Goal: Task Accomplishment & Management: Manage account settings

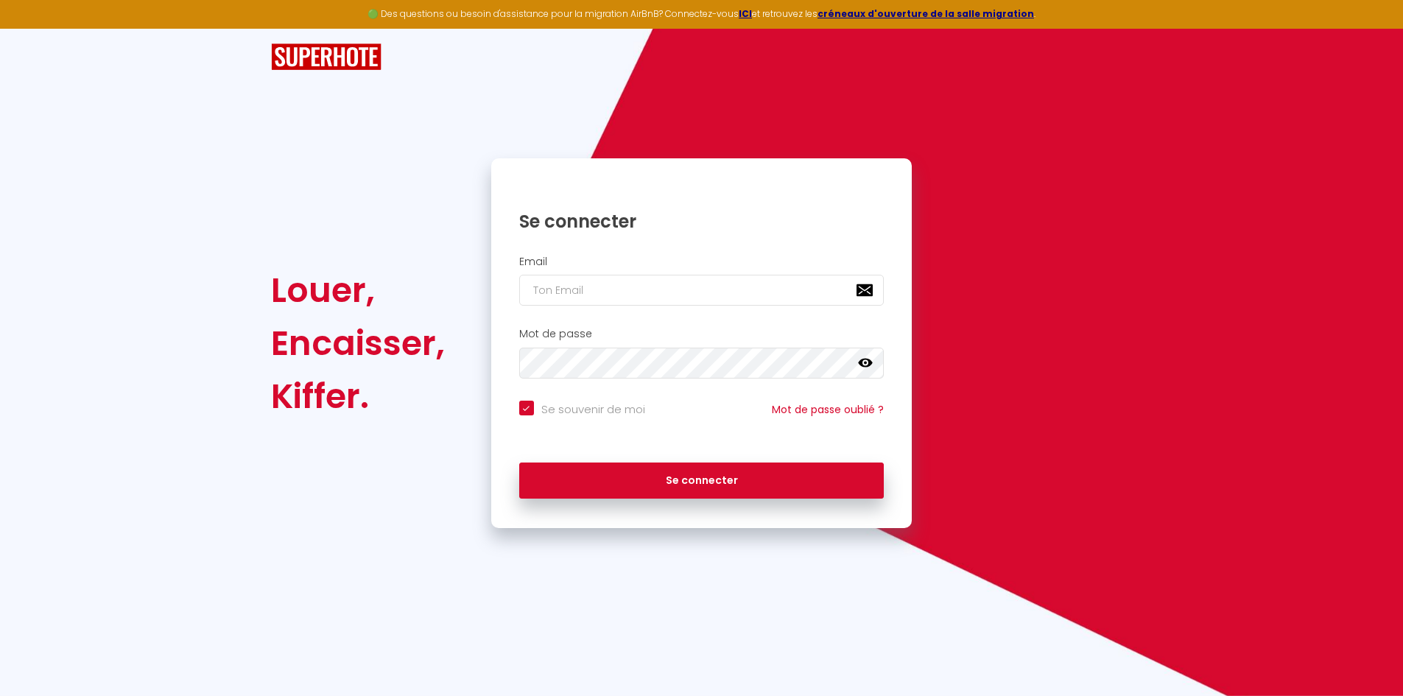
click at [628, 306] on input "email" at bounding box center [701, 290] width 365 height 31
click at [625, 296] on input "email" at bounding box center [701, 290] width 365 height 31
paste input "[EMAIL_ADDRESS][DOMAIN_NAME]"
type input "[EMAIL_ADDRESS][DOMAIN_NAME]"
checkbox input "true"
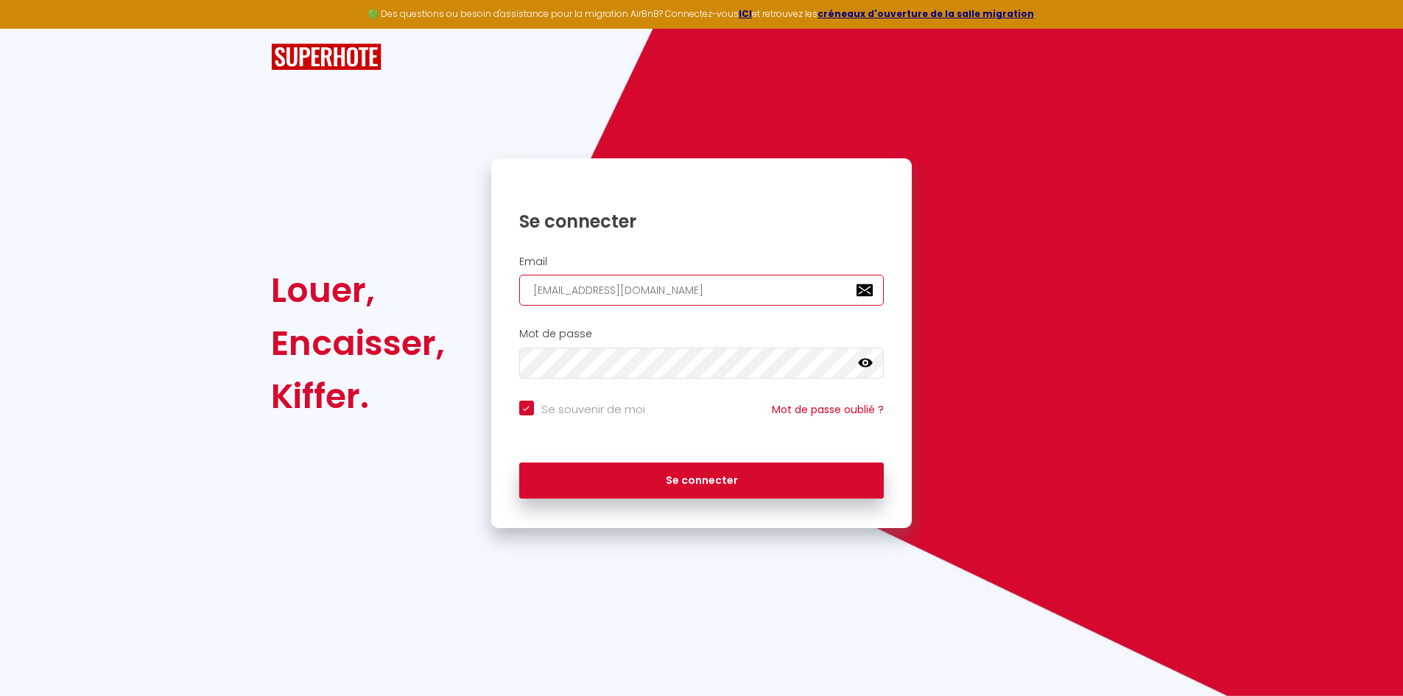
click at [533, 289] on input "[EMAIL_ADDRESS][DOMAIN_NAME]" at bounding box center [701, 290] width 365 height 31
type input "[EMAIL_ADDRESS][DOMAIN_NAME]"
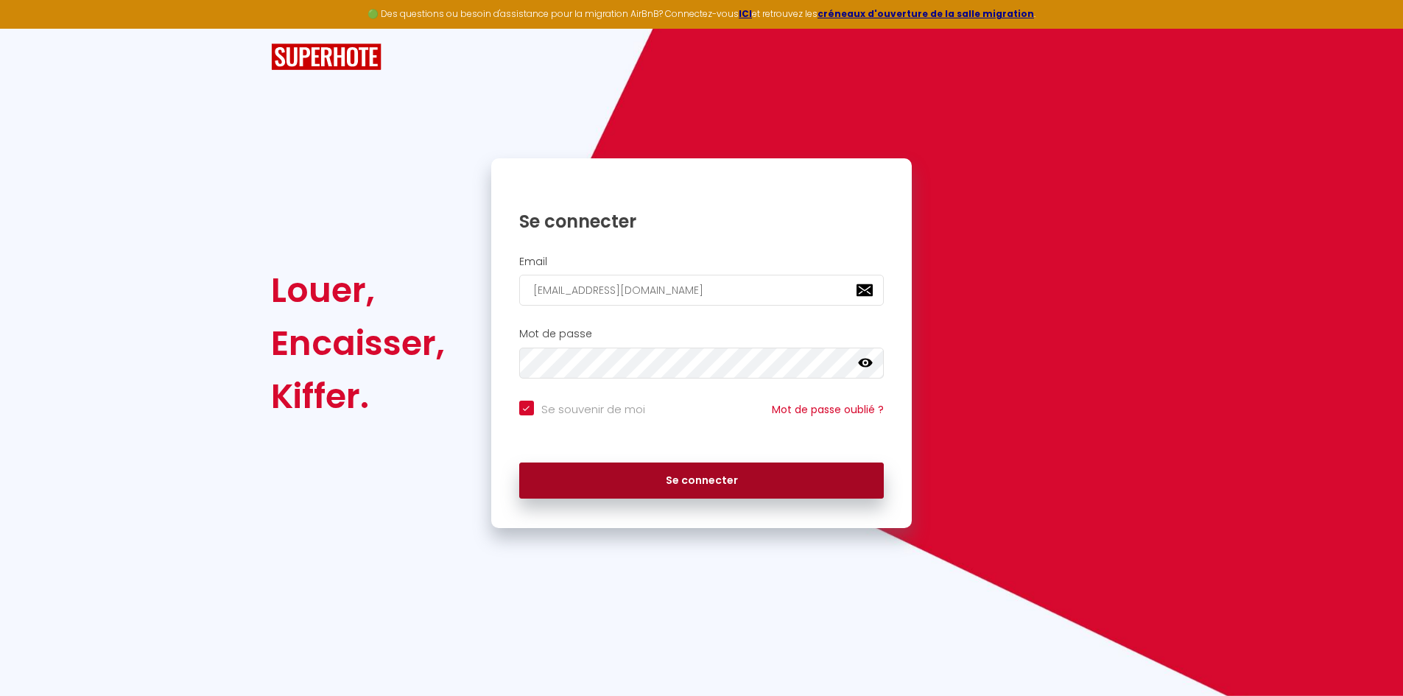
click at [653, 473] on button "Se connecter" at bounding box center [701, 481] width 365 height 37
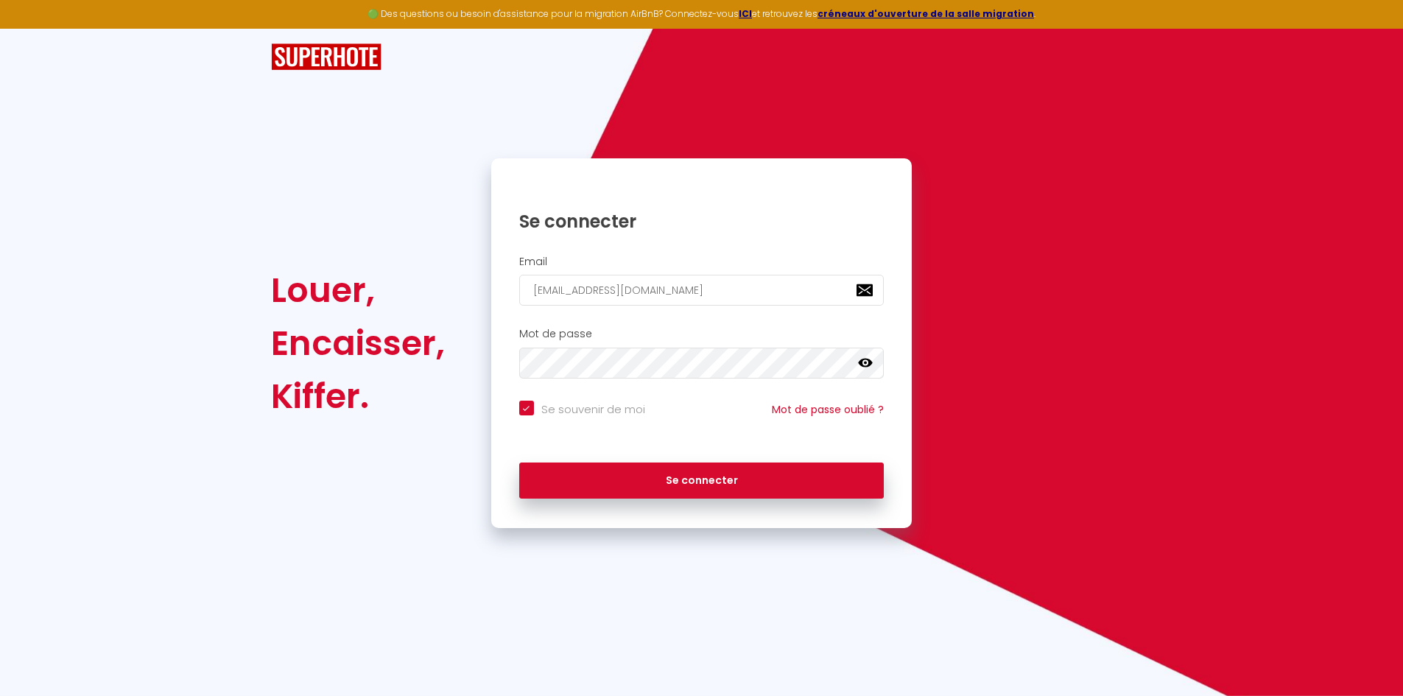
click at [592, 309] on div "Email [EMAIL_ADDRESS][DOMAIN_NAME]" at bounding box center [701, 284] width 421 height 73
click at [592, 291] on input "[EMAIL_ADDRESS][DOMAIN_NAME]" at bounding box center [701, 290] width 365 height 31
click at [533, 296] on input "[EMAIL_ADDRESS][DOMAIN_NAME]" at bounding box center [701, 290] width 365 height 31
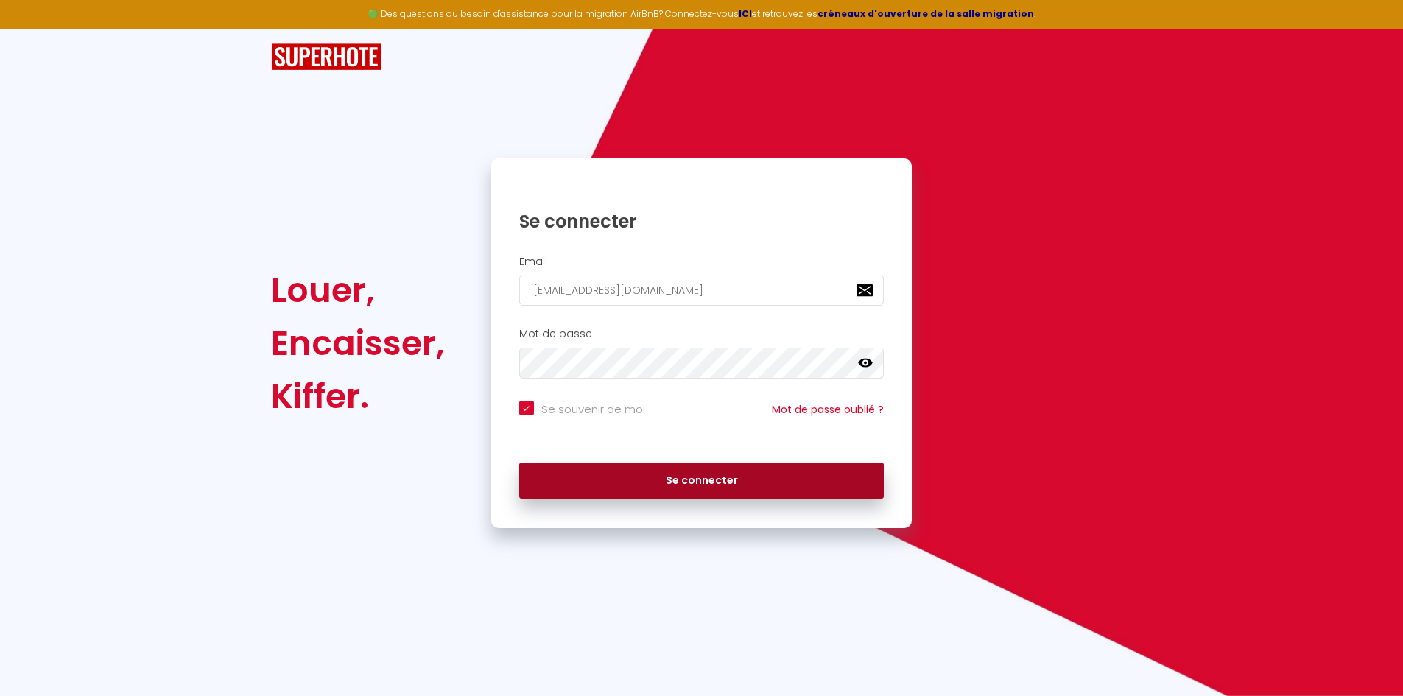
drag, startPoint x: 670, startPoint y: 485, endPoint x: 677, endPoint y: 484, distance: 7.5
click at [671, 486] on button "Se connecter" at bounding box center [701, 481] width 365 height 37
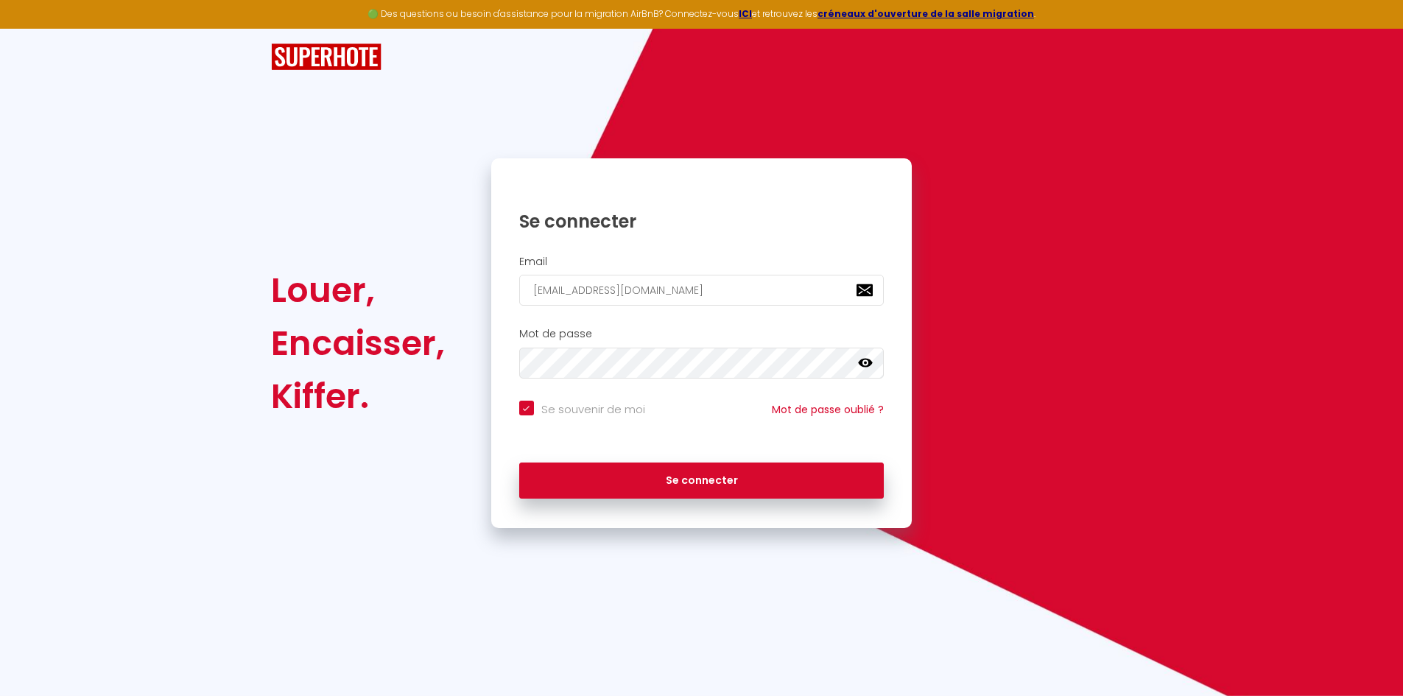
checkbox input "true"
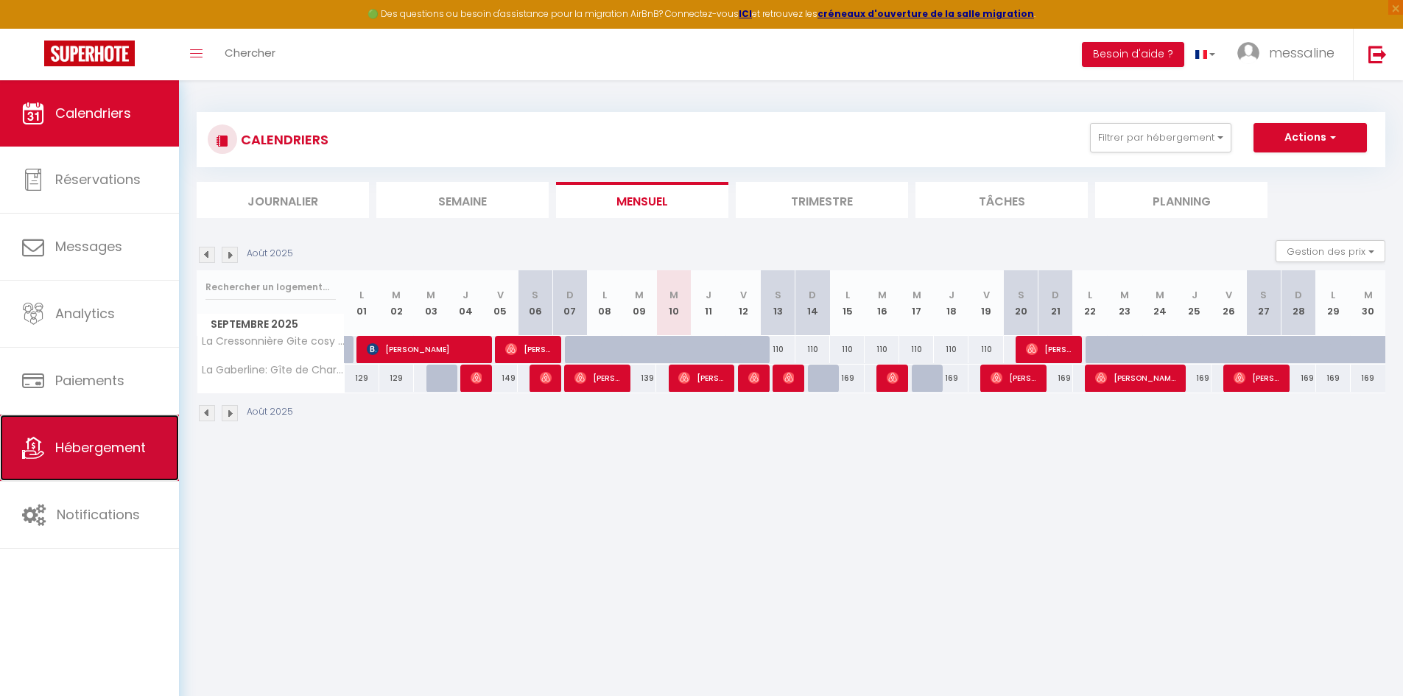
click at [109, 457] on link "Hébergement" at bounding box center [89, 448] width 179 height 66
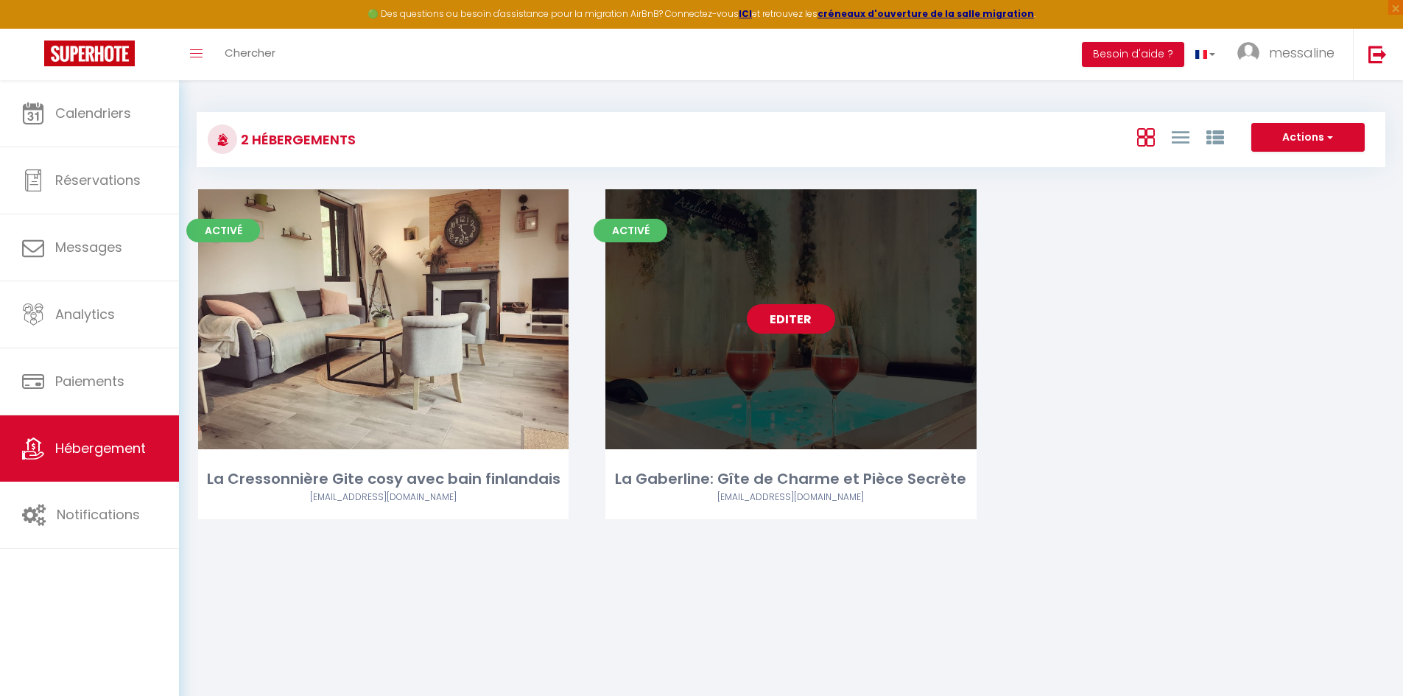
click at [777, 326] on link "Editer" at bounding box center [791, 318] width 88 height 29
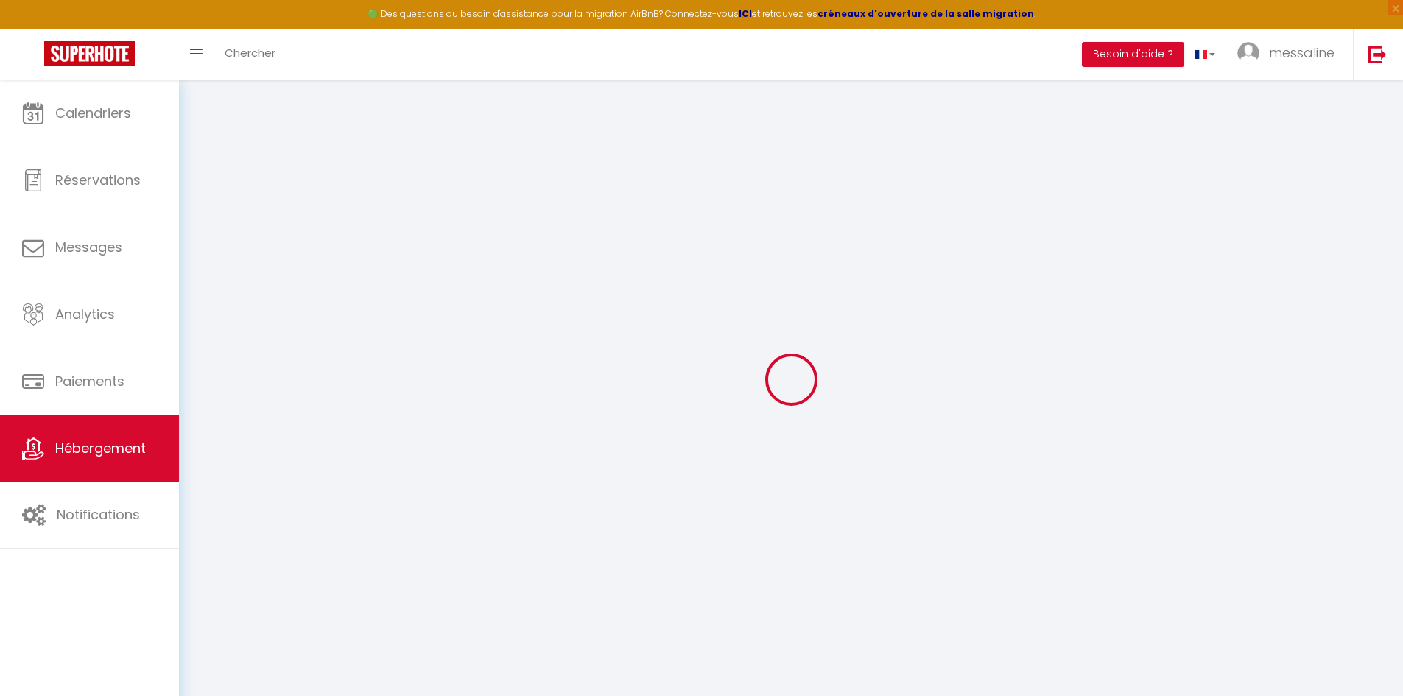
type input "Oups ! Les dates sélectionnées sont indisponibles."
type textarea "Malheureusement les dates sélectionnées sont indisponibles. Nous vous invitons …"
type input "49.386337"
type input "0.271766"
checkbox input "true"
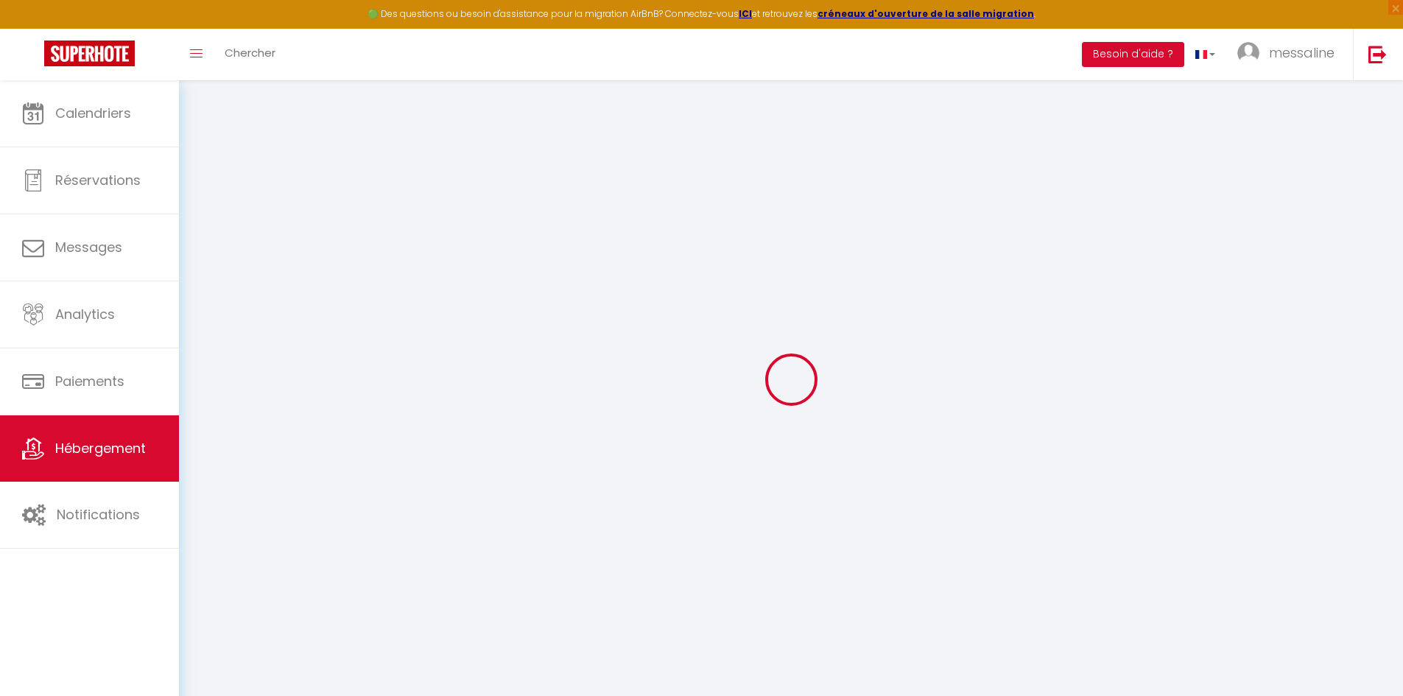
checkbox input "false"
select select "16:00"
select select
select select "11:00"
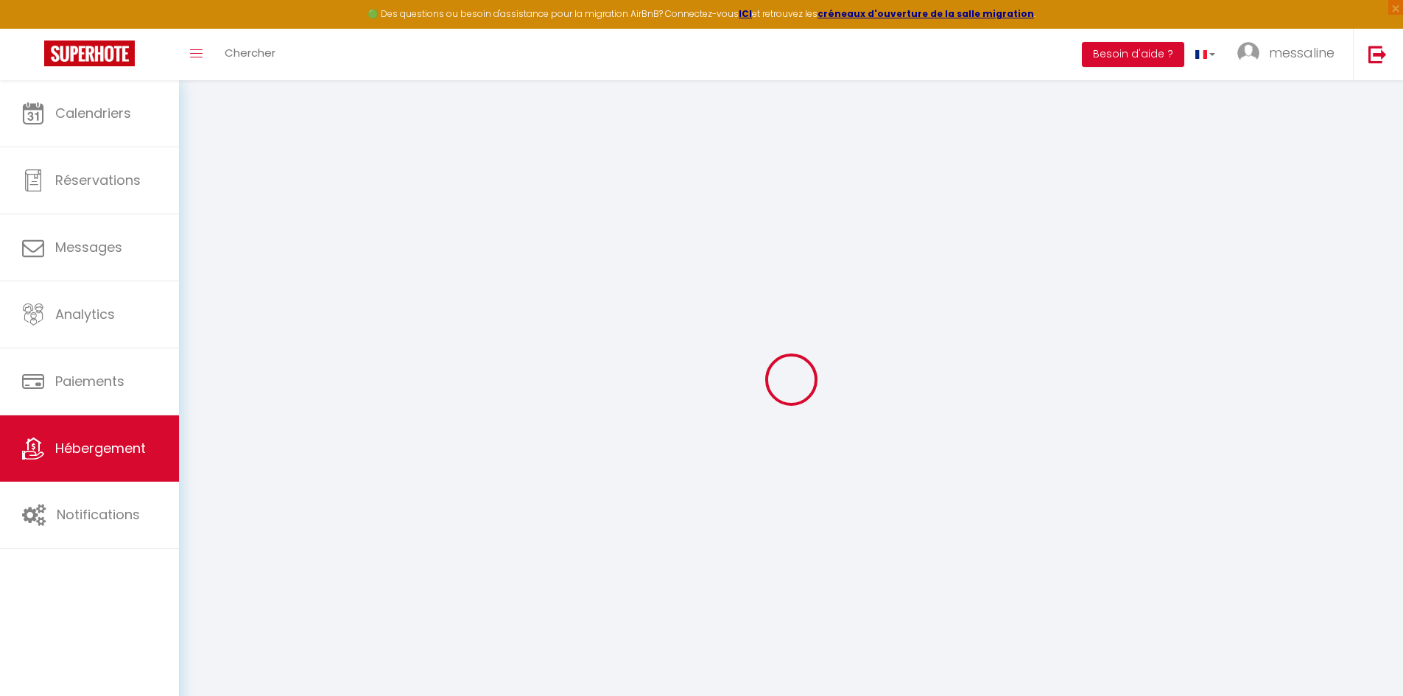
select select "30"
select select "120"
select select
checkbox input "false"
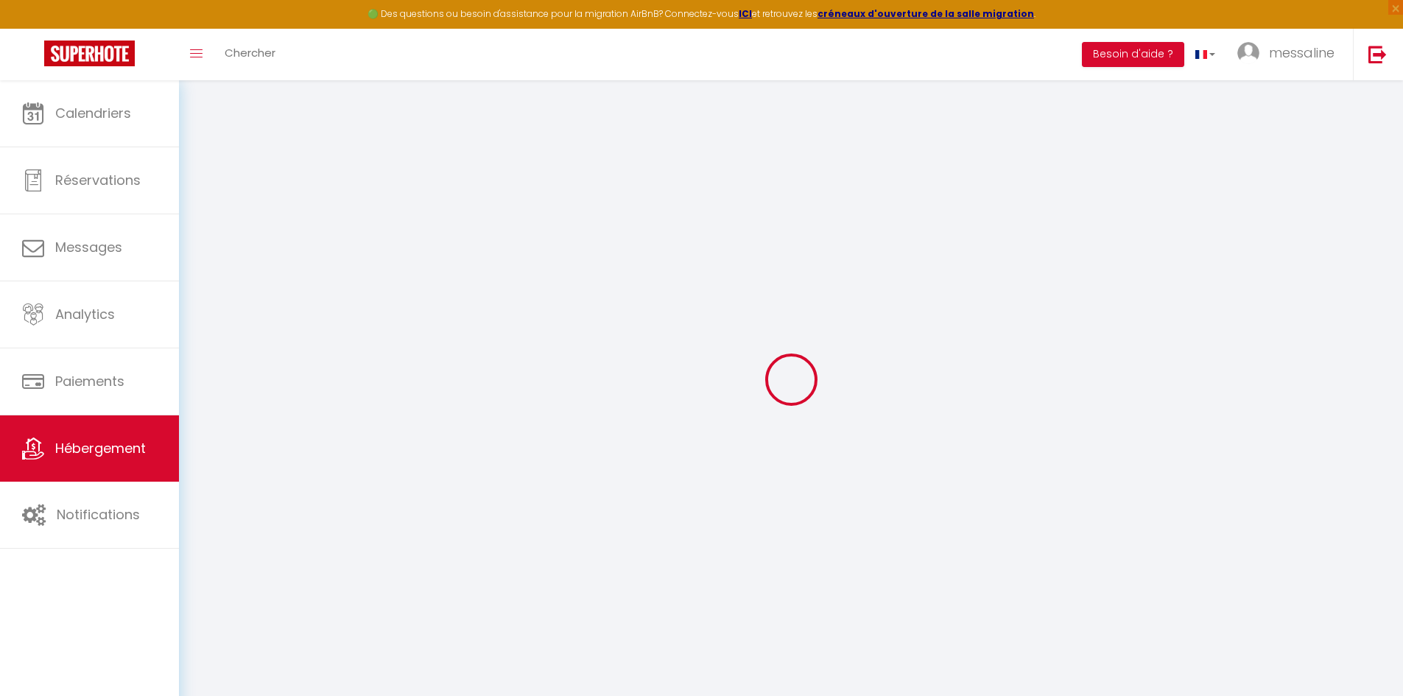
checkbox input "false"
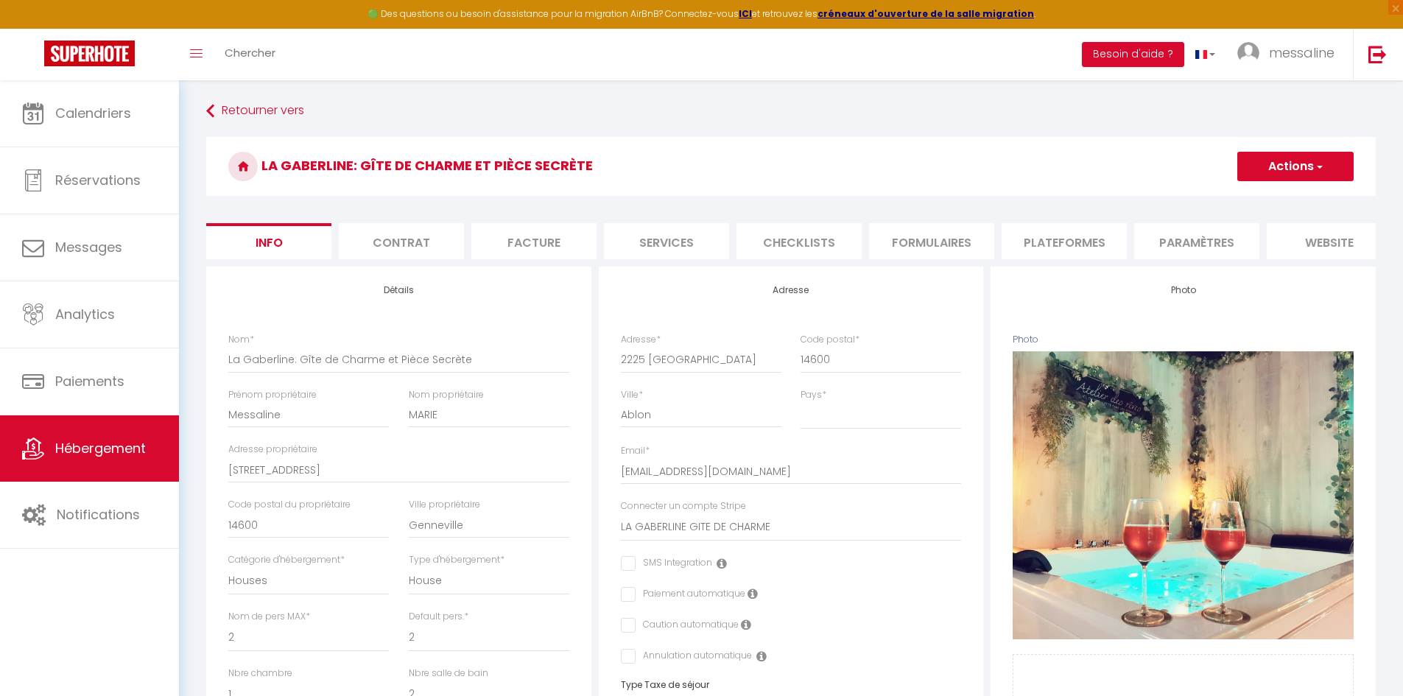
drag, startPoint x: 1043, startPoint y: 256, endPoint x: 1218, endPoint y: 261, distance: 175.4
click at [1218, 259] on ul "Info Contrat Facture Services Checklists Formulaires Plateformes Paramètres web…" at bounding box center [791, 241] width 1170 height 36
click at [1292, 236] on li "website" at bounding box center [1329, 241] width 125 height 36
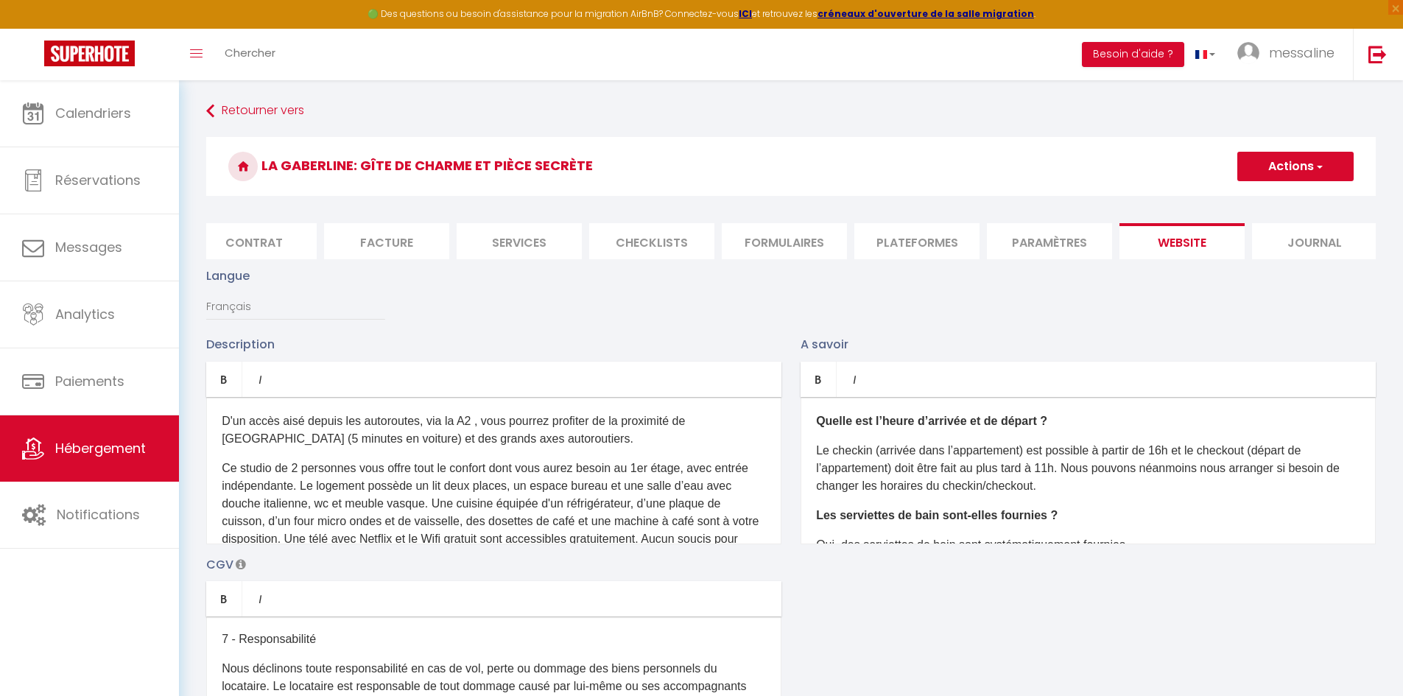
scroll to position [0, 156]
click at [1264, 238] on li "Journal" at bounding box center [1305, 241] width 125 height 36
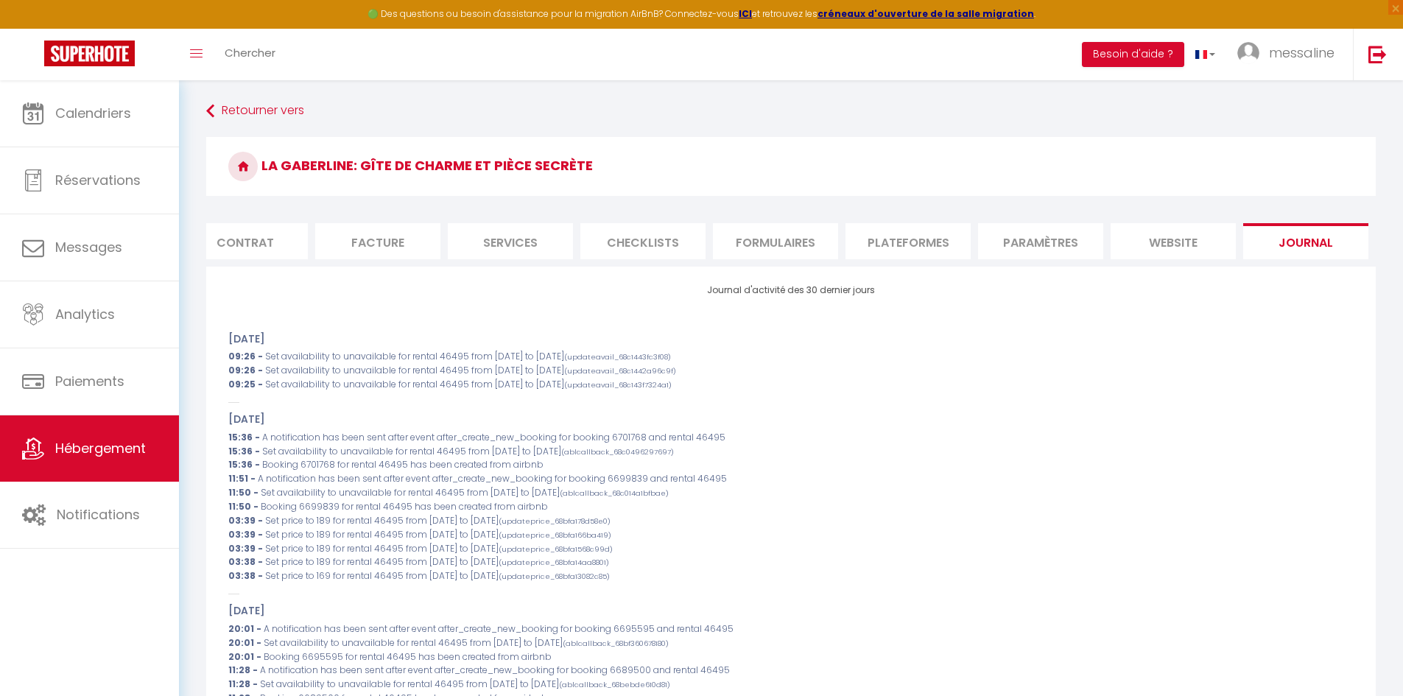
click at [1173, 237] on li "website" at bounding box center [1173, 241] width 125 height 36
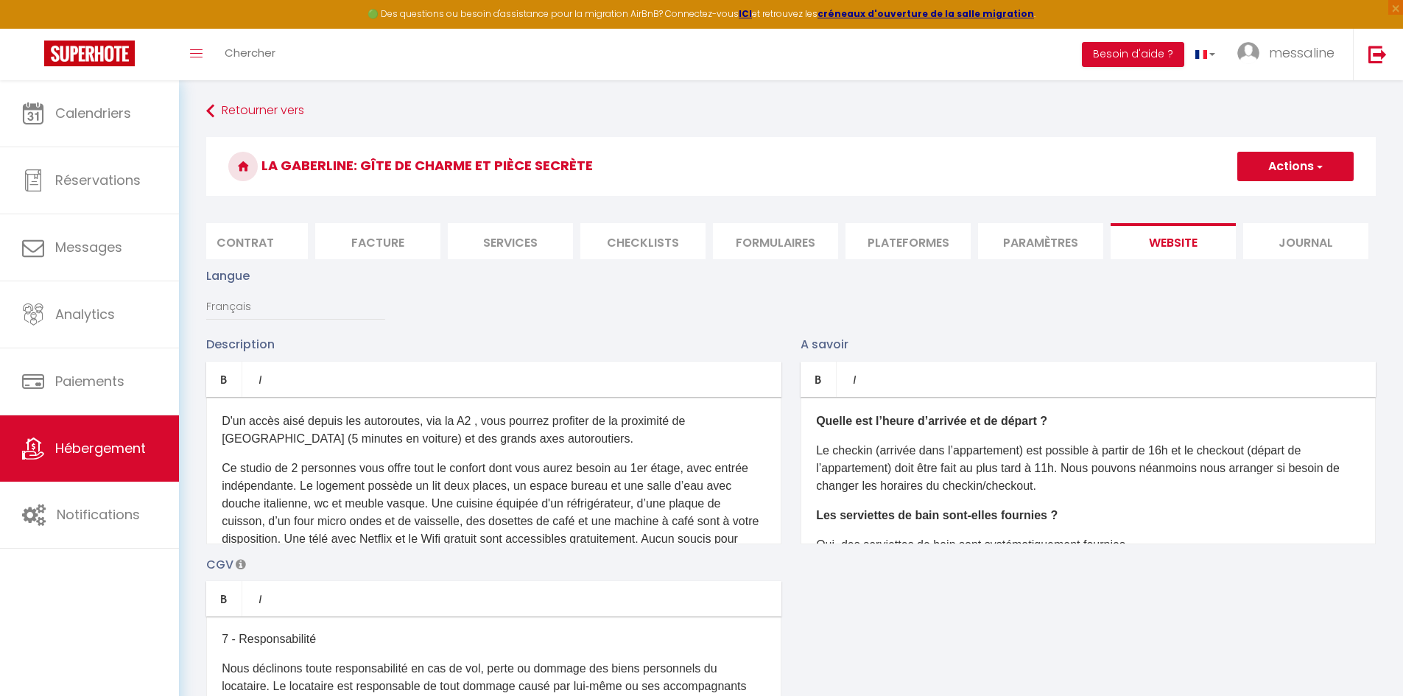
click at [1263, 228] on li "Journal" at bounding box center [1305, 241] width 125 height 36
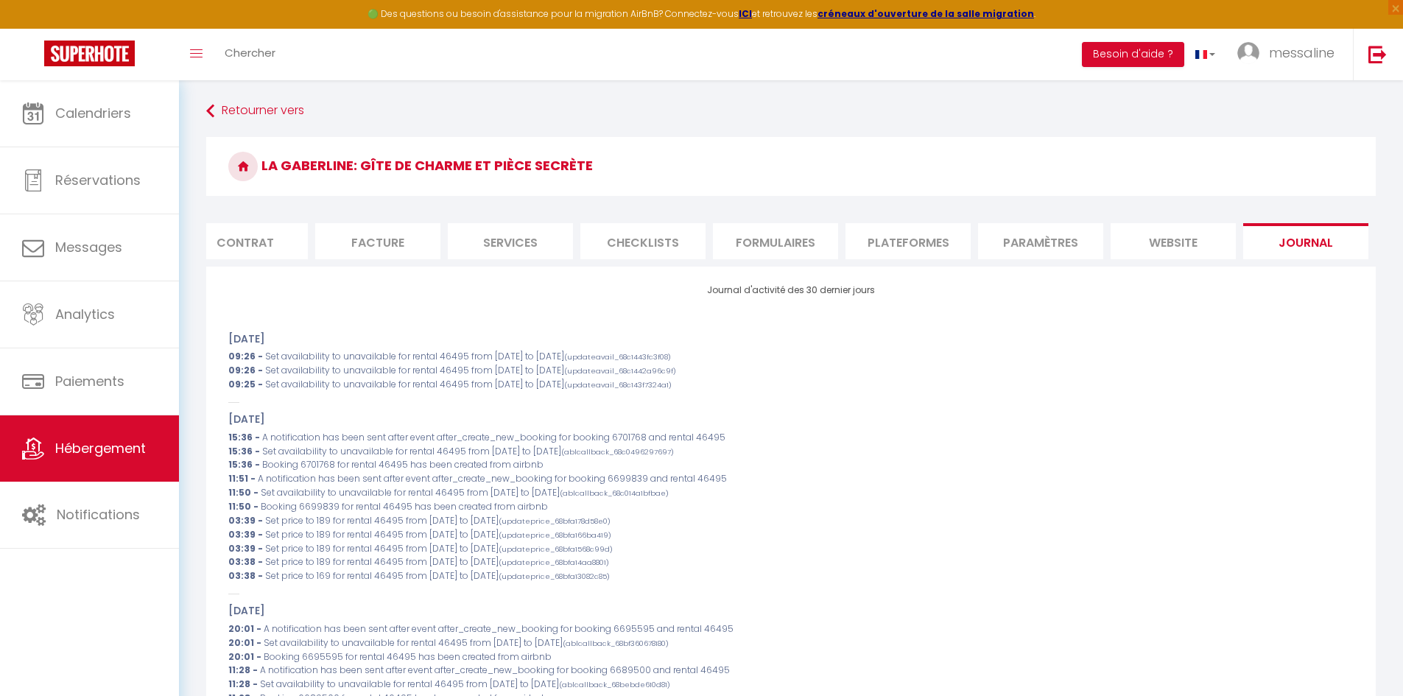
click at [1066, 247] on li "Paramètres" at bounding box center [1040, 241] width 125 height 36
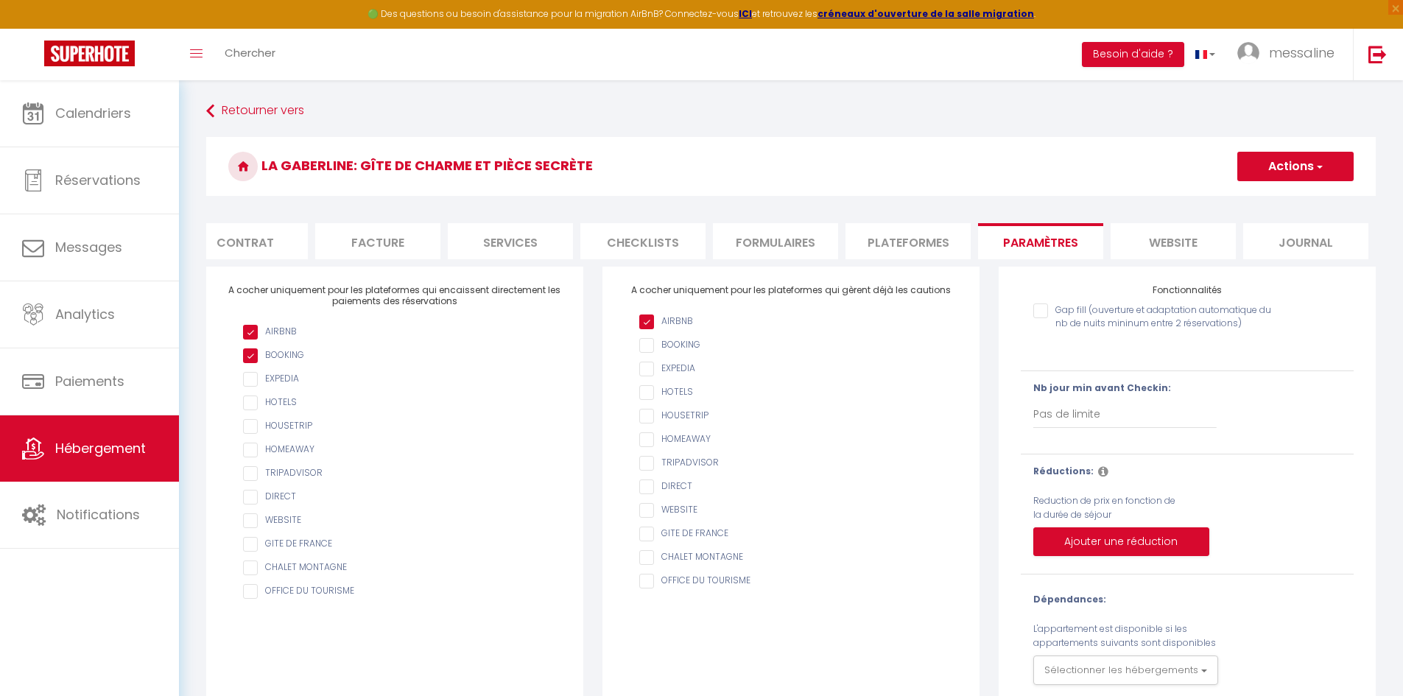
click at [878, 250] on li "Plateformes" at bounding box center [908, 241] width 125 height 36
select select
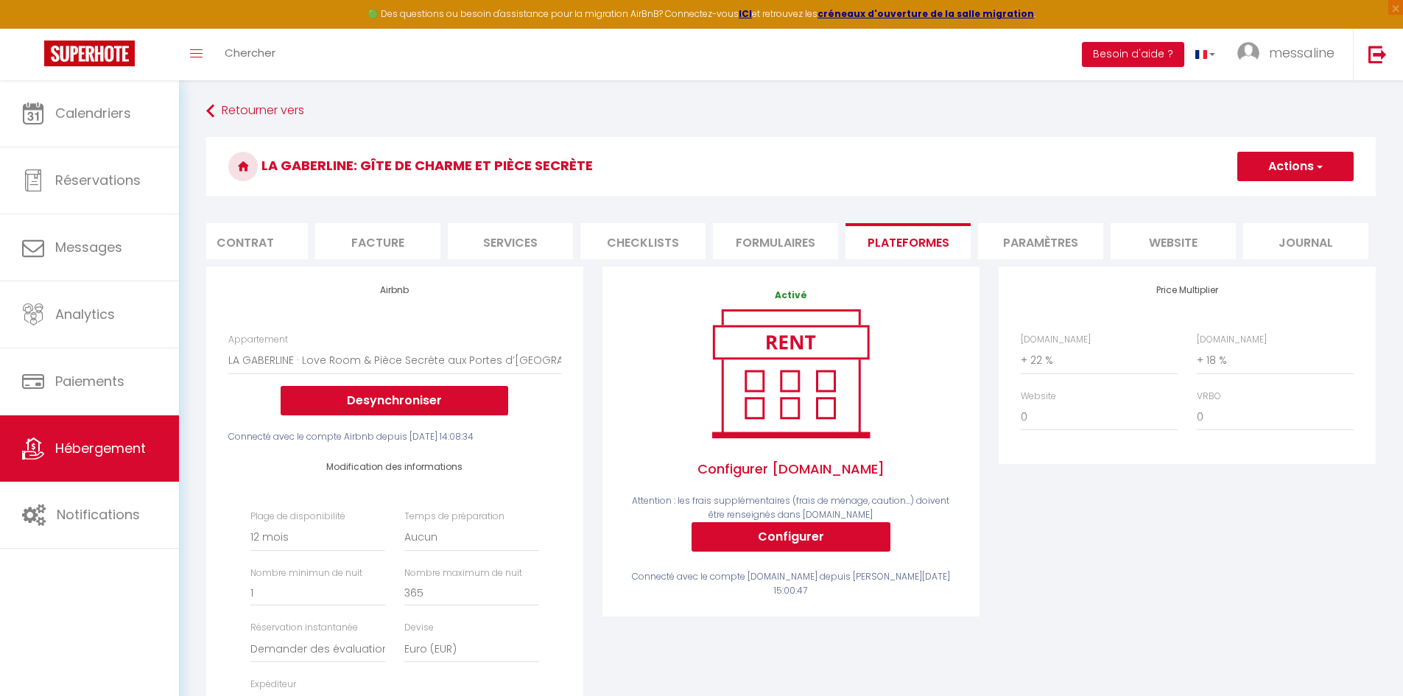
click at [743, 232] on li "Formulaires" at bounding box center [775, 241] width 125 height 36
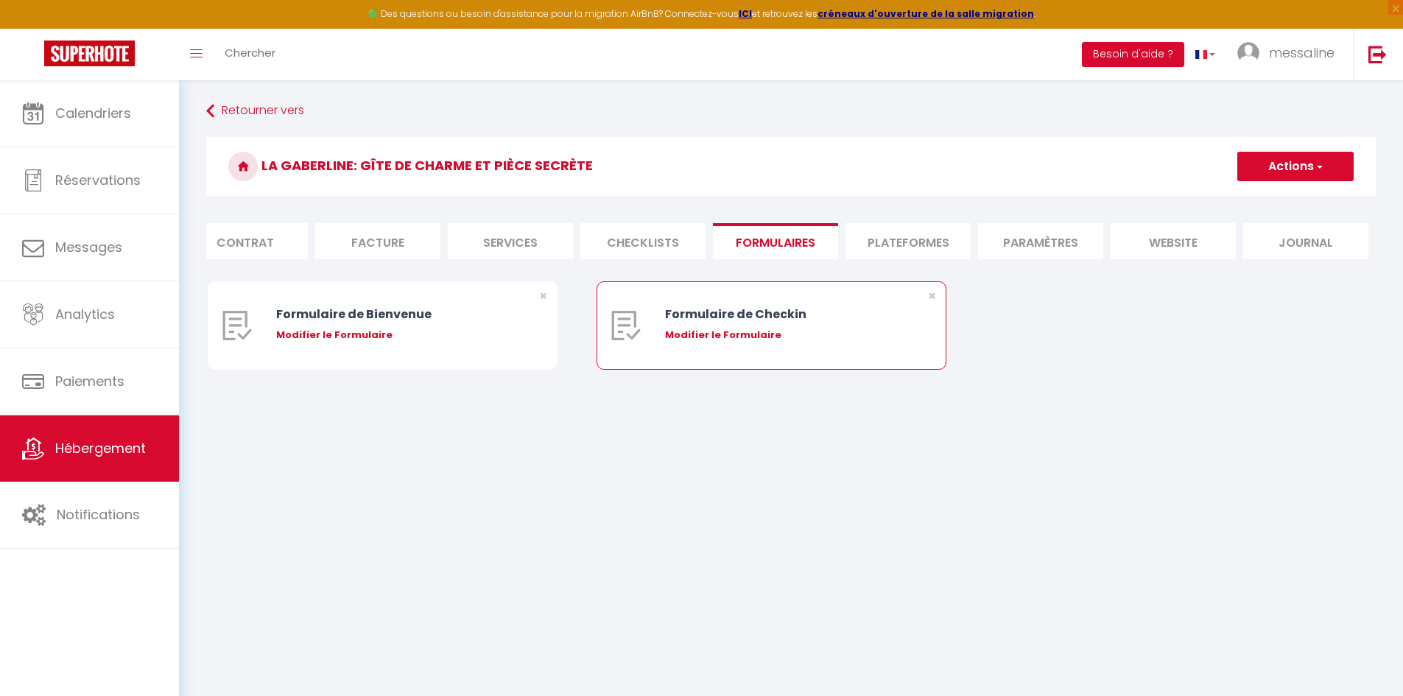
click at [702, 343] on div "Modifier le Formulaire" at bounding box center [786, 335] width 242 height 15
type input "Formulaire de Checkin"
type input "Afin de confirmer votre arrivée et recevoir la procédure d'accès à l'appartemen…"
select select "[object Object]"
radio input "true"
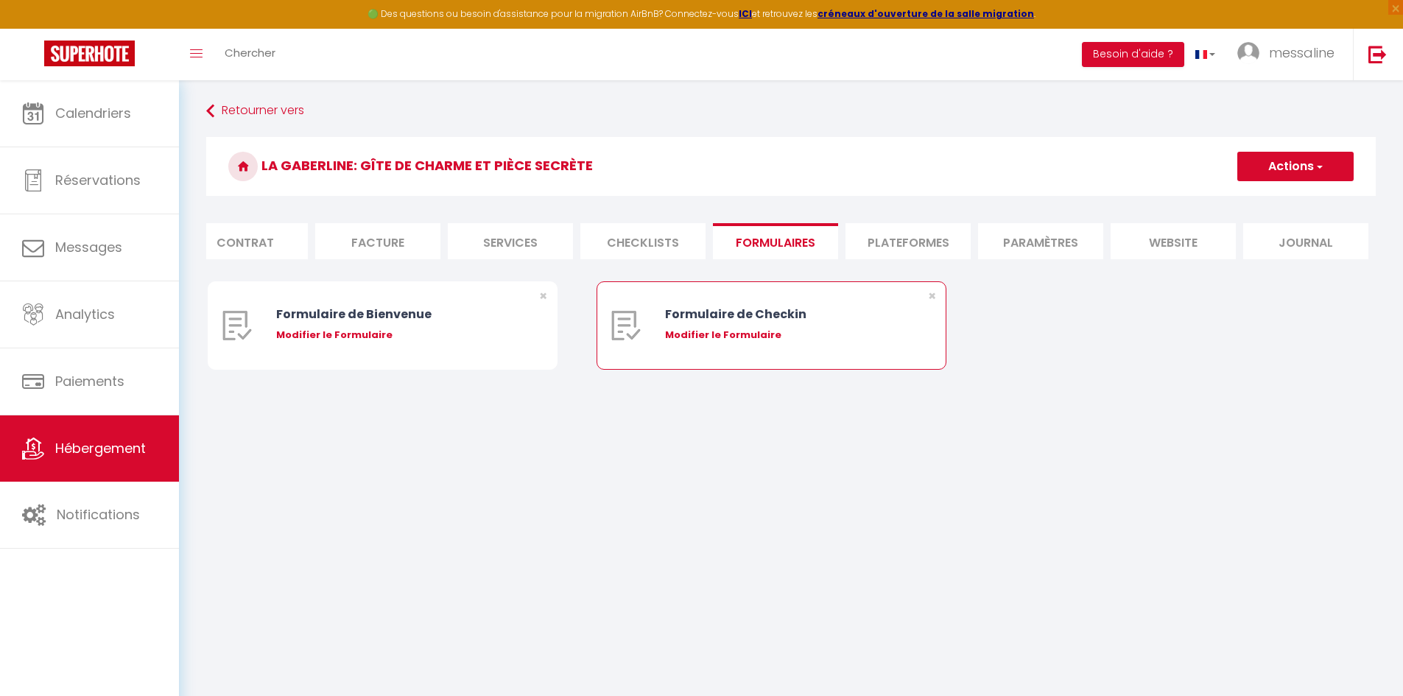
type input "[URL][DOMAIN_NAME]"
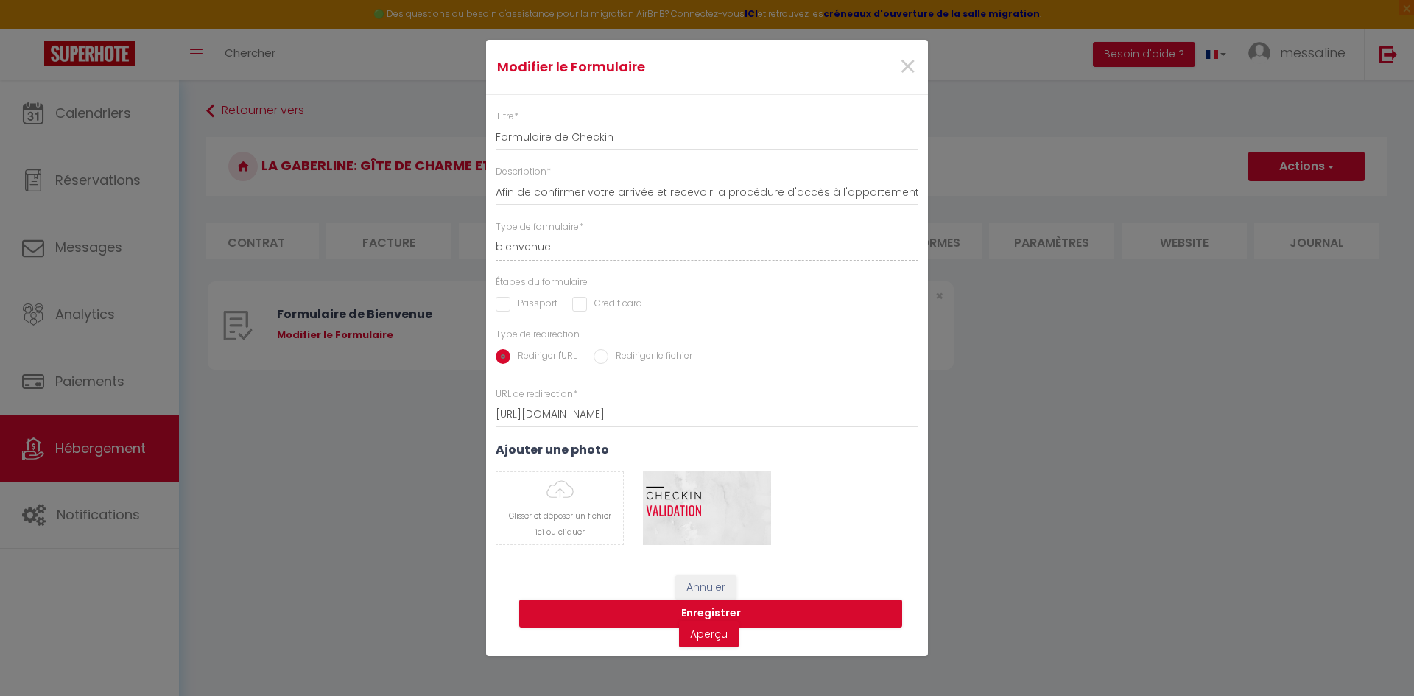
click at [1028, 441] on div "Modifier le Formulaire × Titre * Formulaire de Checkin Description * Afin de co…" at bounding box center [707, 348] width 1414 height 696
click at [944, 368] on div "Modifier le Formulaire × Titre * Formulaire de Checkin Description * Afin de co…" at bounding box center [707, 348] width 1414 height 696
click at [905, 70] on span "×" at bounding box center [908, 67] width 18 height 44
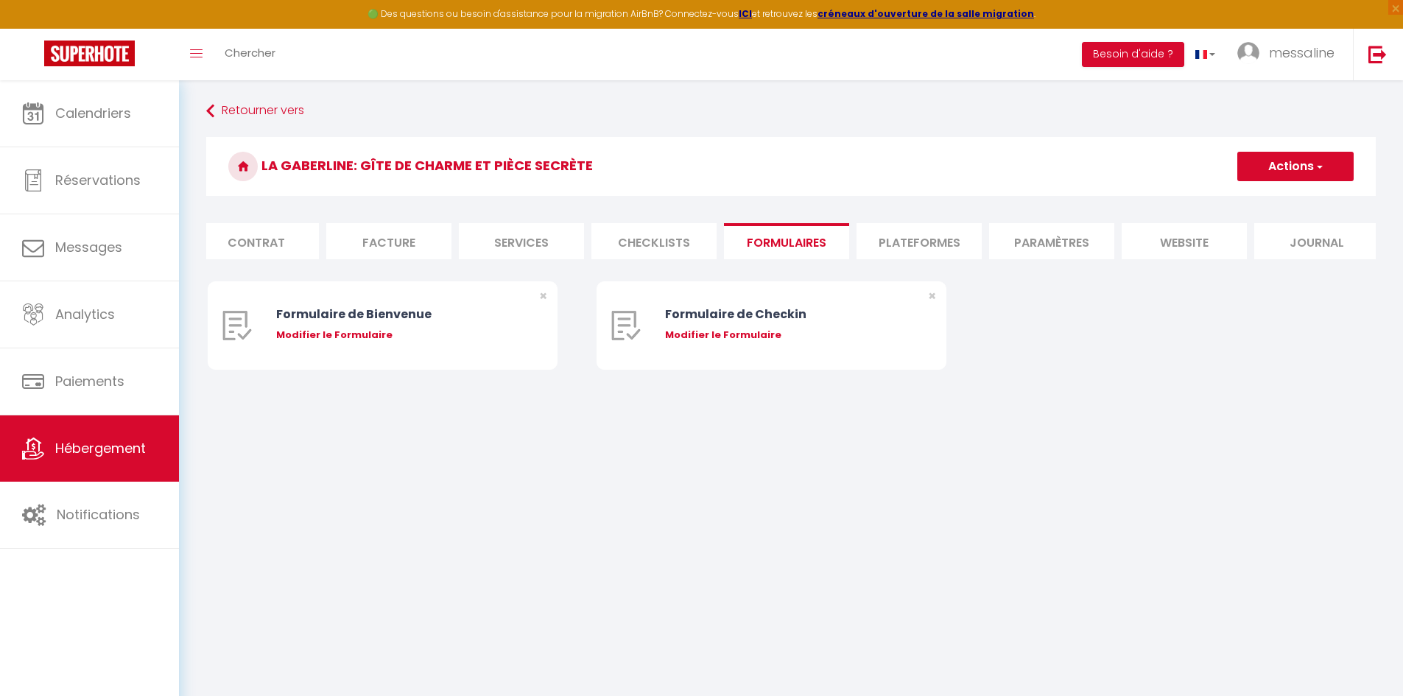
click at [667, 245] on li "Checklists" at bounding box center [654, 241] width 125 height 36
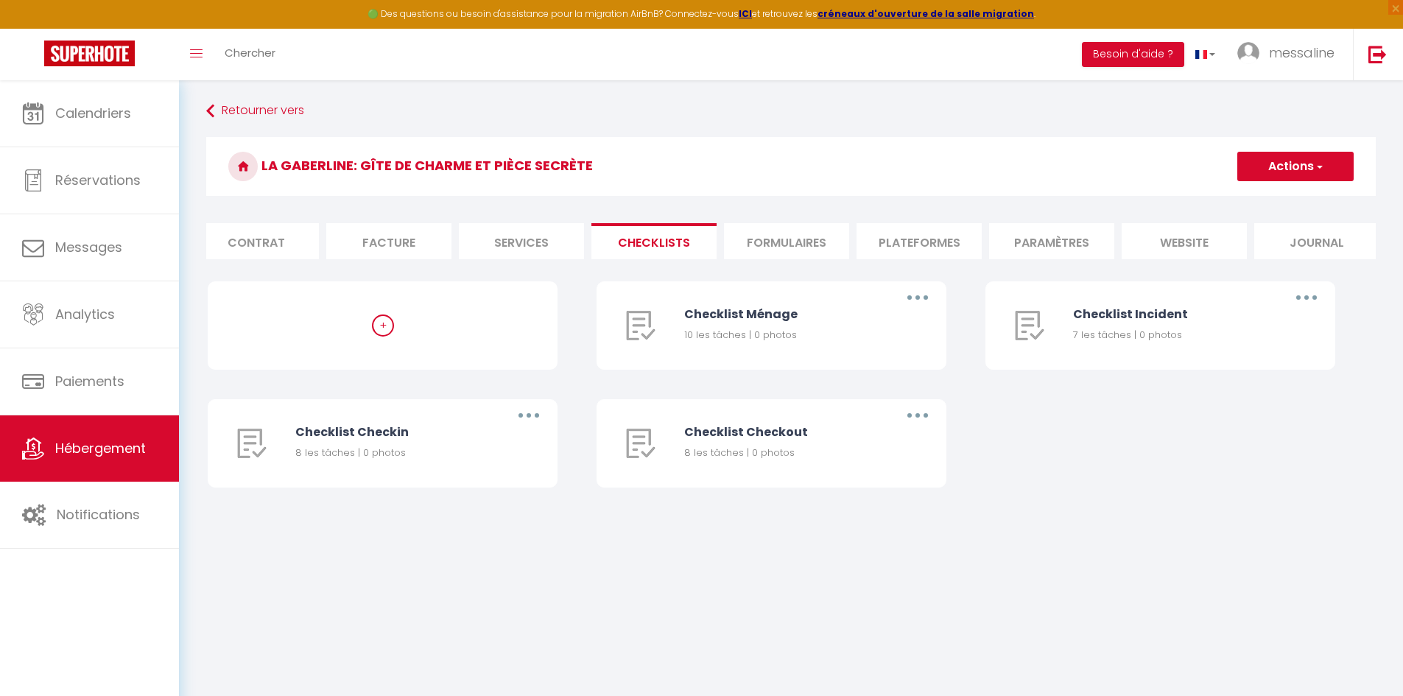
click at [520, 240] on li "Services" at bounding box center [521, 241] width 125 height 36
select select
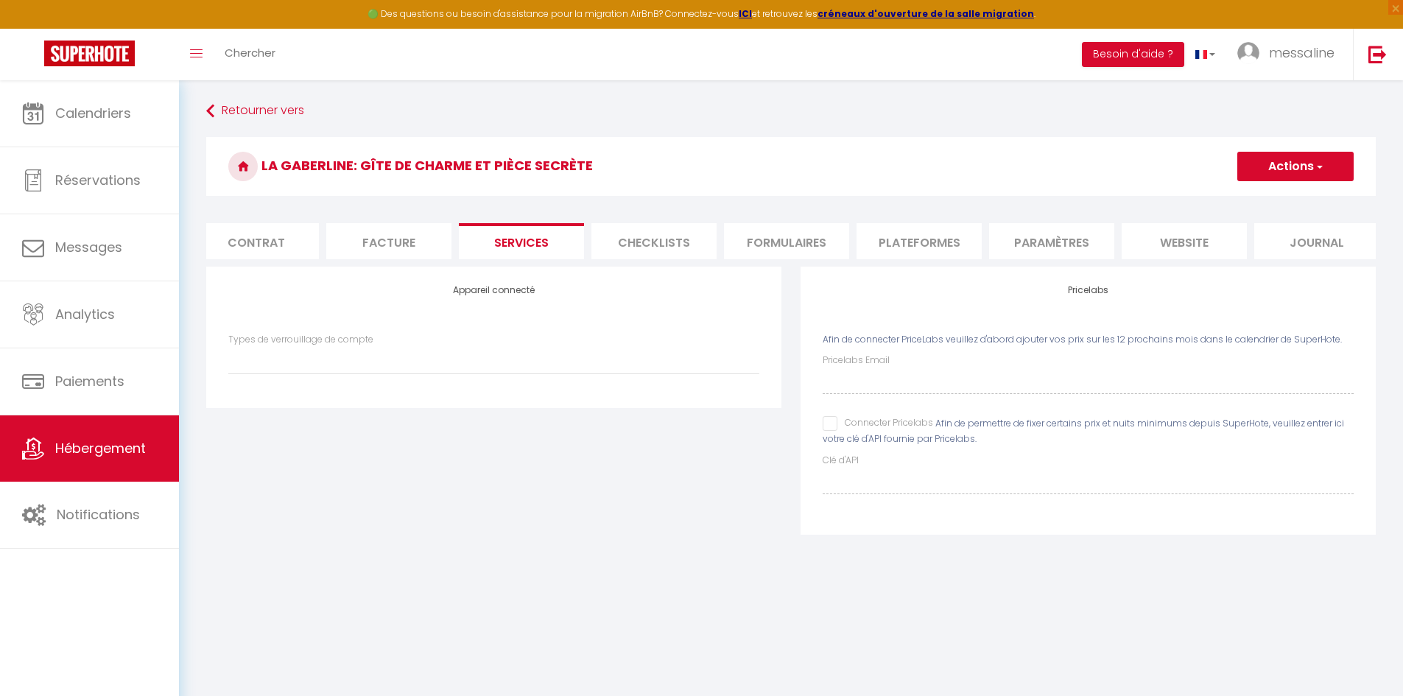
click at [379, 245] on li "Facture" at bounding box center [388, 241] width 125 height 36
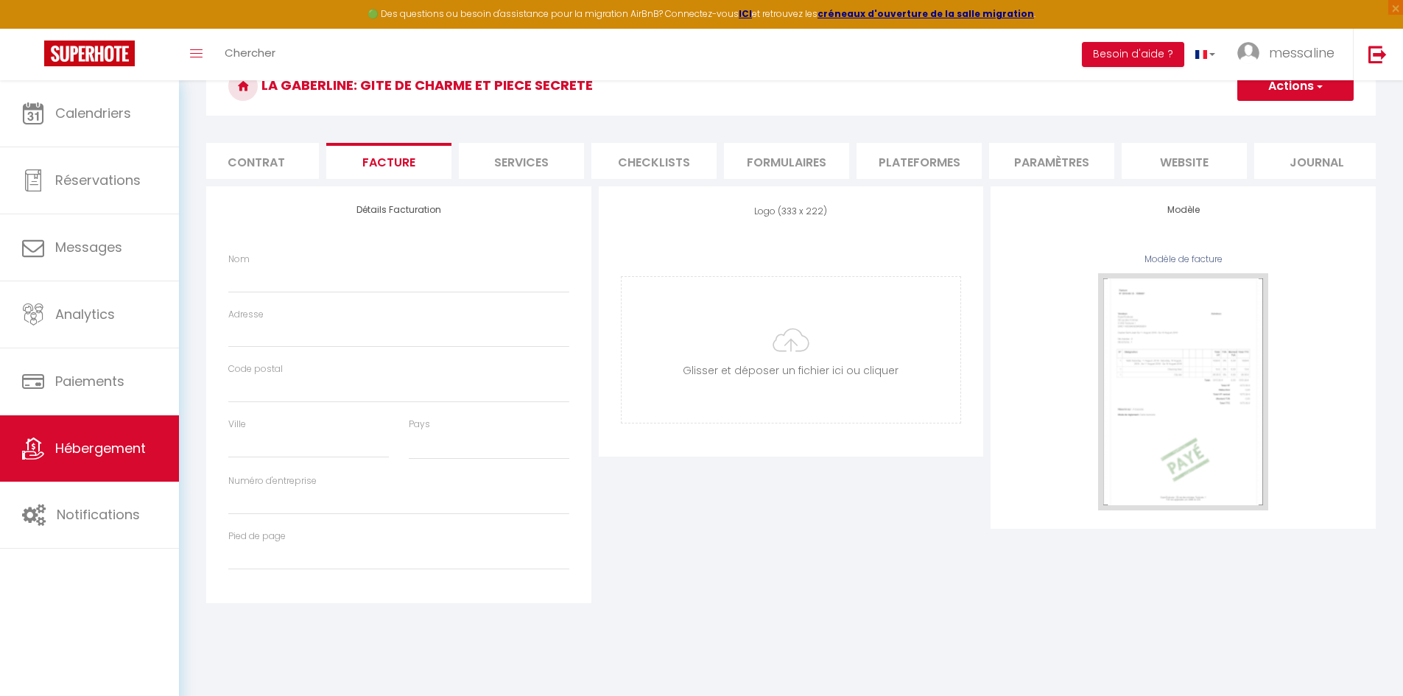
select select
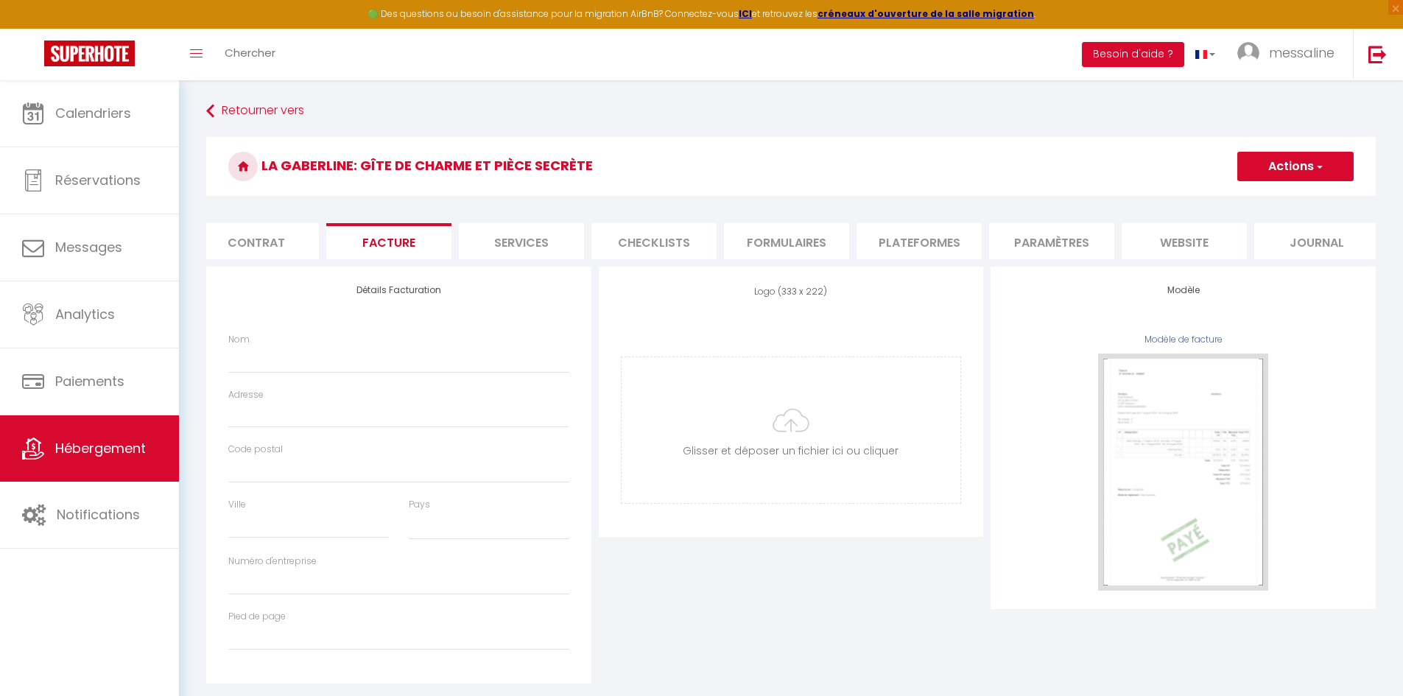
click at [281, 245] on li "Contrat" at bounding box center [256, 241] width 125 height 36
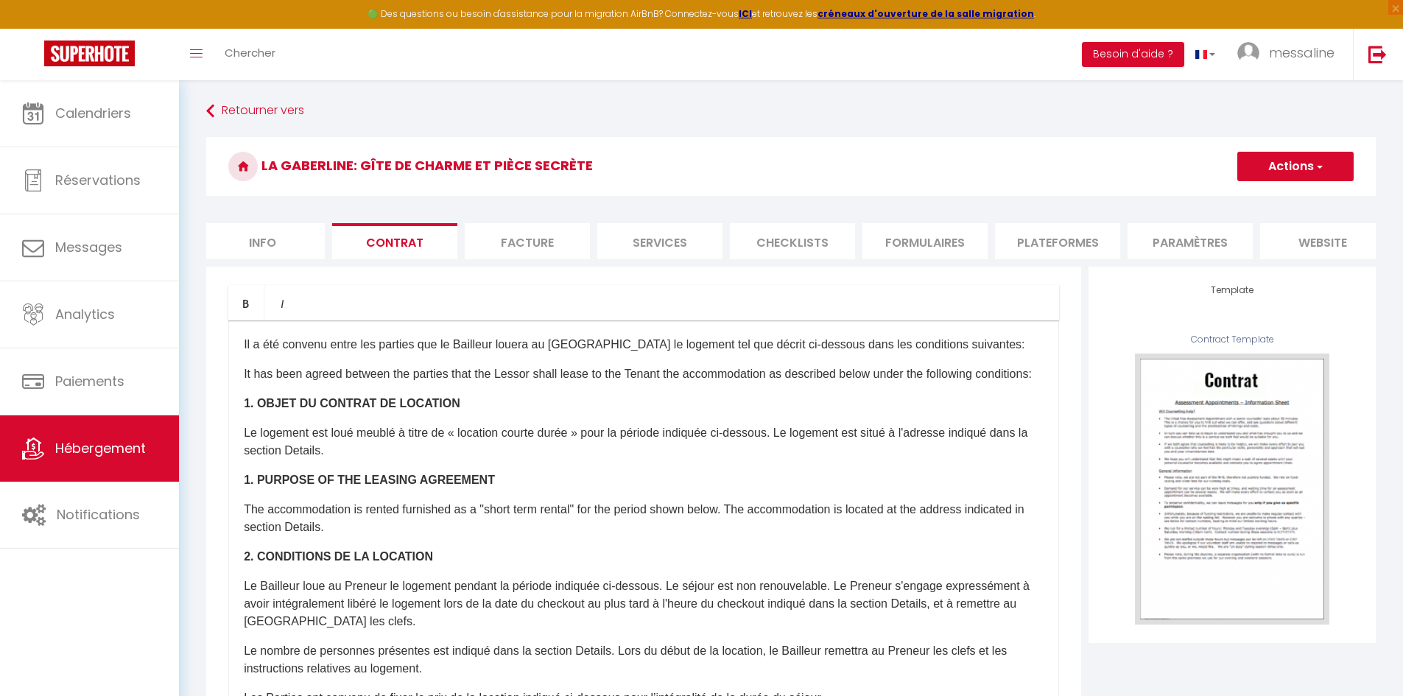
click at [302, 243] on li "Info" at bounding box center [262, 241] width 125 height 36
select select
checkbox input "false"
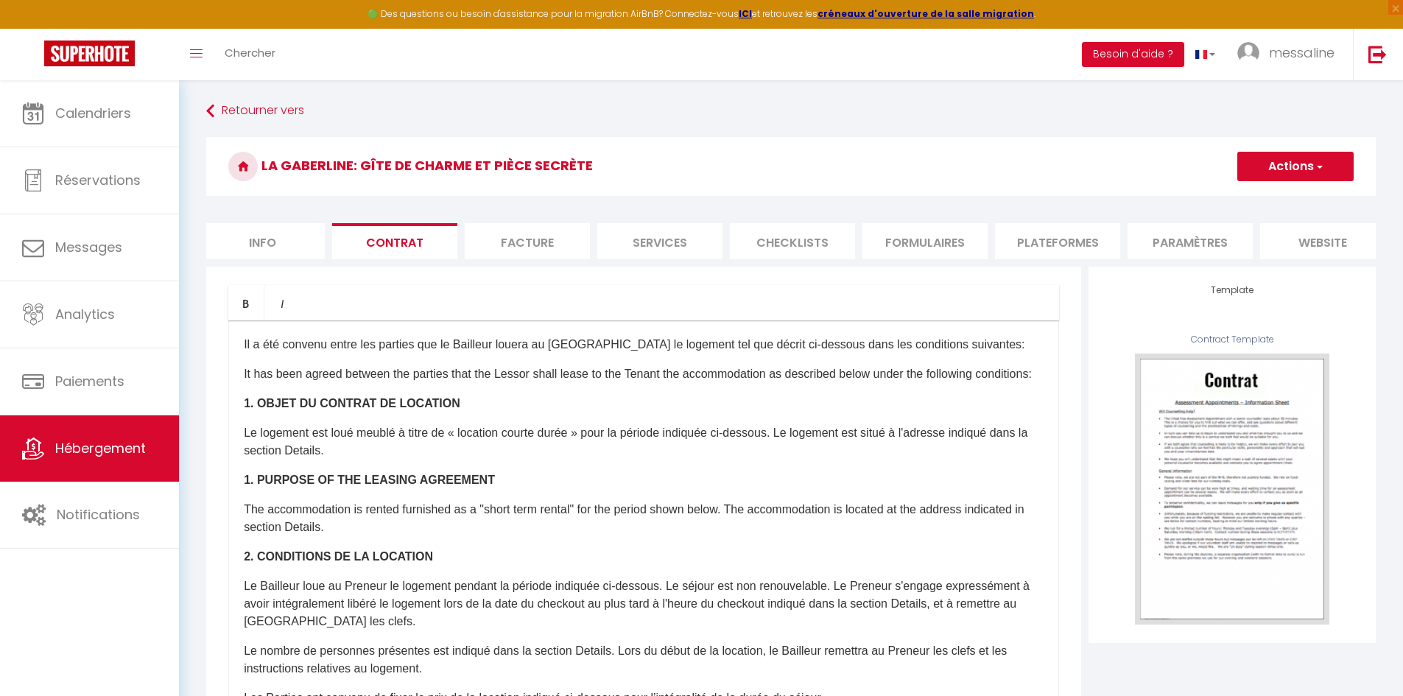
checkbox input "false"
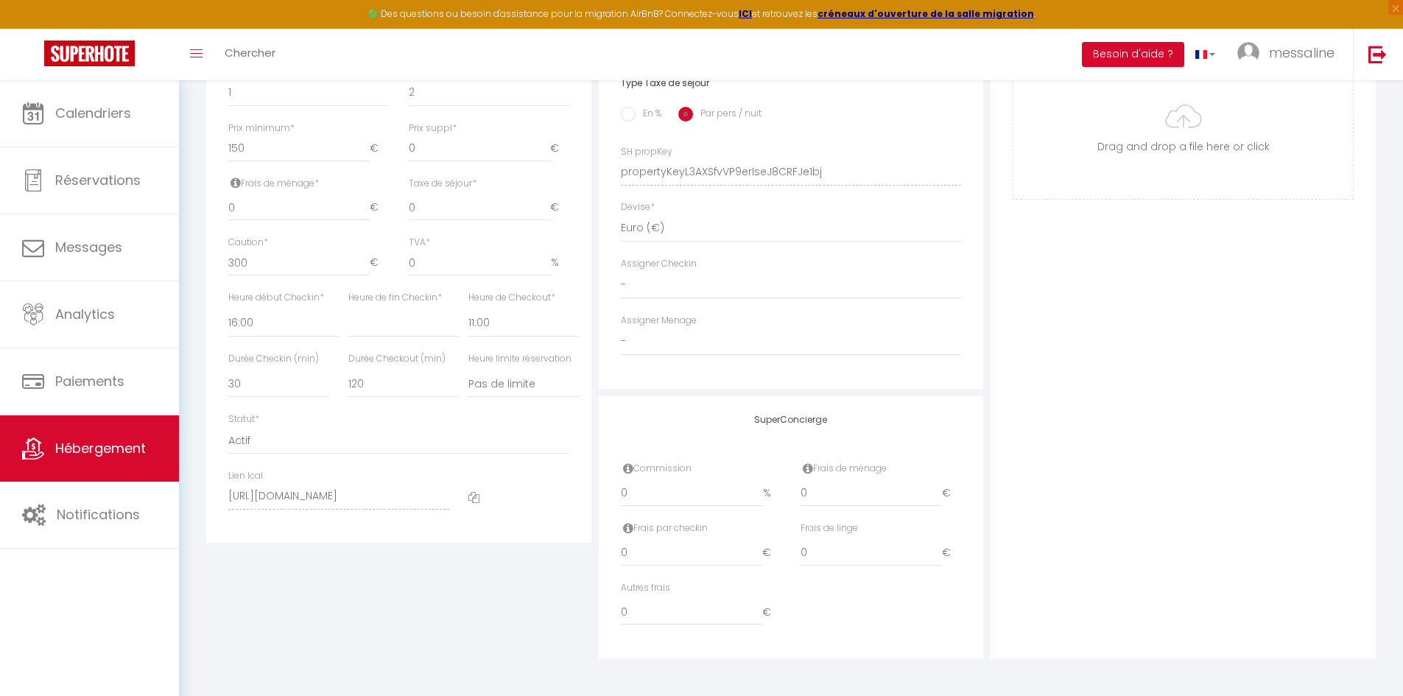
scroll to position [613, 0]
click at [472, 501] on icon at bounding box center [474, 497] width 11 height 11
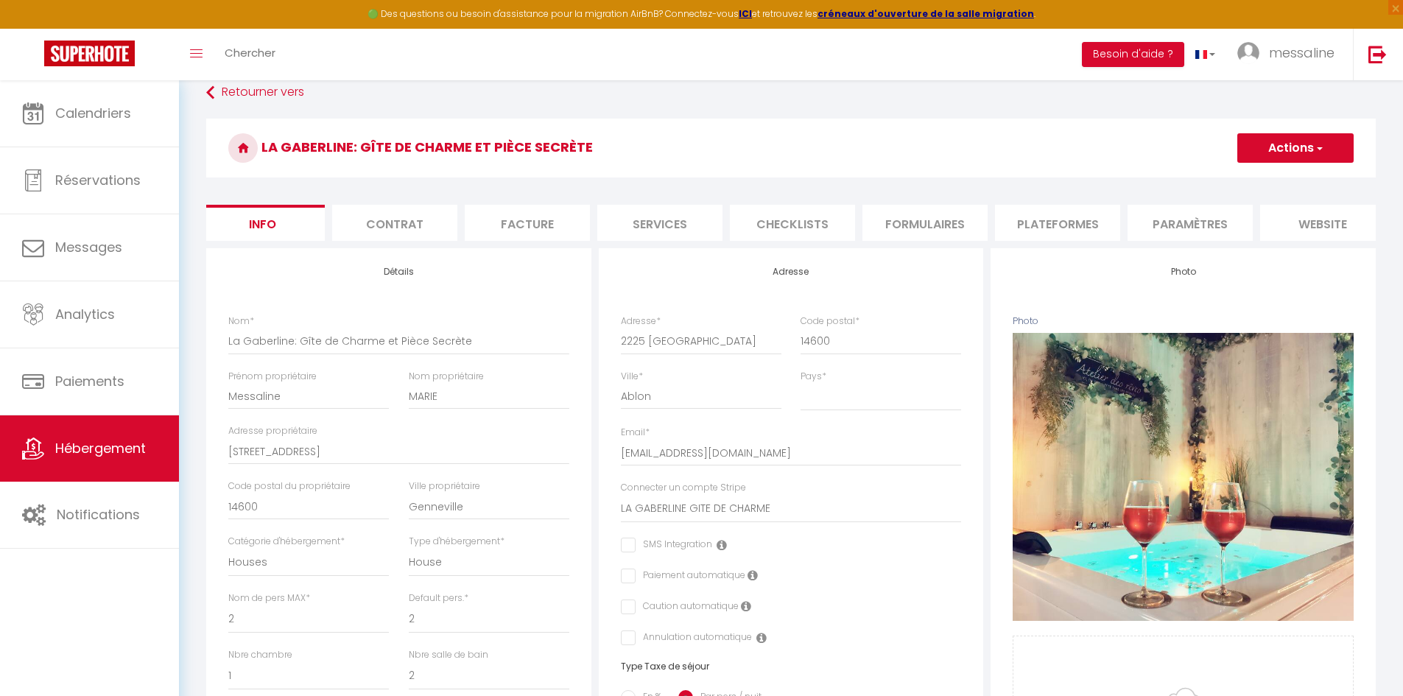
scroll to position [0, 0]
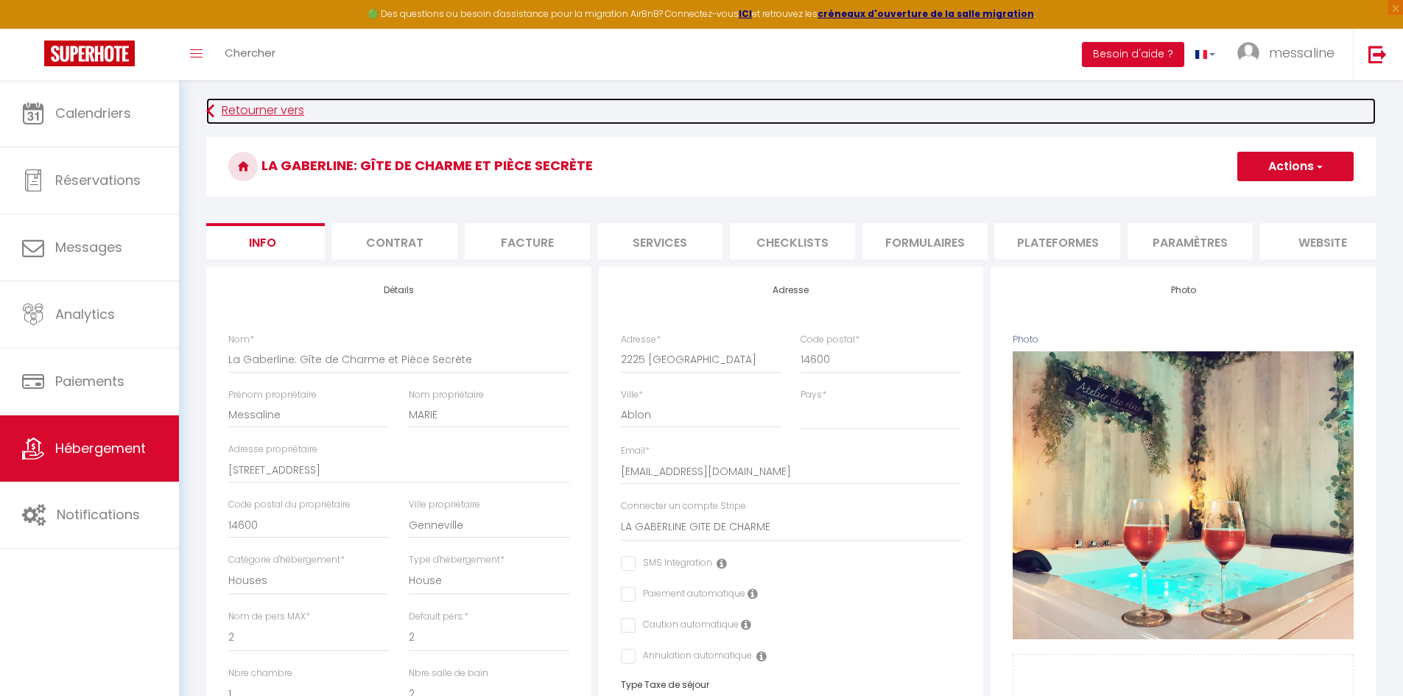
click at [223, 121] on link "Retourner vers" at bounding box center [791, 111] width 1170 height 27
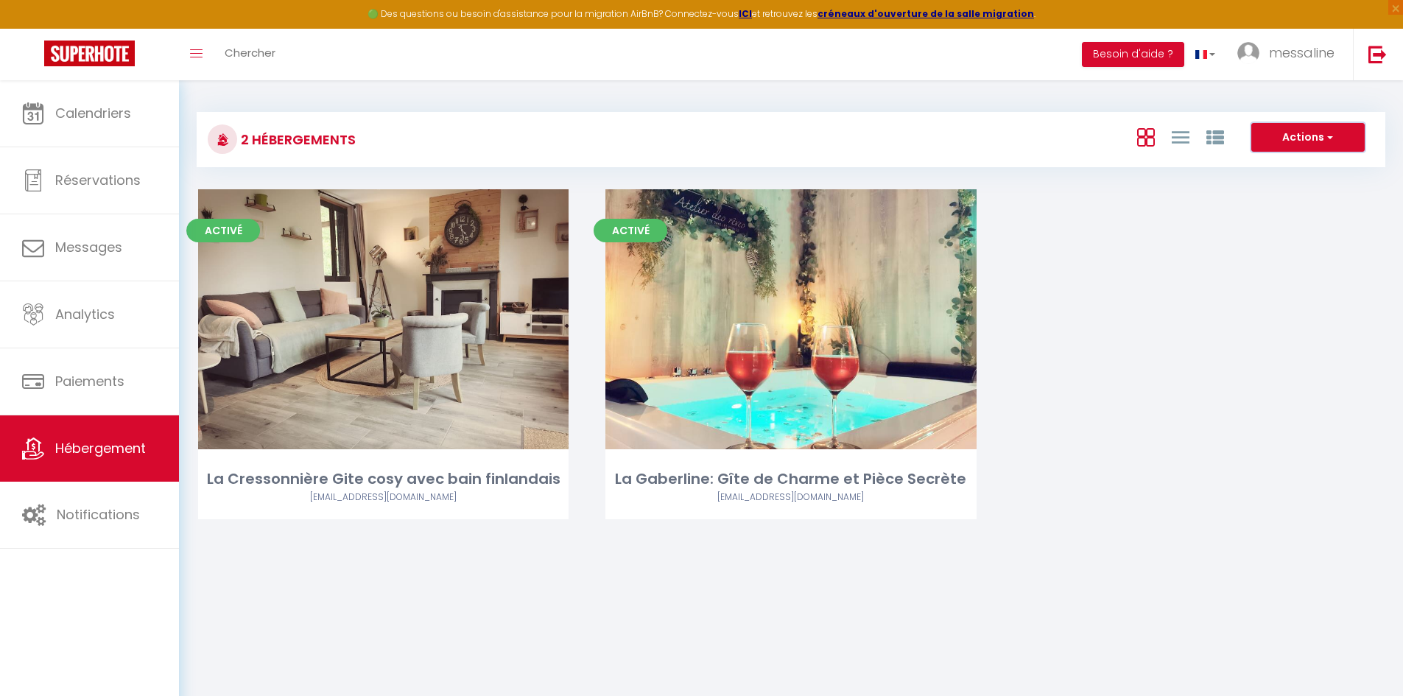
click at [1297, 135] on button "Actions" at bounding box center [1308, 137] width 113 height 29
drag, startPoint x: 1271, startPoint y: 190, endPoint x: 1232, endPoint y: 242, distance: 65.3
click at [1232, 242] on div "2 Hébergements Actions Créer un Hébergement Nouveau groupe Initialiser les appa…" at bounding box center [791, 327] width 1189 height 458
click at [1232, 242] on div "Activé Editer La Cressonnière Gite cosy avec bain finlandais [EMAIL_ADDRESS][DO…" at bounding box center [791, 372] width 1223 height 367
drag, startPoint x: 871, startPoint y: 334, endPoint x: 1028, endPoint y: 362, distance: 159.5
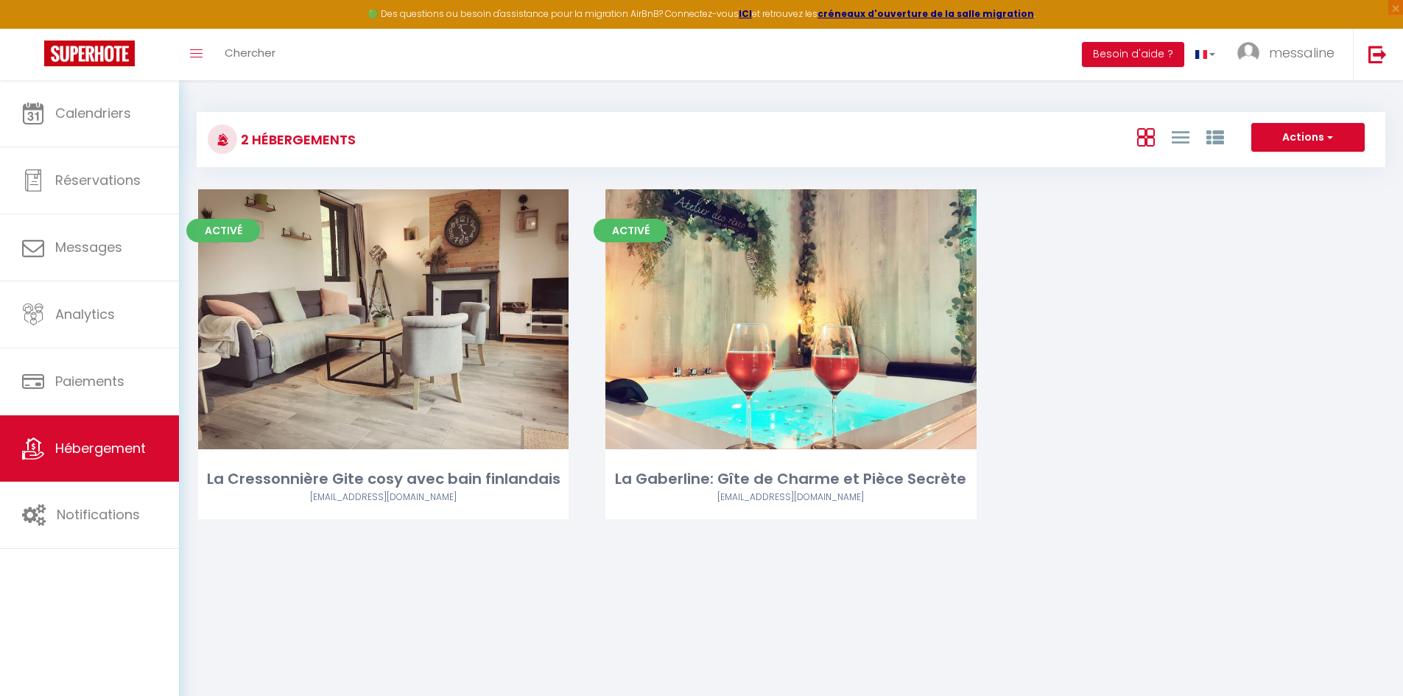
click at [1028, 362] on div "Activé Editer La Cressonnière Gite cosy avec bain finlandais [EMAIL_ADDRESS][DO…" at bounding box center [791, 372] width 1223 height 367
click at [192, 58] on link "Toggle menubar" at bounding box center [196, 55] width 35 height 52
click at [242, 57] on span "Chercher" at bounding box center [250, 52] width 51 height 15
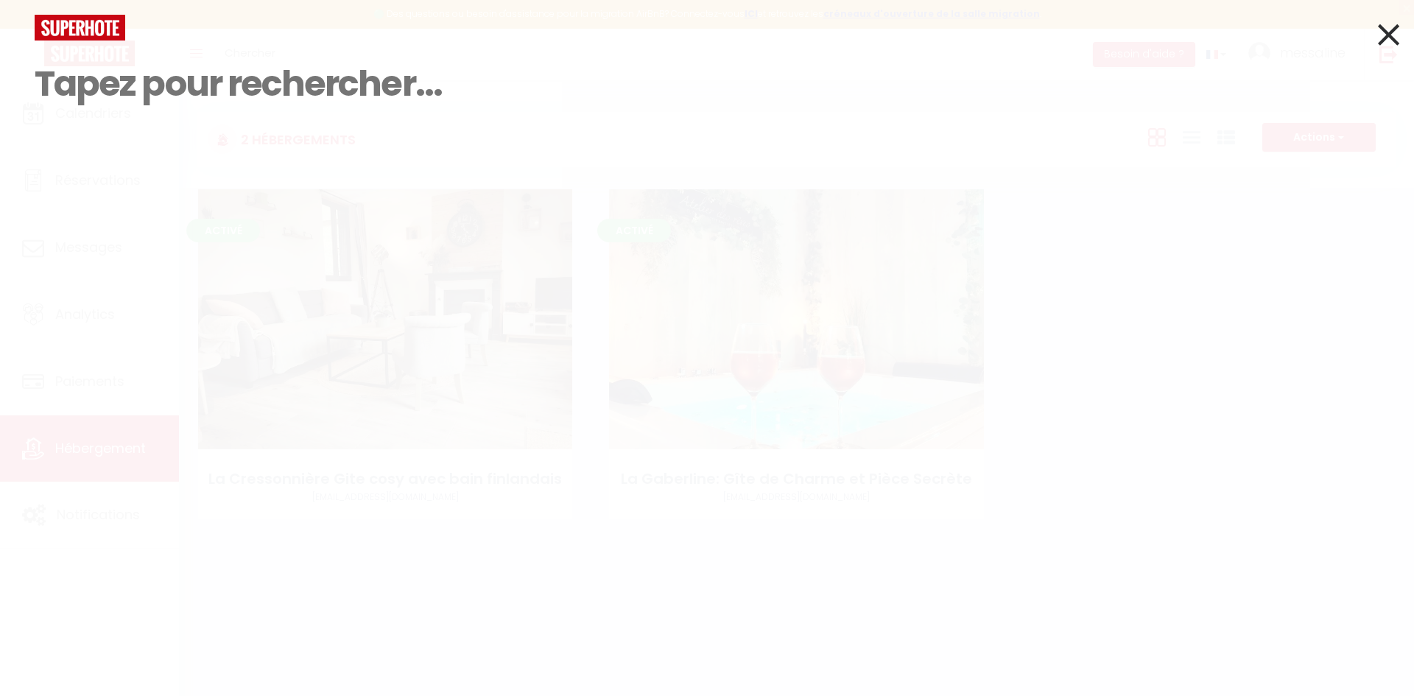
click at [1388, 45] on icon at bounding box center [1388, 34] width 21 height 37
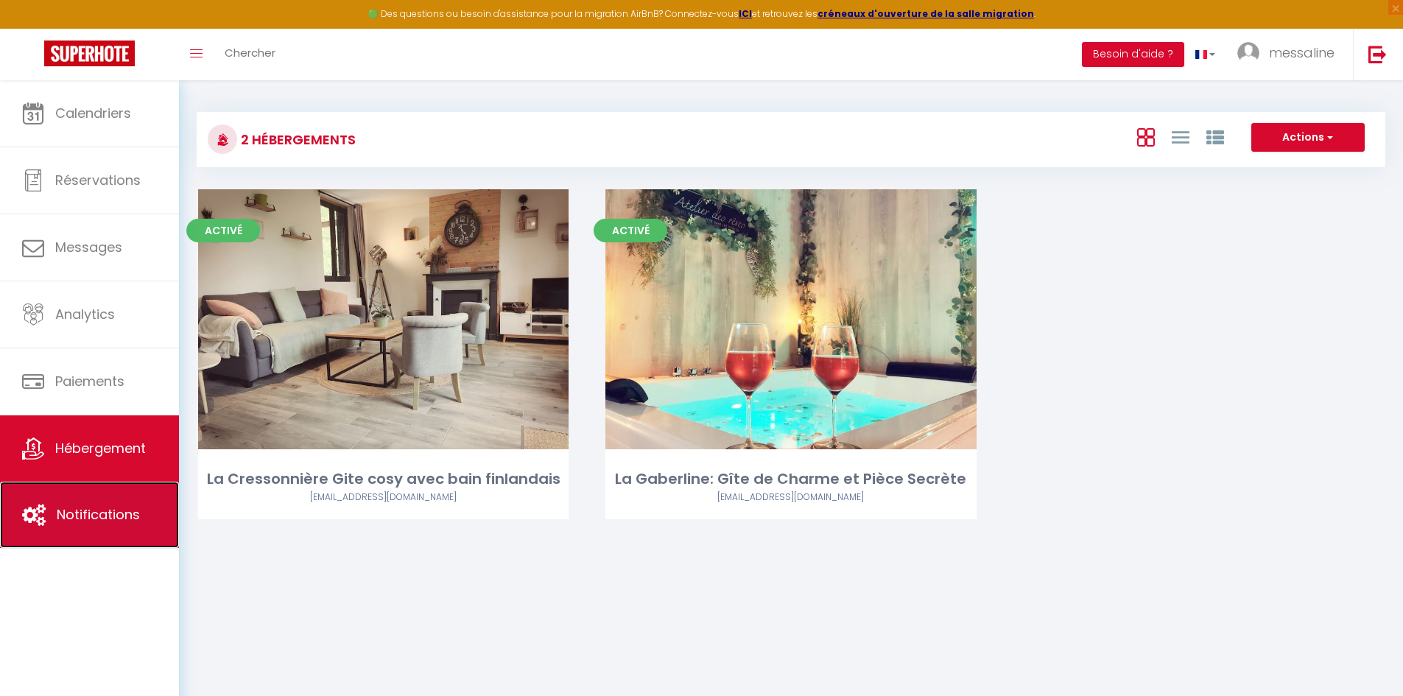
click at [69, 521] on span "Notifications" at bounding box center [98, 514] width 83 height 18
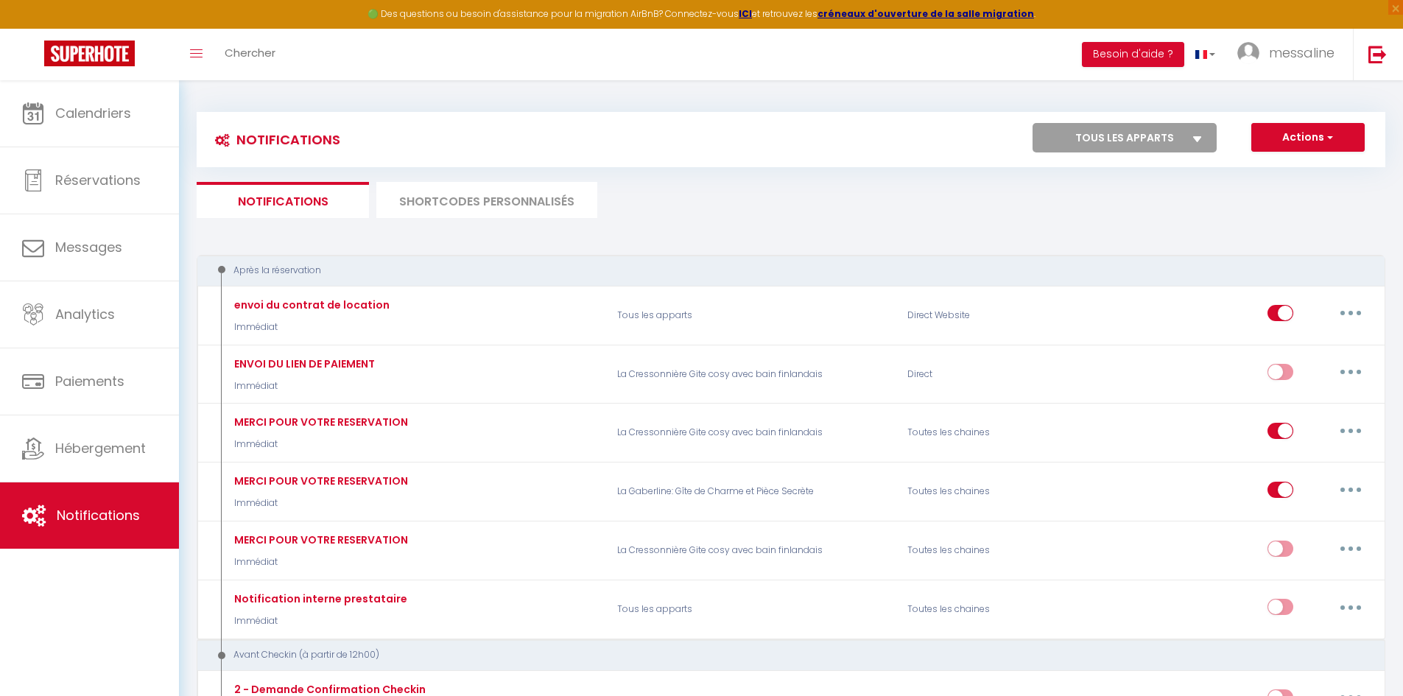
click at [519, 206] on li "SHORTCODES PERSONNALISÉS" at bounding box center [486, 200] width 221 height 36
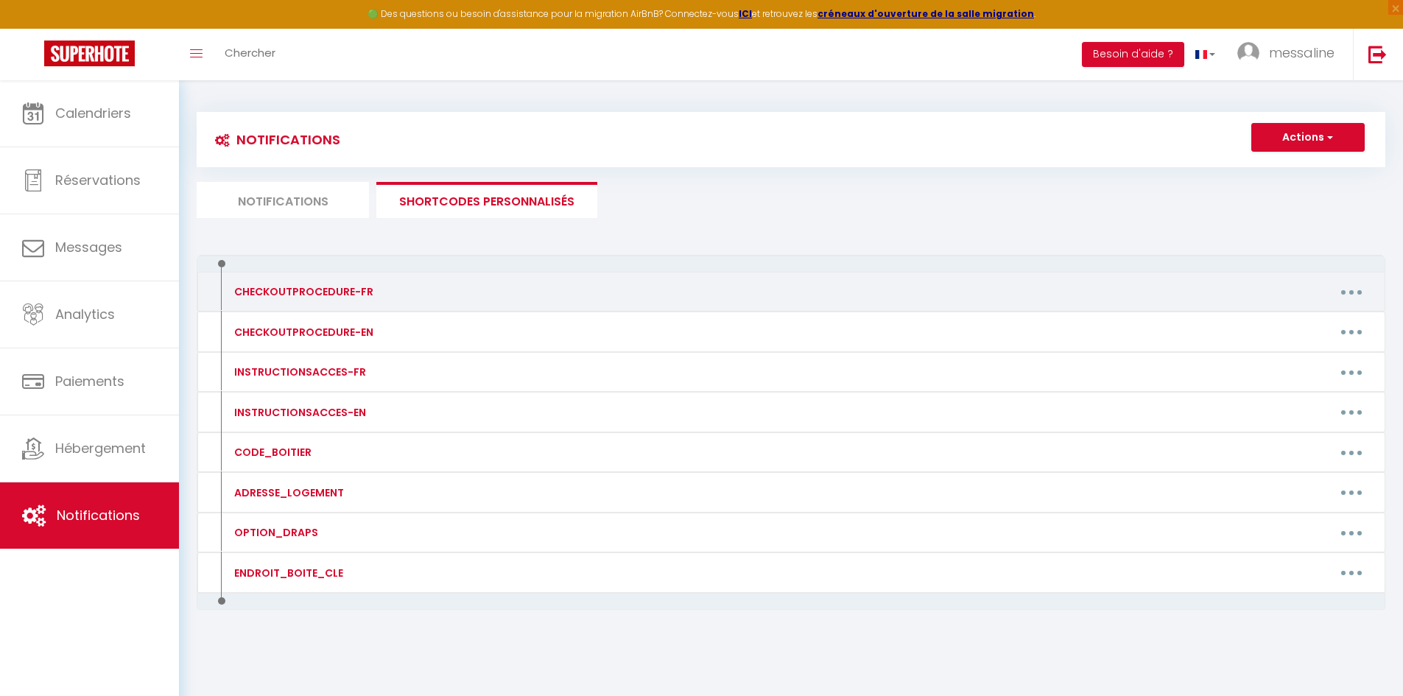
click at [1362, 291] on button "button" at bounding box center [1351, 292] width 41 height 24
click at [1284, 331] on link "Editer" at bounding box center [1313, 325] width 109 height 25
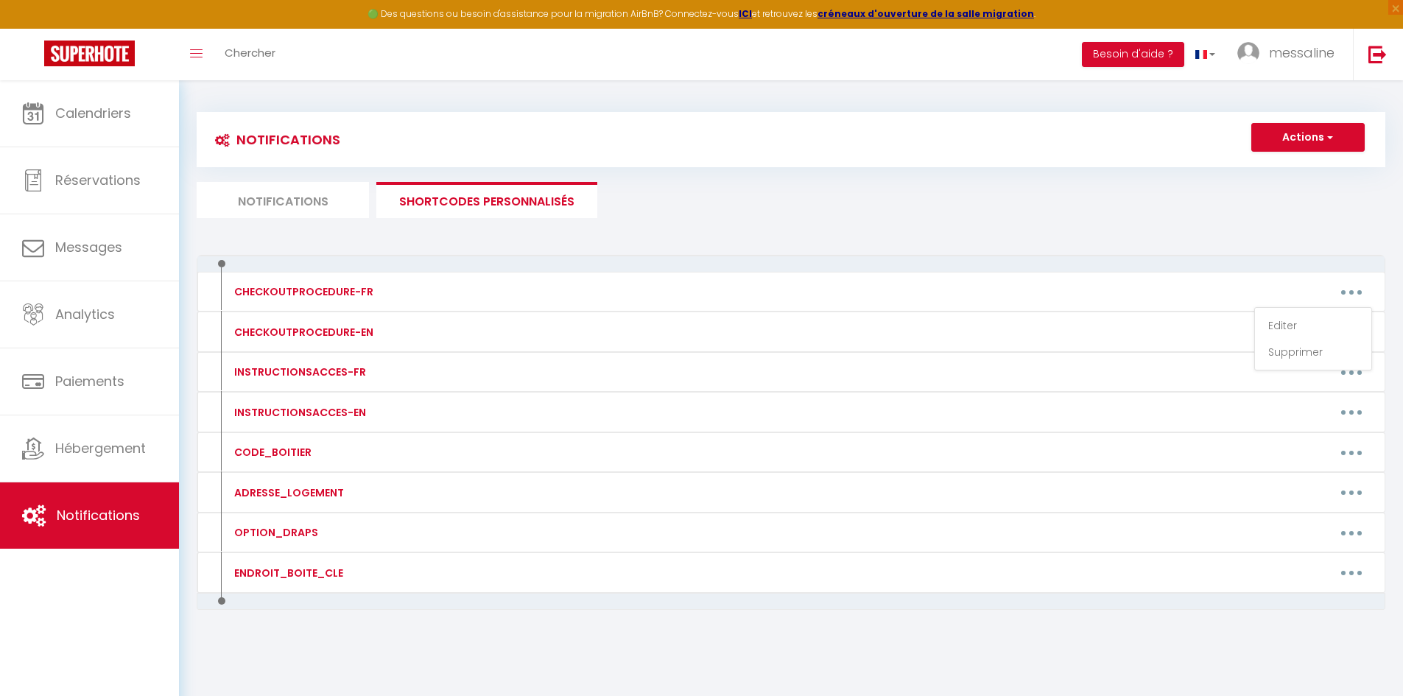
type input "CHECKOUTPROCEDURE-FR"
type textarea "1 - Faire la vaisselle et jeter les poubelles 2 - A 11h00 maximum, fermer à clé…"
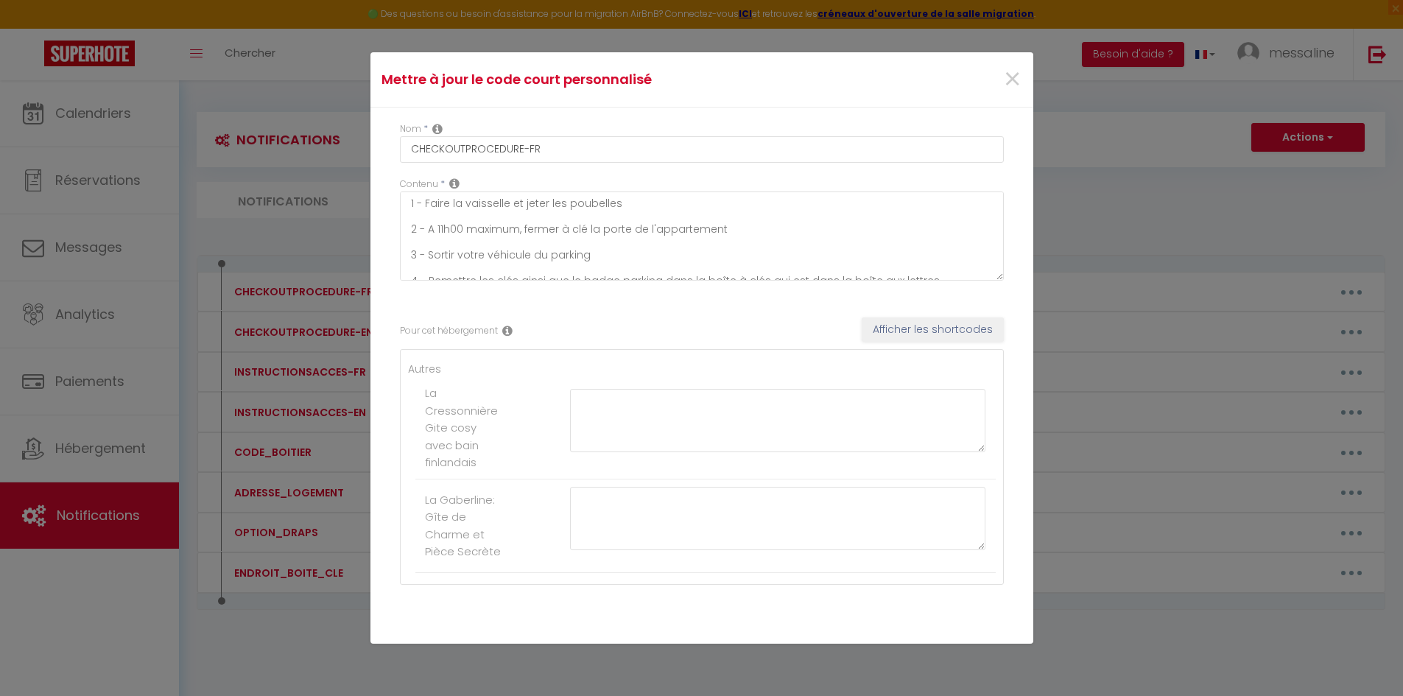
scroll to position [13, 0]
click at [1098, 229] on div "Mettre à jour le code court personnalisé × Nom * CHECKOUTPROCEDURE-FR Contenu *…" at bounding box center [701, 348] width 1403 height 696
click at [1003, 83] on span "×" at bounding box center [1012, 79] width 18 height 44
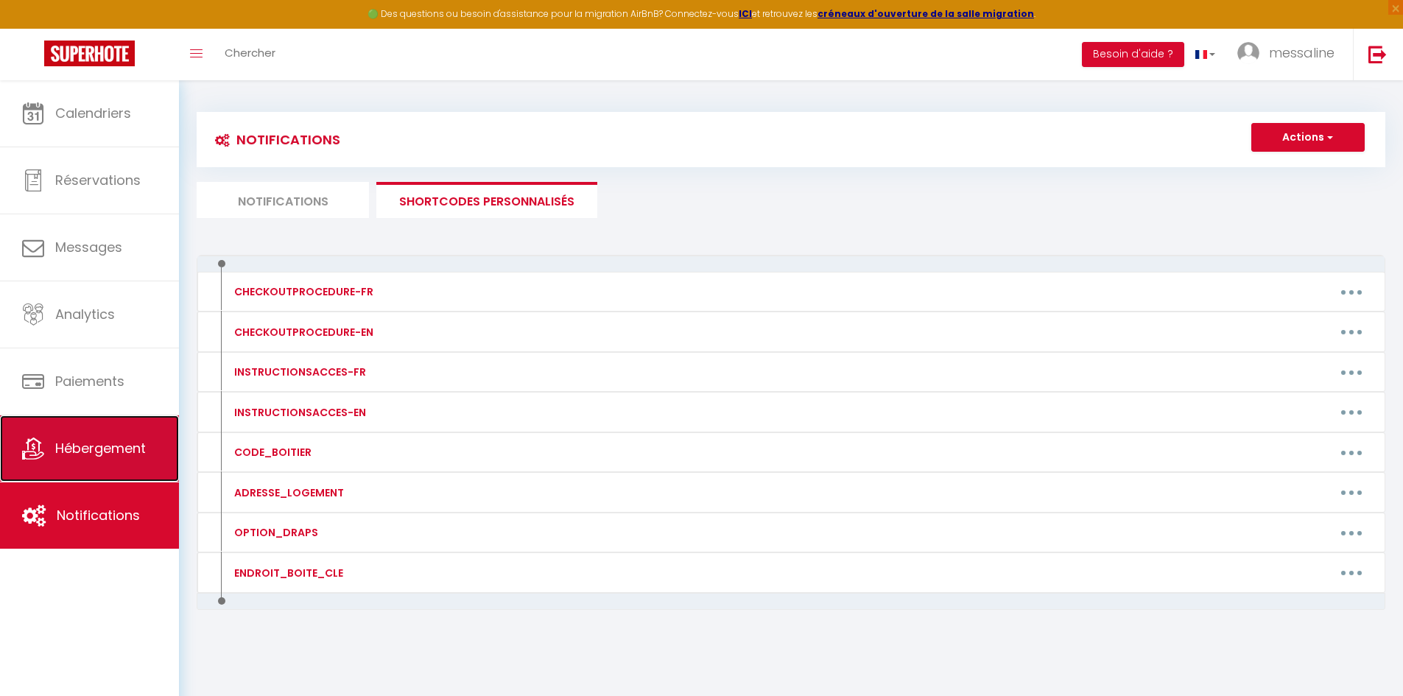
click at [90, 426] on link "Hébergement" at bounding box center [89, 448] width 179 height 66
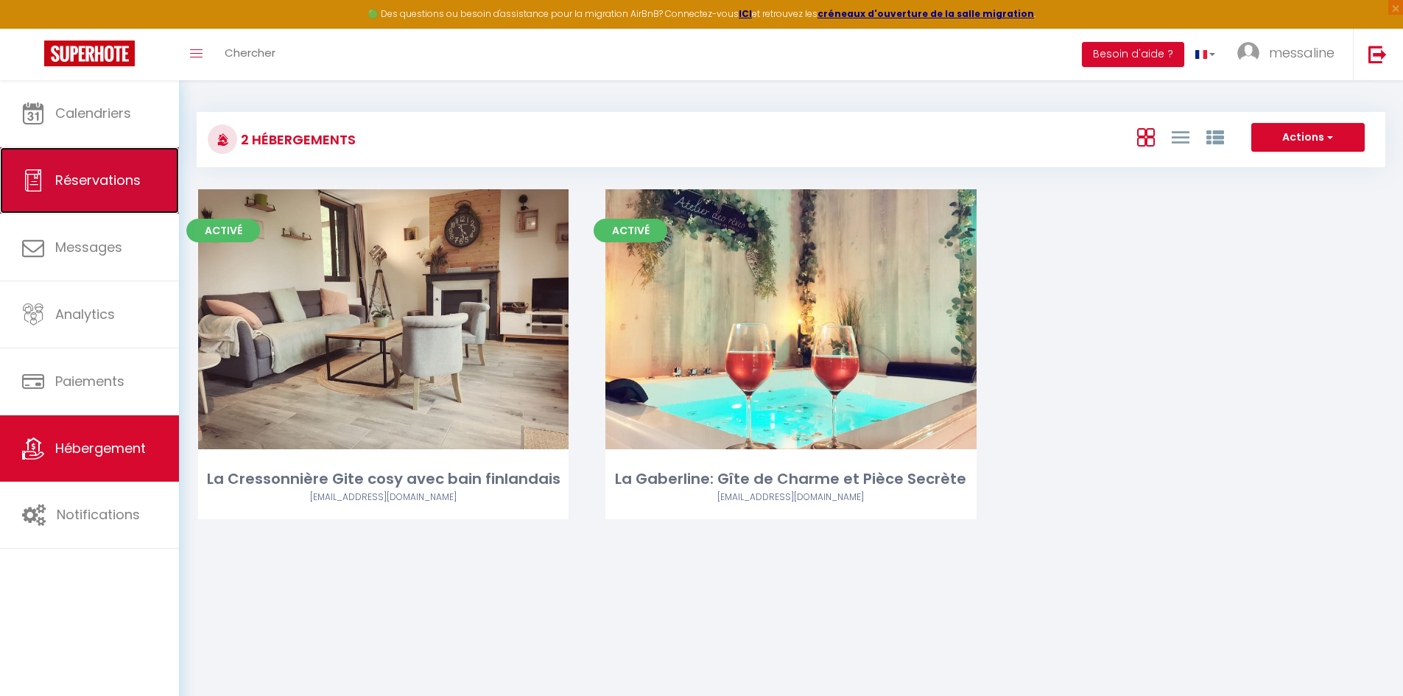
click at [119, 175] on span "Réservations" at bounding box center [97, 180] width 85 height 18
select select "not_cancelled"
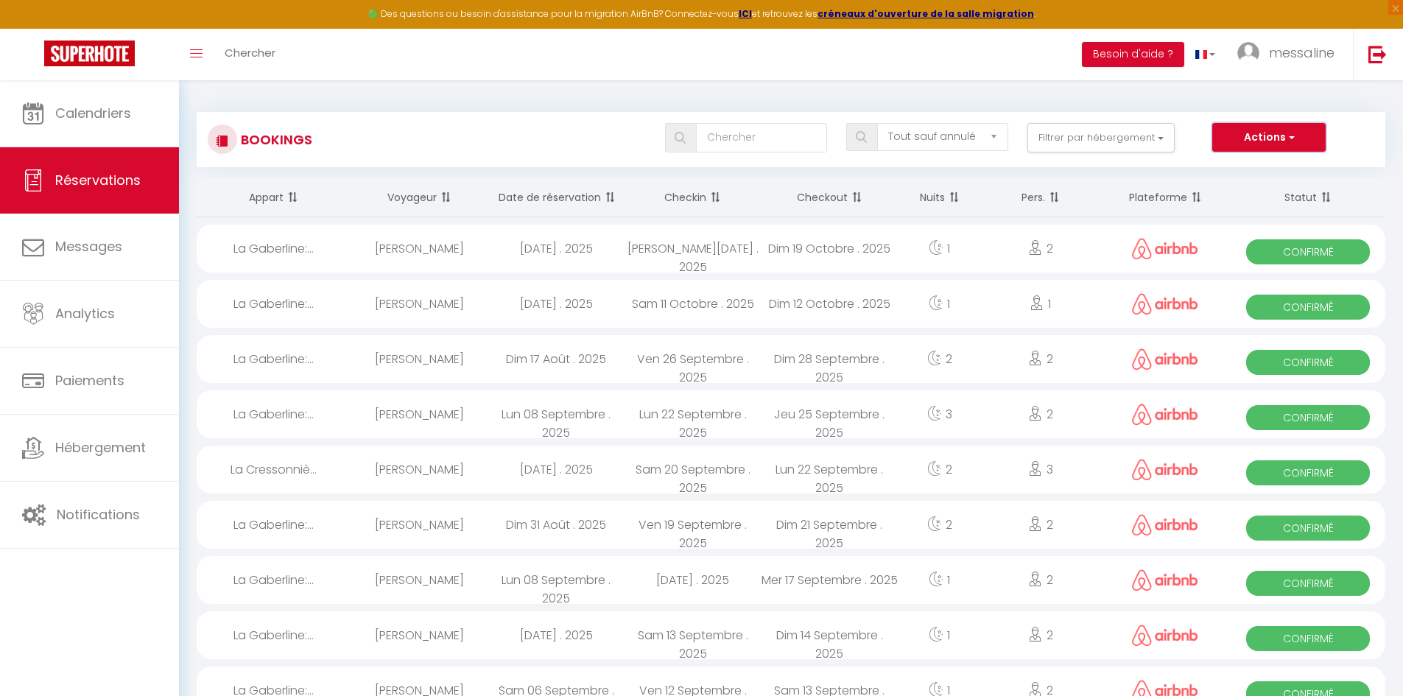
click at [1238, 133] on button "Actions" at bounding box center [1269, 137] width 113 height 29
click at [943, 70] on div "Toggle menubar Chercher BUTTON Besoin d'aide ? messaline Paramètres Équipe" at bounding box center [749, 55] width 1285 height 52
click at [1262, 125] on button "Actions" at bounding box center [1269, 137] width 113 height 29
click at [424, 245] on div "[PERSON_NAME]" at bounding box center [419, 249] width 137 height 48
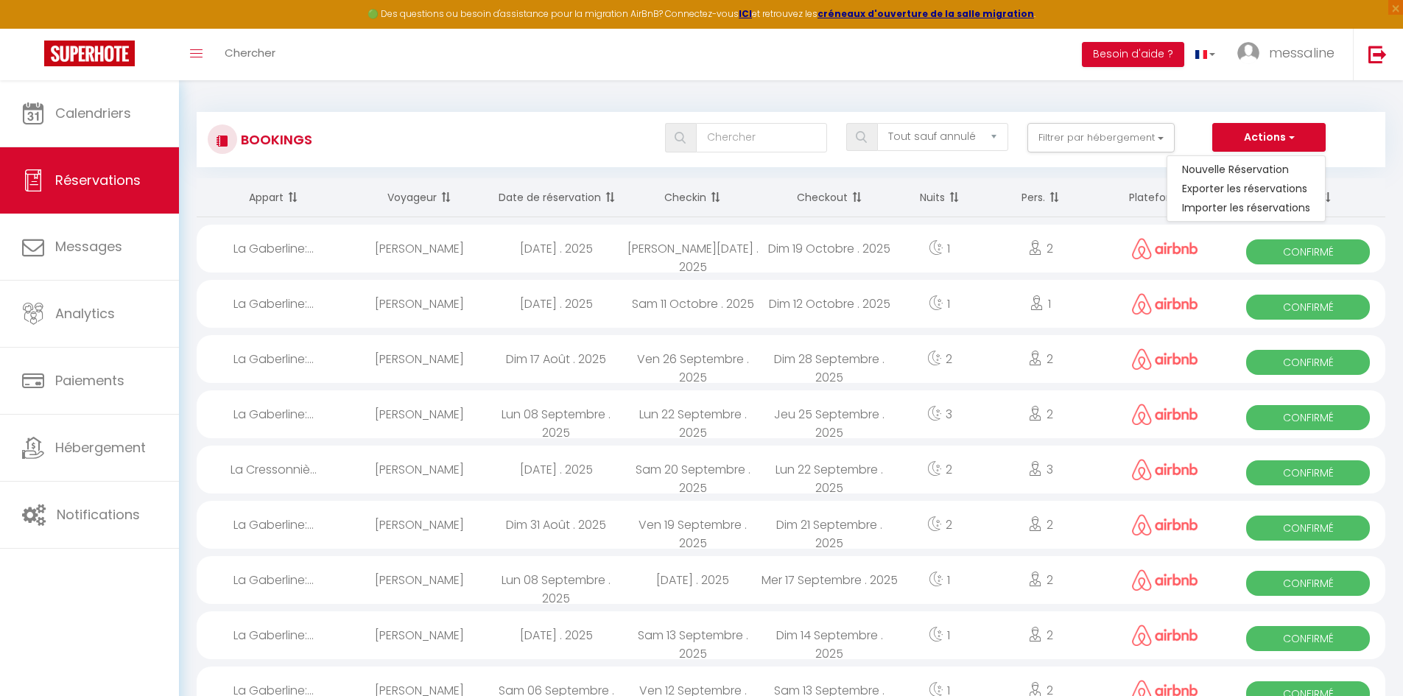
select select "OK"
select select "0"
select select "1"
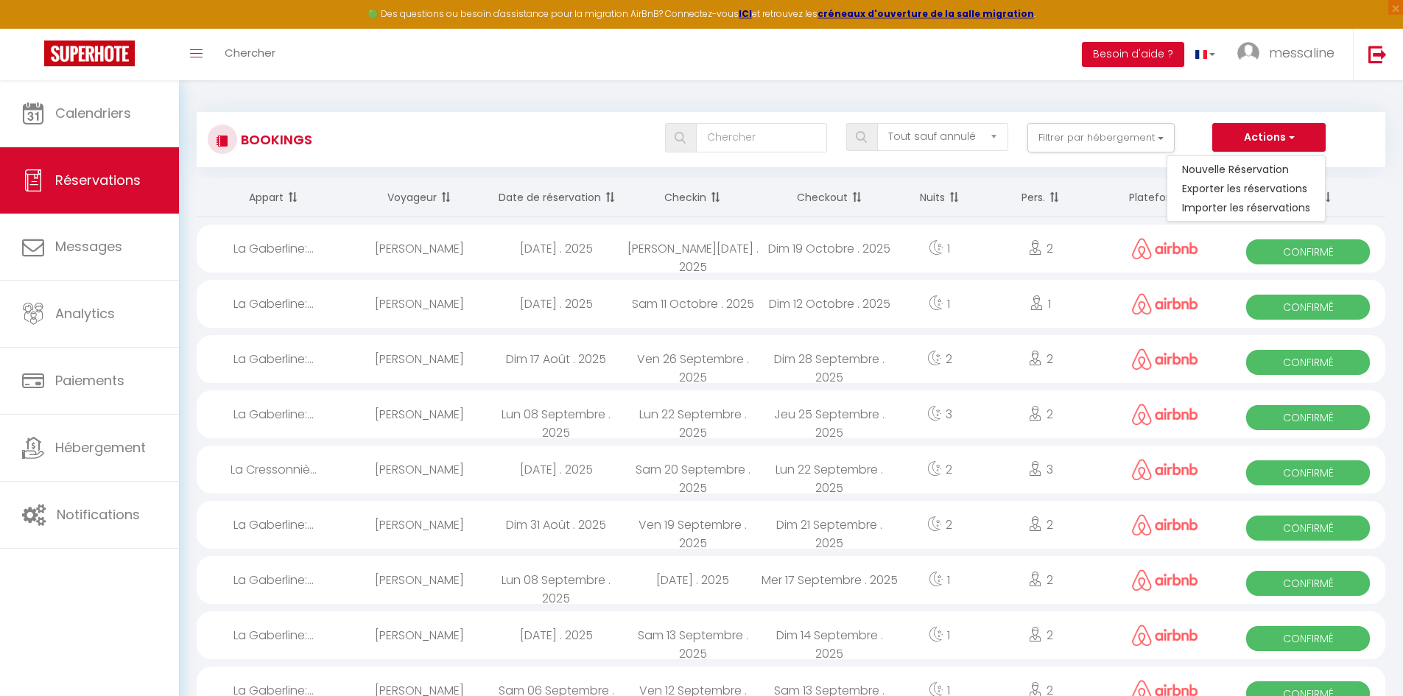
select select
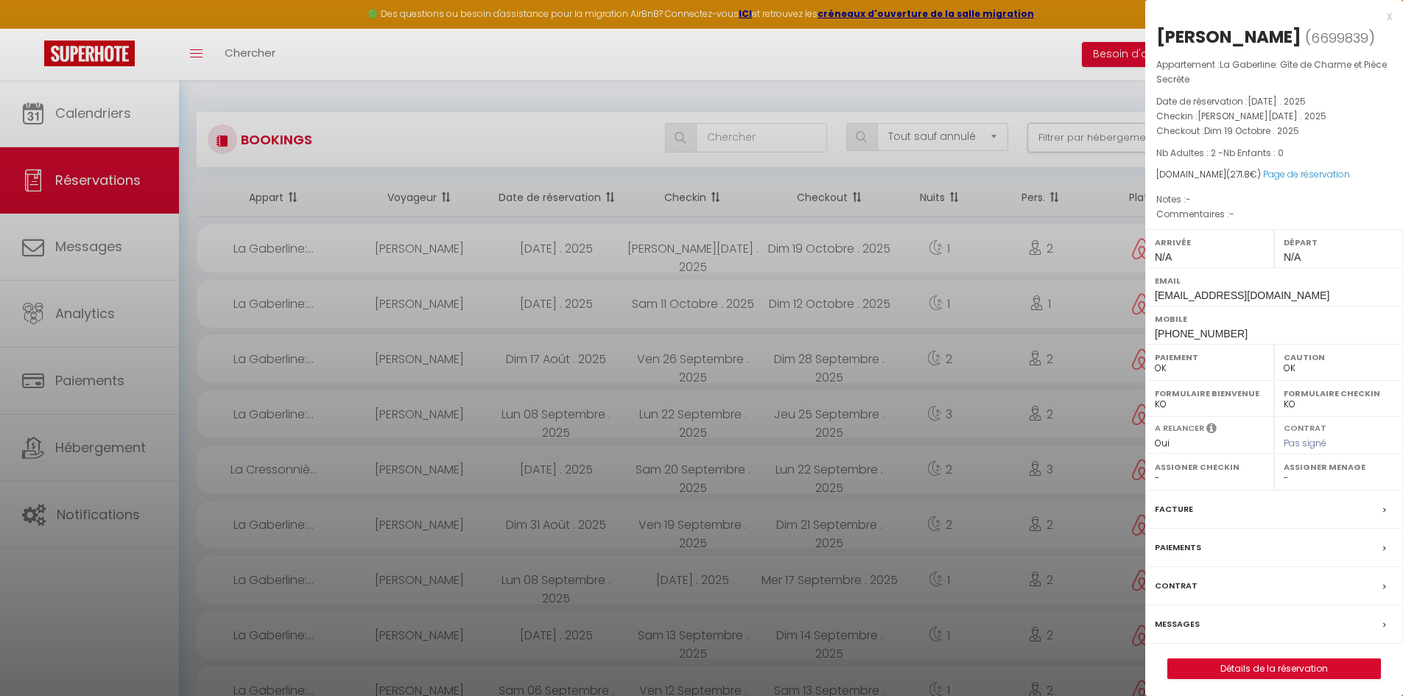
click at [446, 152] on div at bounding box center [701, 348] width 1403 height 696
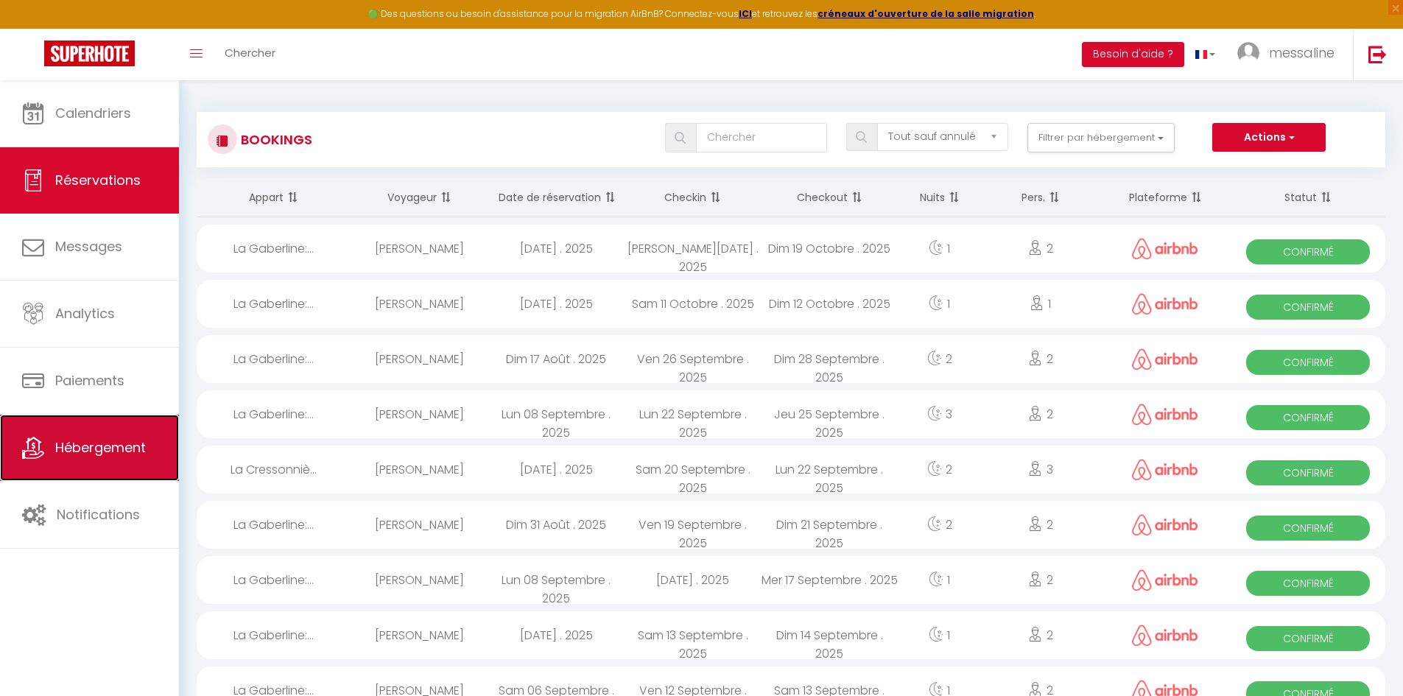
click at [85, 427] on link "Hébergement" at bounding box center [89, 448] width 179 height 66
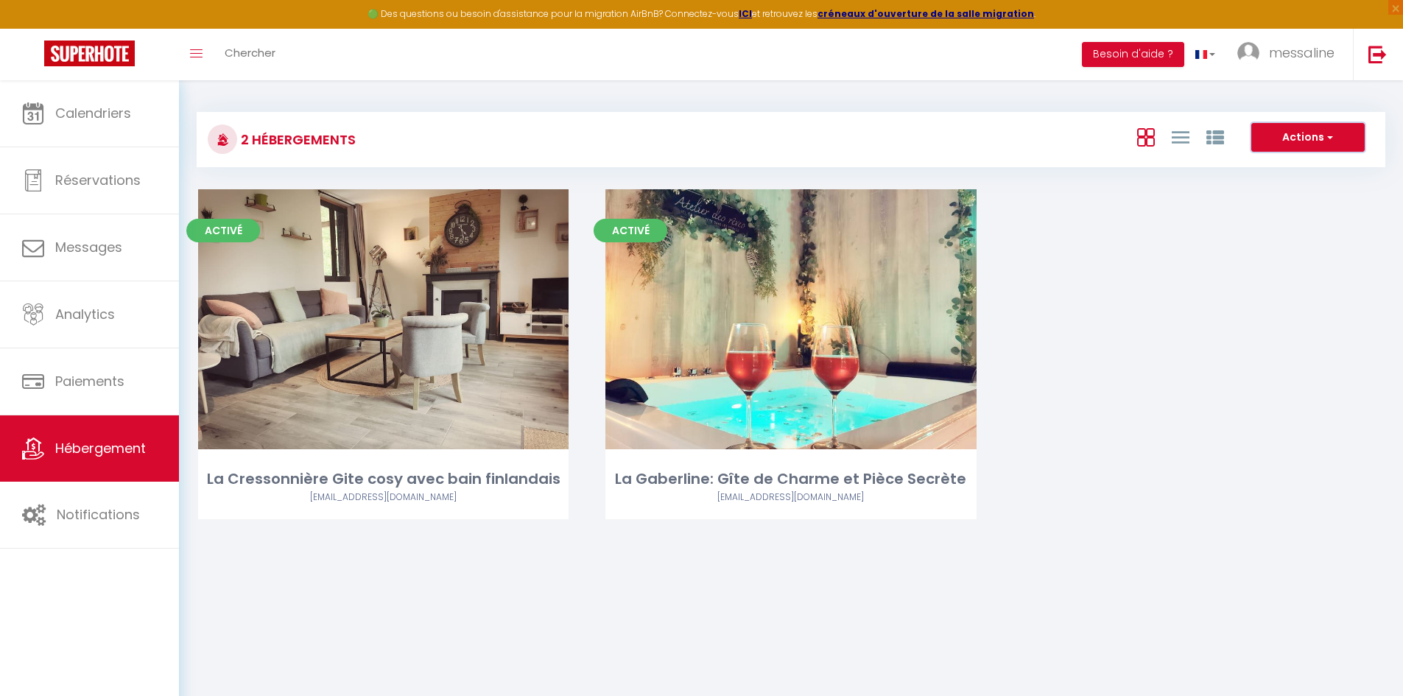
click at [1294, 147] on button "Actions" at bounding box center [1308, 137] width 113 height 29
click at [1277, 169] on li "Créer un Hébergement" at bounding box center [1296, 168] width 135 height 16
select select "3"
select select "2"
select select "1"
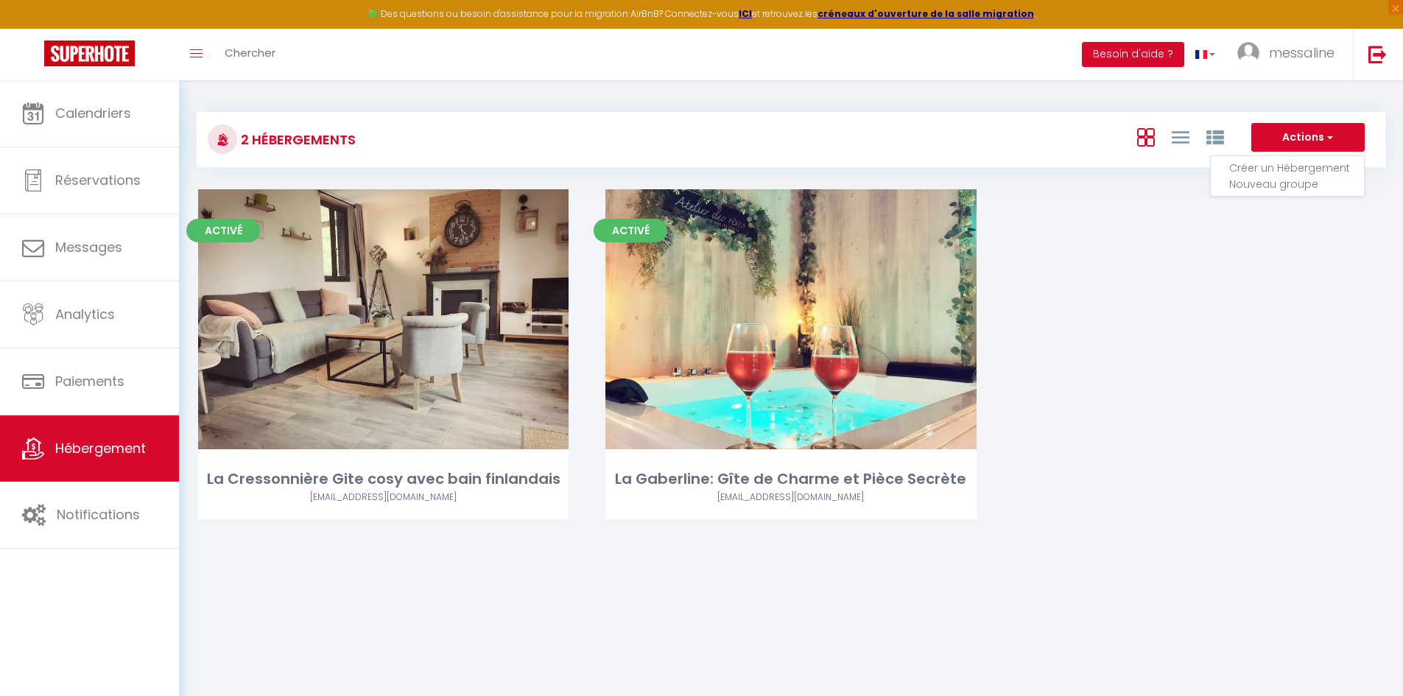
select select "1"
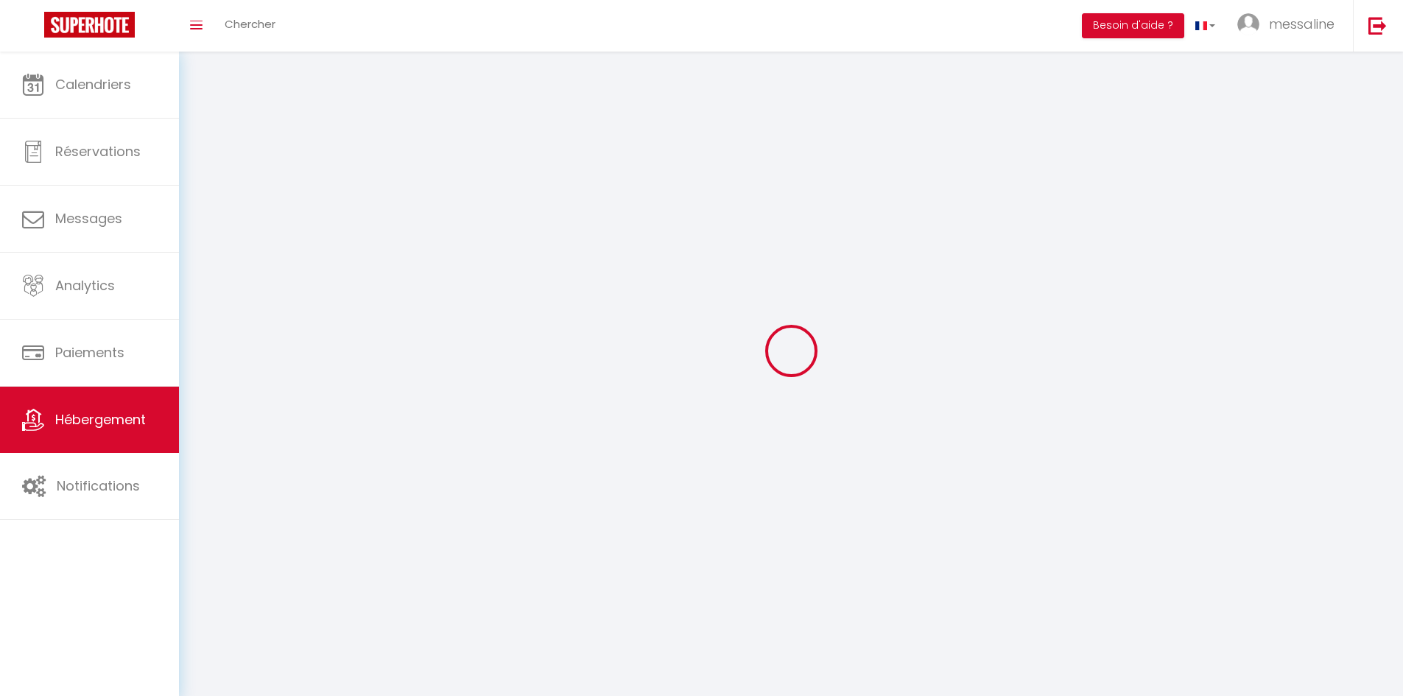
select select
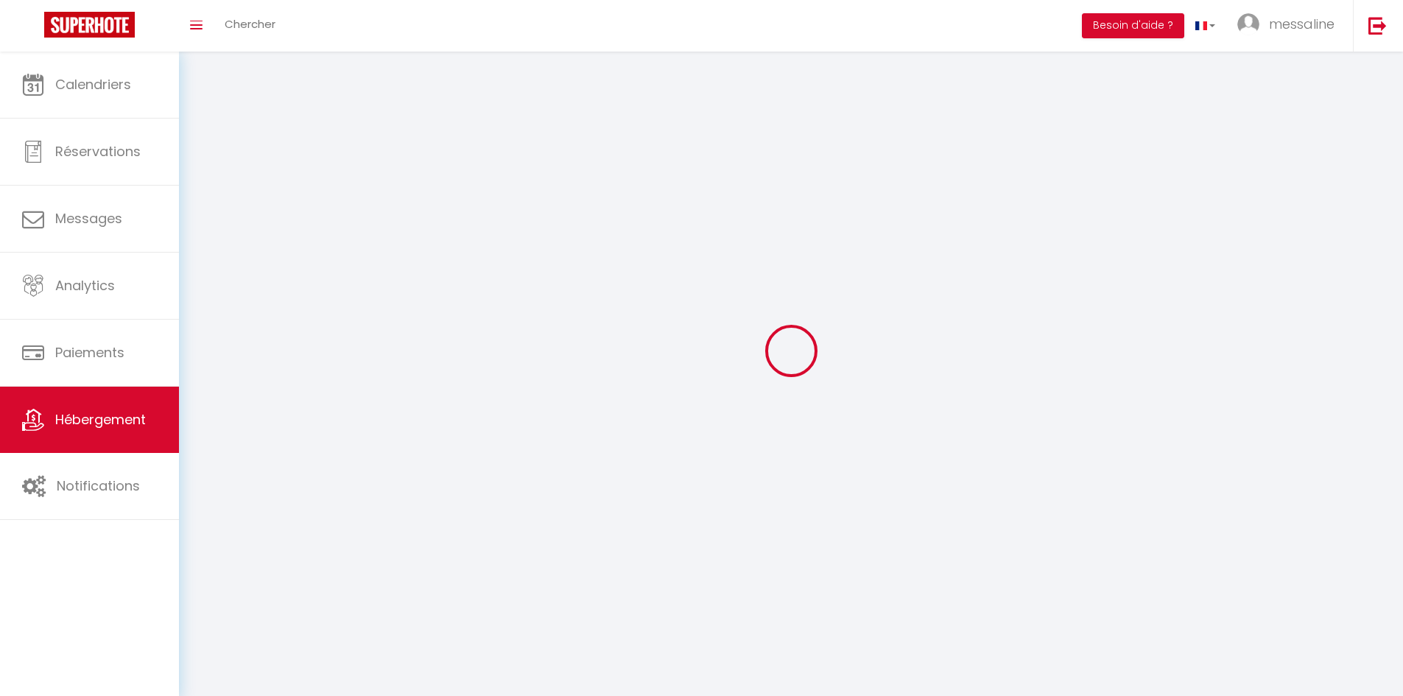
checkbox input "false"
select select
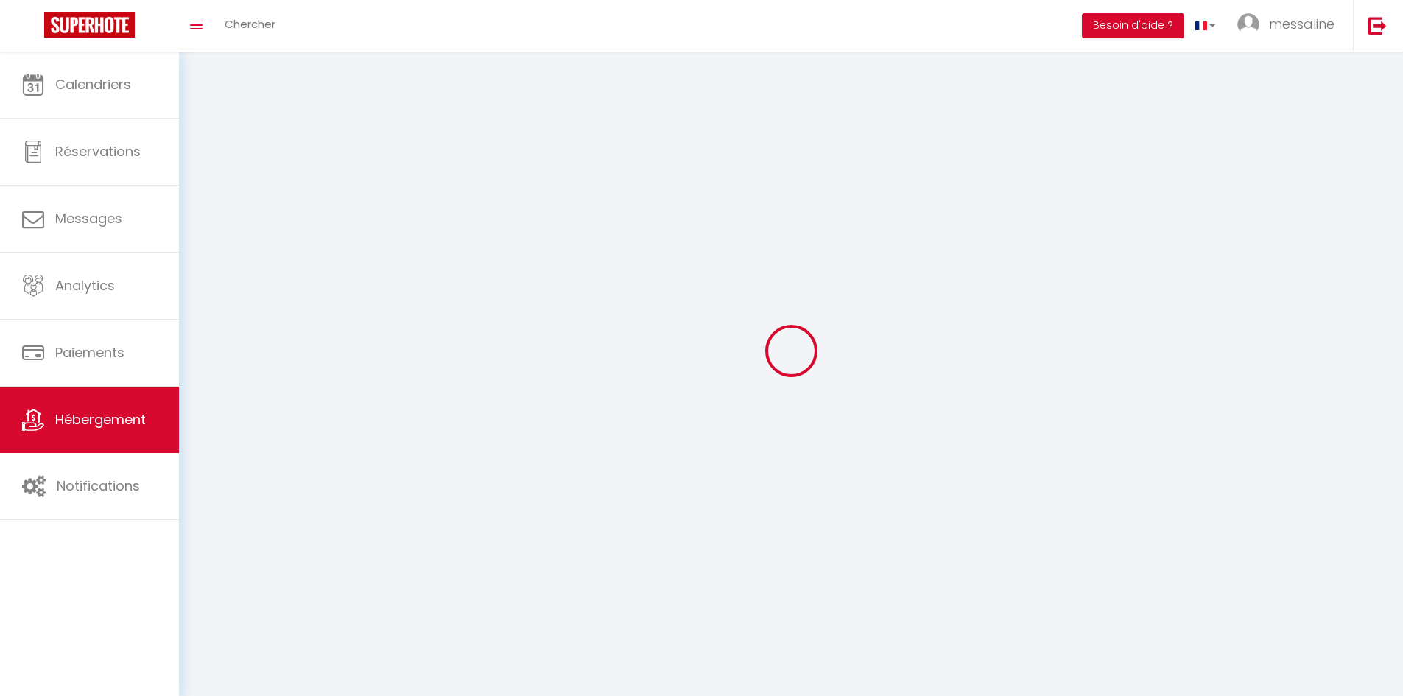
select select
select select "1"
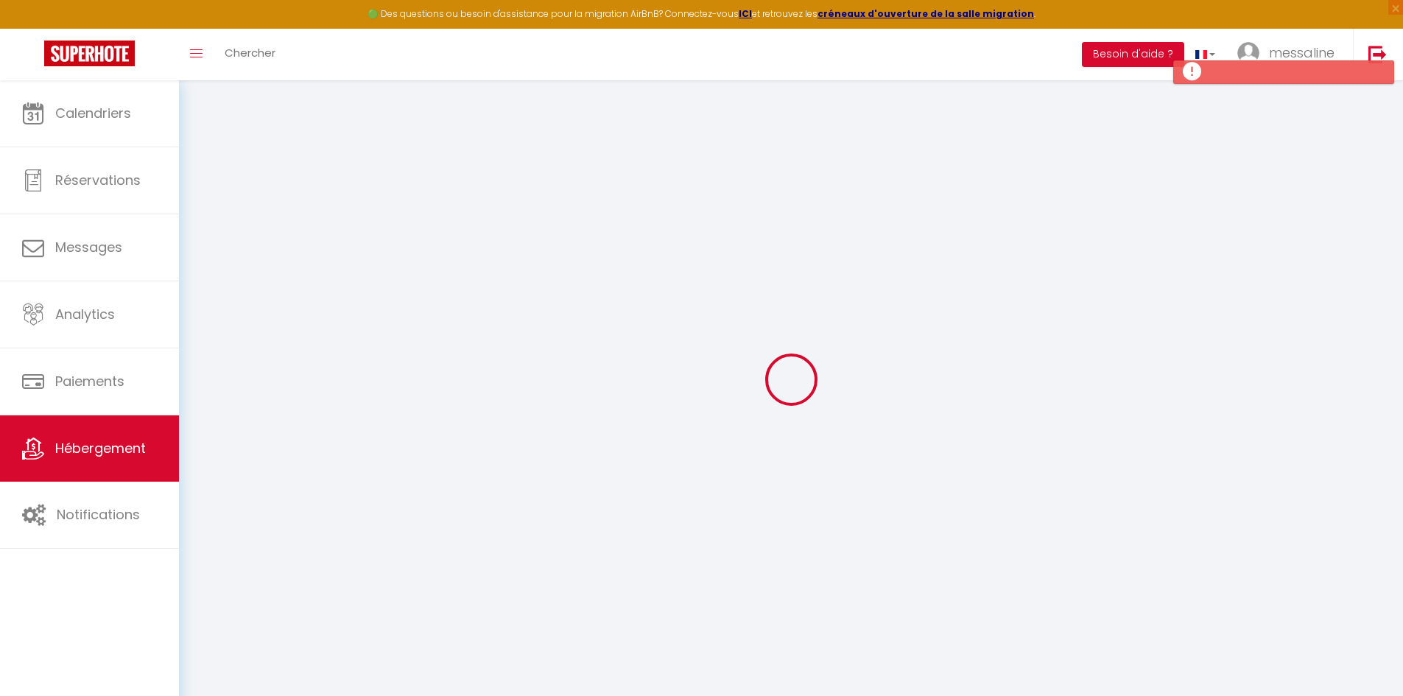
select select
checkbox input "false"
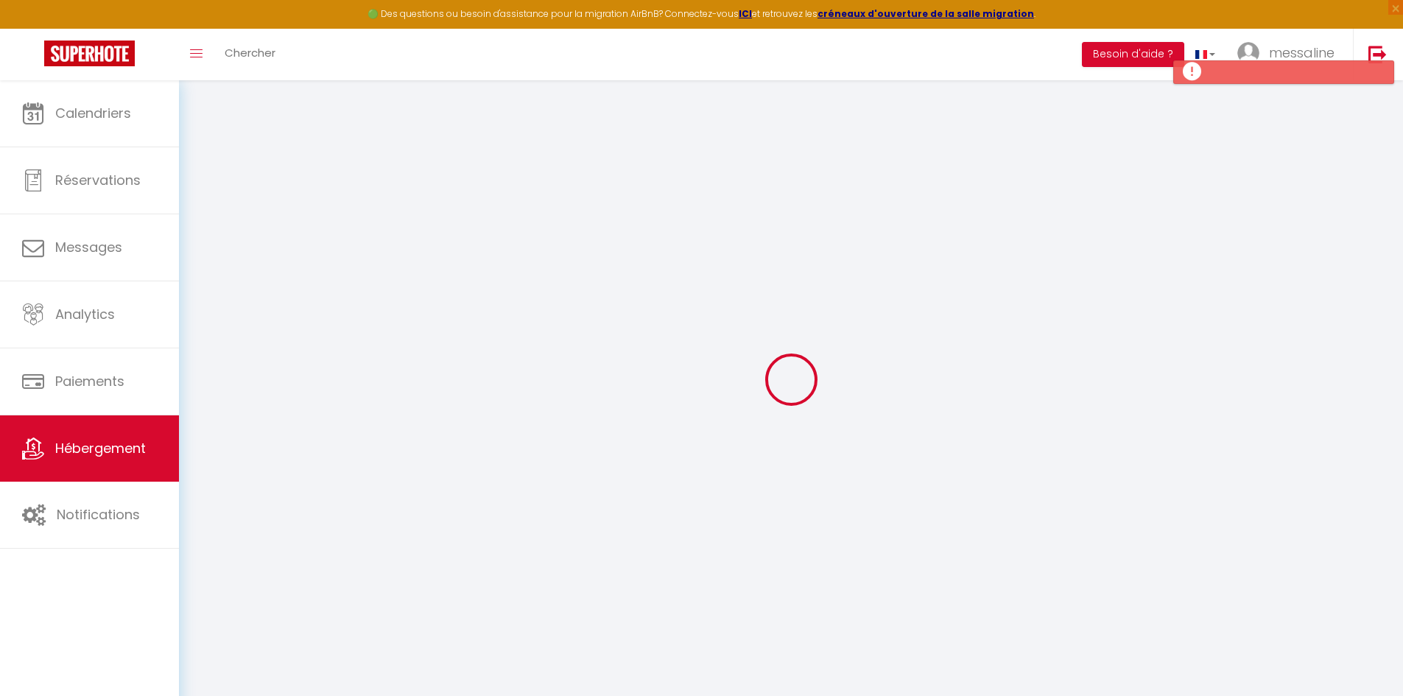
select select
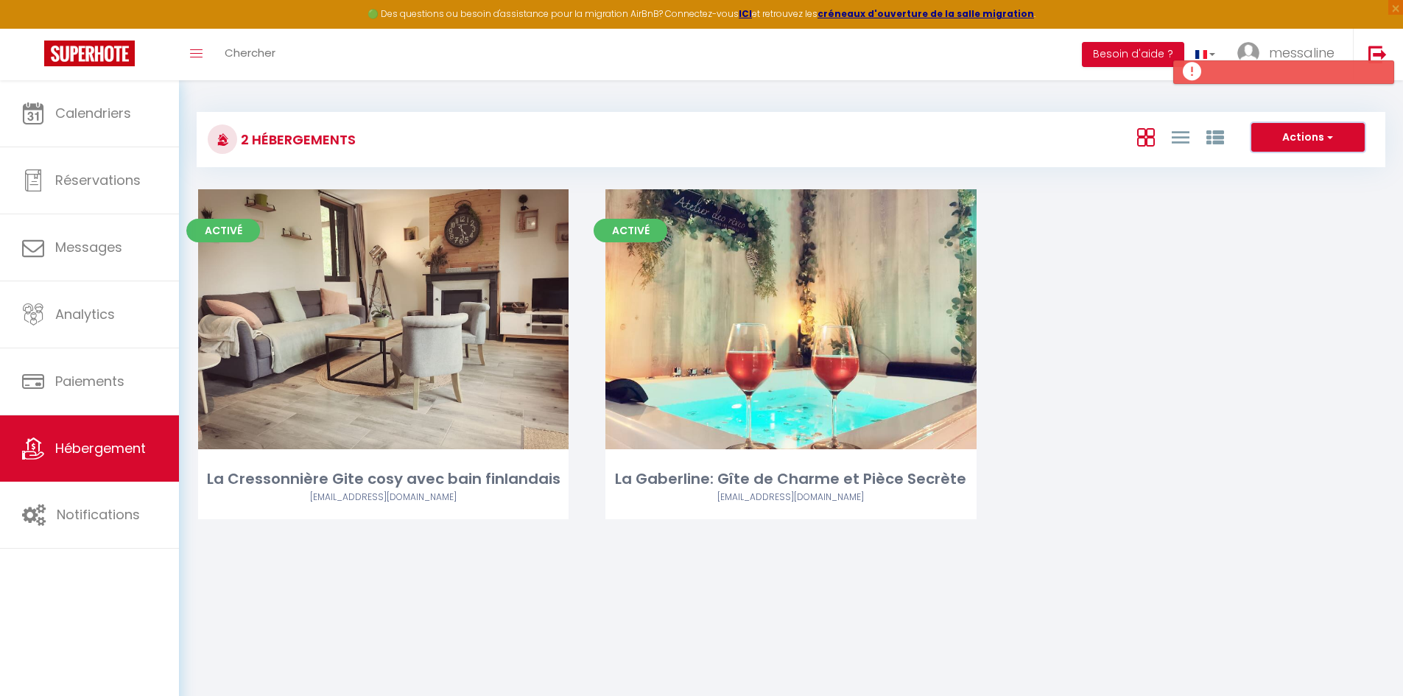
click at [1310, 143] on button "Actions" at bounding box center [1308, 137] width 113 height 29
click at [1305, 184] on li "Nouveau groupe" at bounding box center [1296, 184] width 135 height 16
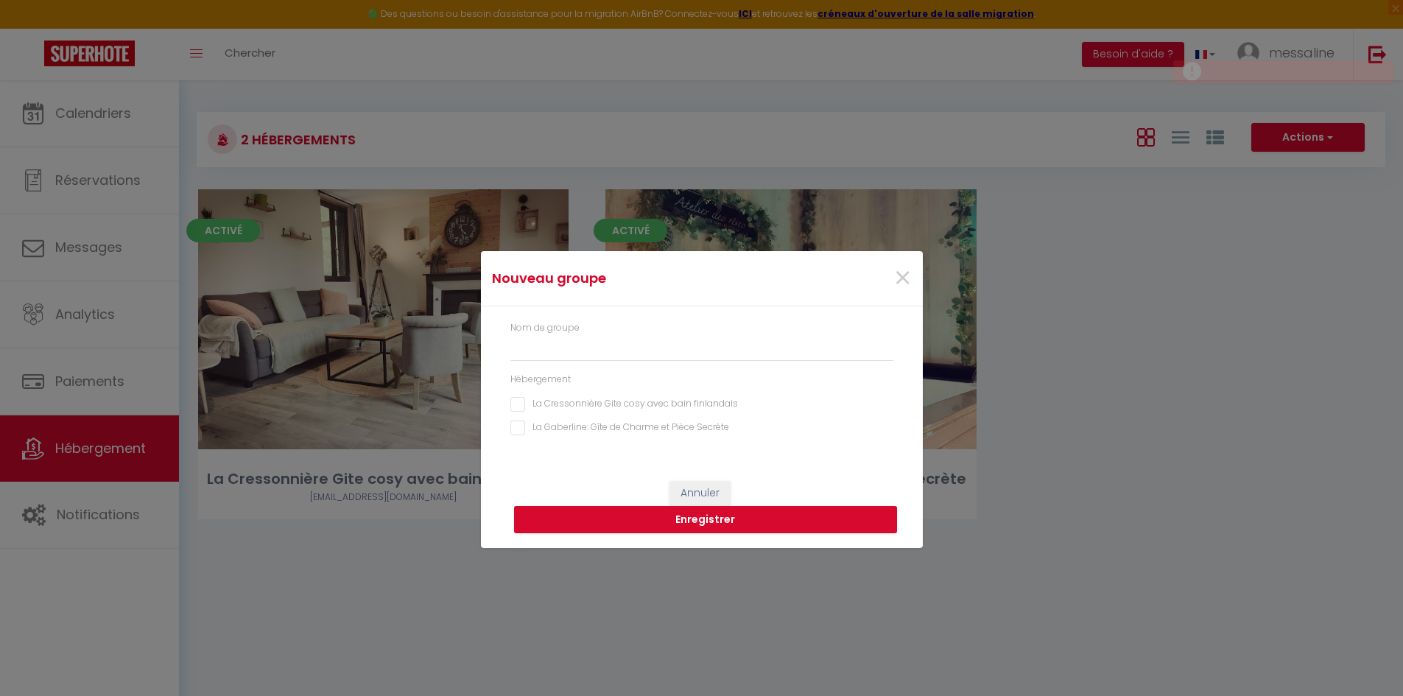
click at [1151, 369] on div "Nouveau groupe × Nom de groupe Hébergement La Cressonnière Gite cosy avec bain …" at bounding box center [701, 348] width 1403 height 696
click at [913, 284] on div "×" at bounding box center [848, 278] width 147 height 32
click at [900, 279] on span "×" at bounding box center [903, 278] width 18 height 44
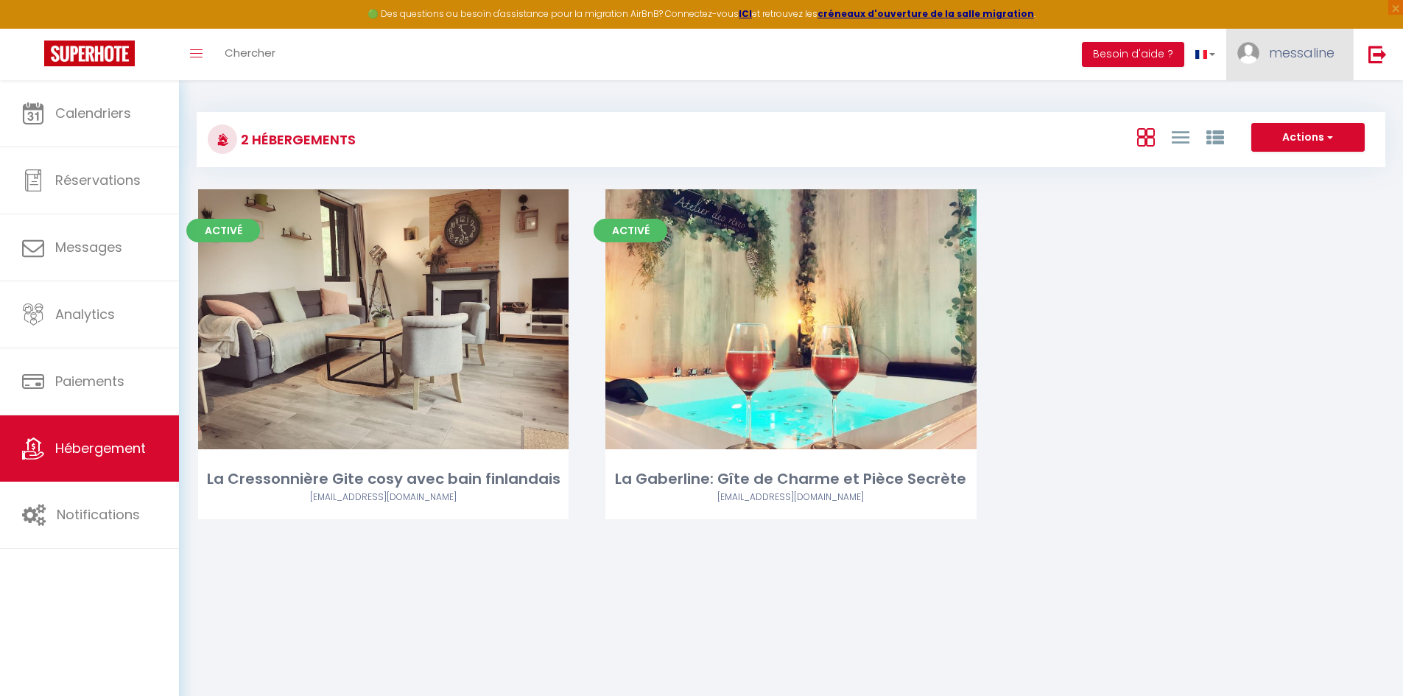
click at [1263, 57] on link "messaline" at bounding box center [1290, 55] width 127 height 52
drag, startPoint x: 1221, startPoint y: 297, endPoint x: 1200, endPoint y: 297, distance: 20.6
click at [1220, 297] on div "Activé Editer La Cressonnière Gite cosy avec bain finlandais [EMAIL_ADDRESS][DO…" at bounding box center [791, 372] width 1223 height 367
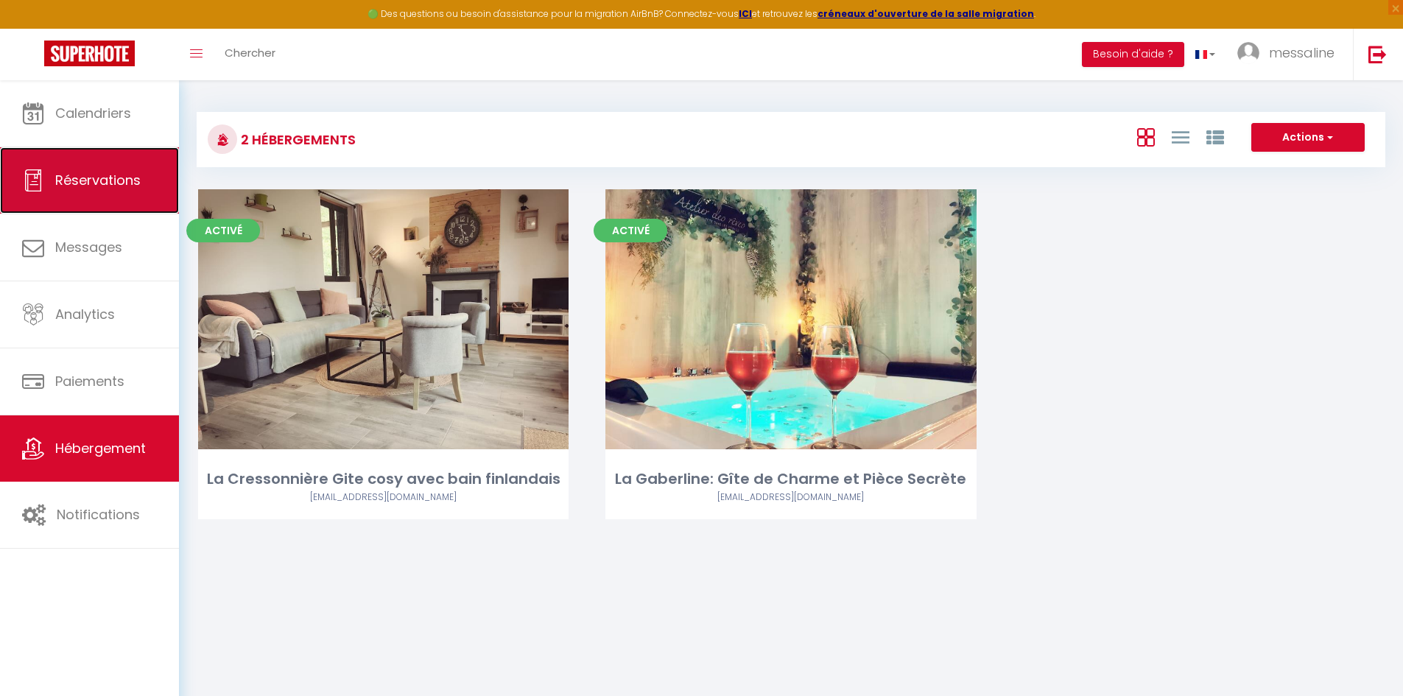
click at [109, 174] on span "Réservations" at bounding box center [97, 180] width 85 height 18
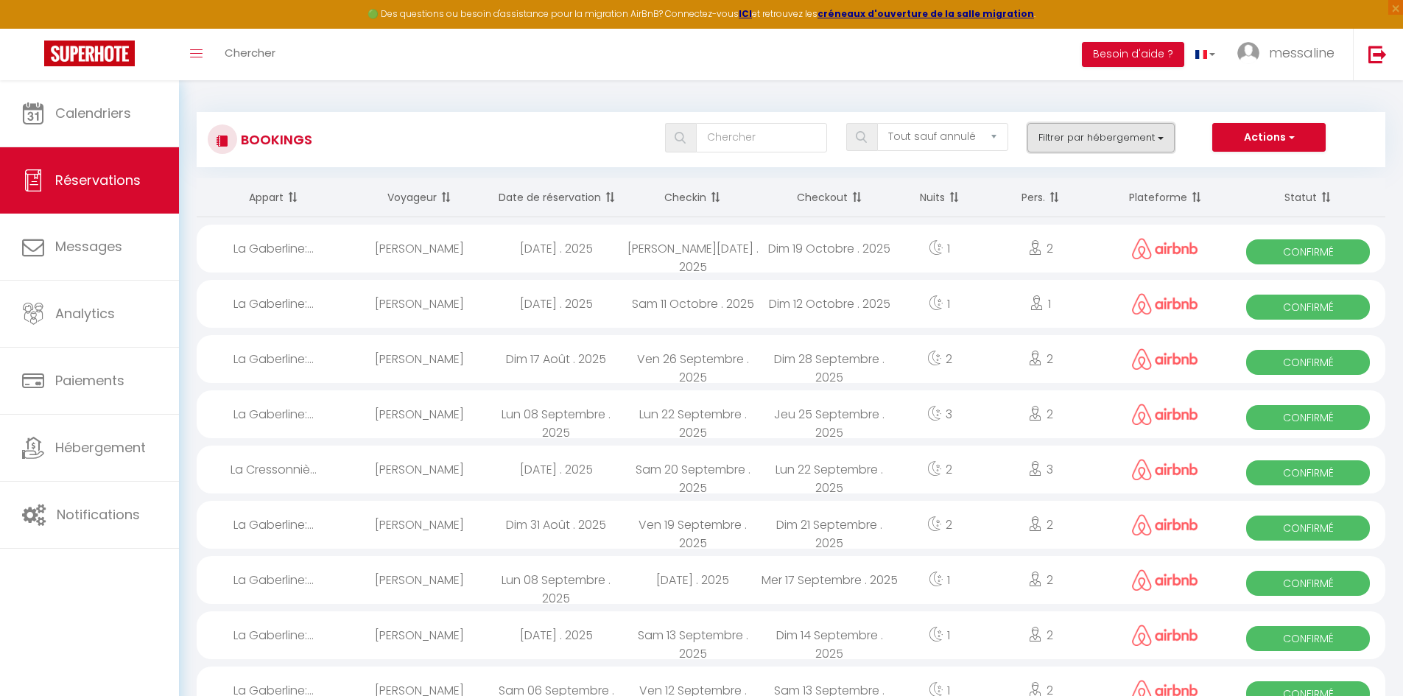
click at [1095, 133] on button "Filtrer par hébergement" at bounding box center [1101, 137] width 147 height 29
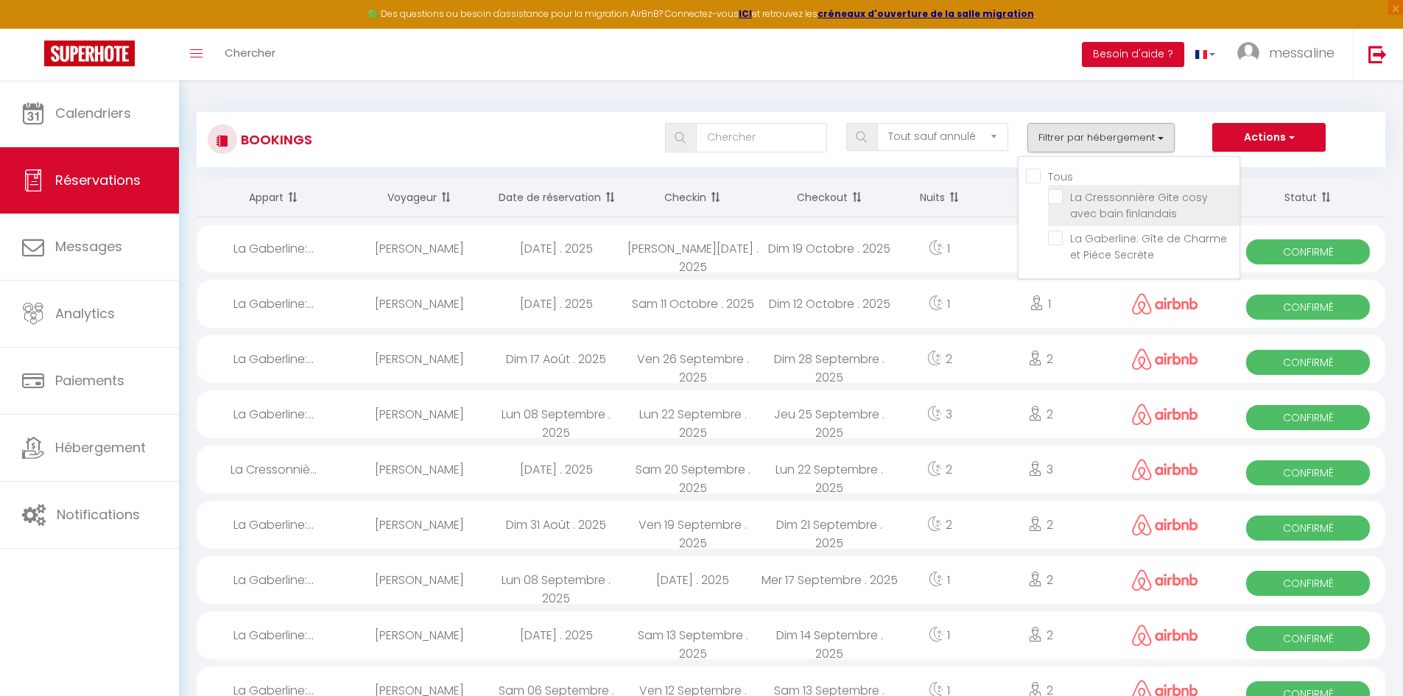
click at [1087, 210] on span "La Cressonnière Gite cosy avec bain finlandais" at bounding box center [1139, 205] width 138 height 31
click at [1087, 204] on input "La Cressonnière Gite cosy avec bain finlandais" at bounding box center [1144, 196] width 192 height 15
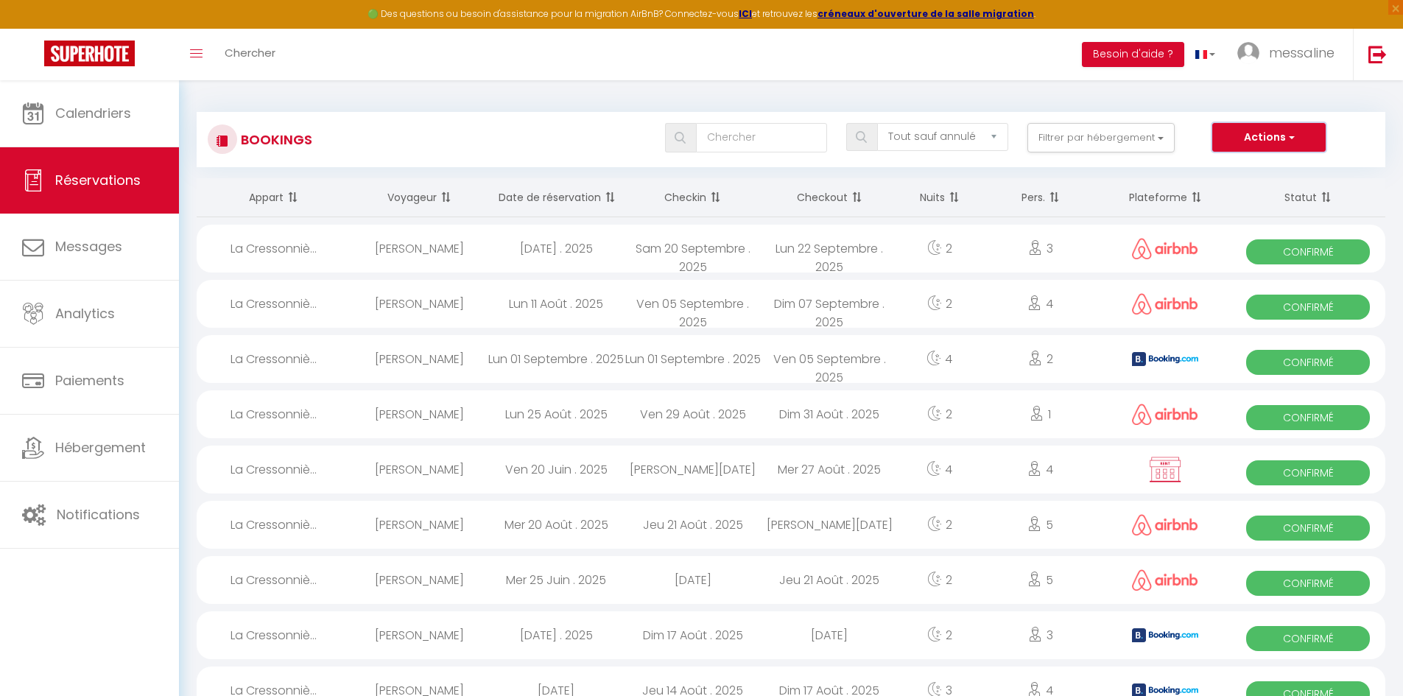
click at [1266, 134] on button "Actions" at bounding box center [1269, 137] width 113 height 29
click at [1235, 189] on link "Exporter les réservations" at bounding box center [1247, 188] width 158 height 19
type input "[EMAIL_ADDRESS][DOMAIN_NAME]"
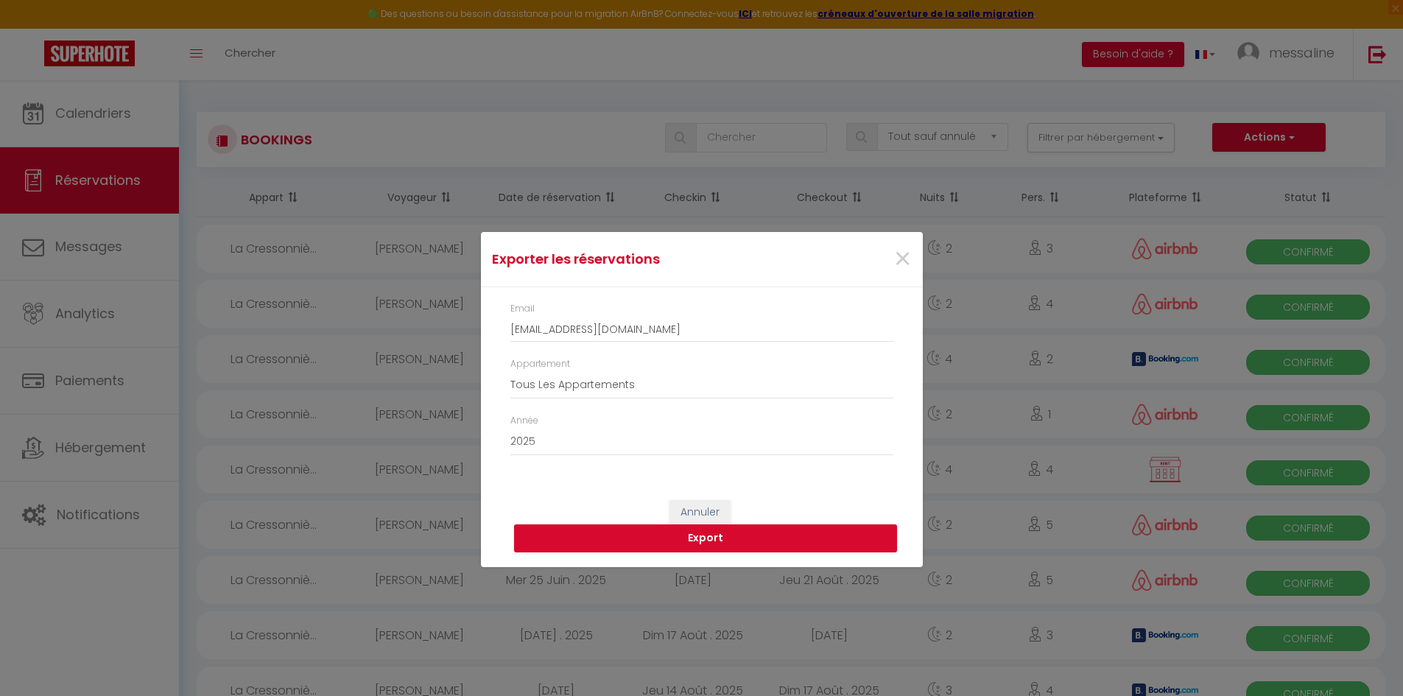
click at [785, 71] on div "Exporter les réservations × Email [EMAIL_ADDRESS][DOMAIN_NAME] Appartement Tous…" at bounding box center [702, 348] width 442 height 696
click at [908, 259] on span "×" at bounding box center [903, 259] width 18 height 44
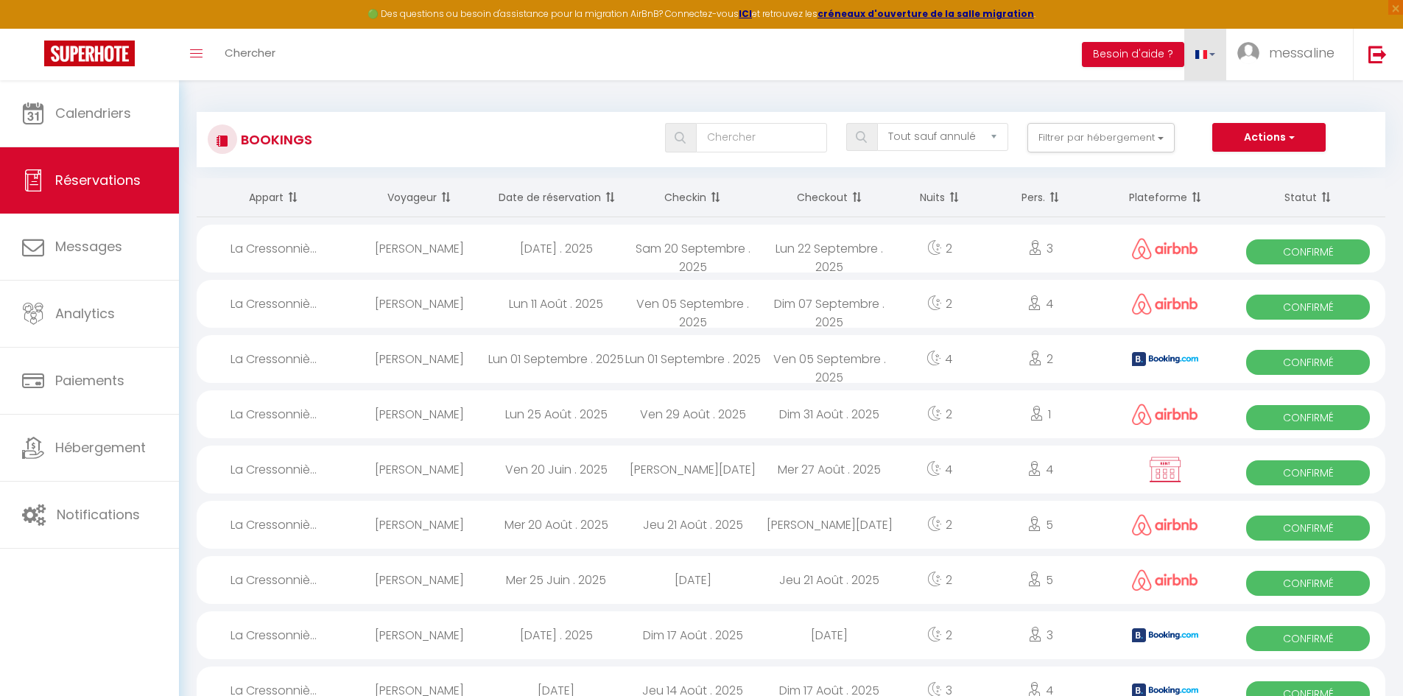
click at [1207, 55] on link at bounding box center [1206, 55] width 43 height 52
click at [934, 68] on div "Toggle menubar Chercher BUTTON Besoin d'aide ? messaline Paramètres Équipe" at bounding box center [749, 55] width 1285 height 52
click at [1251, 58] on img at bounding box center [1249, 53] width 22 height 22
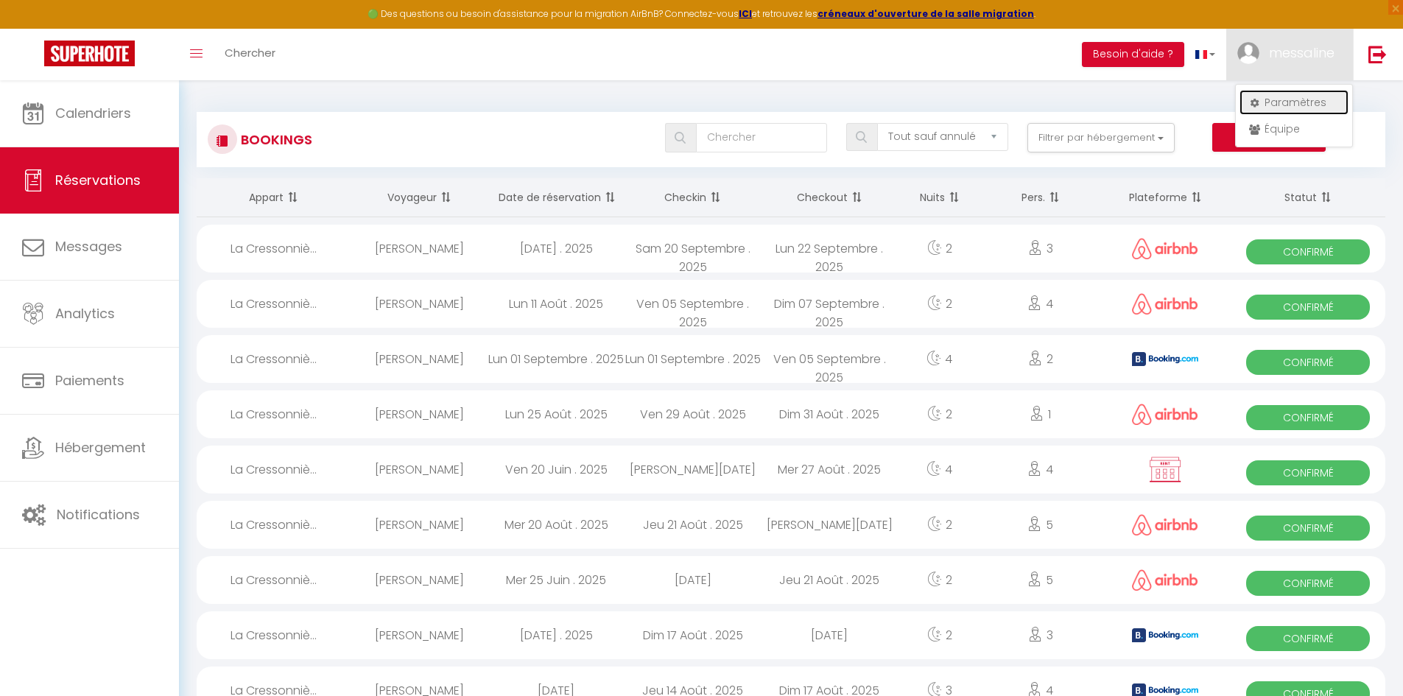
click at [1280, 98] on link "Paramètres" at bounding box center [1294, 102] width 109 height 25
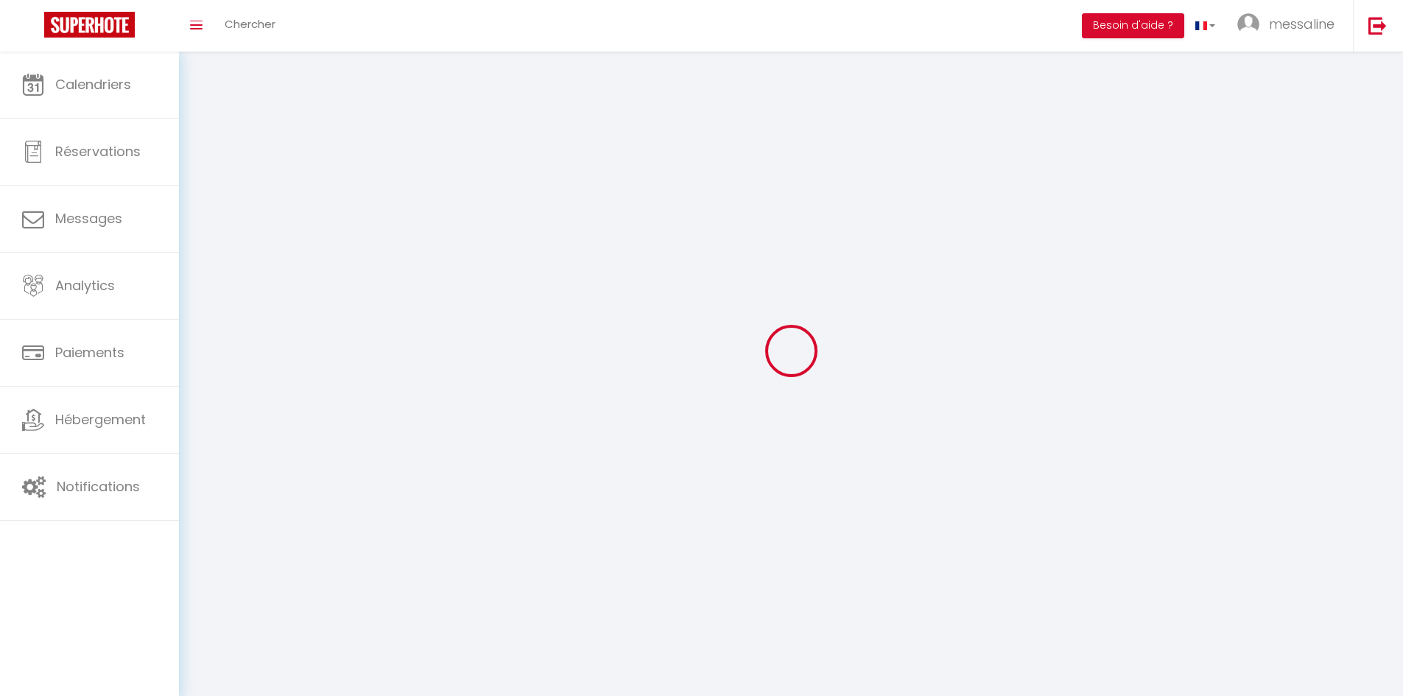
type input "messaline"
type input "marie"
type input "[PHONE_NUMBER]"
type input "[STREET_ADDRESS]"
type input "14600"
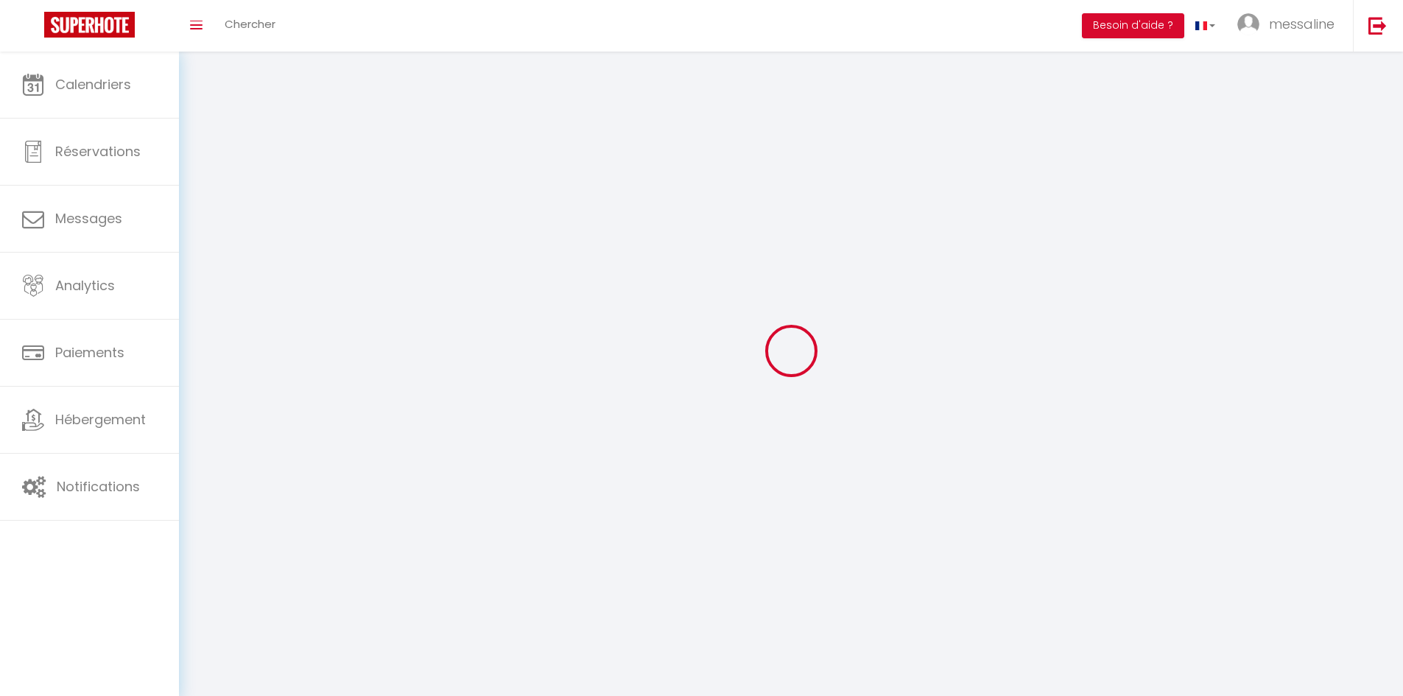
type input "Genneville"
type input "buWcWP0yZI2vWpqA2E64y0CNT"
type input "JKTHdEyNCXg6icO8GFq4CyJkH"
select select "28"
type input "buWcWP0yZI2vWpqA2E64y0CNT"
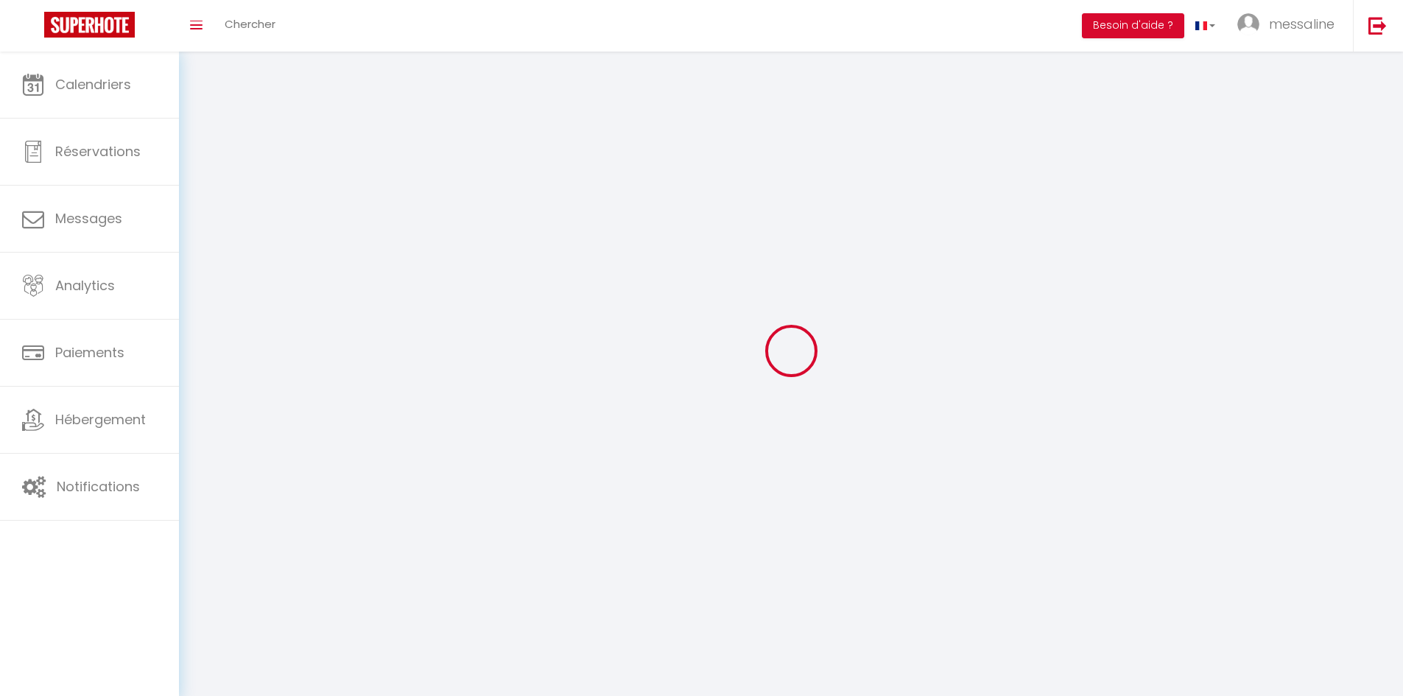
type input "JKTHdEyNCXg6icO8GFq4CyJkH"
type input "[URL][DOMAIN_NAME]"
select select "fr"
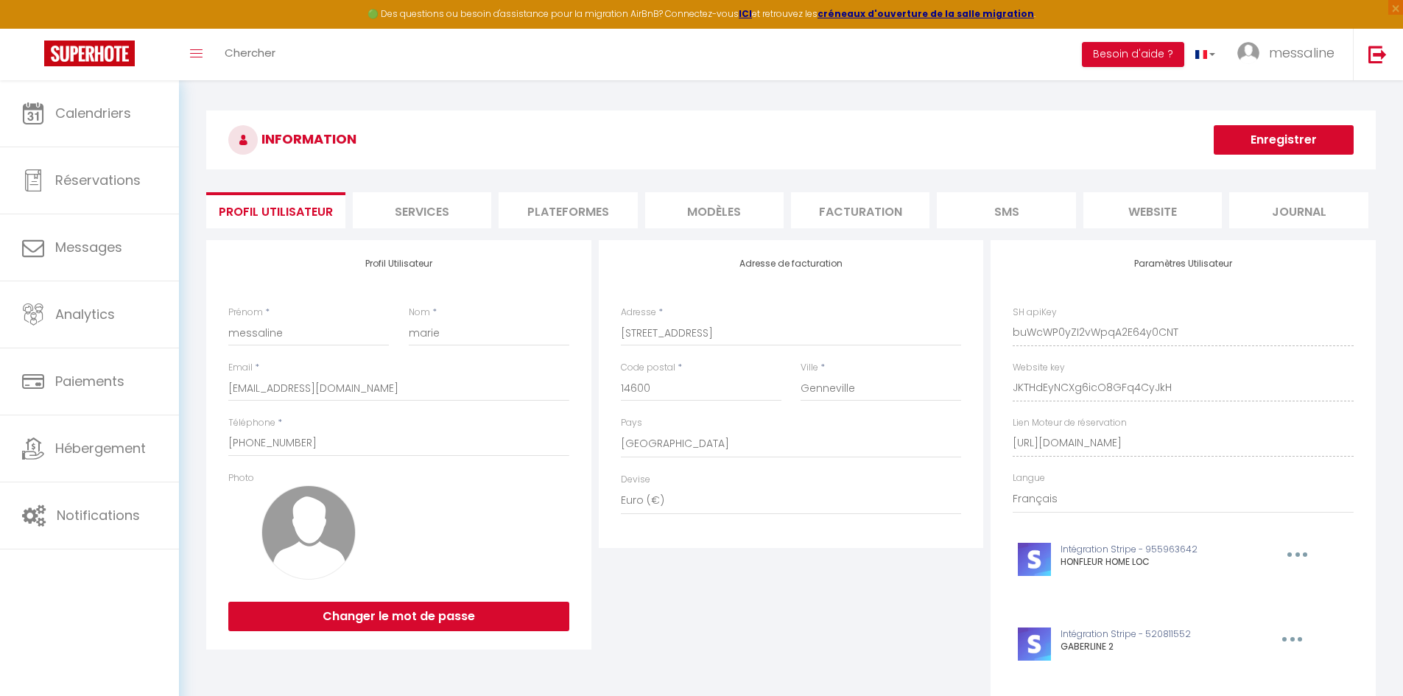
click at [441, 211] on li "Services" at bounding box center [422, 210] width 138 height 36
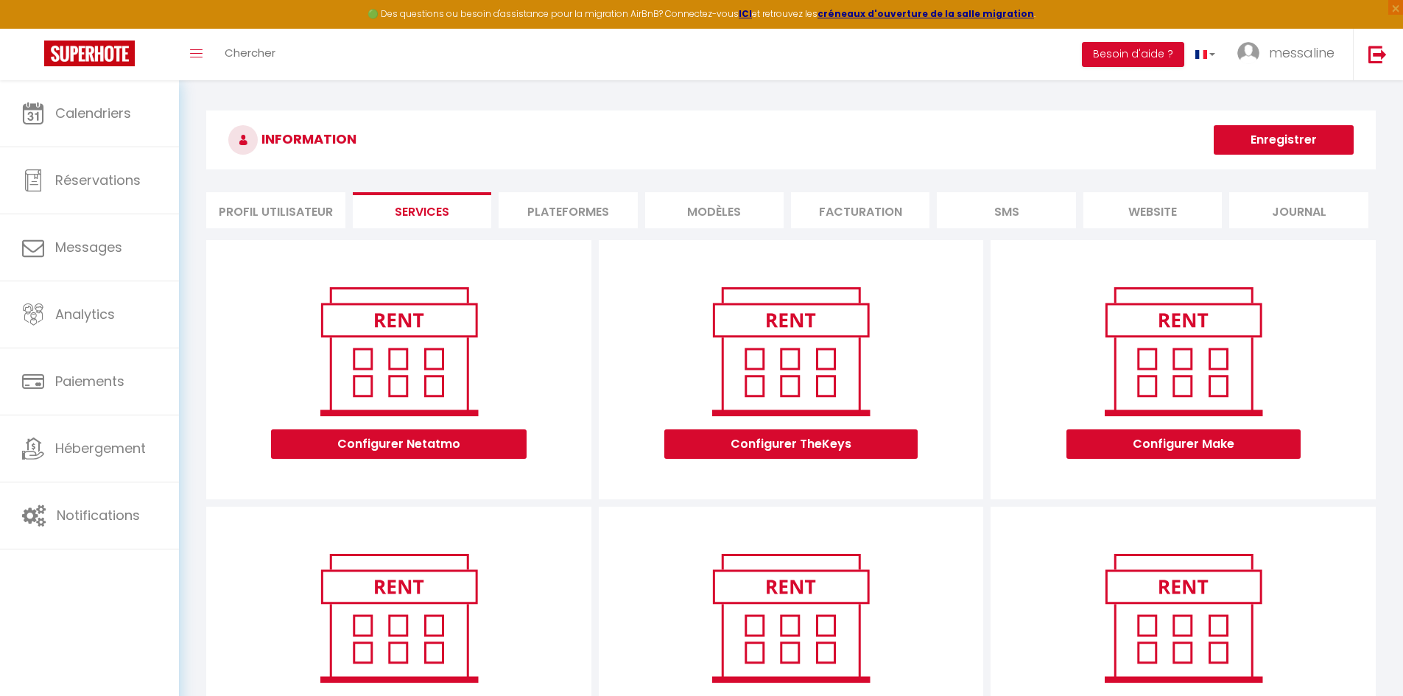
click at [574, 210] on li "Plateformes" at bounding box center [568, 210] width 138 height 36
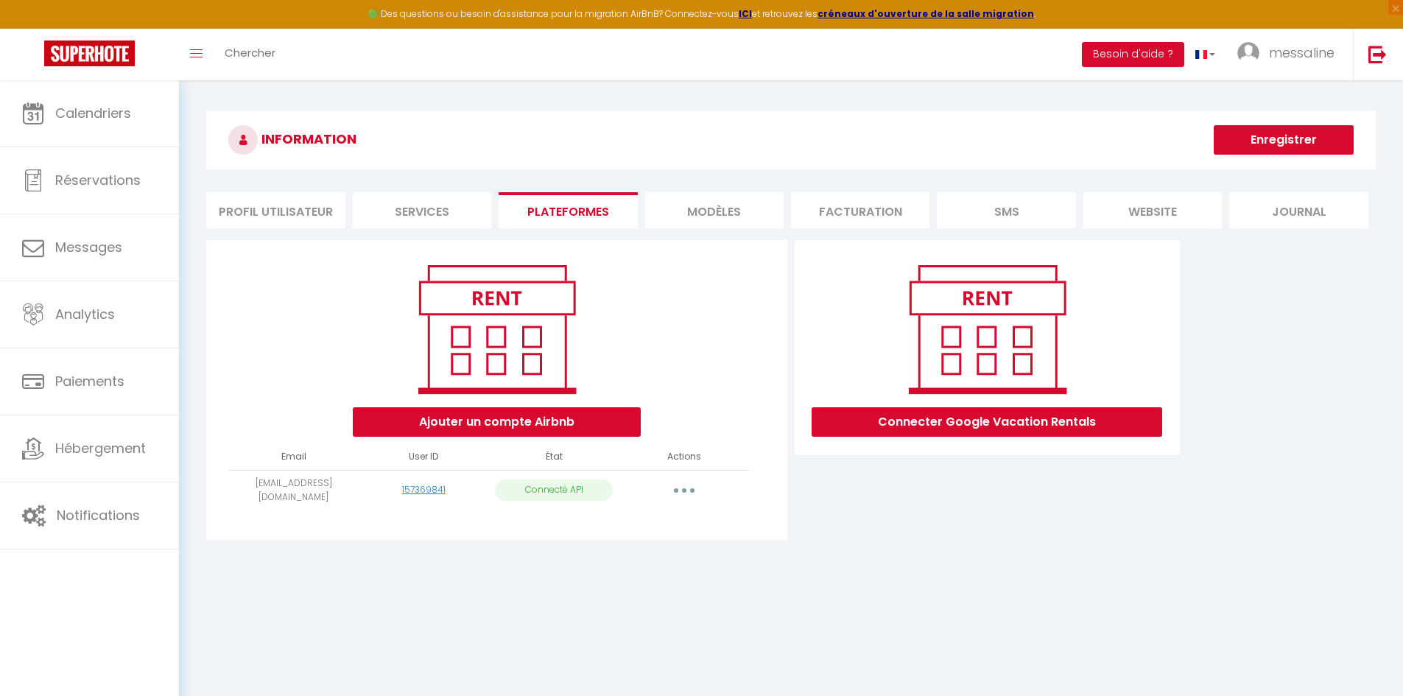
click at [706, 198] on li "MODÈLES" at bounding box center [714, 210] width 138 height 36
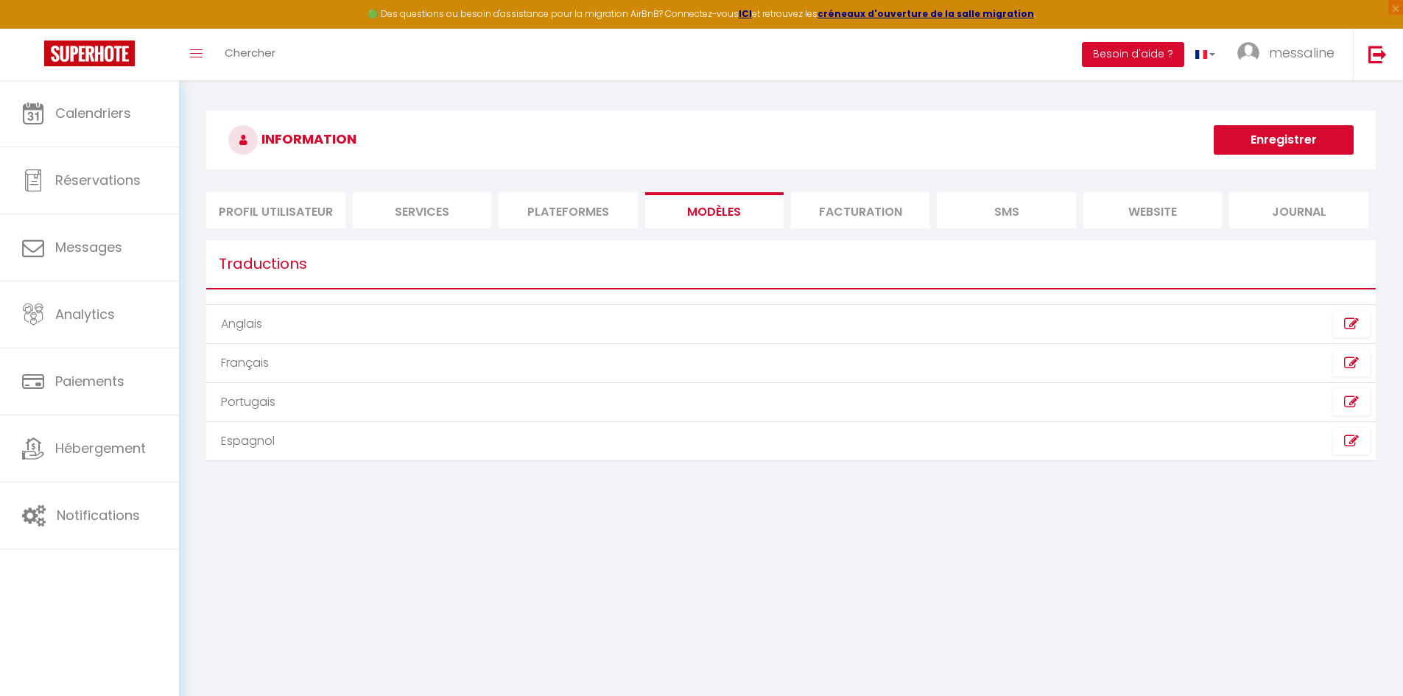
click at [833, 225] on li "Facturation" at bounding box center [860, 210] width 138 height 36
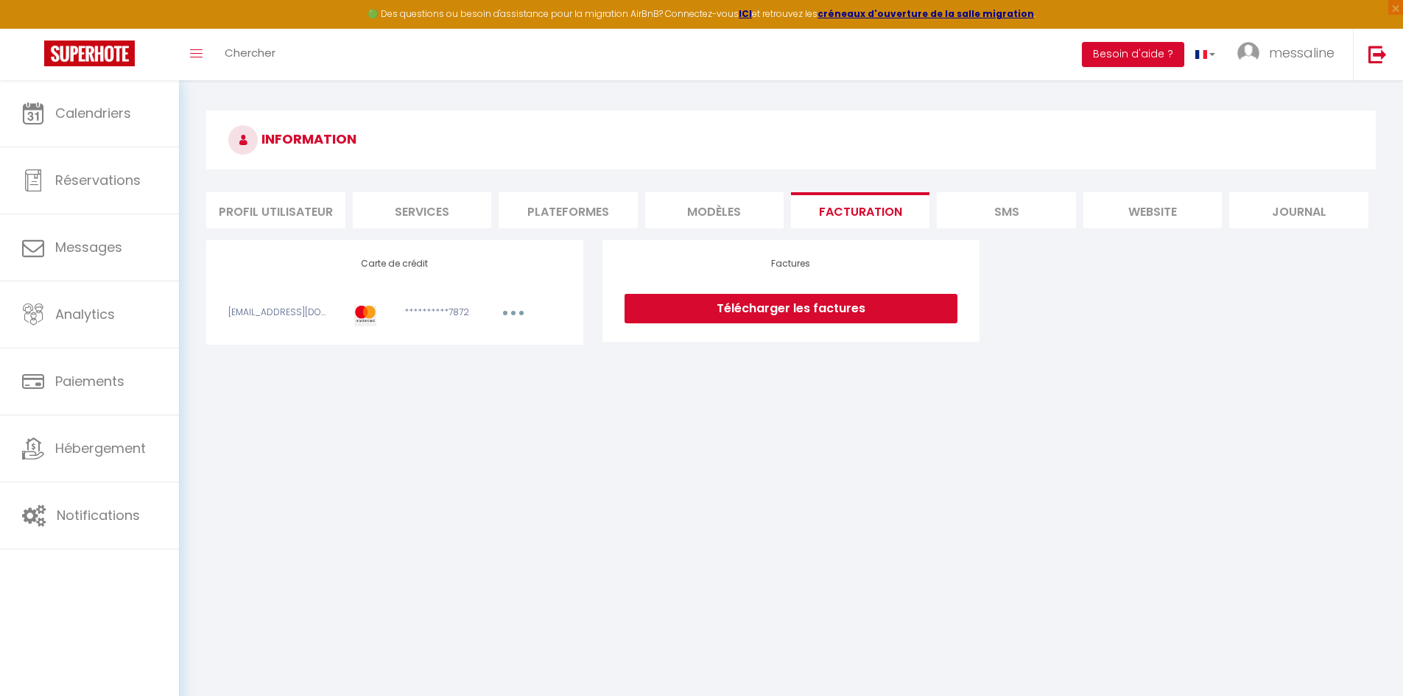
click at [965, 208] on li "SMS" at bounding box center [1006, 210] width 138 height 36
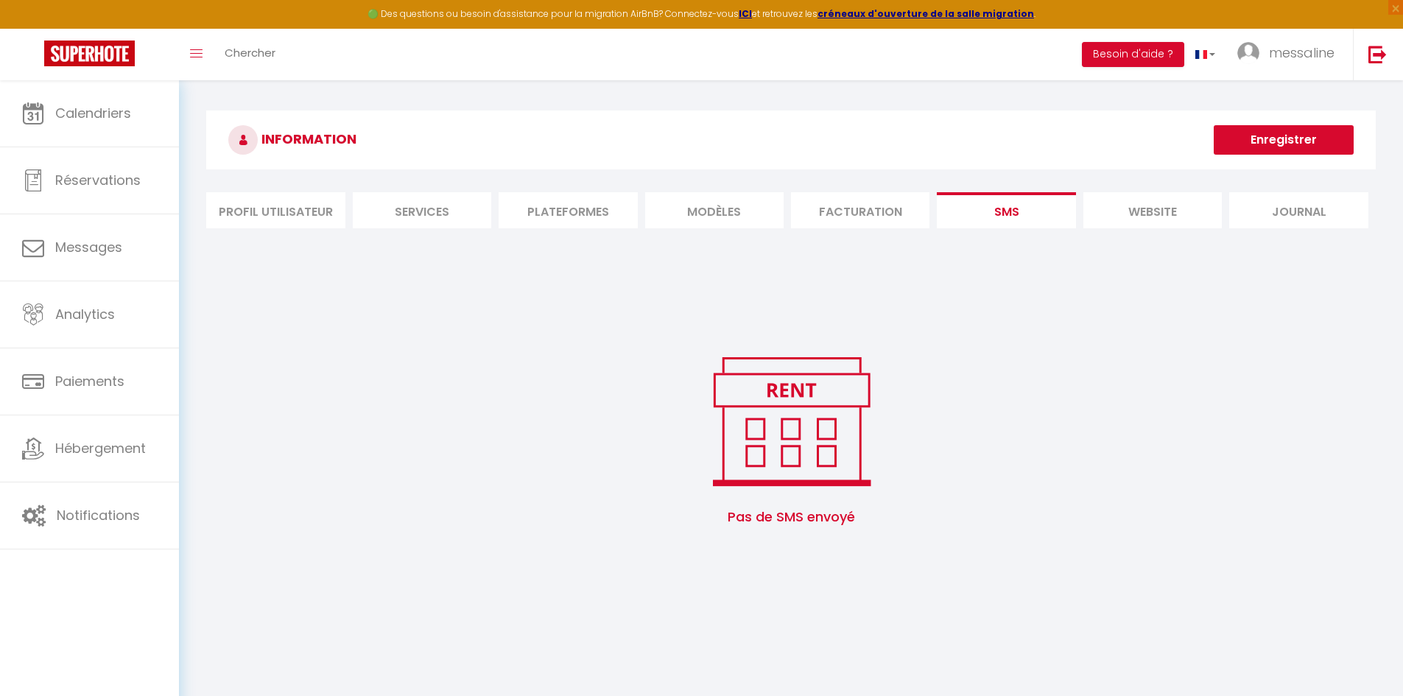
click at [1131, 225] on li "website" at bounding box center [1153, 210] width 138 height 36
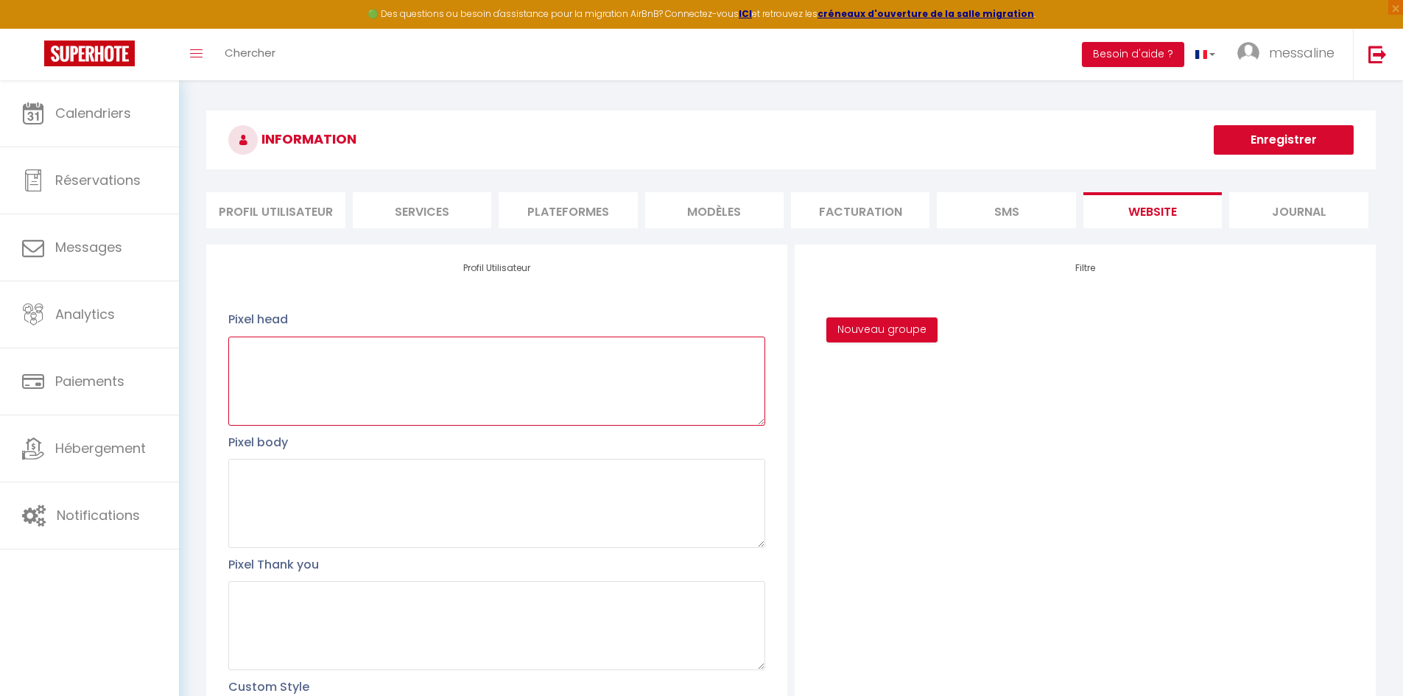
click at [417, 380] on textarea at bounding box center [496, 381] width 537 height 89
click at [1292, 220] on li "Journal" at bounding box center [1298, 210] width 138 height 36
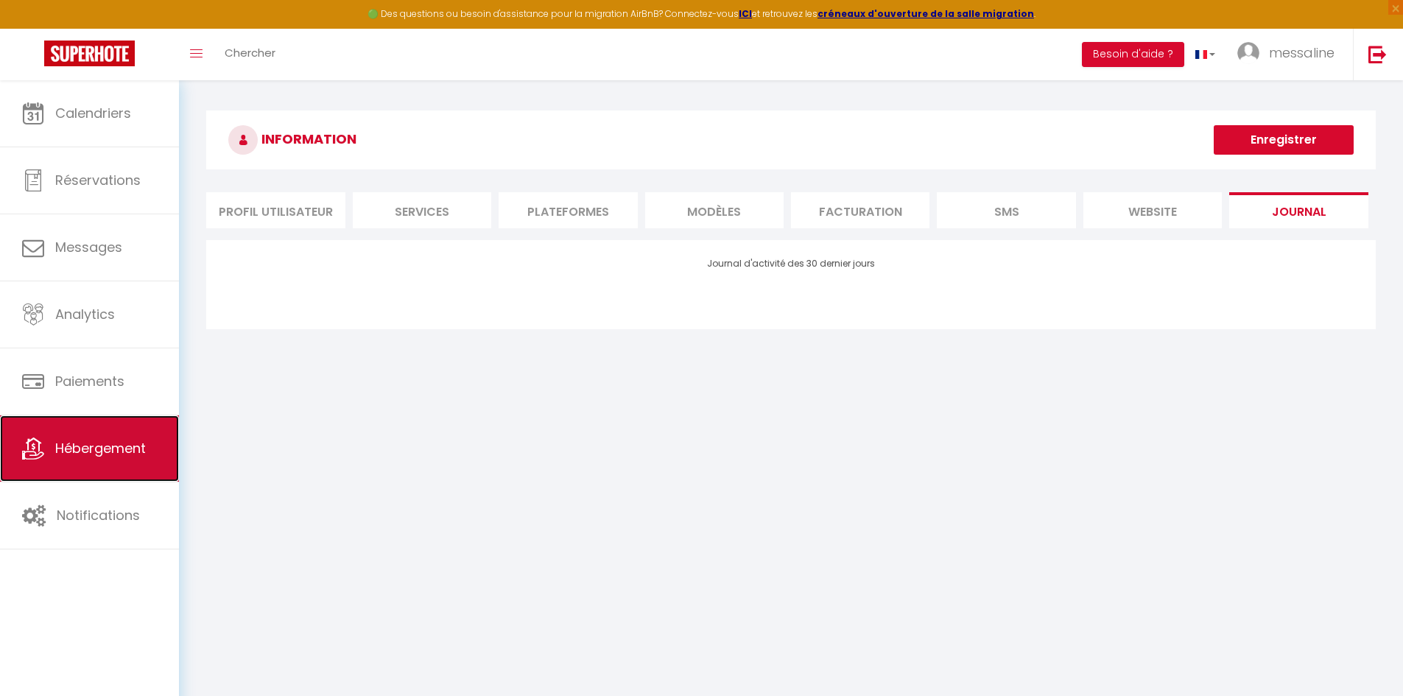
click at [105, 467] on link "Hébergement" at bounding box center [89, 448] width 179 height 66
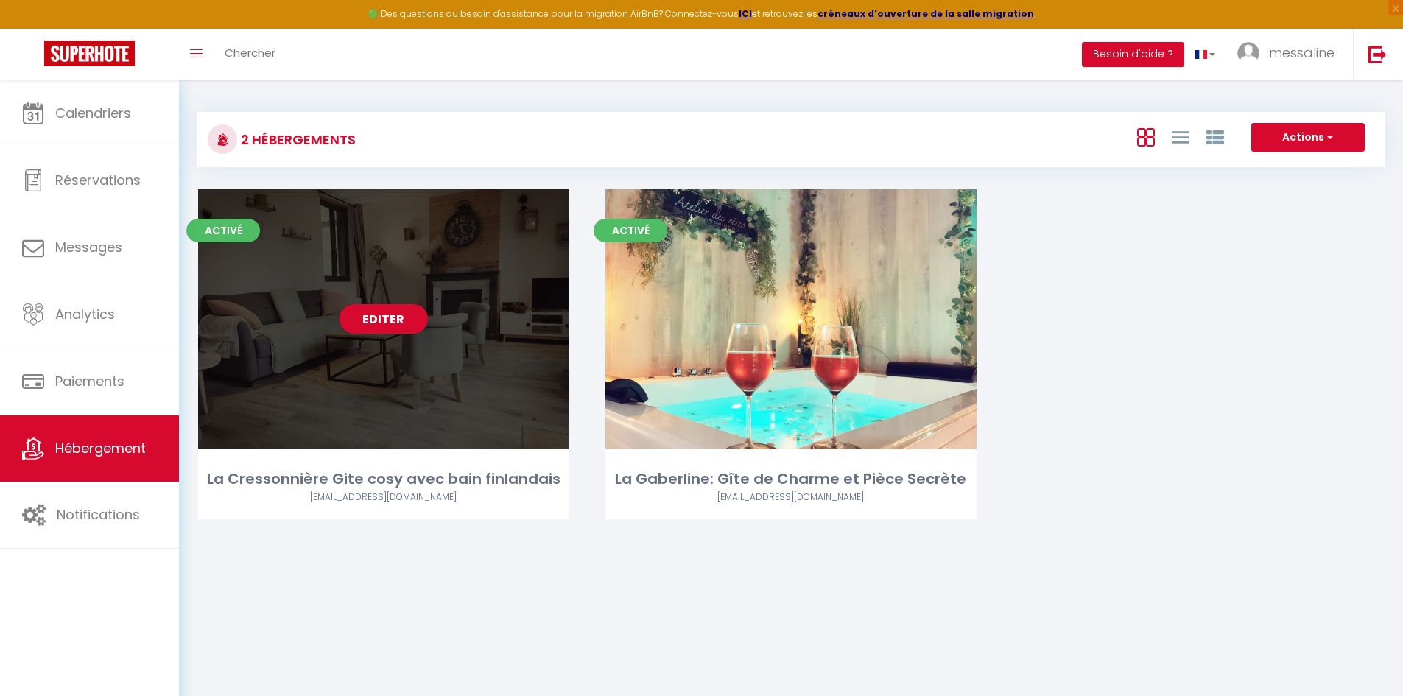
click at [398, 477] on div "La Cressonnière Gite cosy avec bain finlandais" at bounding box center [383, 479] width 371 height 23
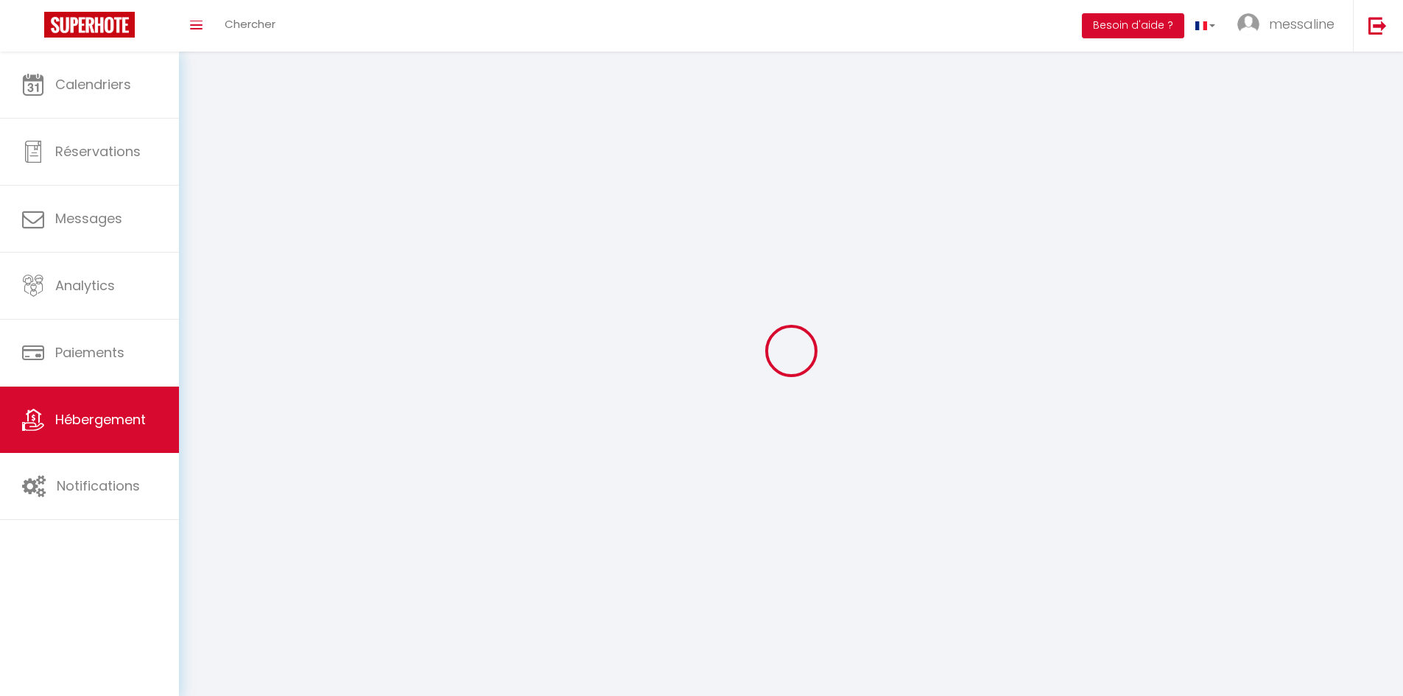
click at [398, 477] on div at bounding box center [791, 351] width 1189 height 564
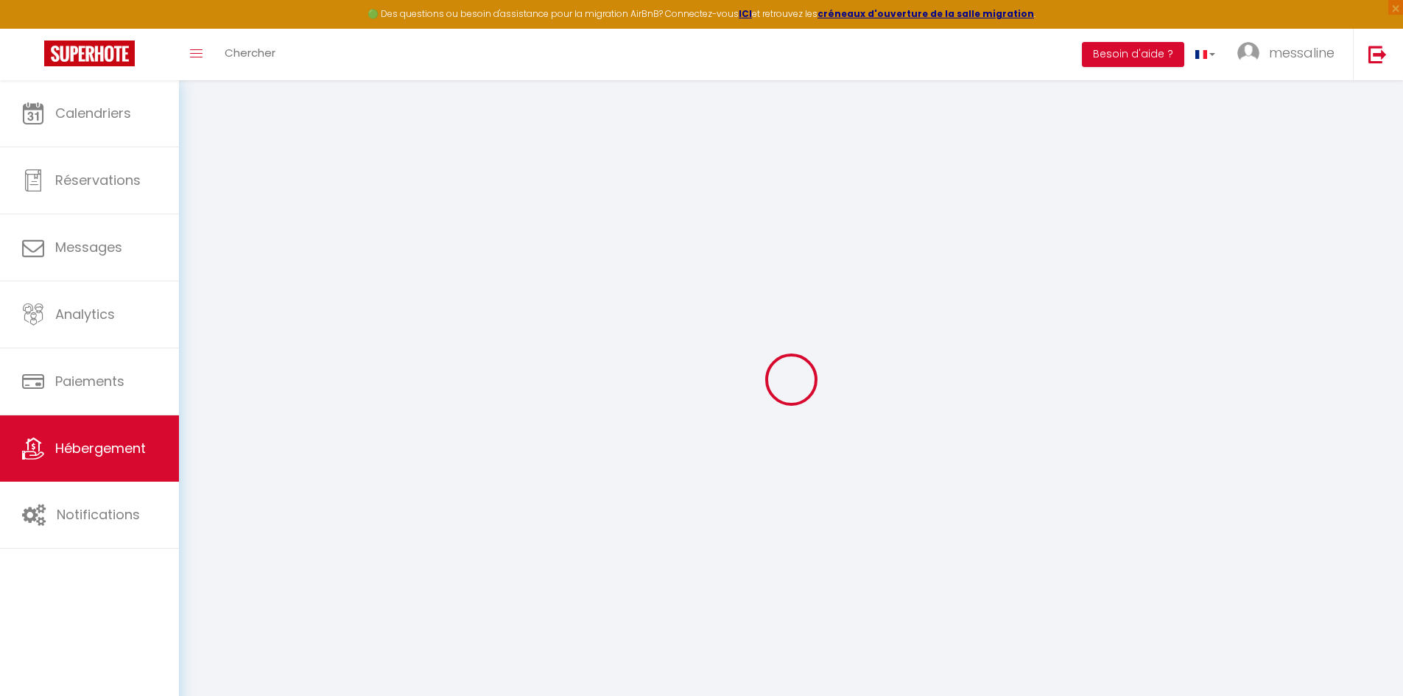
select select
checkbox input "false"
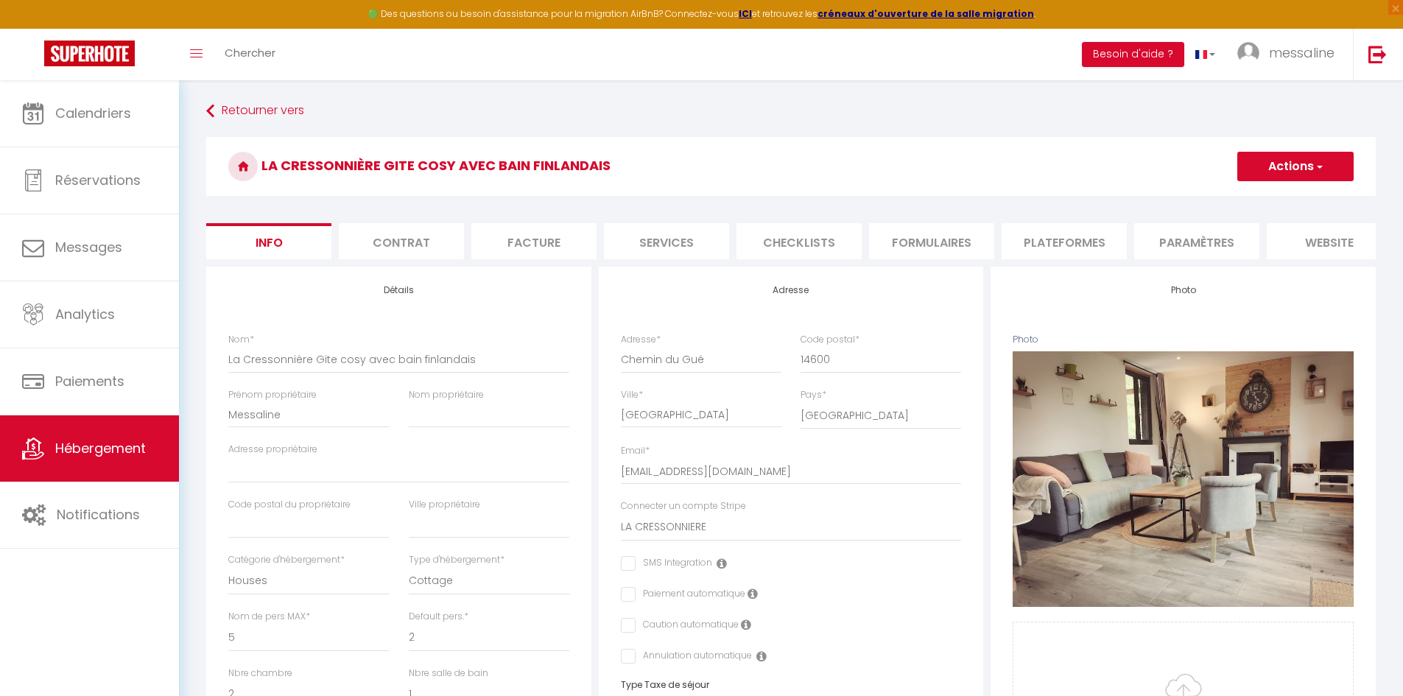
click at [1314, 169] on span "button" at bounding box center [1319, 166] width 10 height 15
click at [1240, 197] on input "Enregistrer" at bounding box center [1237, 199] width 55 height 15
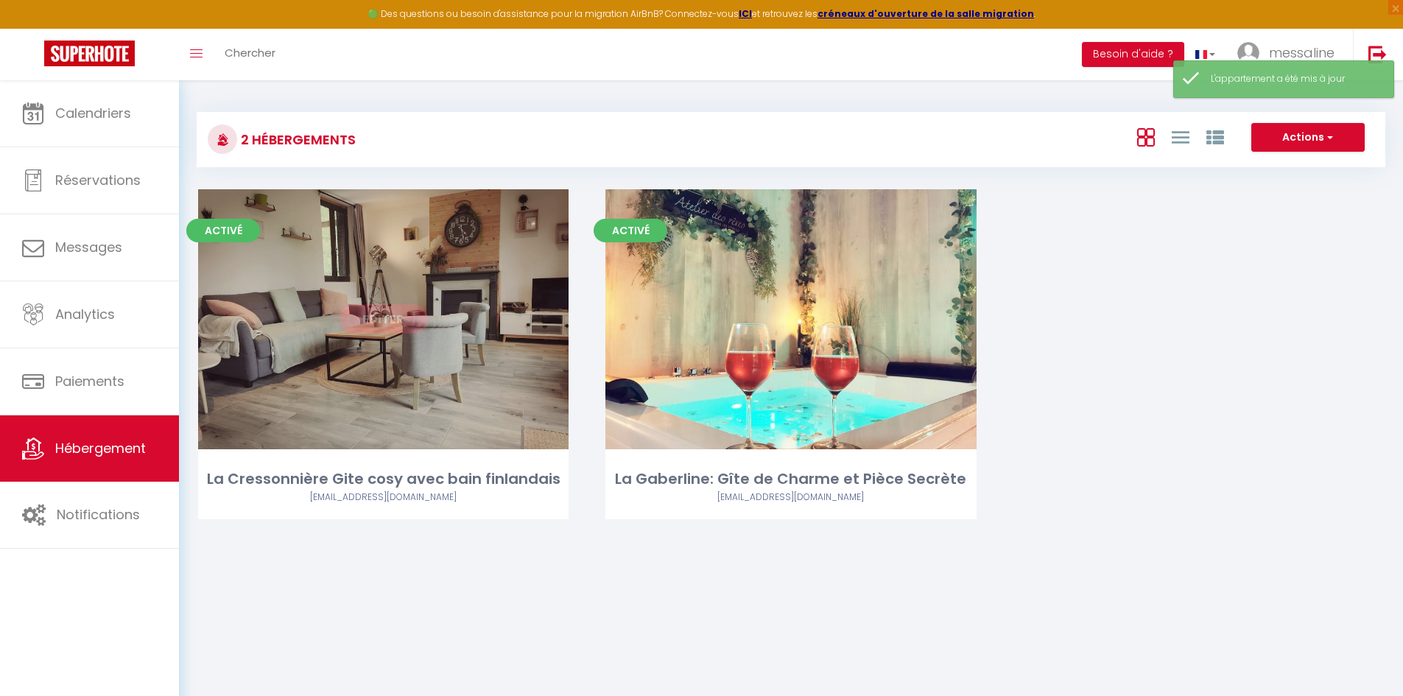
click at [413, 479] on div "La Cressonnière Gite cosy avec bain finlandais" at bounding box center [383, 479] width 371 height 23
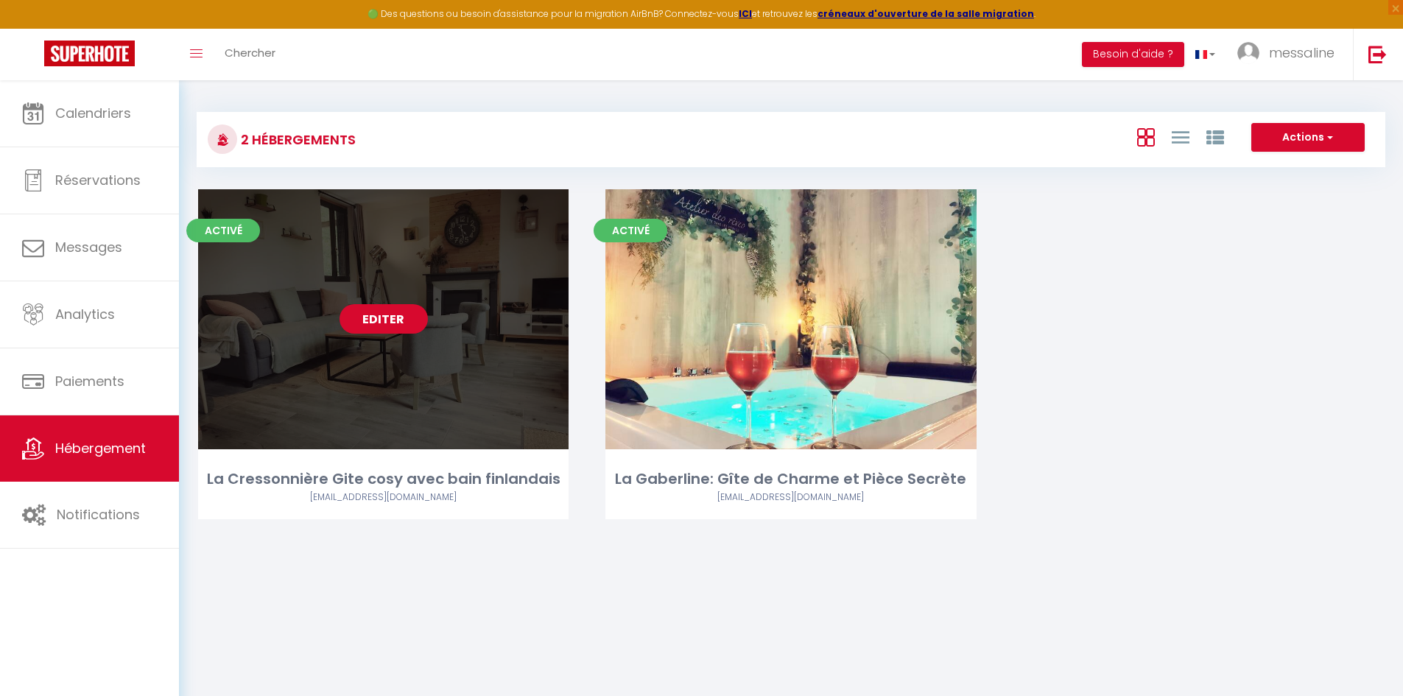
click at [384, 322] on link "Editer" at bounding box center [384, 318] width 88 height 29
select select "3"
select select "2"
select select "1"
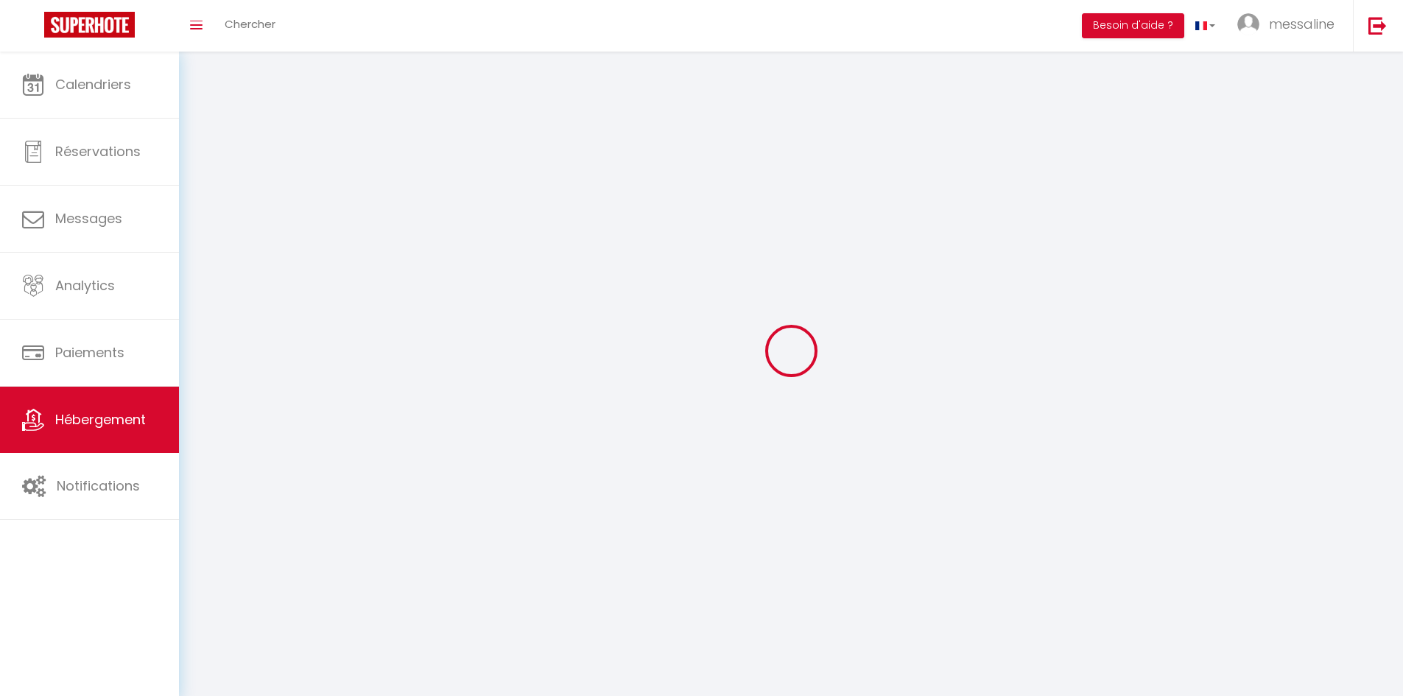
select select
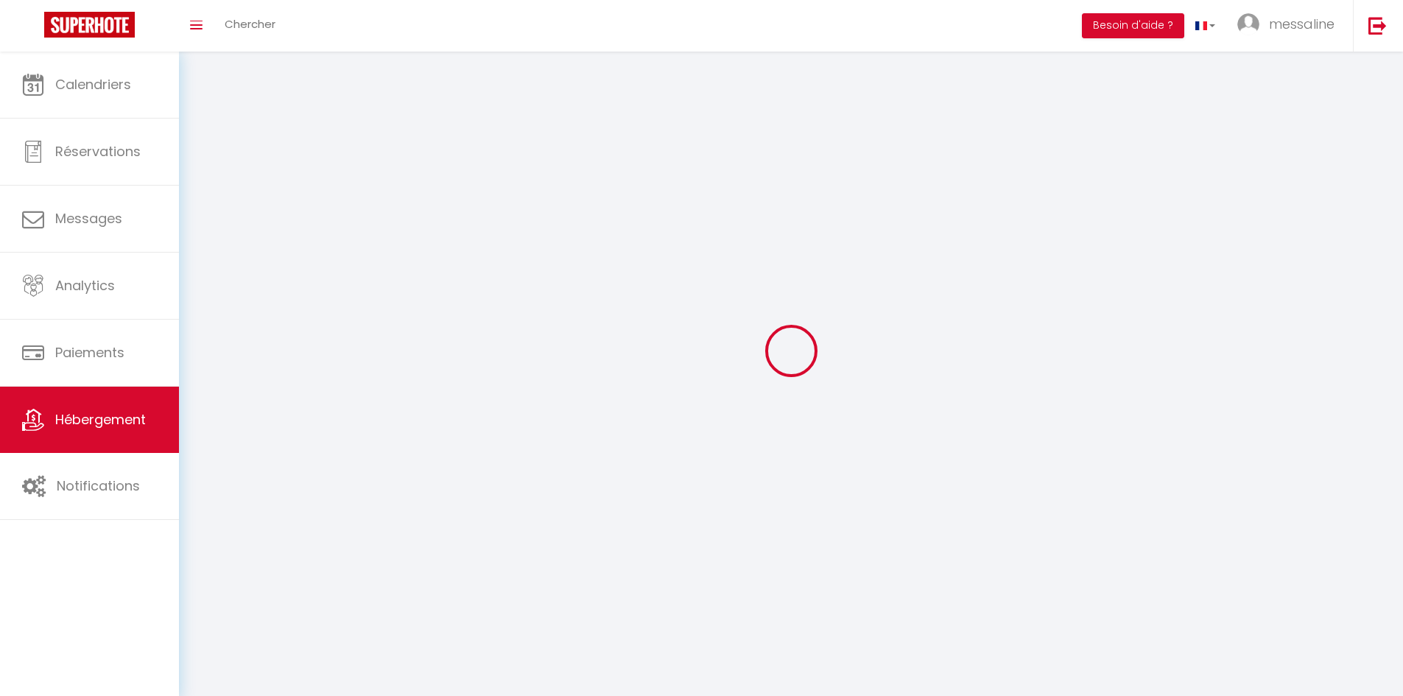
checkbox input "false"
select select
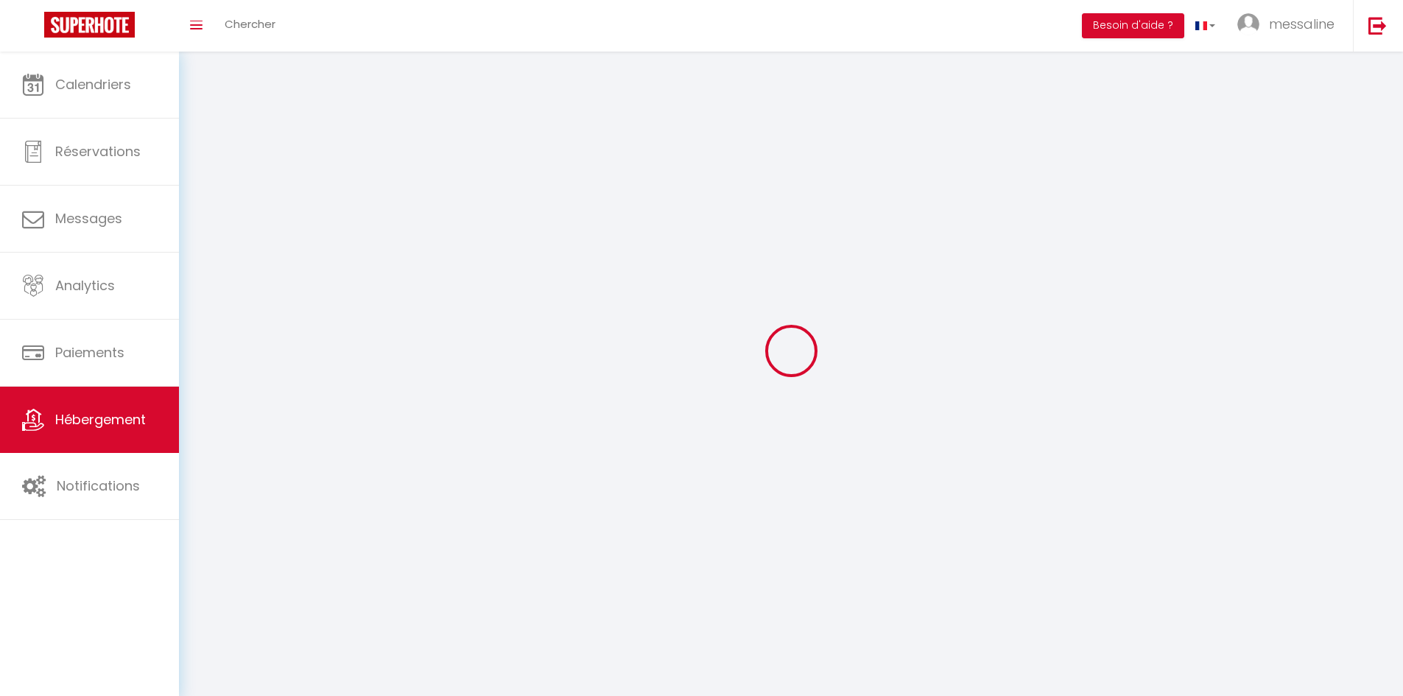
select select
select select "1"
select select
select select "28"
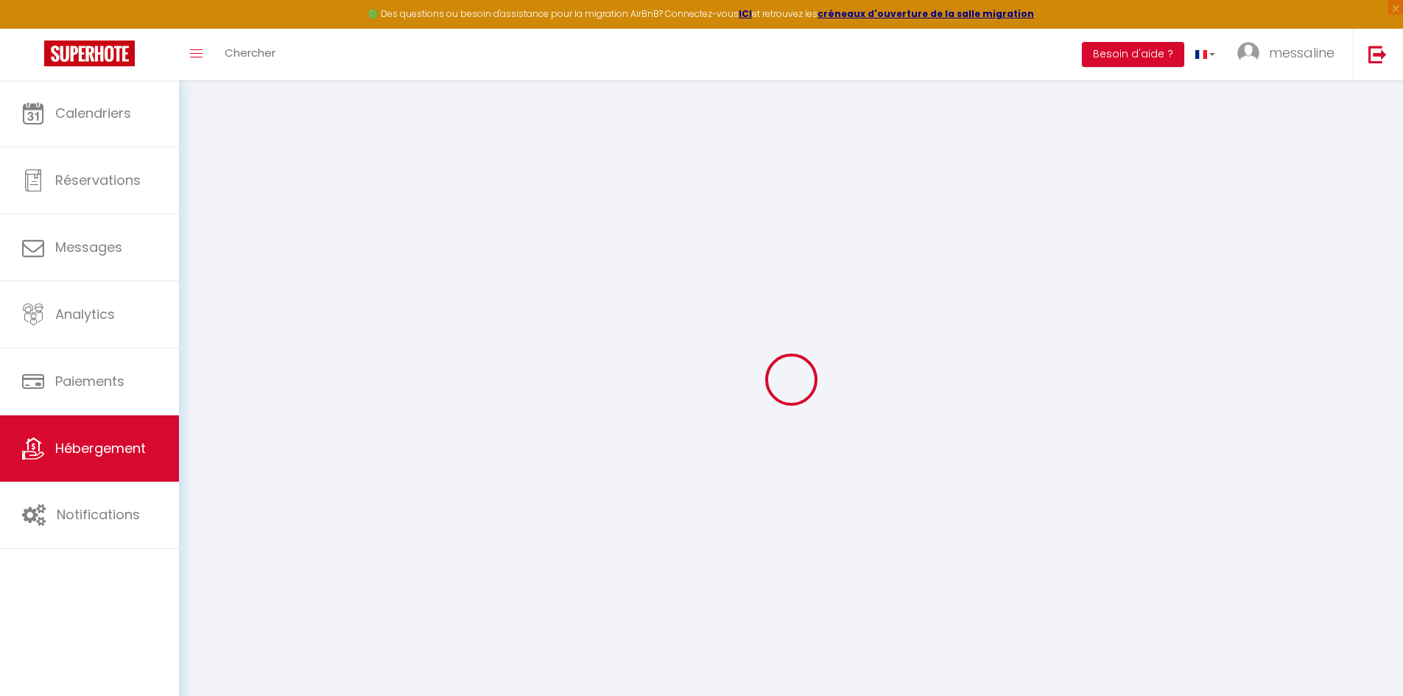
select select
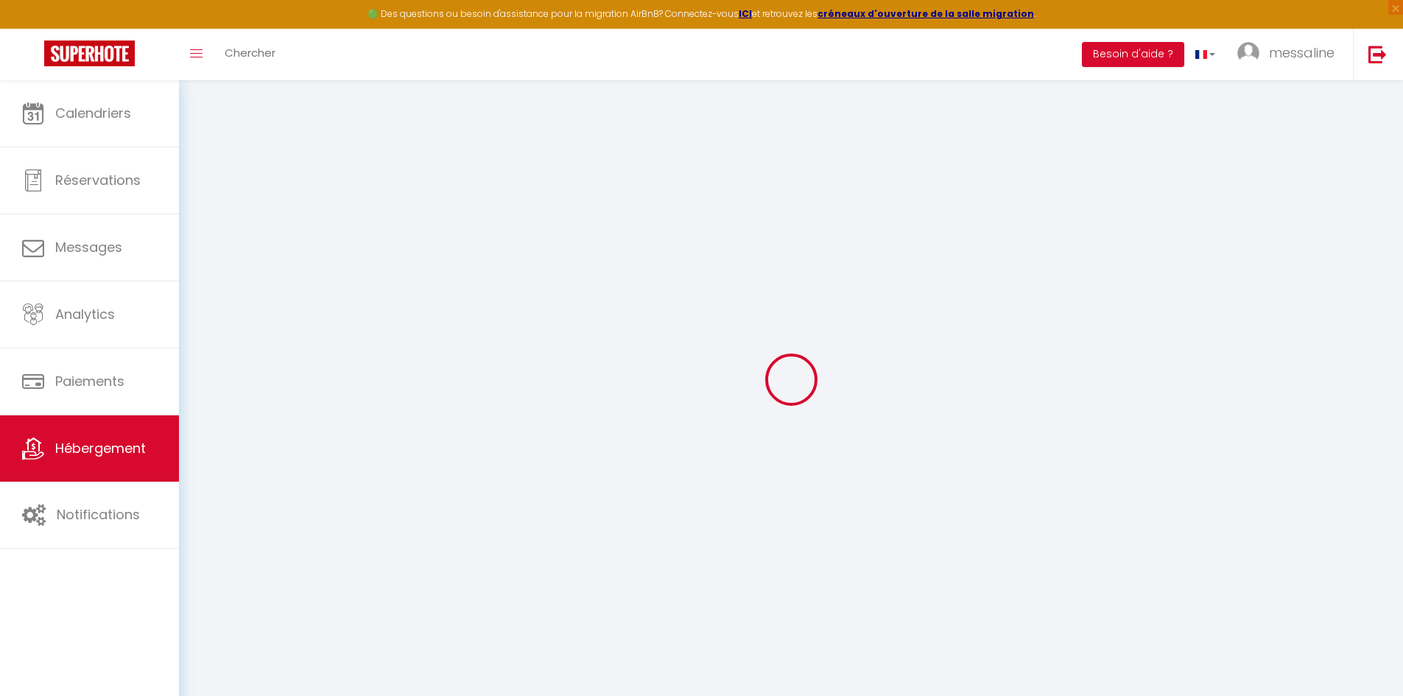
select select
checkbox input "false"
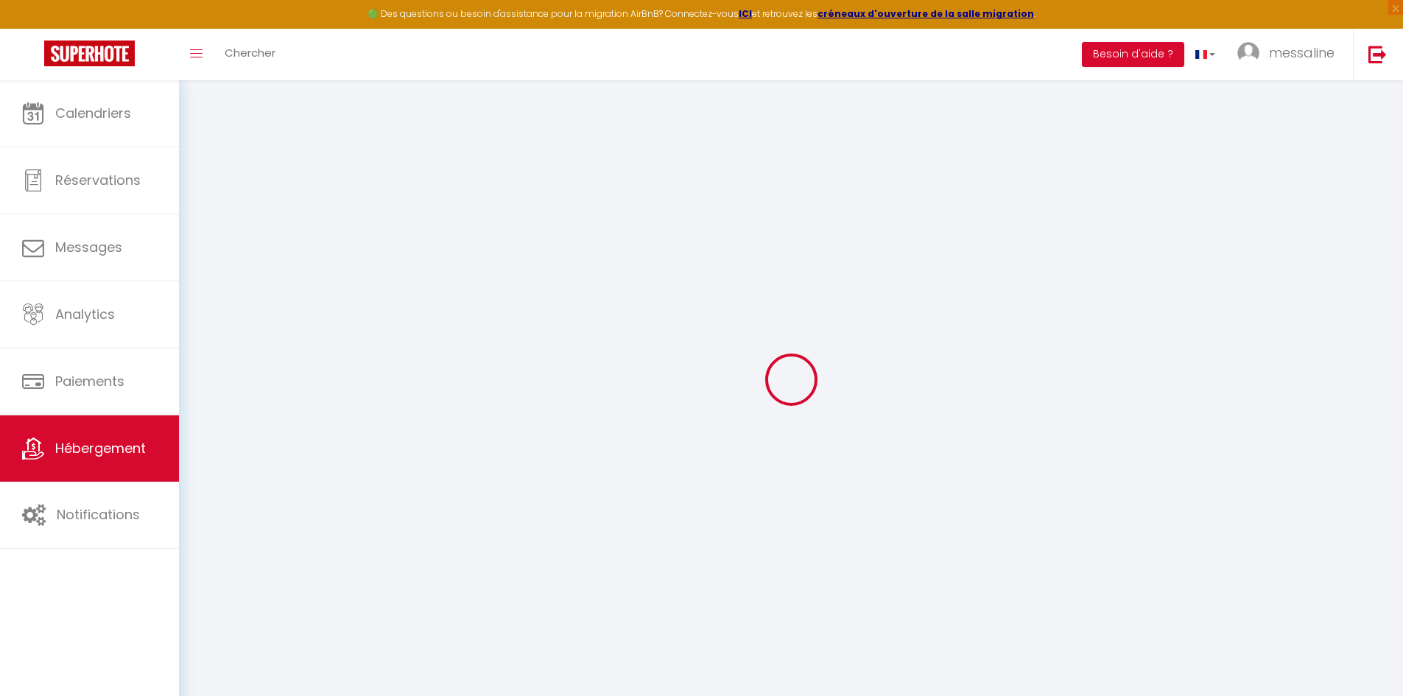
select select
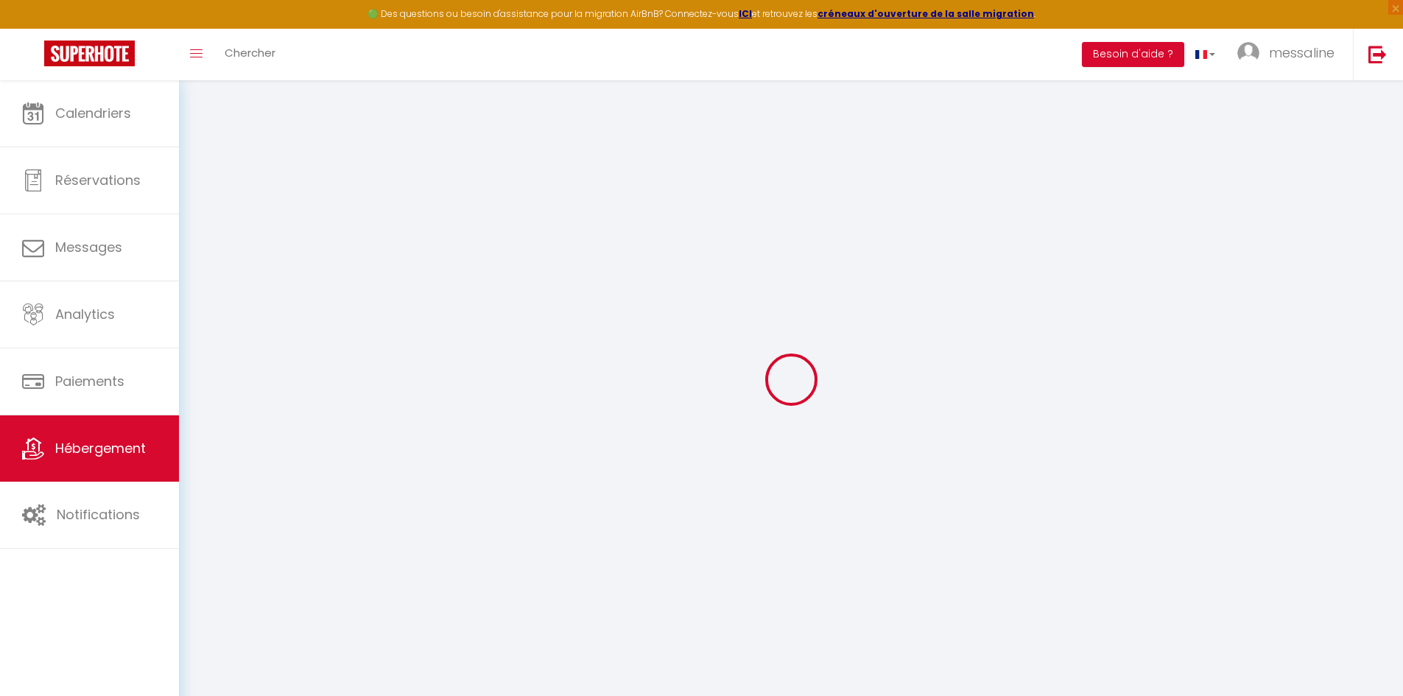
select select
checkbox input "false"
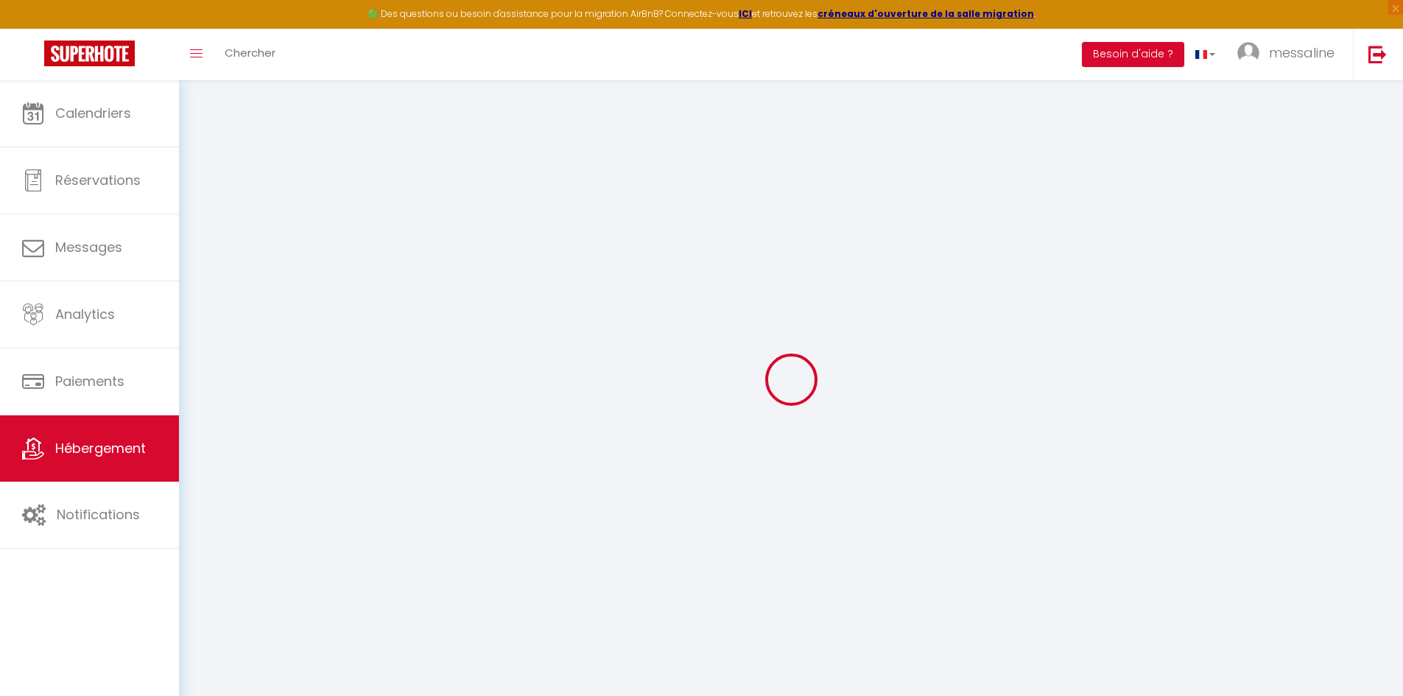
checkbox input "false"
select select
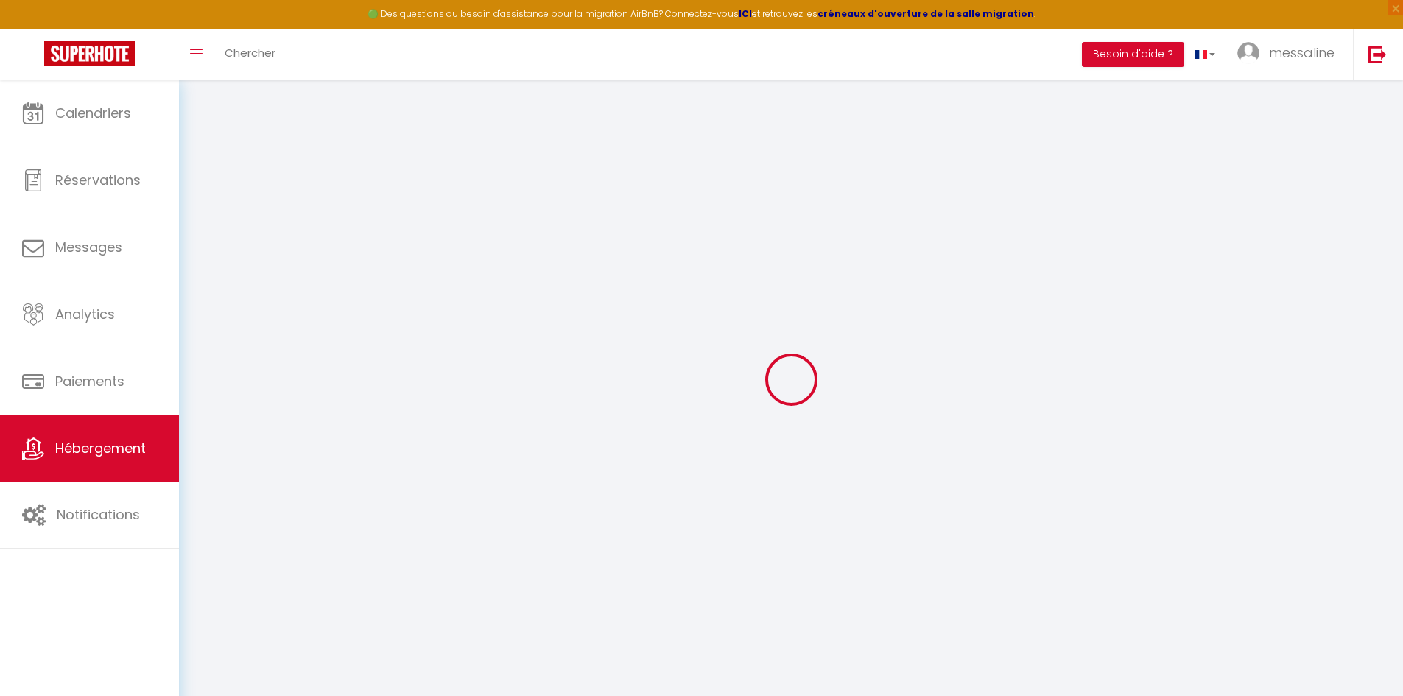
select select
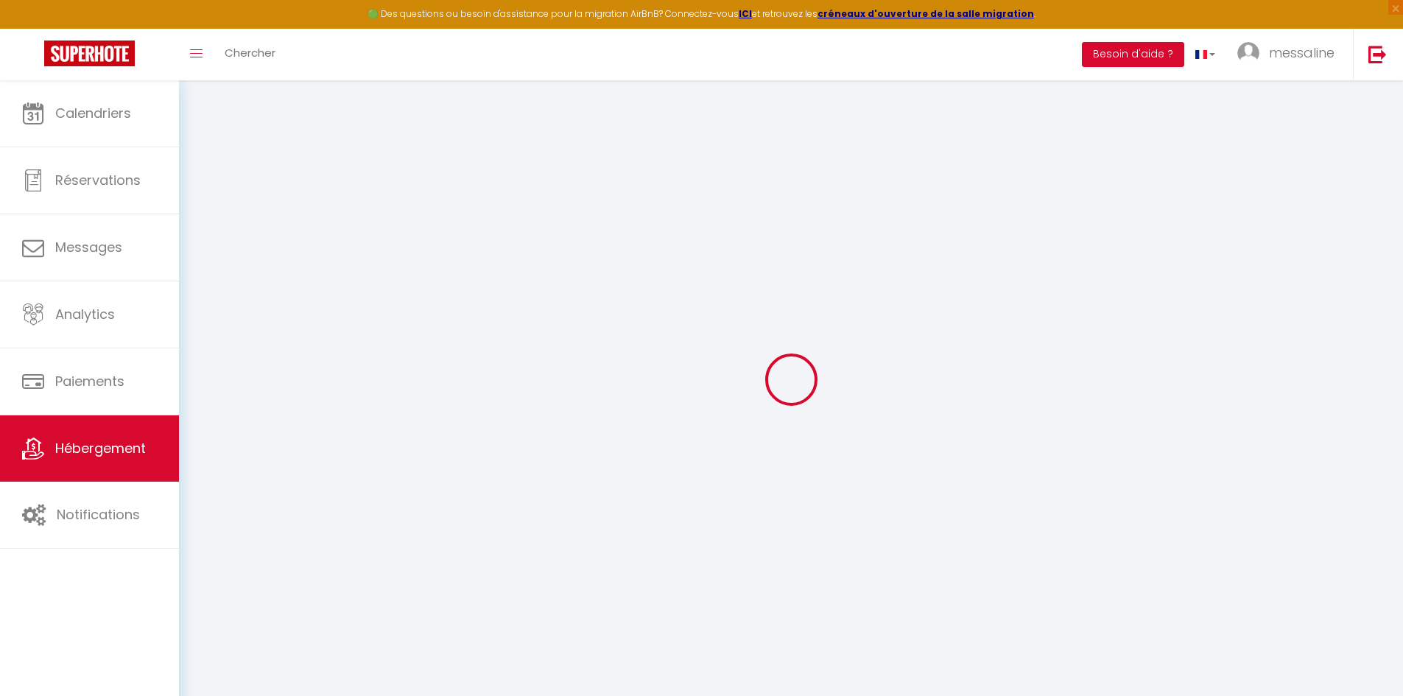
checkbox input "false"
select select
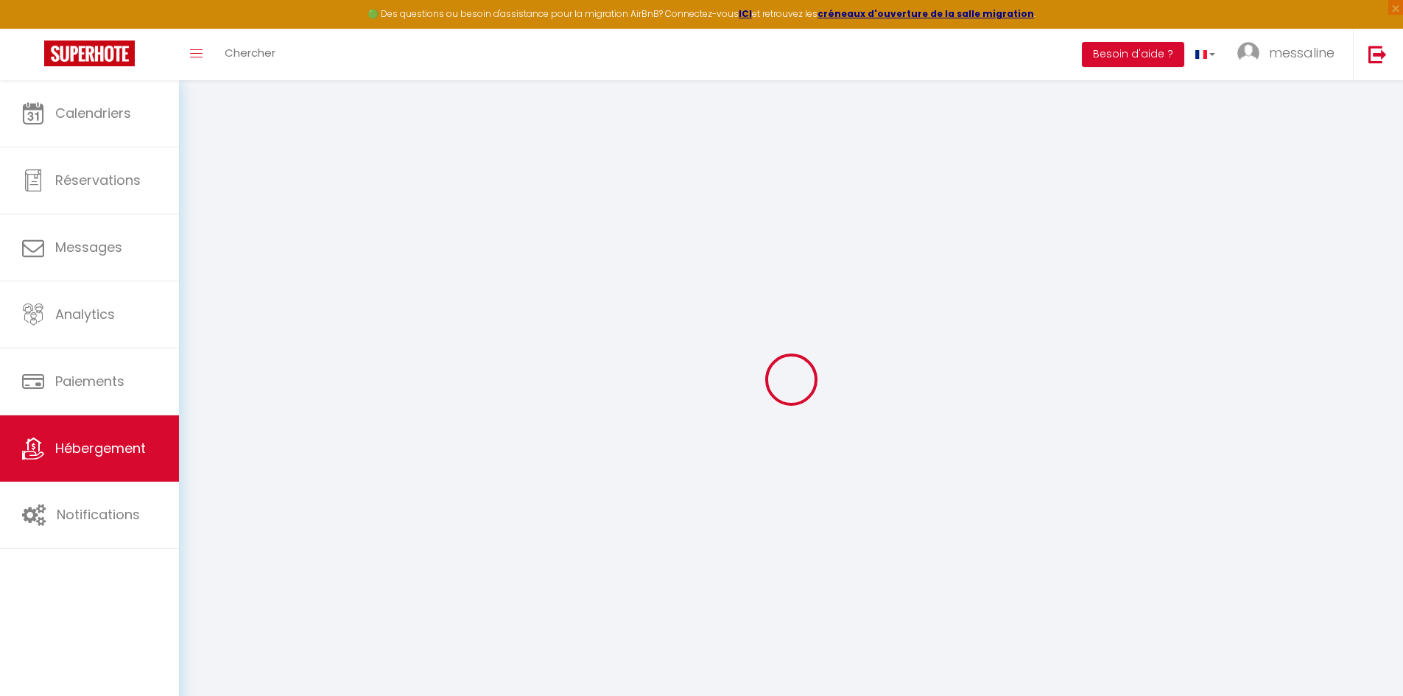
select select
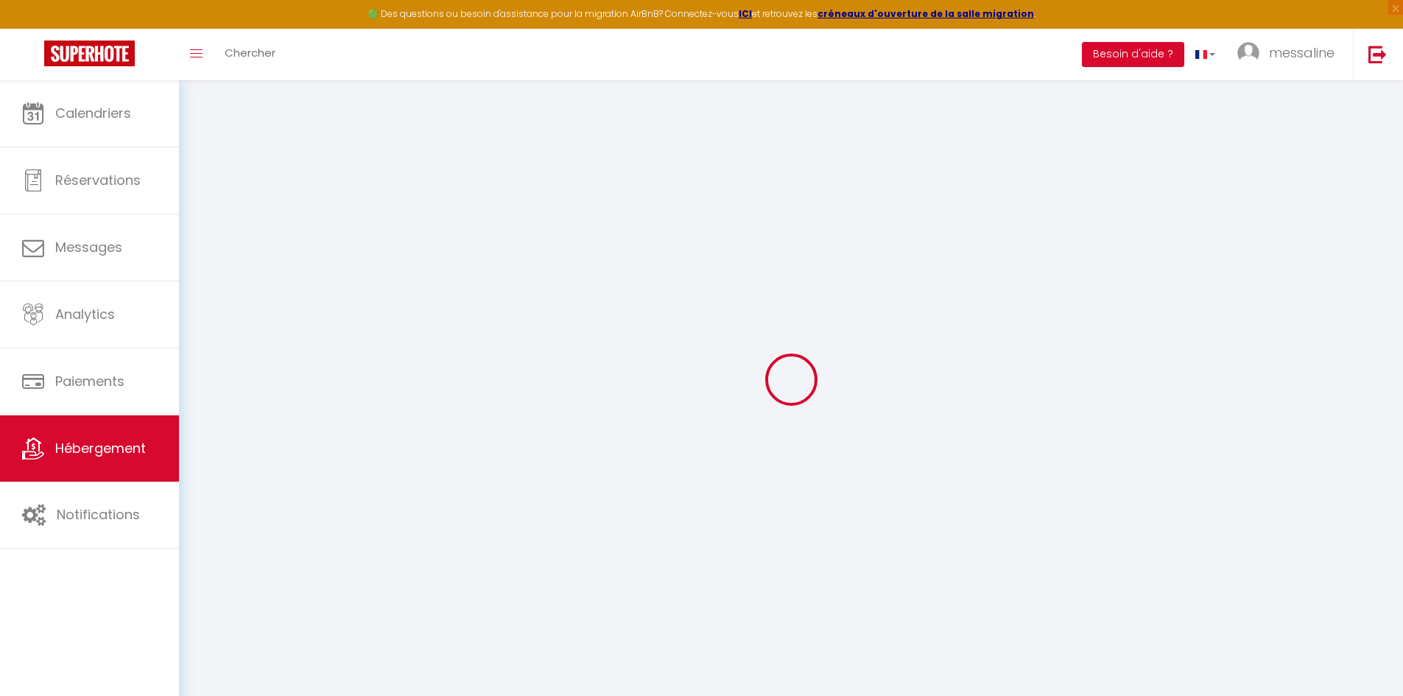
select select
checkbox input "false"
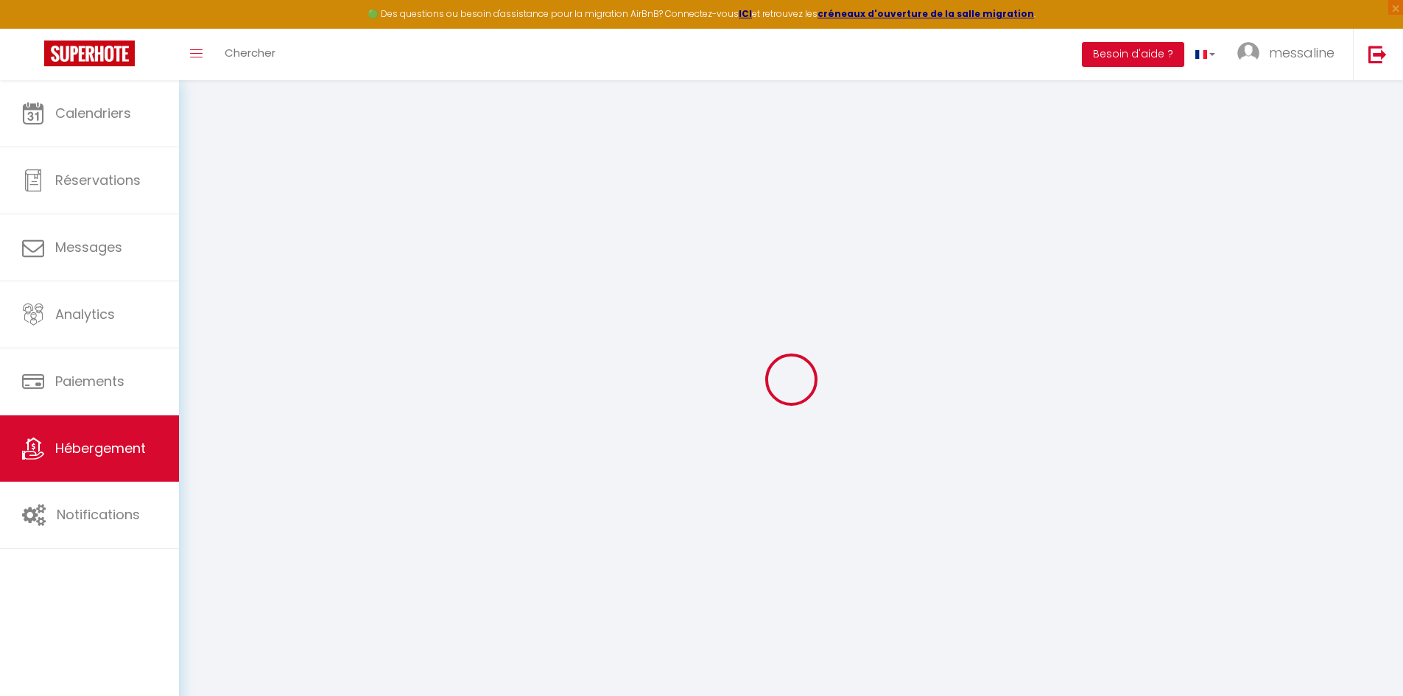
checkbox input "false"
select select
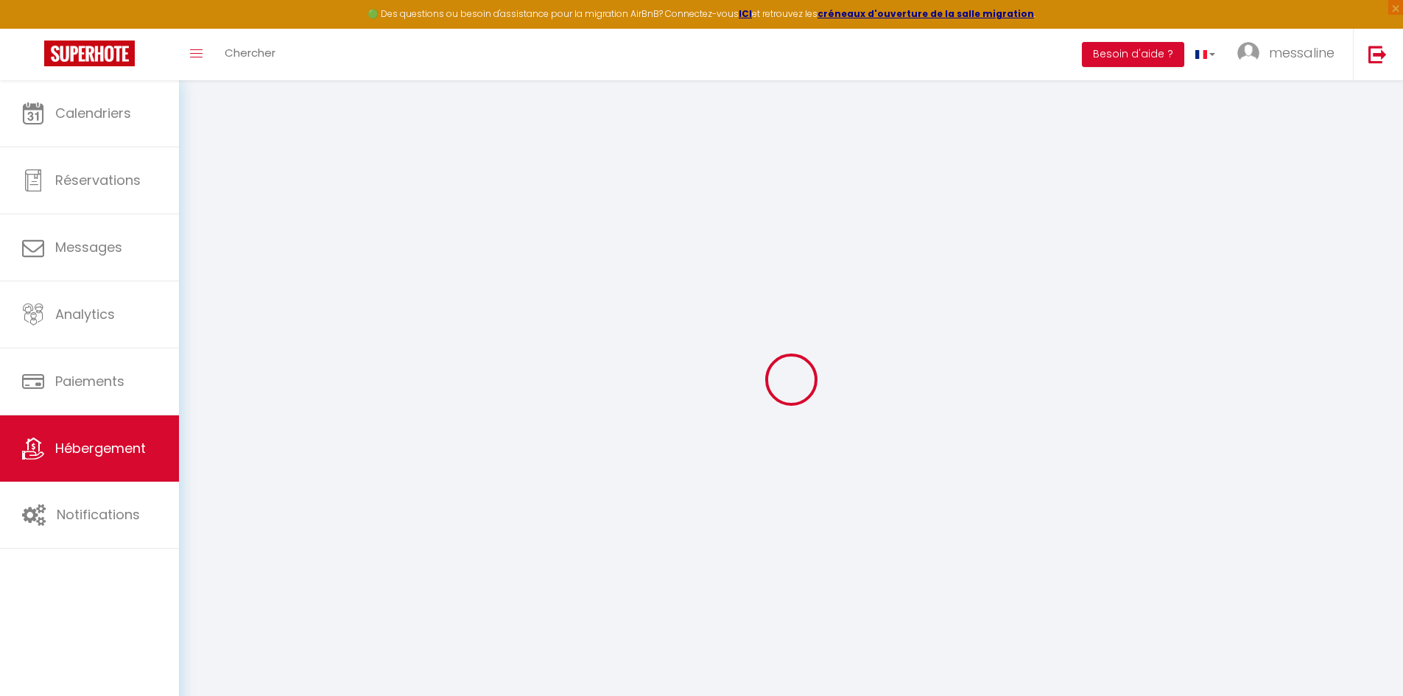
select select
checkbox input "false"
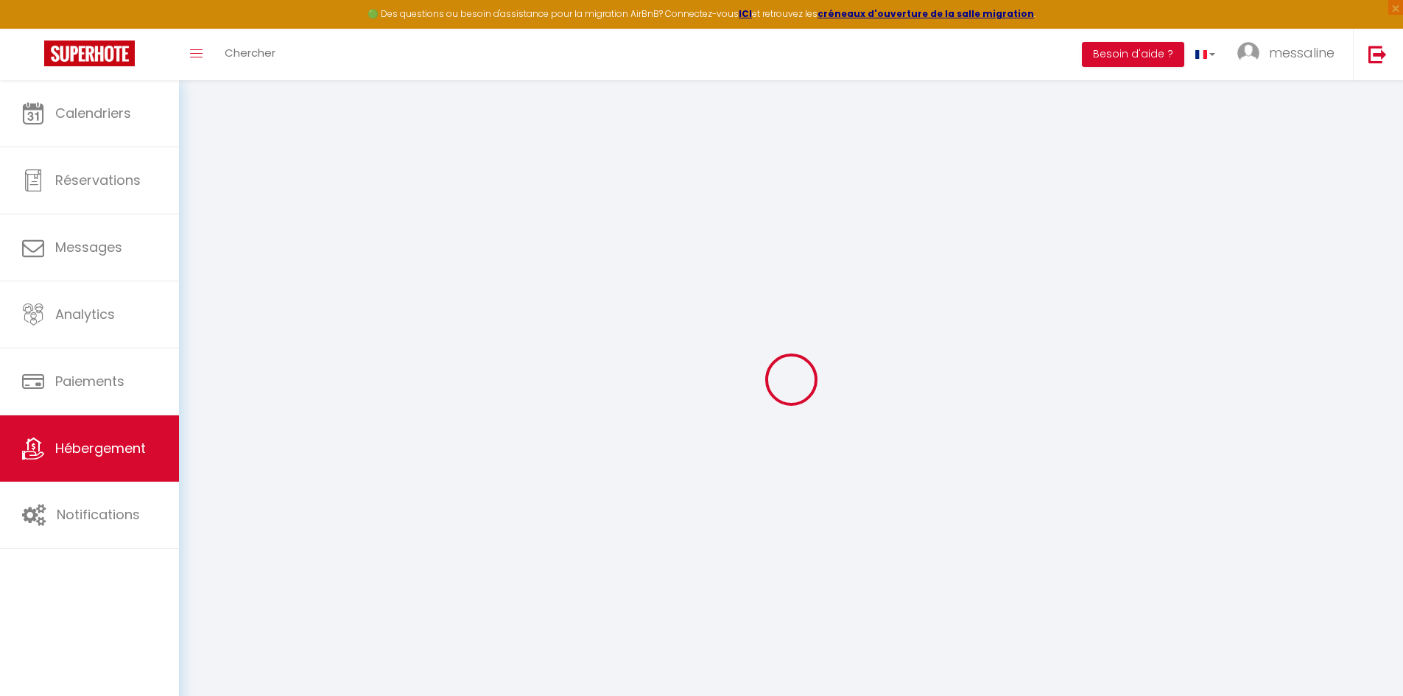
checkbox input "false"
select select
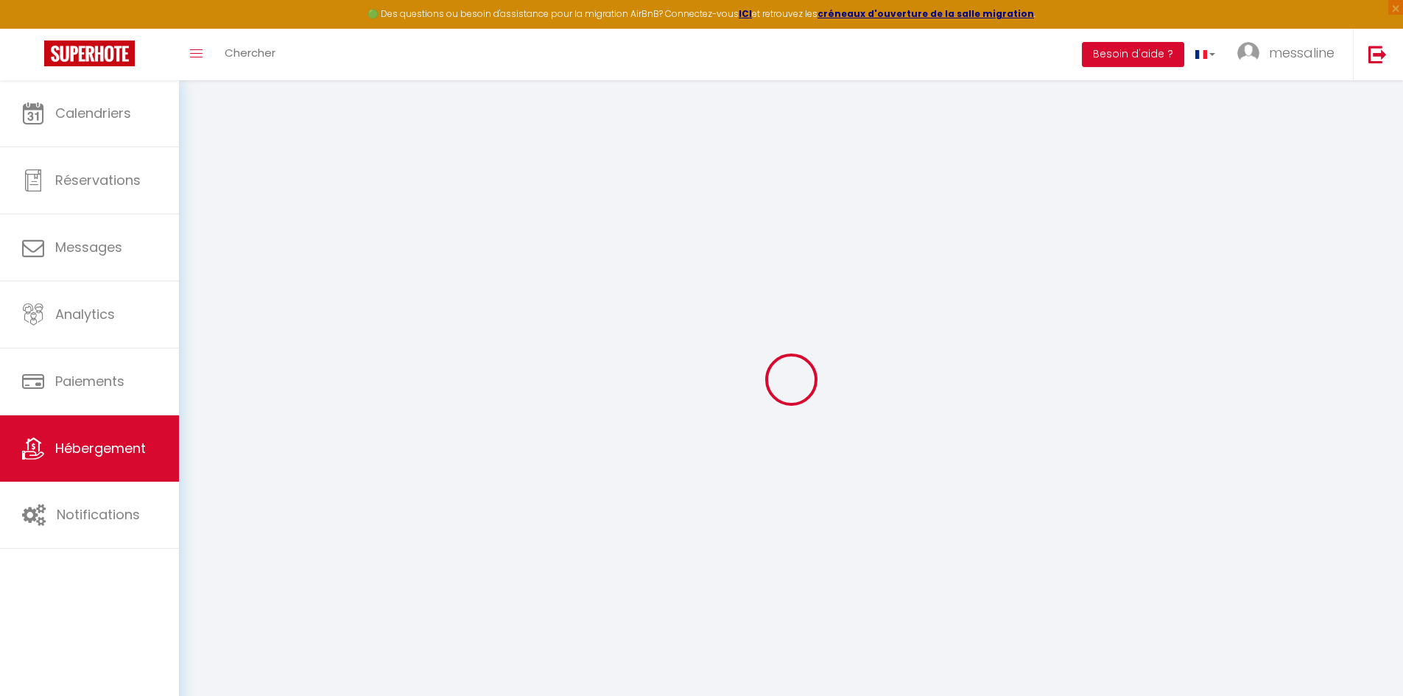
type input "La Cressonnière Gite cosy avec bain finlandais"
type input "Messaline"
select select "houses"
select select "5"
select select "2"
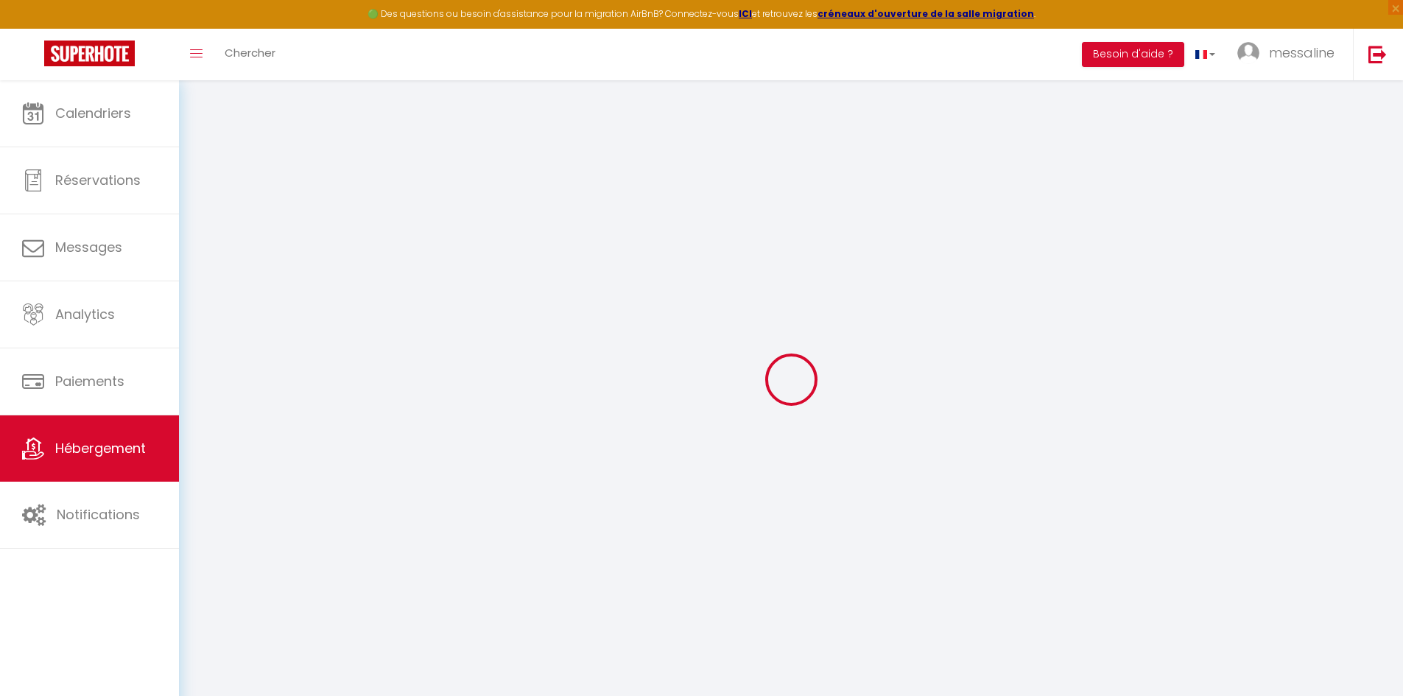
type input "95"
type input "60"
type input "300"
select select
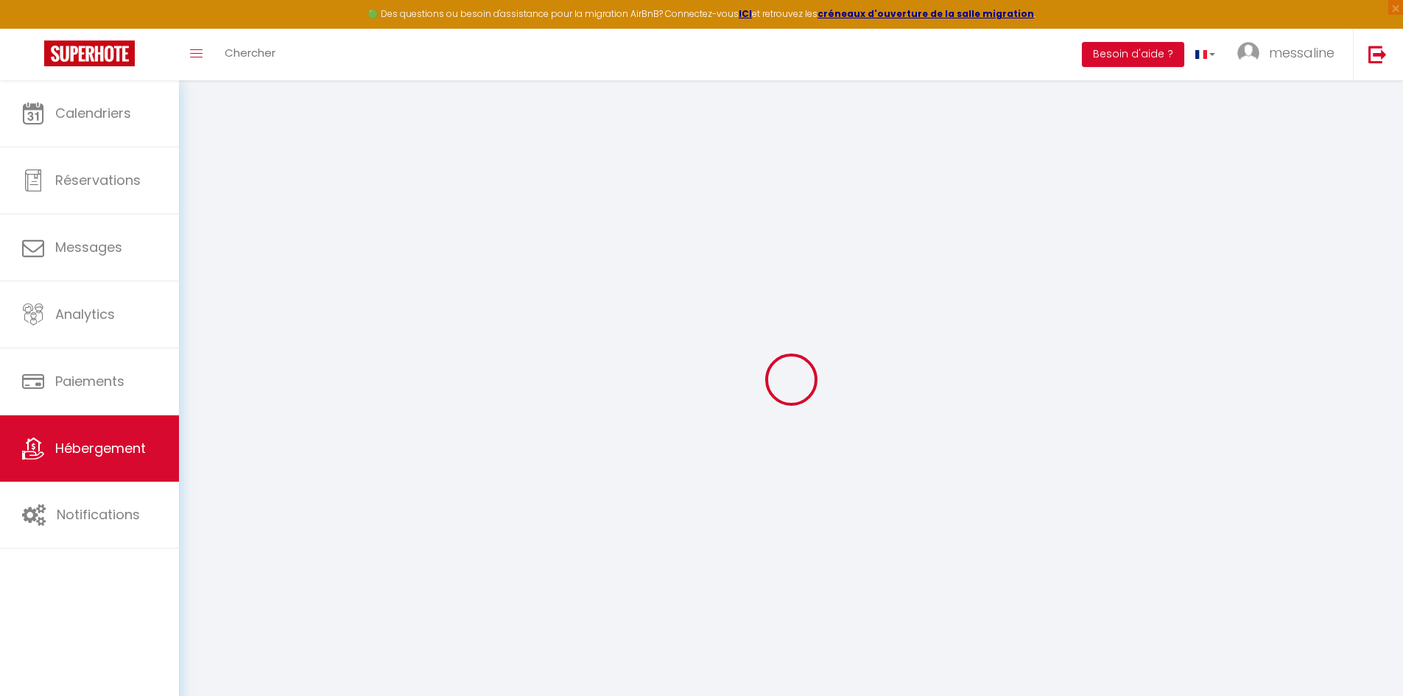
select select
type input "Chemin du Gué"
type input "14600"
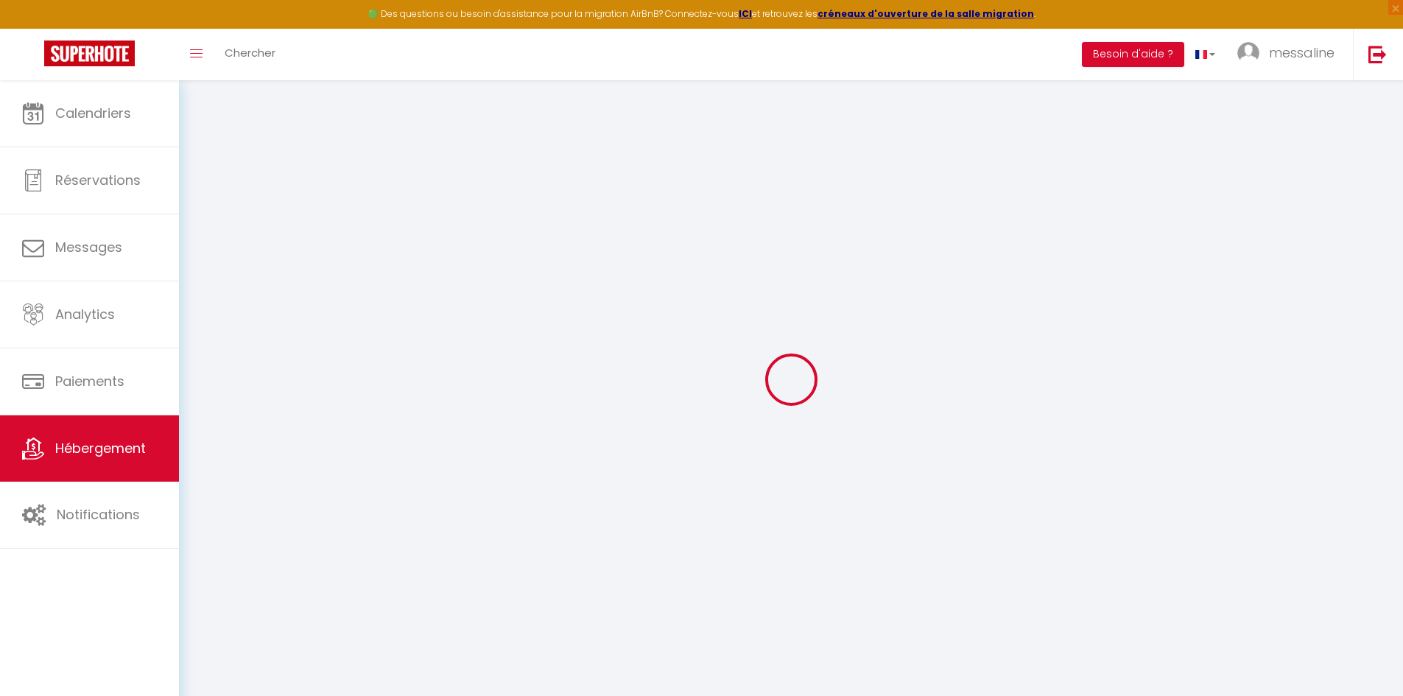
type input "[GEOGRAPHIC_DATA]"
type input "[EMAIL_ADDRESS][DOMAIN_NAME]"
select select "5201"
checkbox input "false"
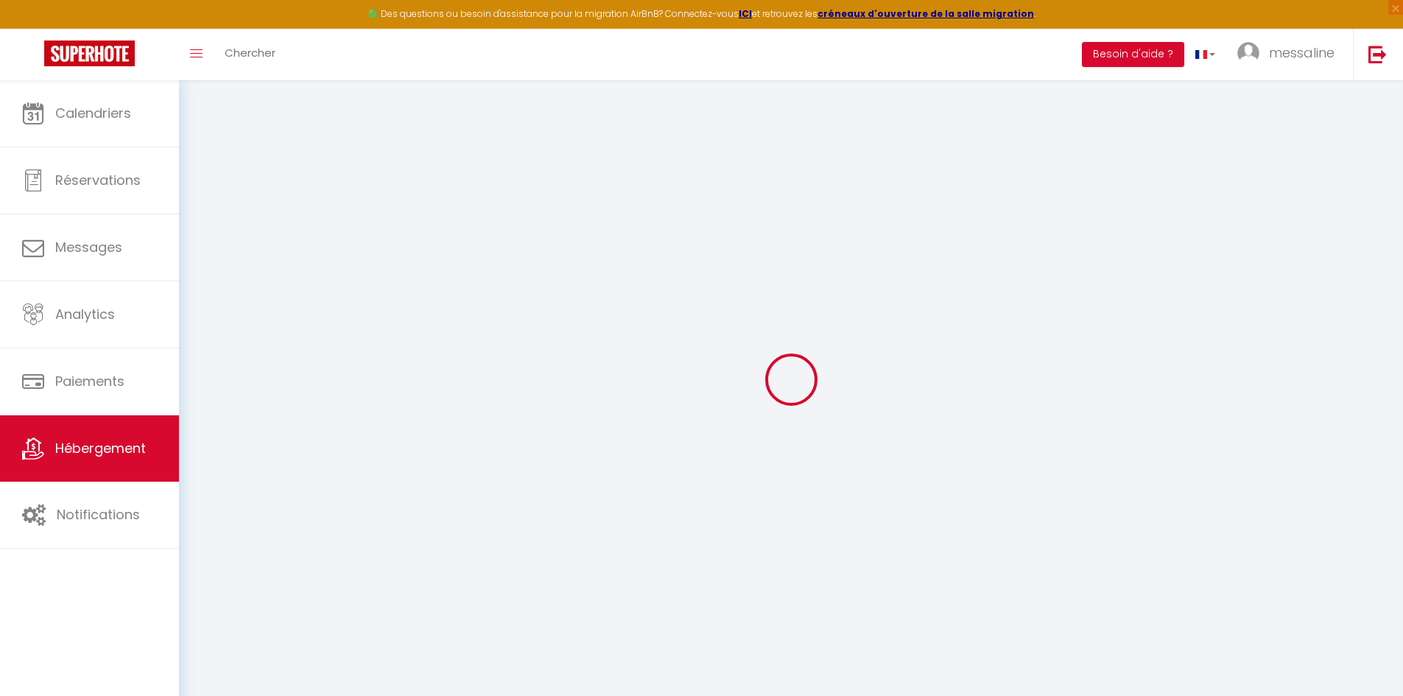
checkbox input "false"
type input "0"
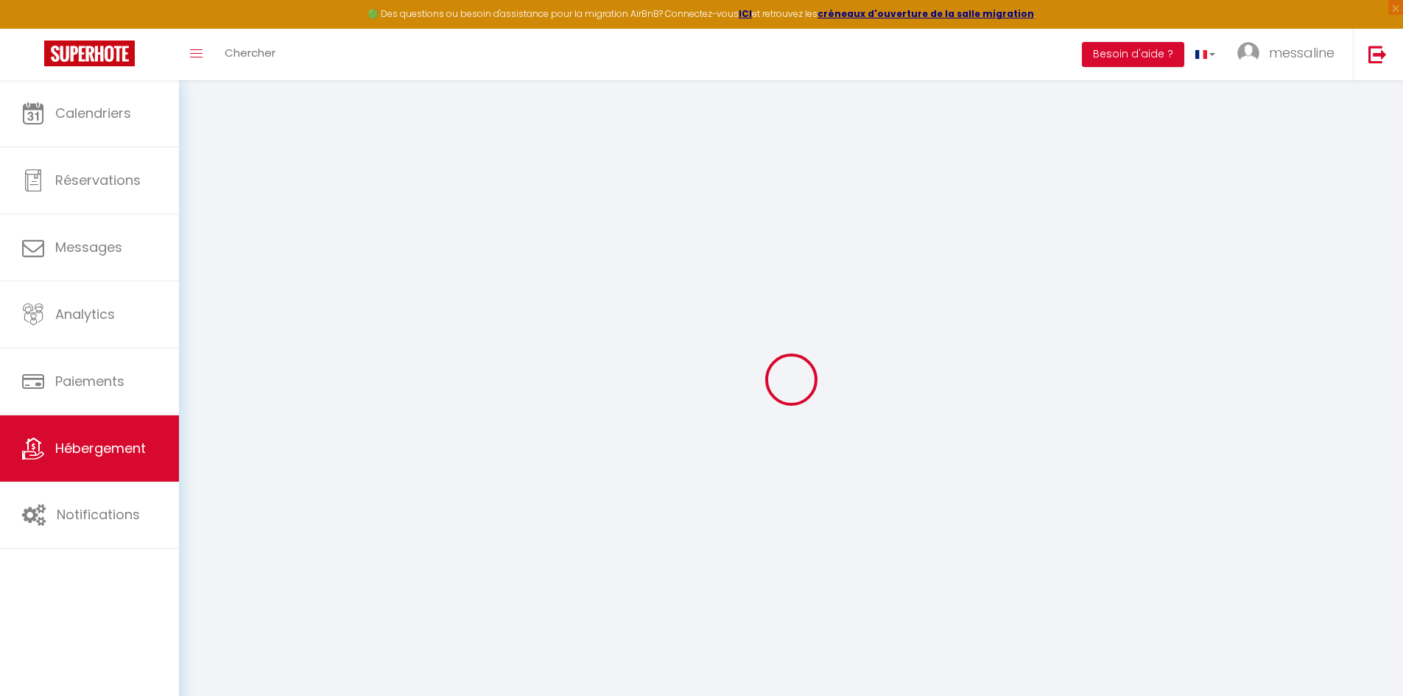
type input "0"
select select "cottage"
select select
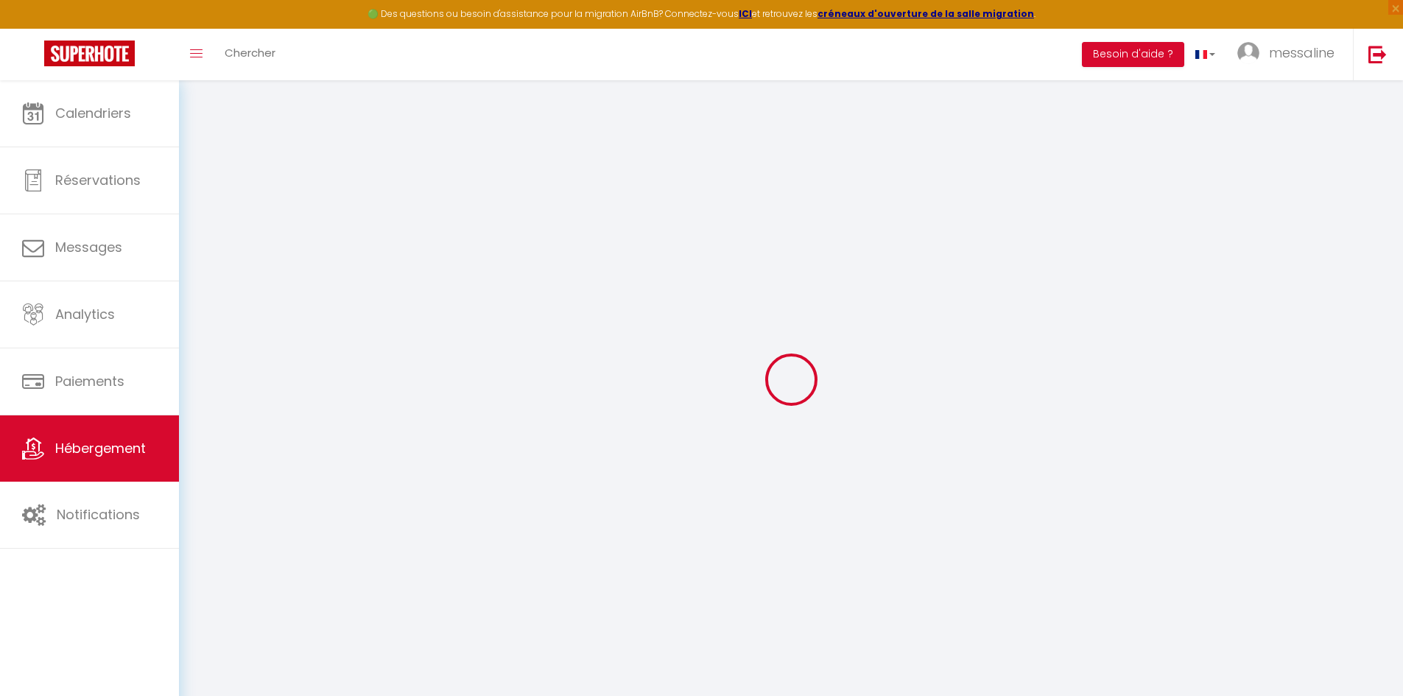
select select
checkbox input "false"
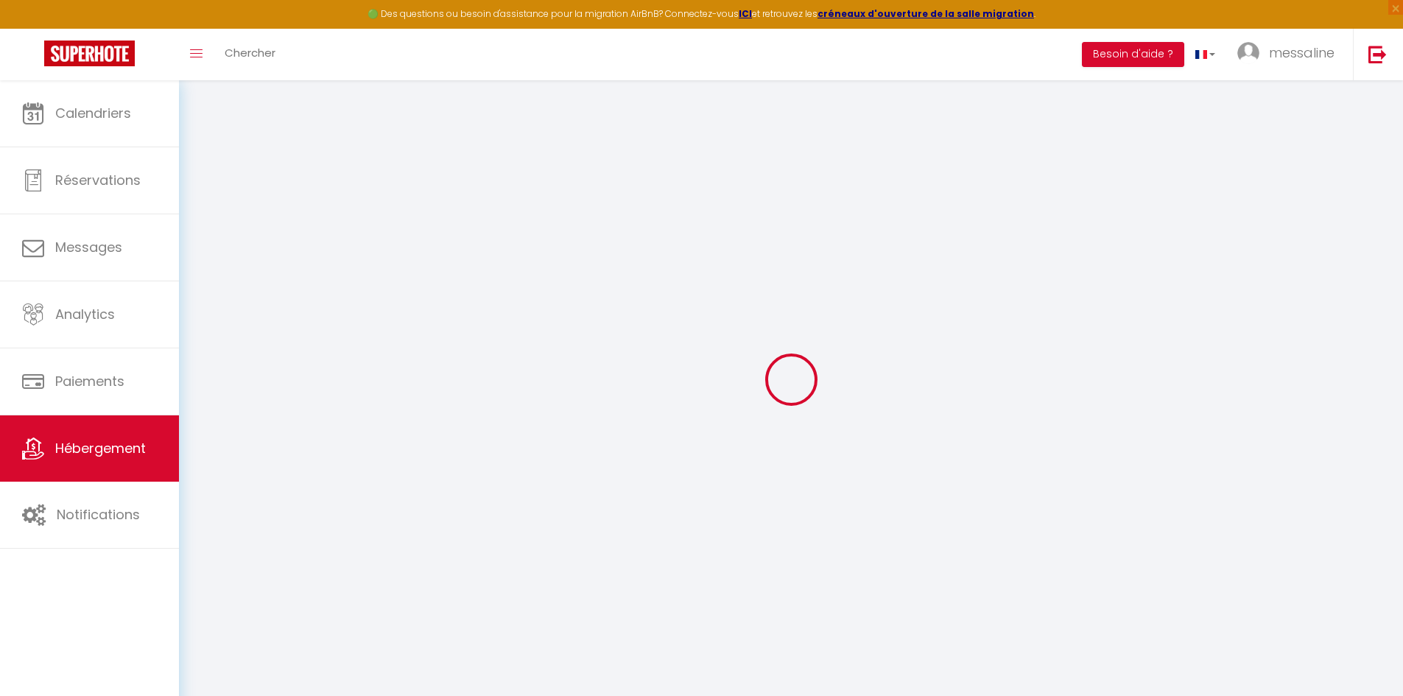
checkbox input "false"
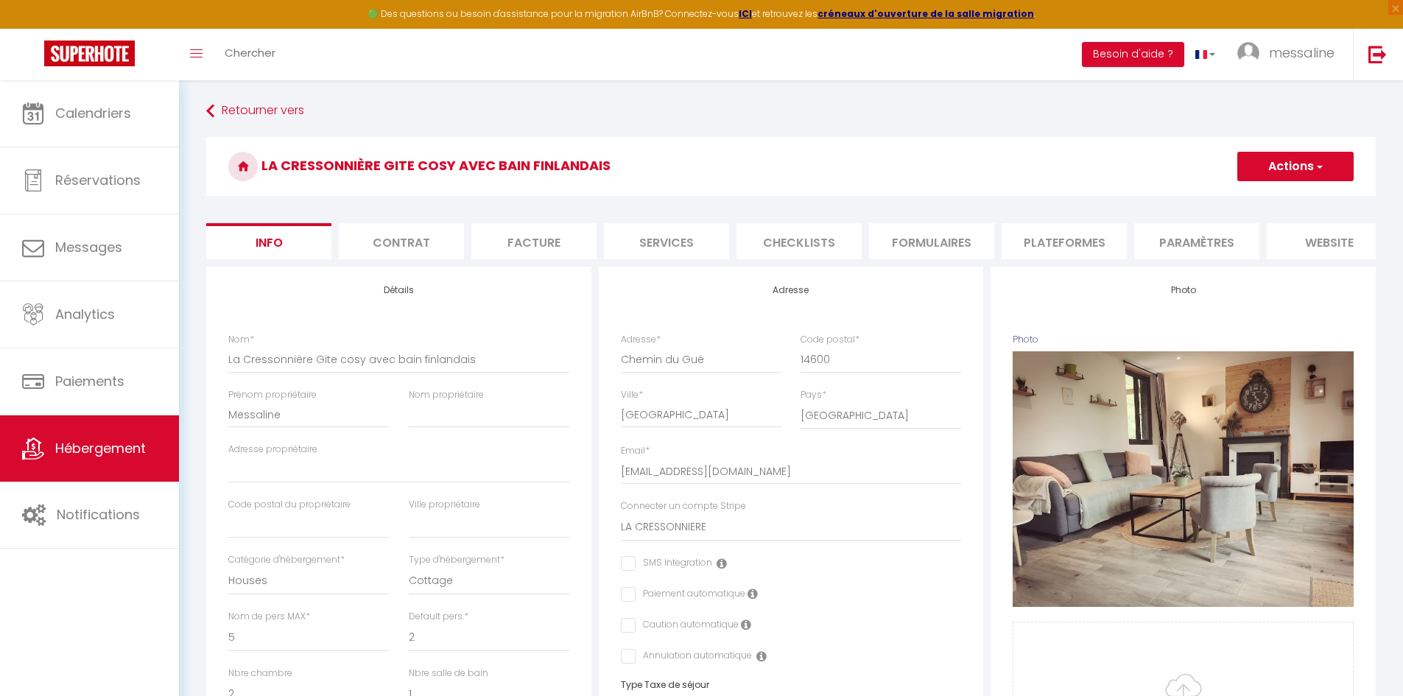
click at [1287, 172] on button "Actions" at bounding box center [1296, 166] width 116 height 29
drag, startPoint x: 1200, startPoint y: 192, endPoint x: 1349, endPoint y: 258, distance: 162.6
click at [1347, 259] on ul "Enregistrer Dupliquer Supprimer Importer les réservations" at bounding box center [1274, 227] width 159 height 85
click at [1291, 179] on button "Actions" at bounding box center [1296, 166] width 116 height 29
click at [1203, 192] on link "Enregistrer" at bounding box center [1275, 198] width 158 height 19
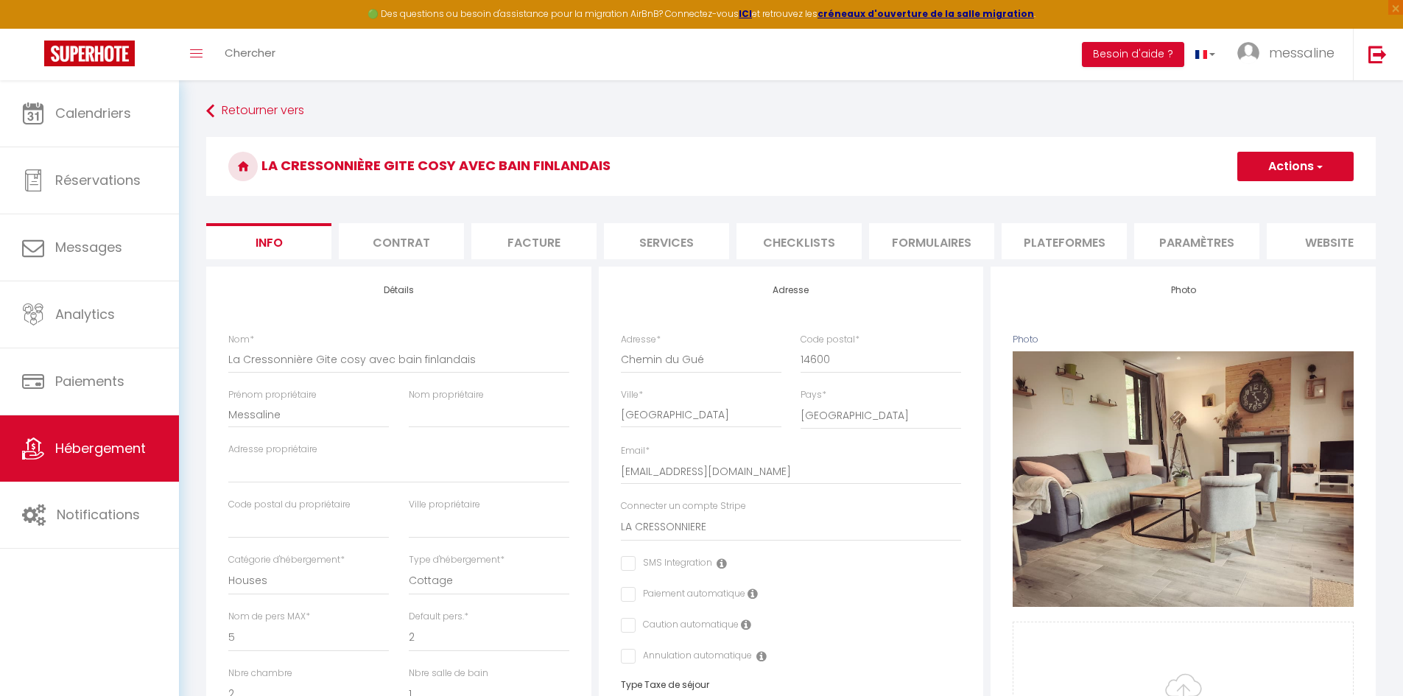
click at [1203, 192] on h3 "La Cressonnière Gite cosy avec bain finlandais" at bounding box center [791, 166] width 1170 height 59
click at [1264, 175] on button "Actions" at bounding box center [1296, 166] width 116 height 29
click at [1280, 191] on link "Enregistrer" at bounding box center [1275, 198] width 158 height 19
click at [1288, 171] on button "Actions" at bounding box center [1296, 166] width 116 height 29
click at [1123, 178] on h3 "La Cressonnière Gite cosy avec bain finlandais" at bounding box center [791, 166] width 1170 height 59
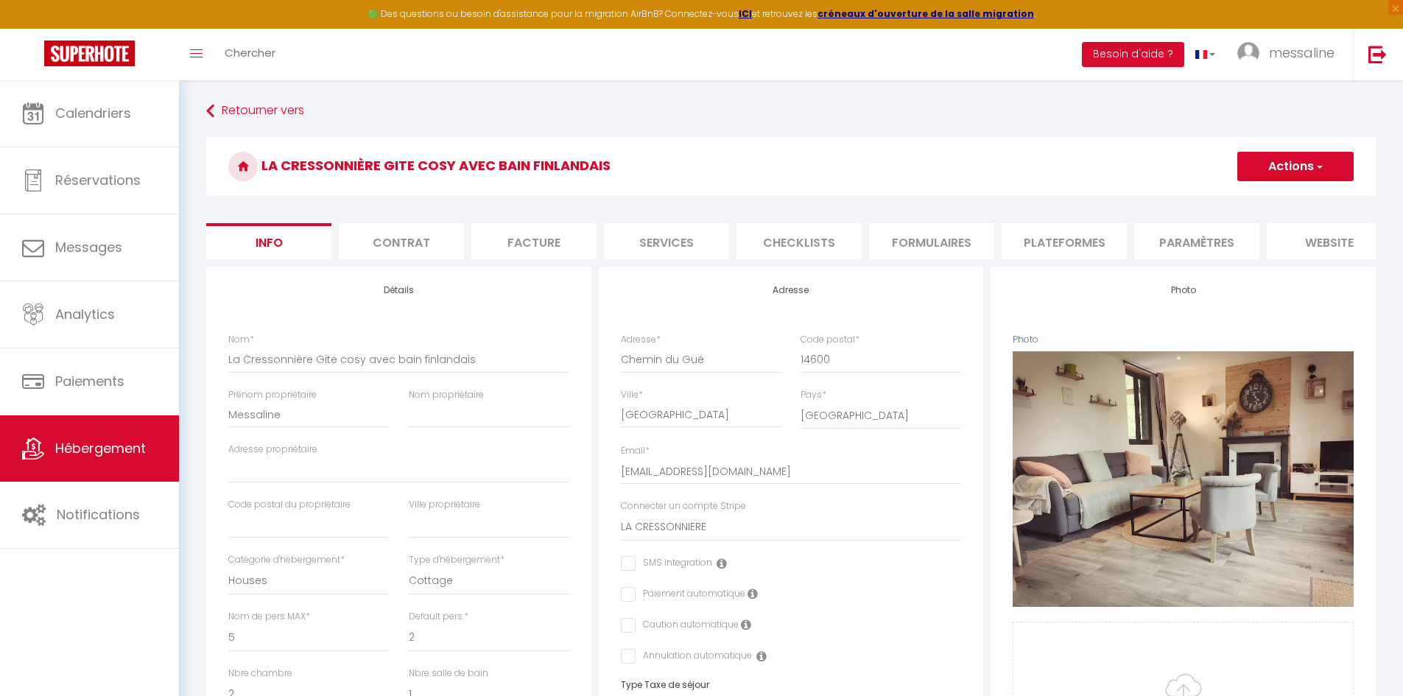
click at [1276, 171] on button "Actions" at bounding box center [1296, 166] width 116 height 29
drag, startPoint x: 1205, startPoint y: 190, endPoint x: 1237, endPoint y: 186, distance: 31.9
click at [1237, 186] on ul "Enregistrer Dupliquer Supprimer Importer les réservations" at bounding box center [1274, 227] width 159 height 85
click at [1305, 173] on button "Actions" at bounding box center [1296, 166] width 116 height 29
click at [1109, 153] on h3 "La Cressonnière Gite cosy avec bain finlandais" at bounding box center [791, 166] width 1170 height 59
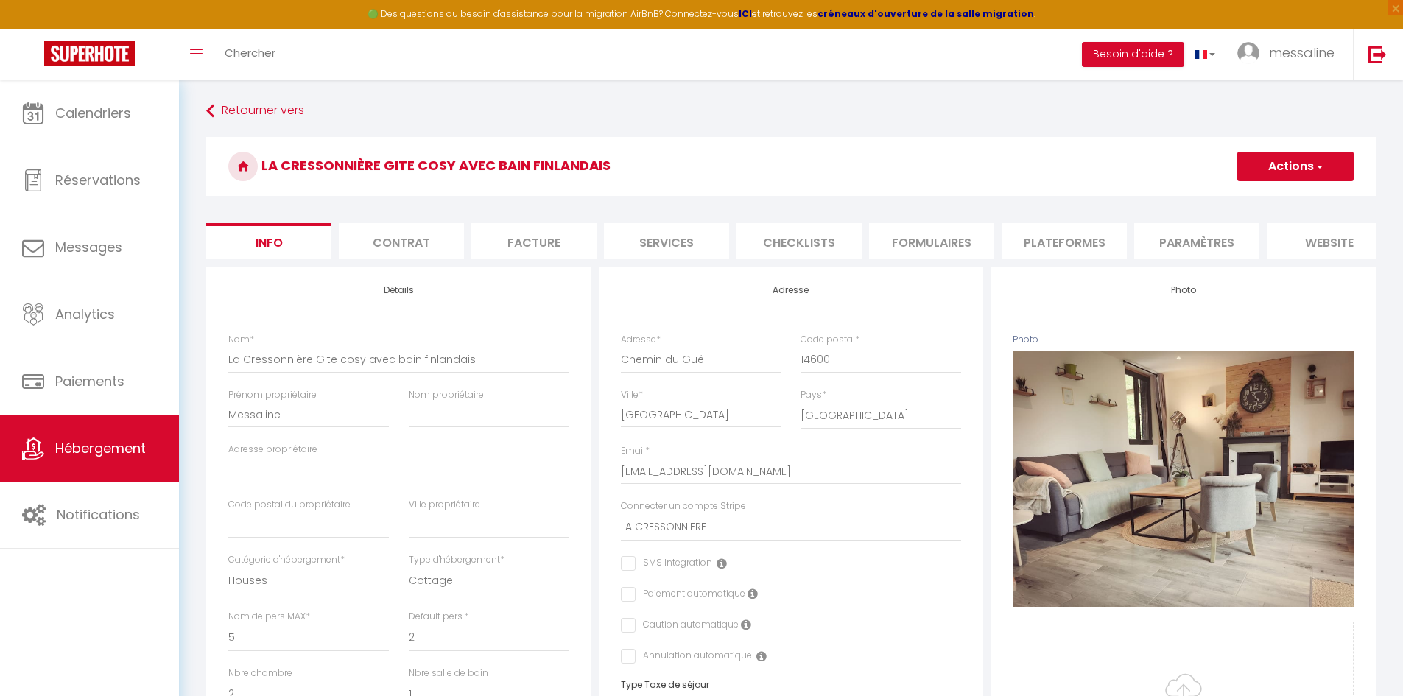
click at [424, 255] on li "Contrat" at bounding box center [401, 241] width 125 height 36
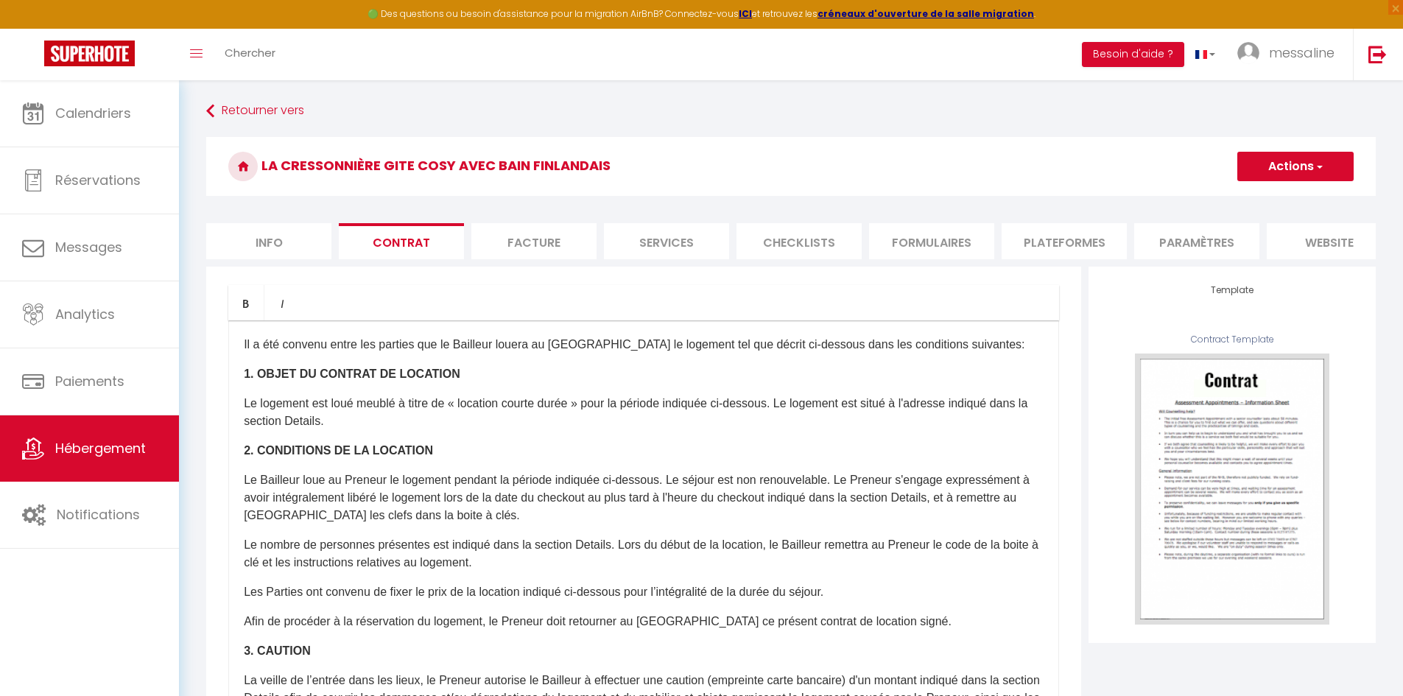
drag, startPoint x: 537, startPoint y: 253, endPoint x: 617, endPoint y: 260, distance: 80.6
click at [550, 256] on li "Facture" at bounding box center [533, 241] width 125 height 36
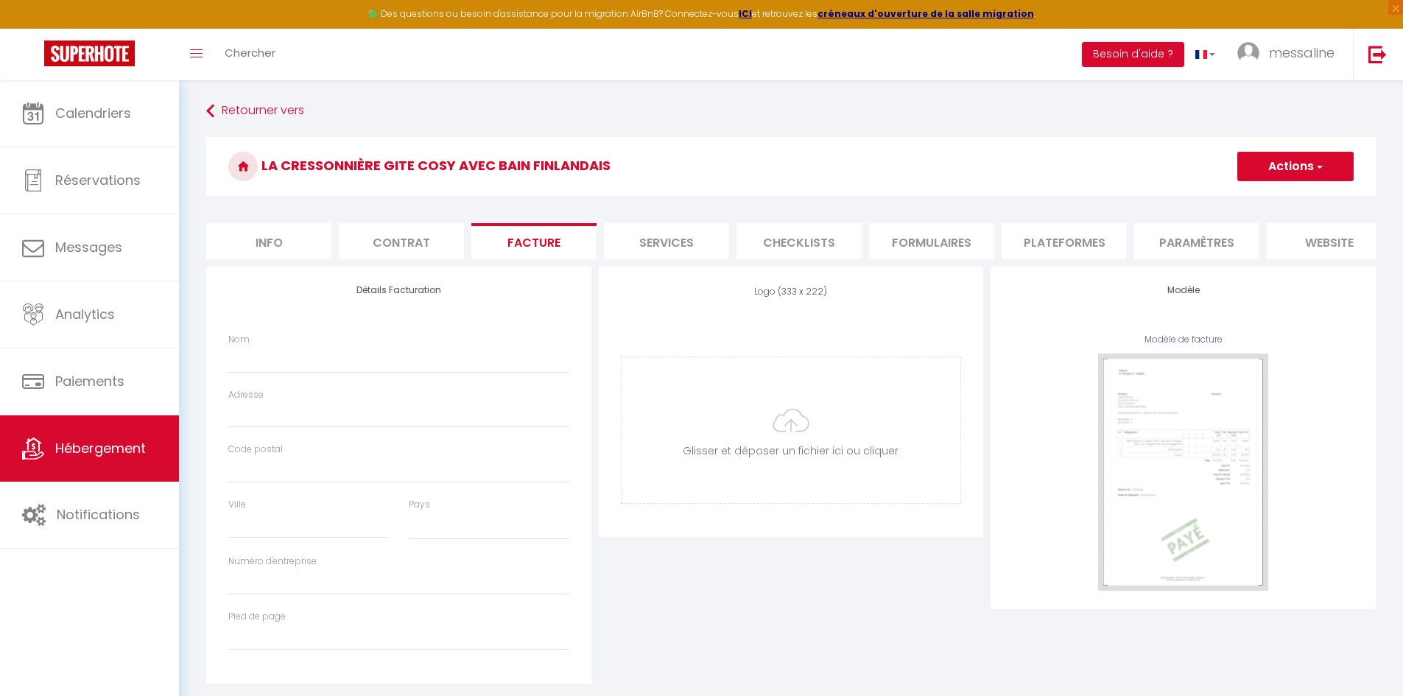
click at [648, 254] on li "Services" at bounding box center [666, 241] width 125 height 36
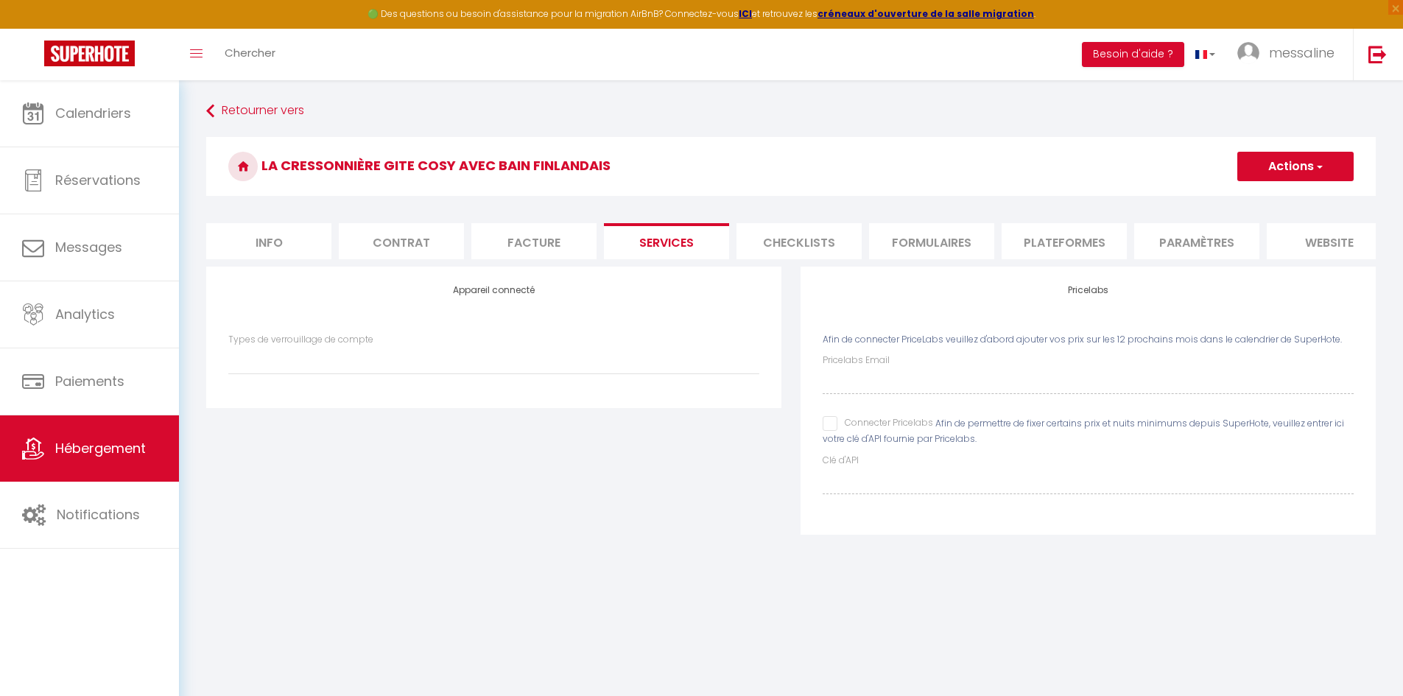
drag, startPoint x: 838, startPoint y: 271, endPoint x: 986, endPoint y: 286, distance: 148.8
click at [986, 286] on form "La Cressonnière Gite cosy avec bain finlandais Actions Enregistrer Info Contrat…" at bounding box center [791, 345] width 1170 height 417
click at [1197, 238] on li "Paramètres" at bounding box center [1196, 241] width 125 height 36
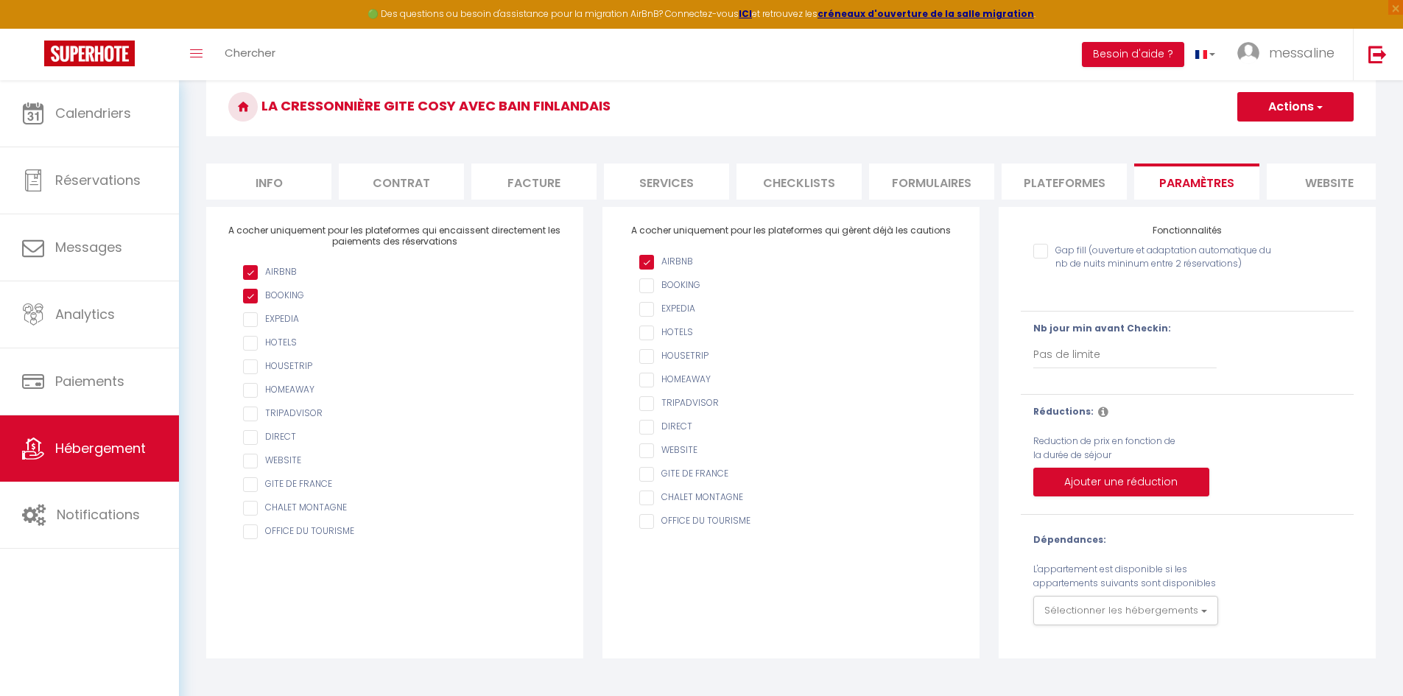
scroll to position [80, 0]
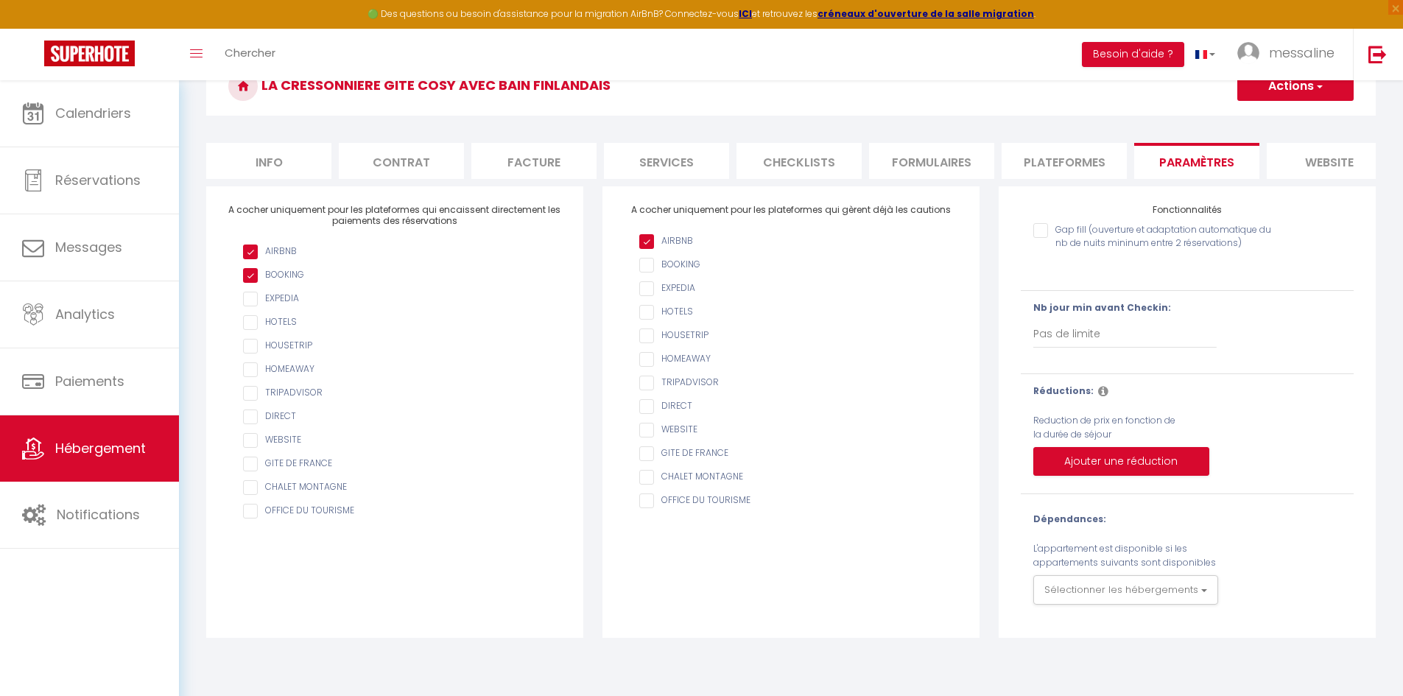
click at [1296, 162] on li "website" at bounding box center [1329, 161] width 125 height 36
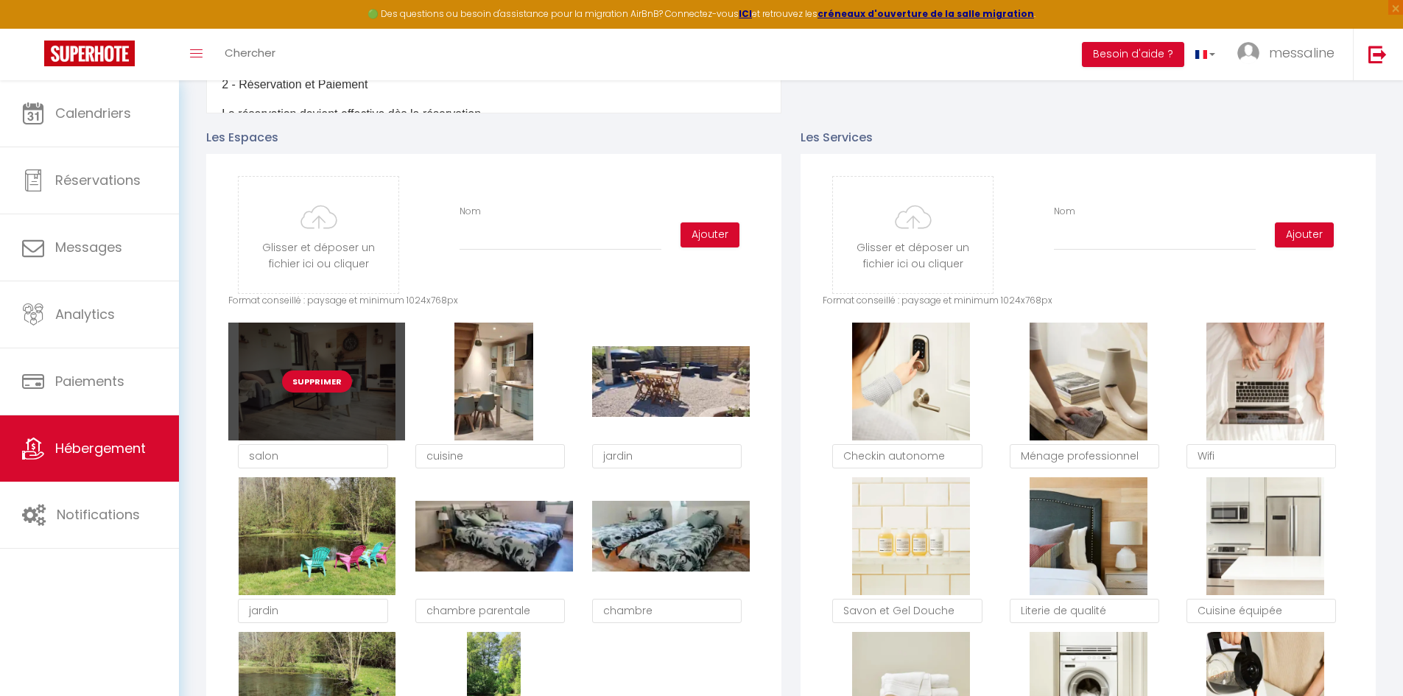
scroll to position [623, 0]
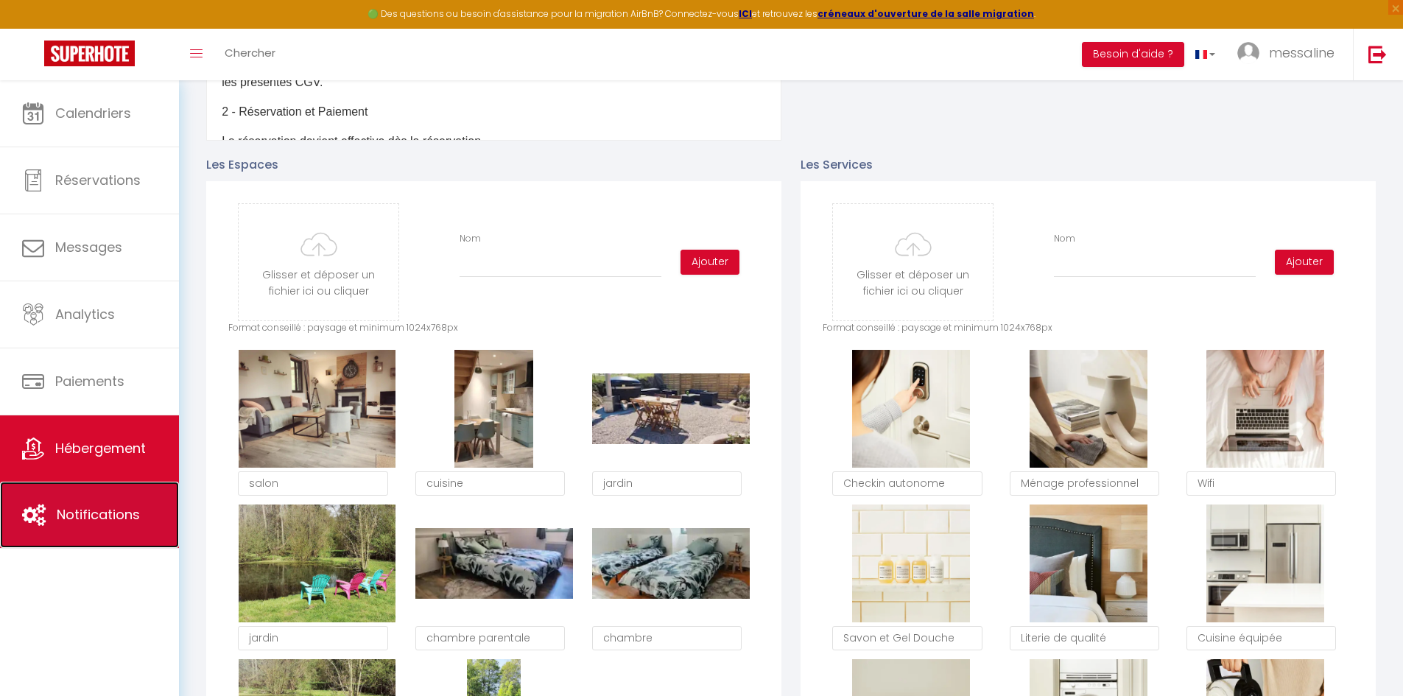
click at [33, 519] on icon at bounding box center [34, 515] width 24 height 22
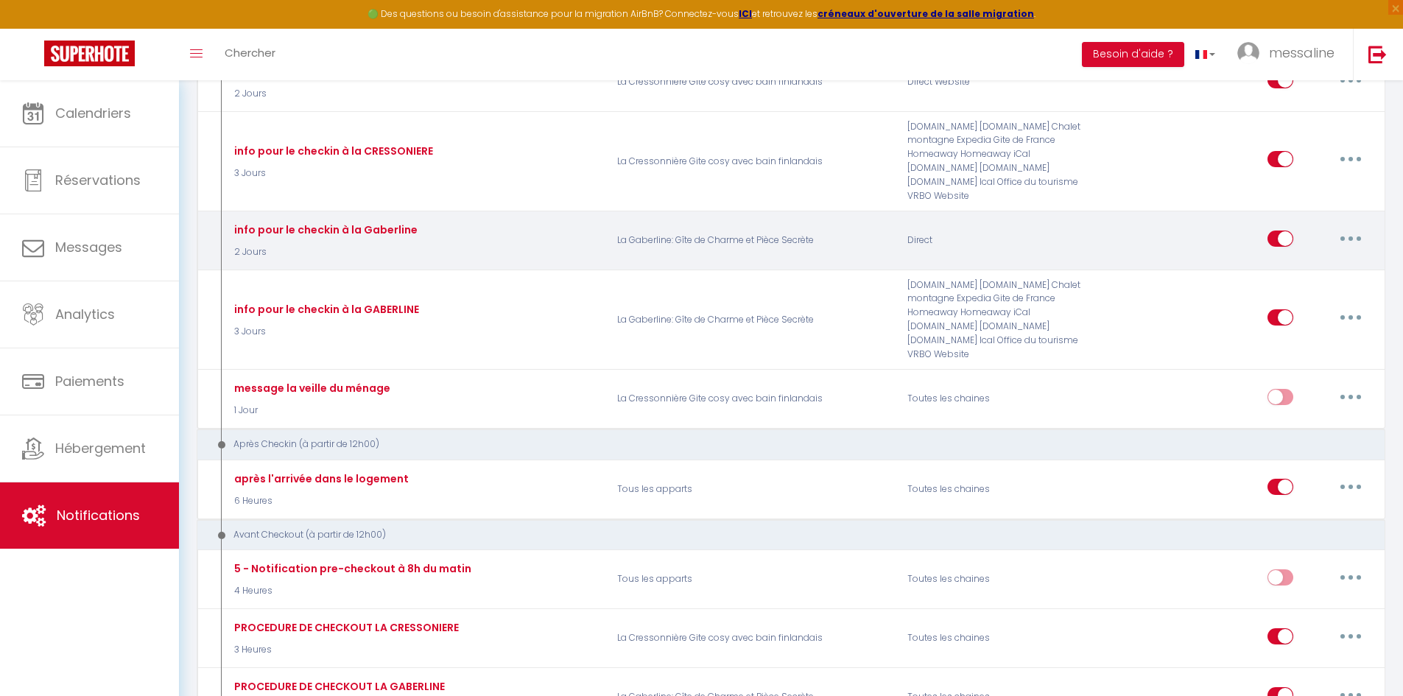
scroll to position [737, 0]
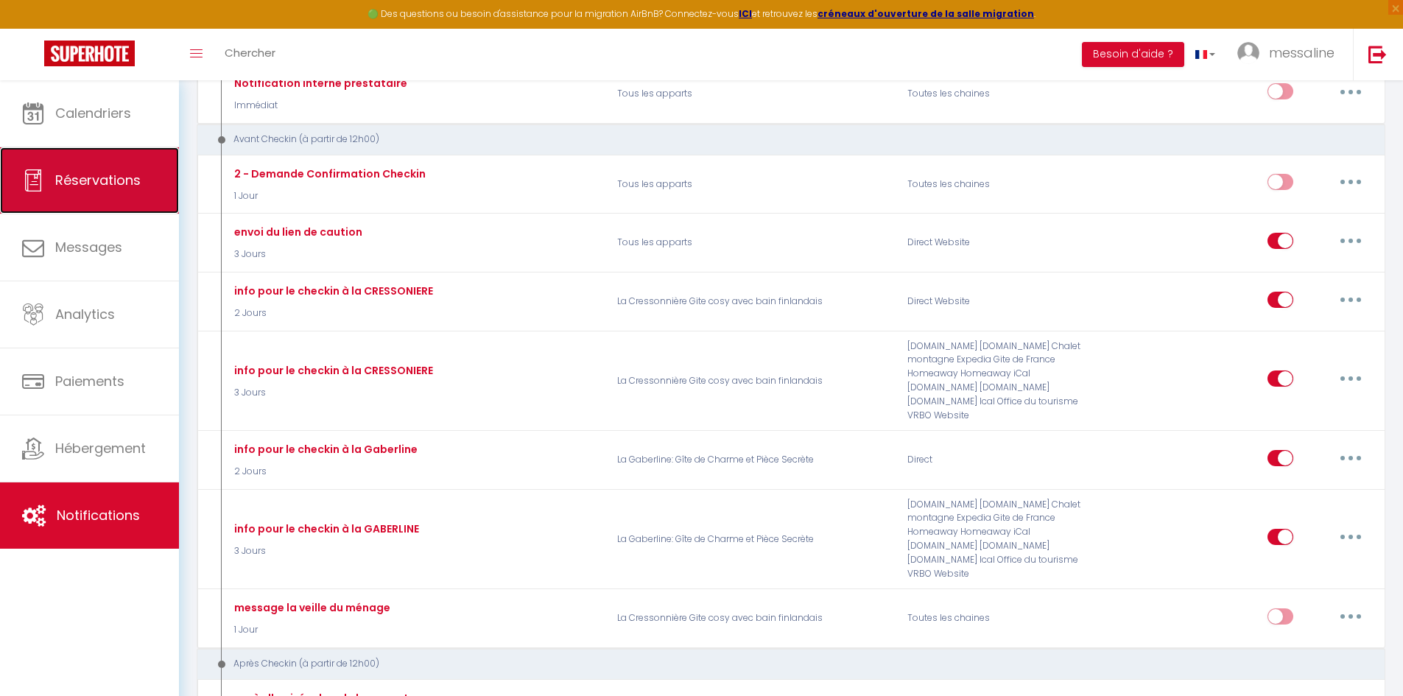
click at [118, 204] on link "Réservations" at bounding box center [89, 180] width 179 height 66
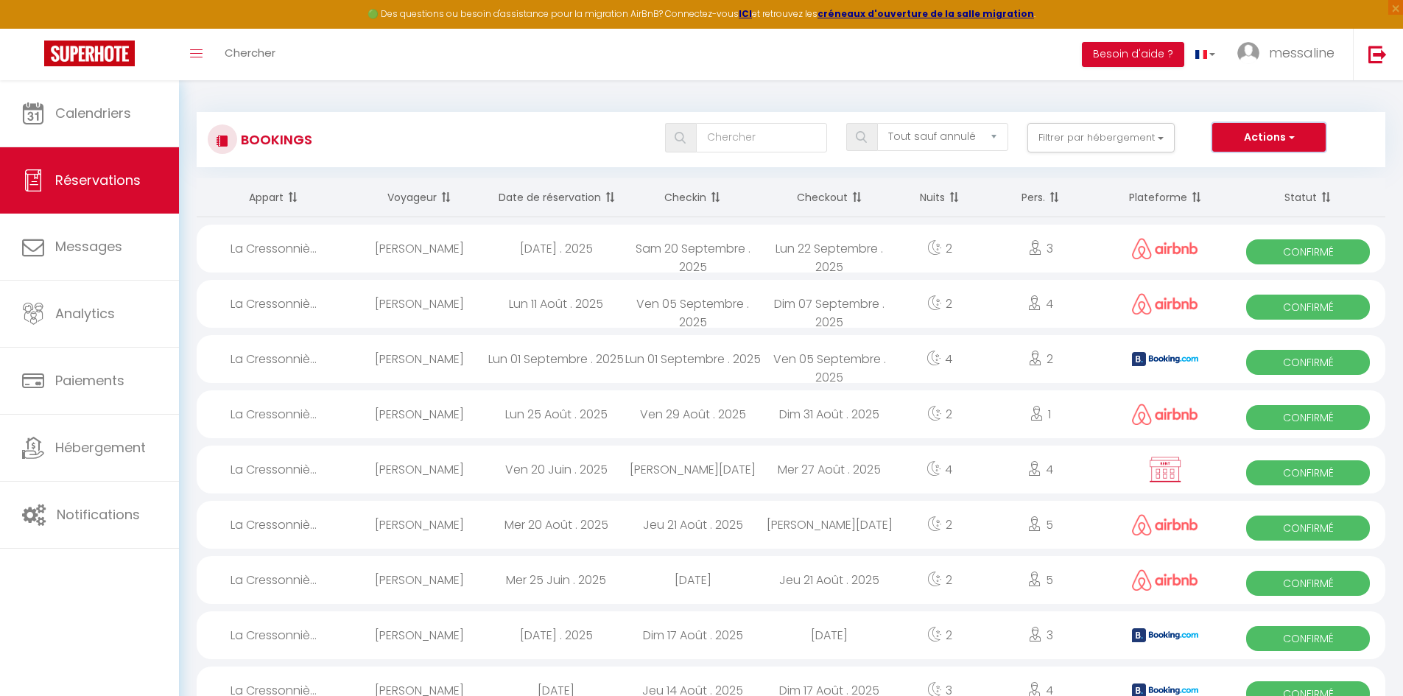
click at [1268, 130] on button "Actions" at bounding box center [1269, 137] width 113 height 29
click at [1087, 135] on button "Filtrer par hébergement" at bounding box center [1101, 137] width 147 height 29
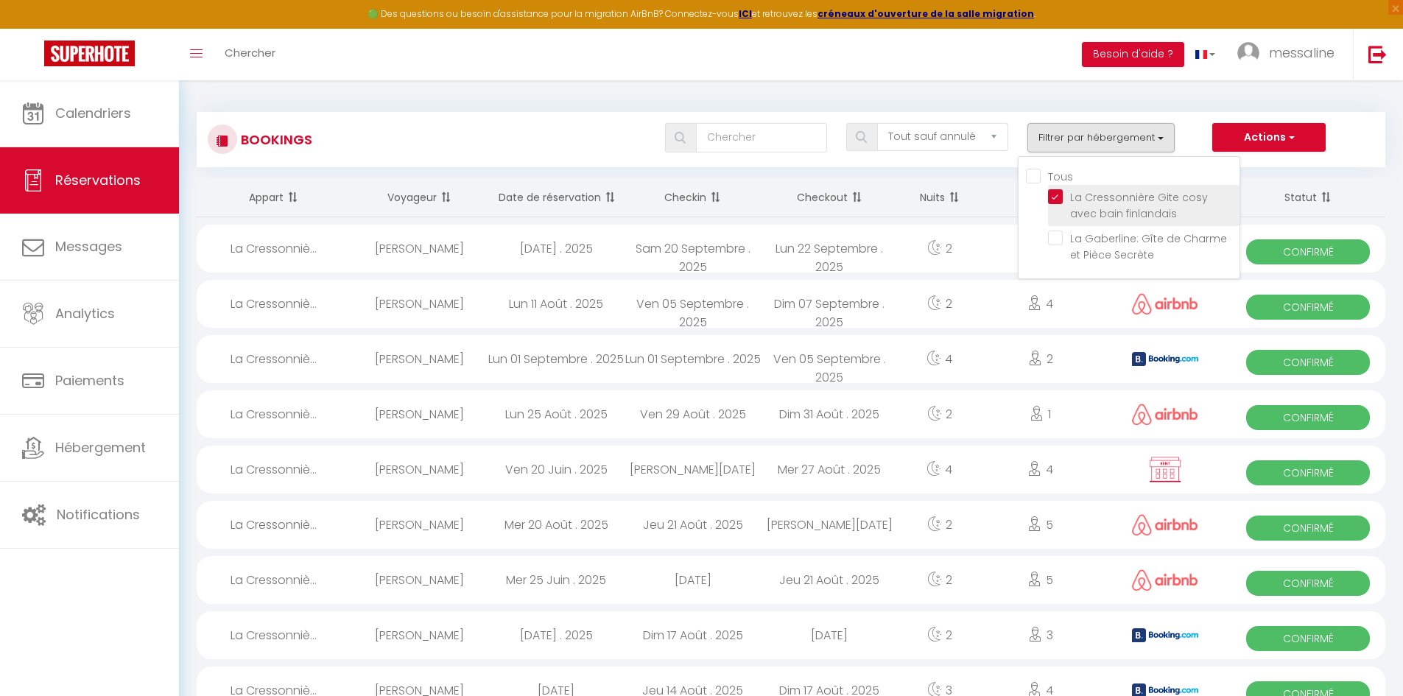
click at [1053, 195] on input "La Cressonnière Gite cosy avec bain finlandais" at bounding box center [1144, 196] width 192 height 15
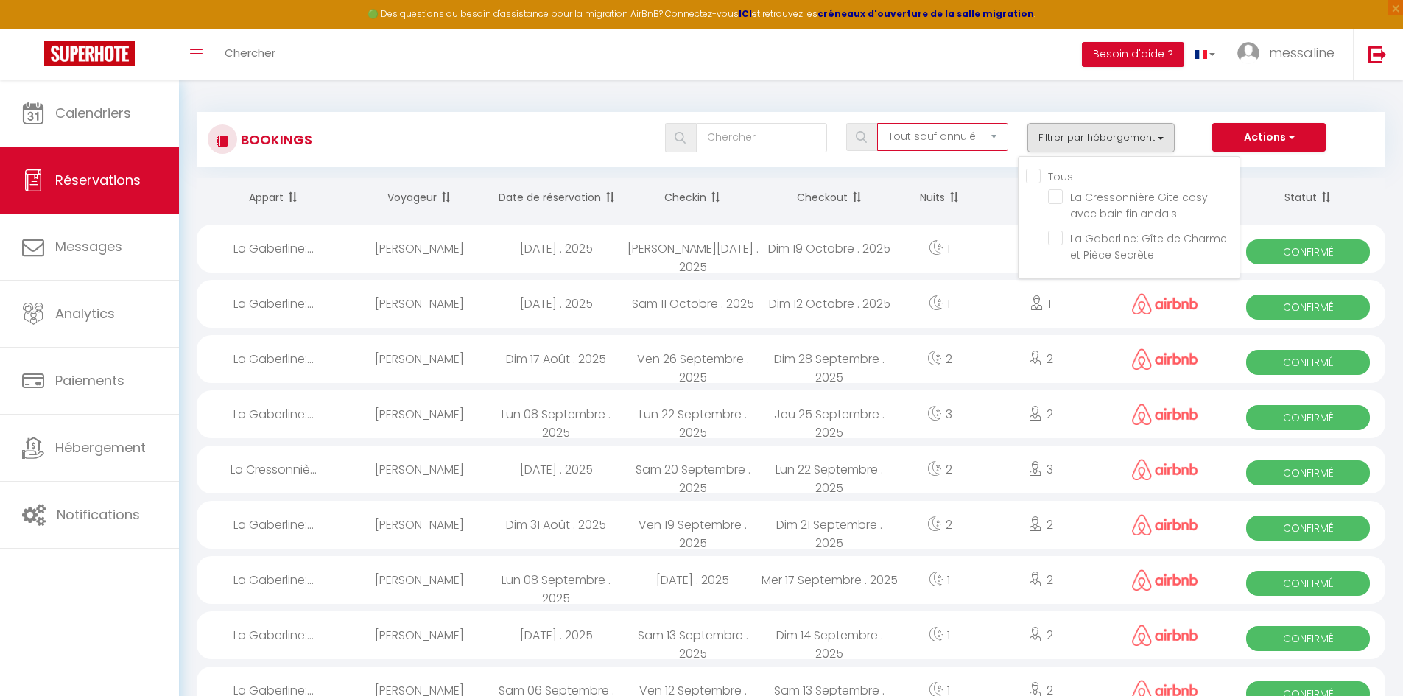
click at [911, 143] on select "Tous les statuts Annulé Confirmé Non Confirmé Tout sauf annulé No Show Request" at bounding box center [942, 137] width 131 height 28
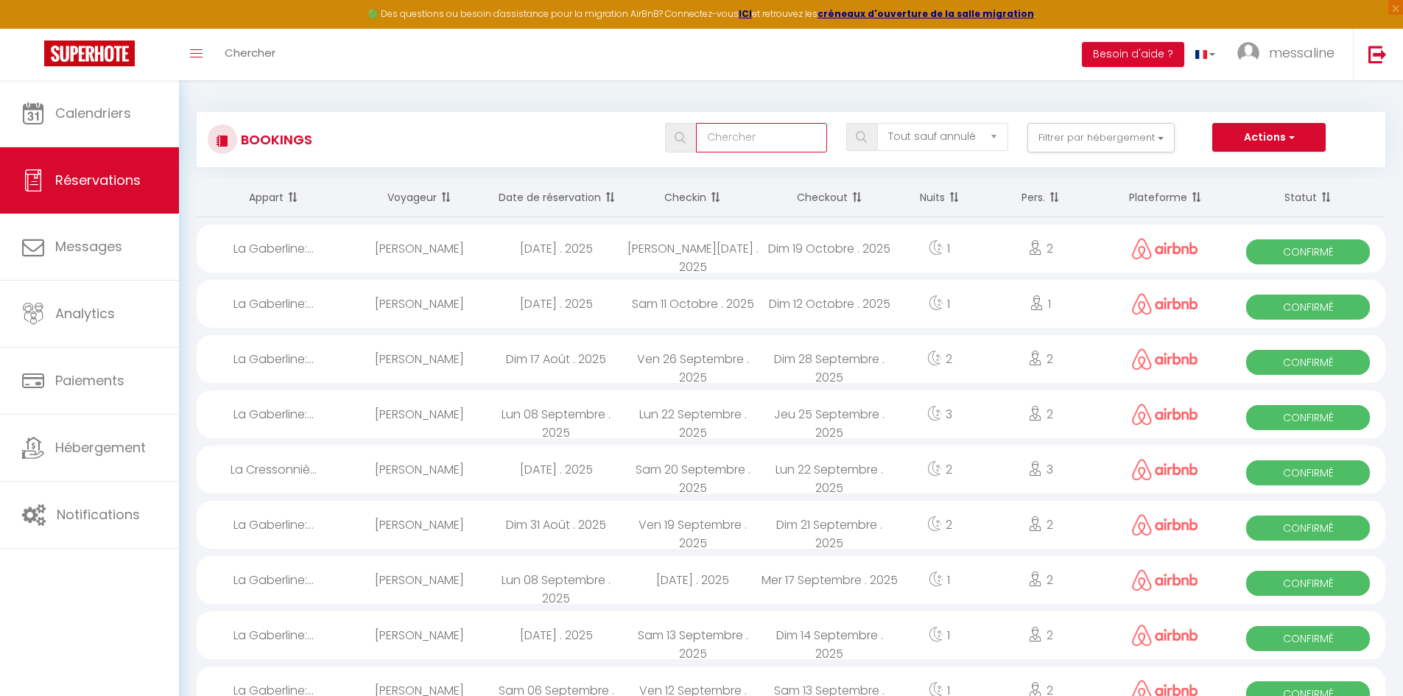
click at [795, 144] on input "text" at bounding box center [761, 137] width 131 height 29
click at [541, 124] on div "Tous les statuts Annulé Confirmé Non Confirmé Tout sauf annulé No Show Request …" at bounding box center [840, 137] width 1087 height 29
click at [192, 51] on icon "Toggle menubar" at bounding box center [196, 53] width 13 height 9
click at [256, 47] on span "Chercher" at bounding box center [250, 52] width 51 height 15
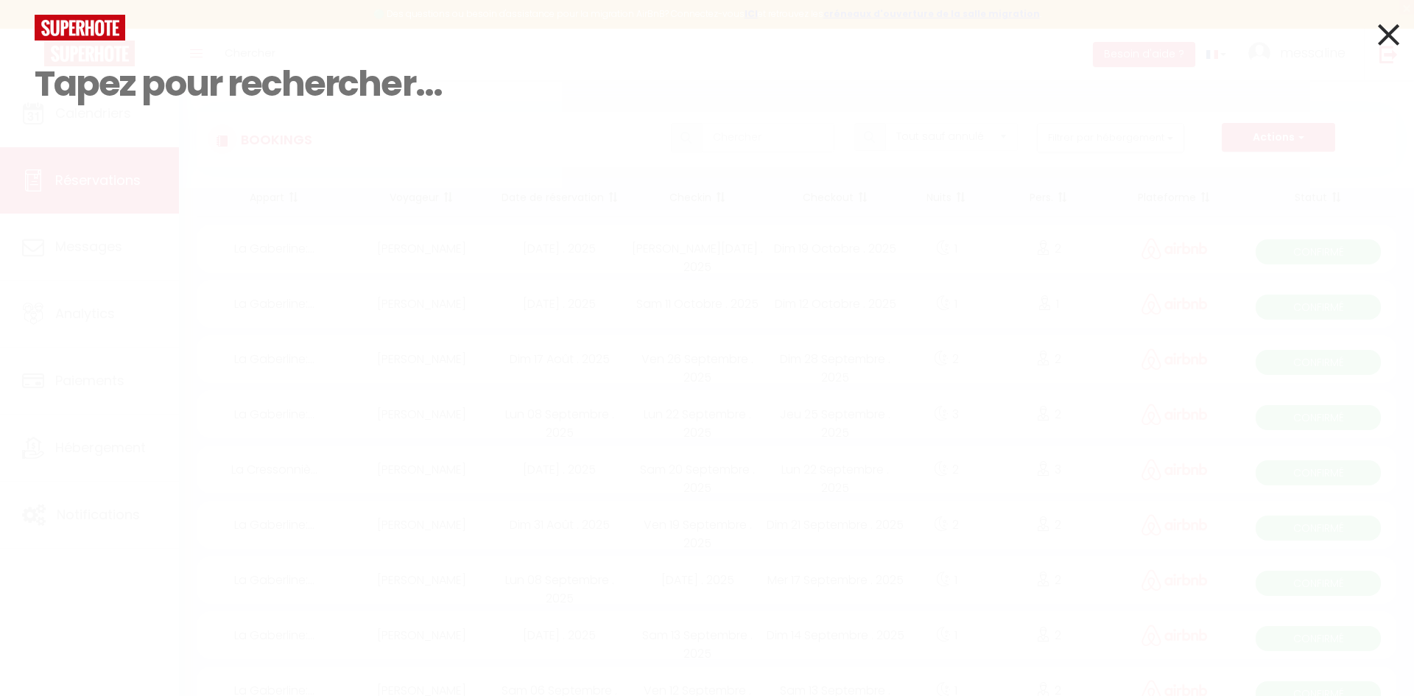
click at [1392, 41] on icon at bounding box center [1388, 34] width 21 height 37
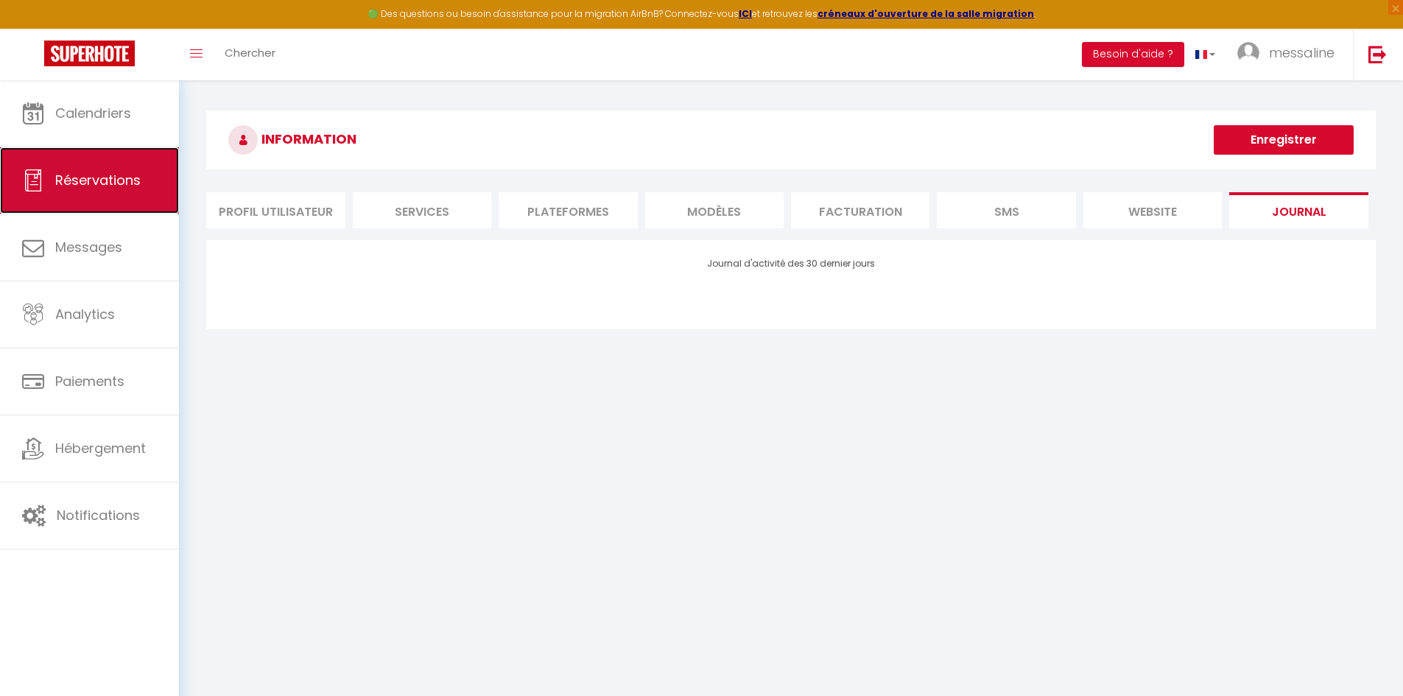
click at [37, 175] on icon at bounding box center [33, 180] width 22 height 22
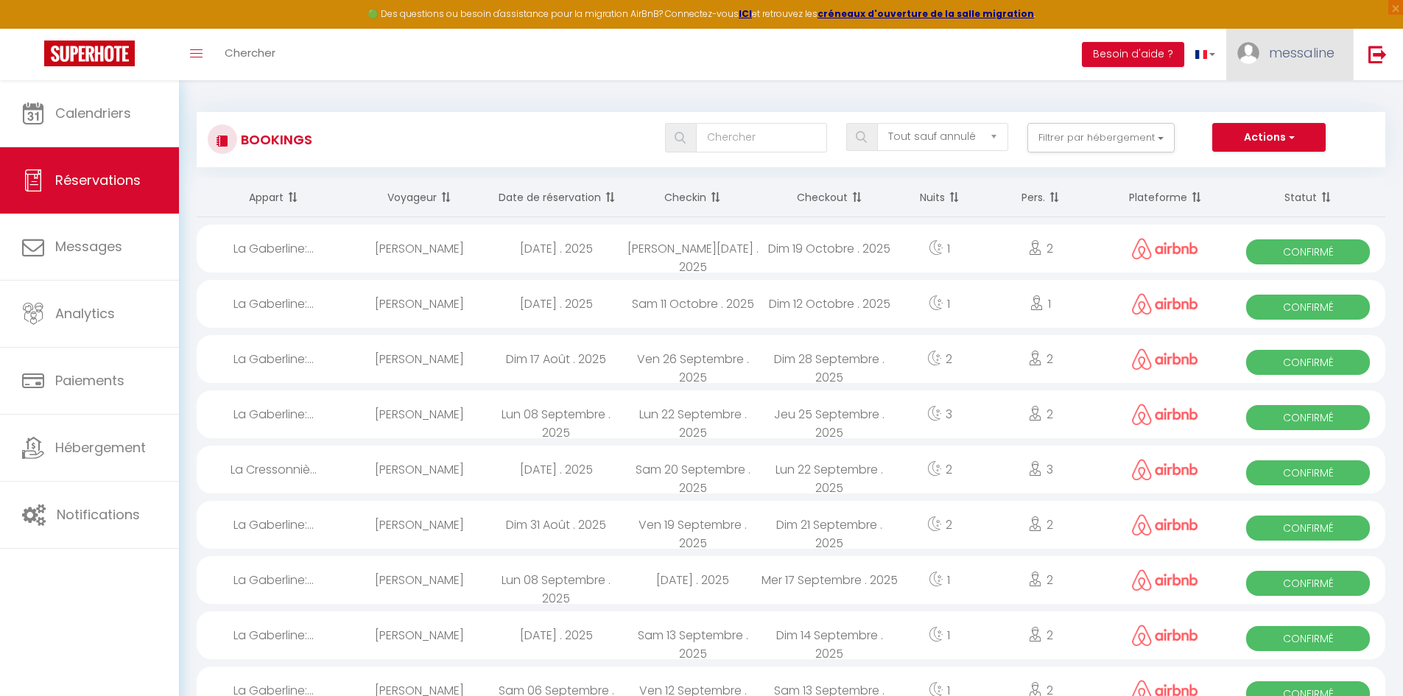
click at [1265, 59] on link "messaline" at bounding box center [1290, 55] width 127 height 52
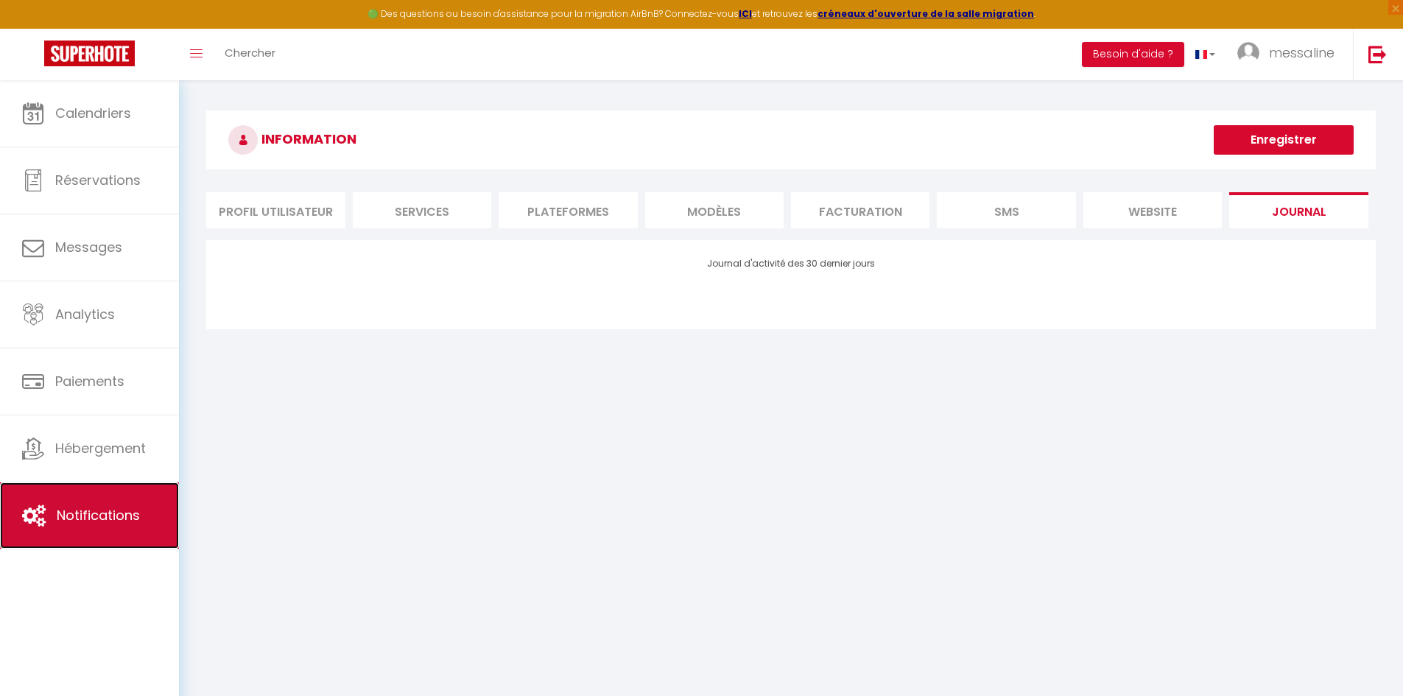
click at [127, 495] on link "Notifications" at bounding box center [89, 515] width 179 height 66
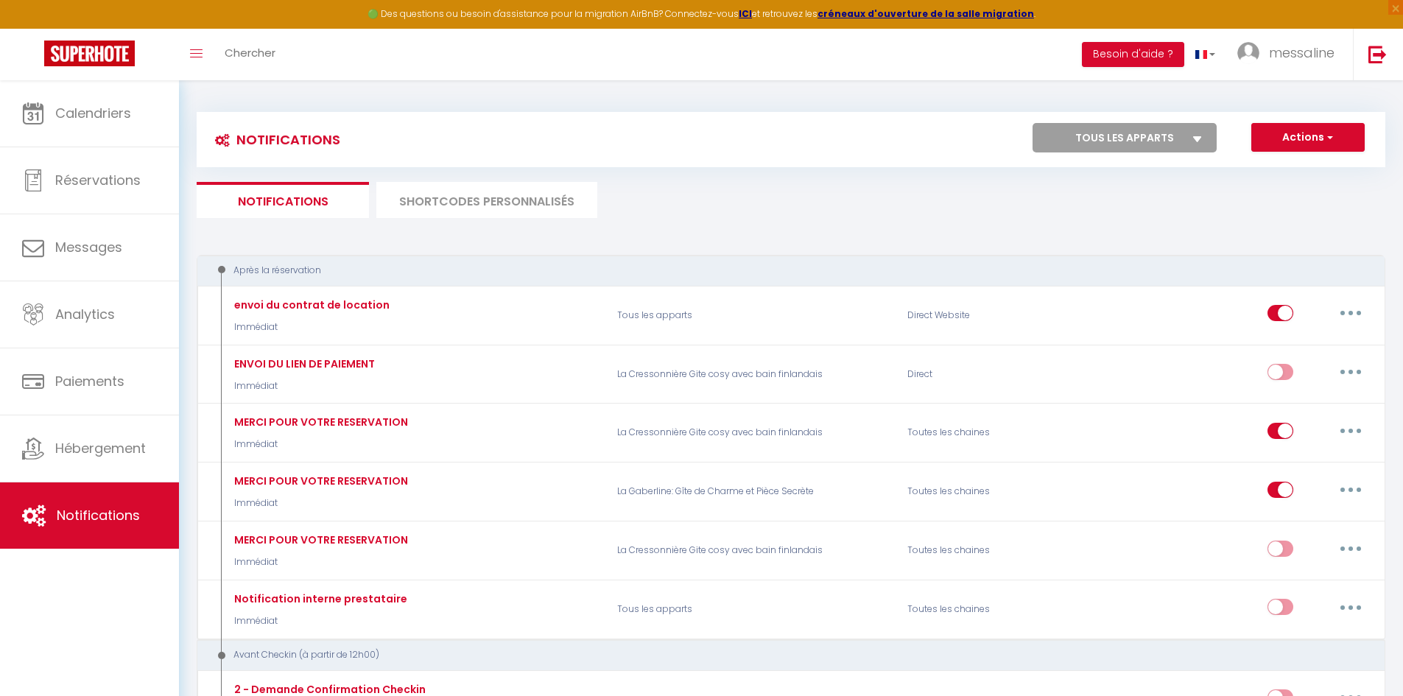
click at [496, 194] on li "SHORTCODES PERSONNALISÉS" at bounding box center [486, 200] width 221 height 36
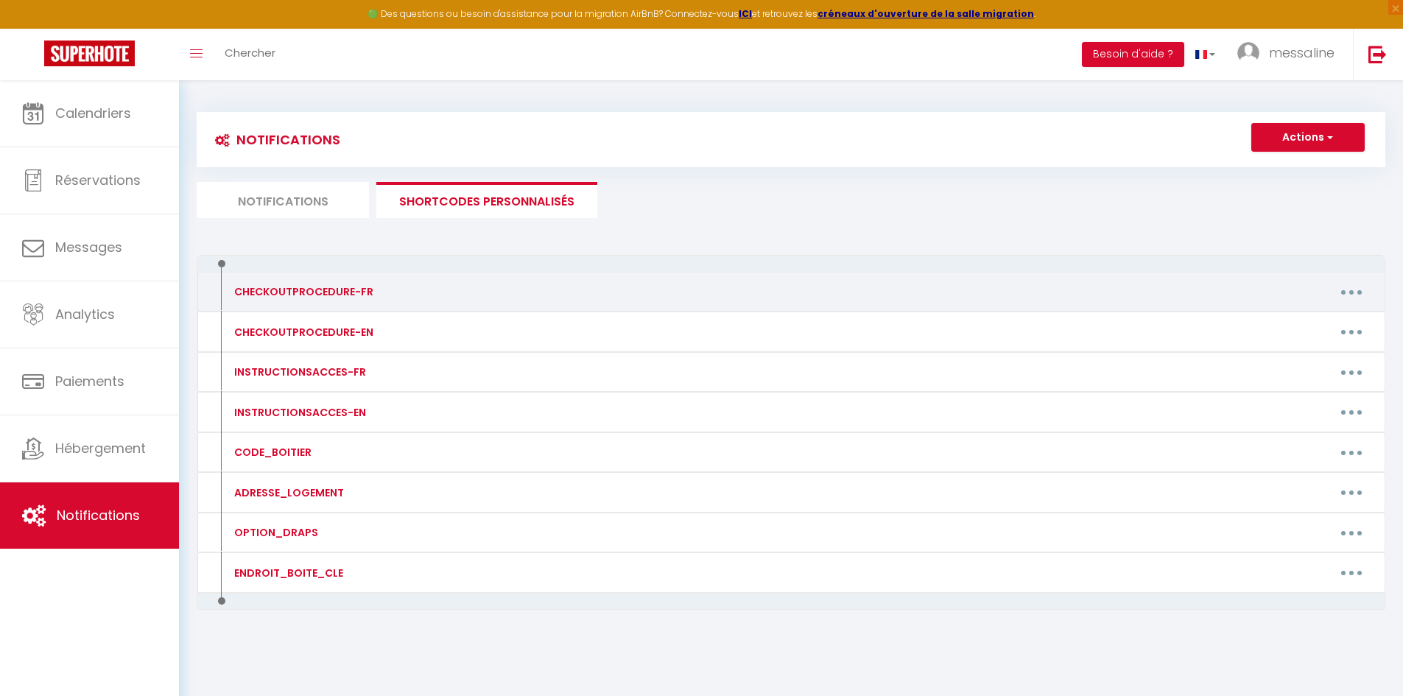
click at [1352, 292] on icon "button" at bounding box center [1352, 292] width 4 height 4
click at [1306, 328] on link "Editer" at bounding box center [1313, 325] width 109 height 25
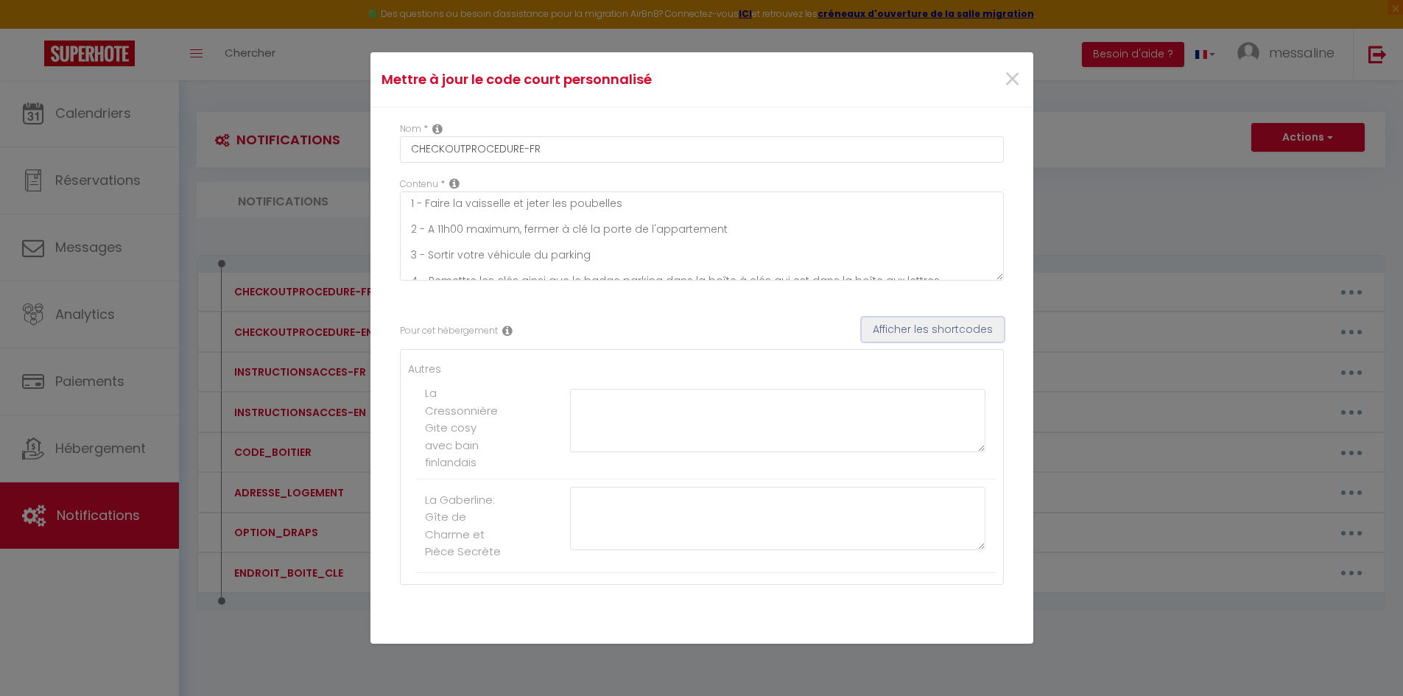
click at [958, 333] on button "Afficher les shortcodes" at bounding box center [933, 329] width 142 height 25
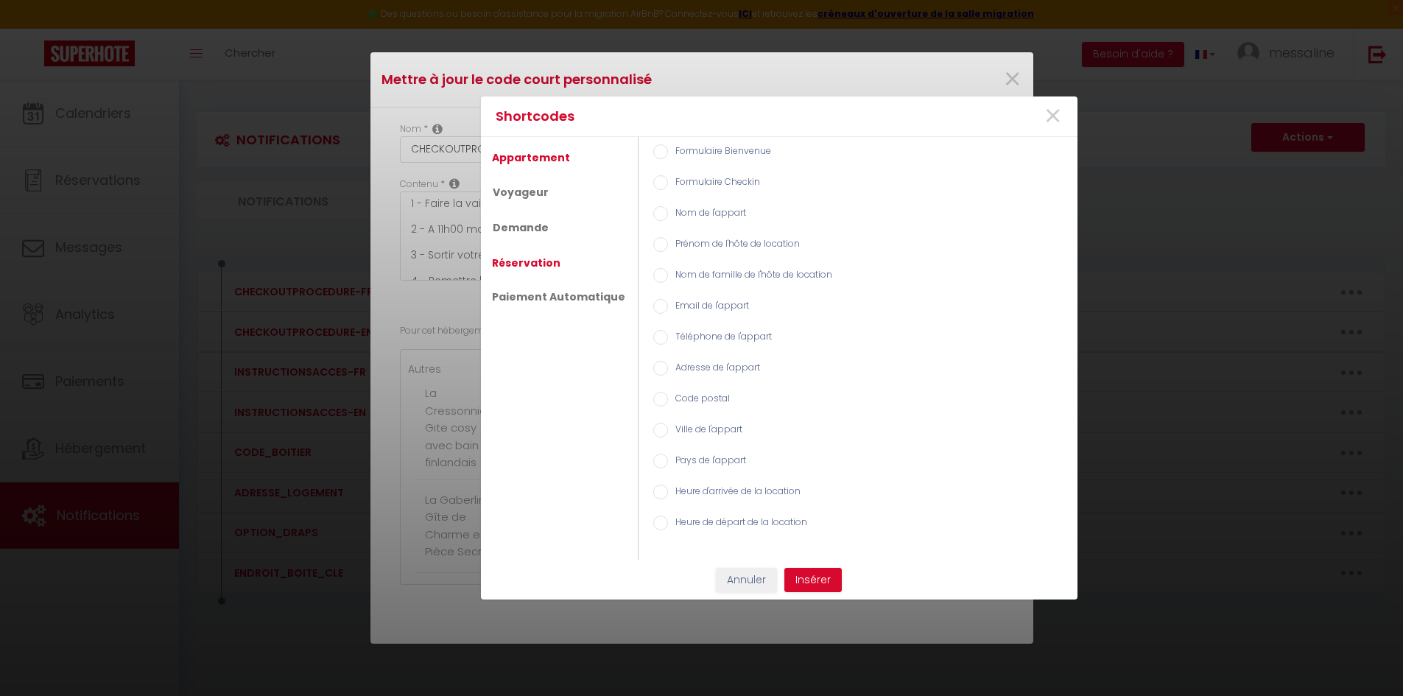
click at [530, 267] on link "Réservation" at bounding box center [526, 263] width 83 height 27
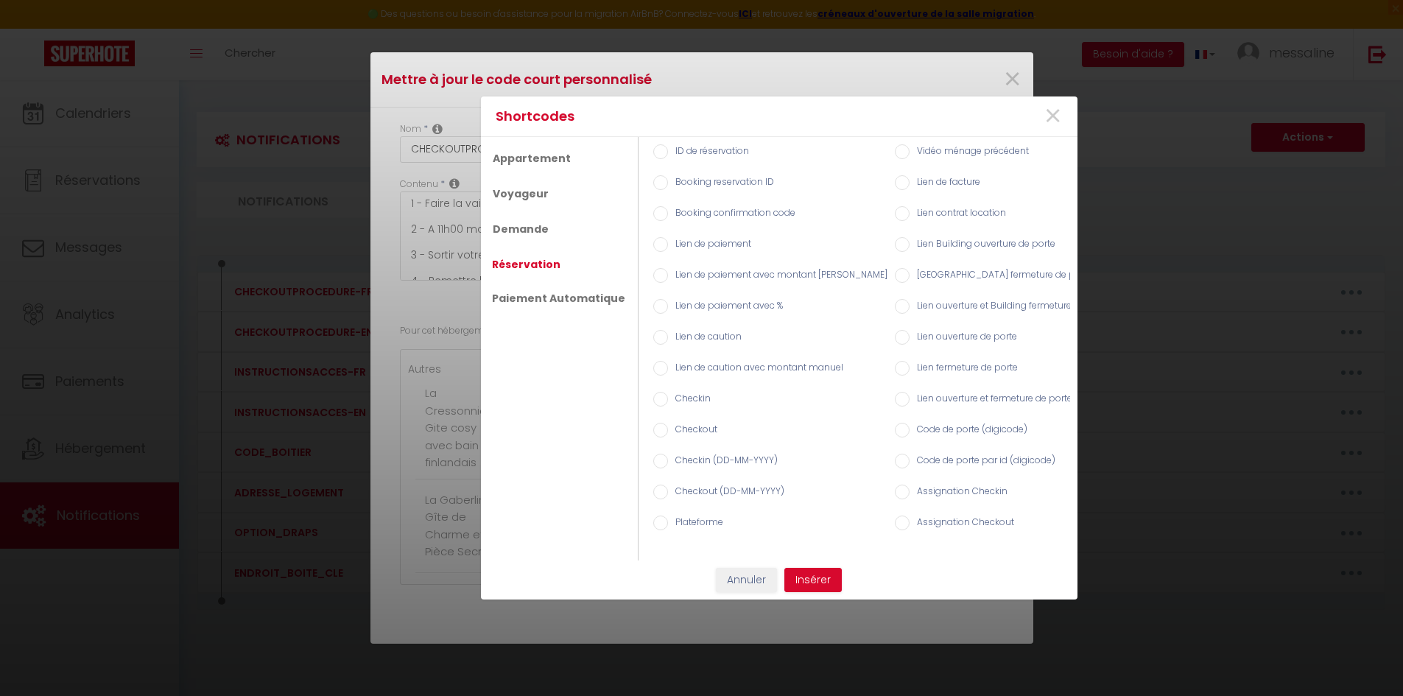
click at [697, 147] on label "ID de réservation" at bounding box center [708, 152] width 81 height 16
click at [668, 147] on input "ID de réservation" at bounding box center [660, 151] width 15 height 15
click at [689, 175] on label "Booking reservation ID" at bounding box center [721, 183] width 106 height 16
click at [668, 175] on input "Booking reservation ID" at bounding box center [660, 182] width 15 height 15
click at [689, 199] on div "Booking confirmation code" at bounding box center [767, 214] width 242 height 31
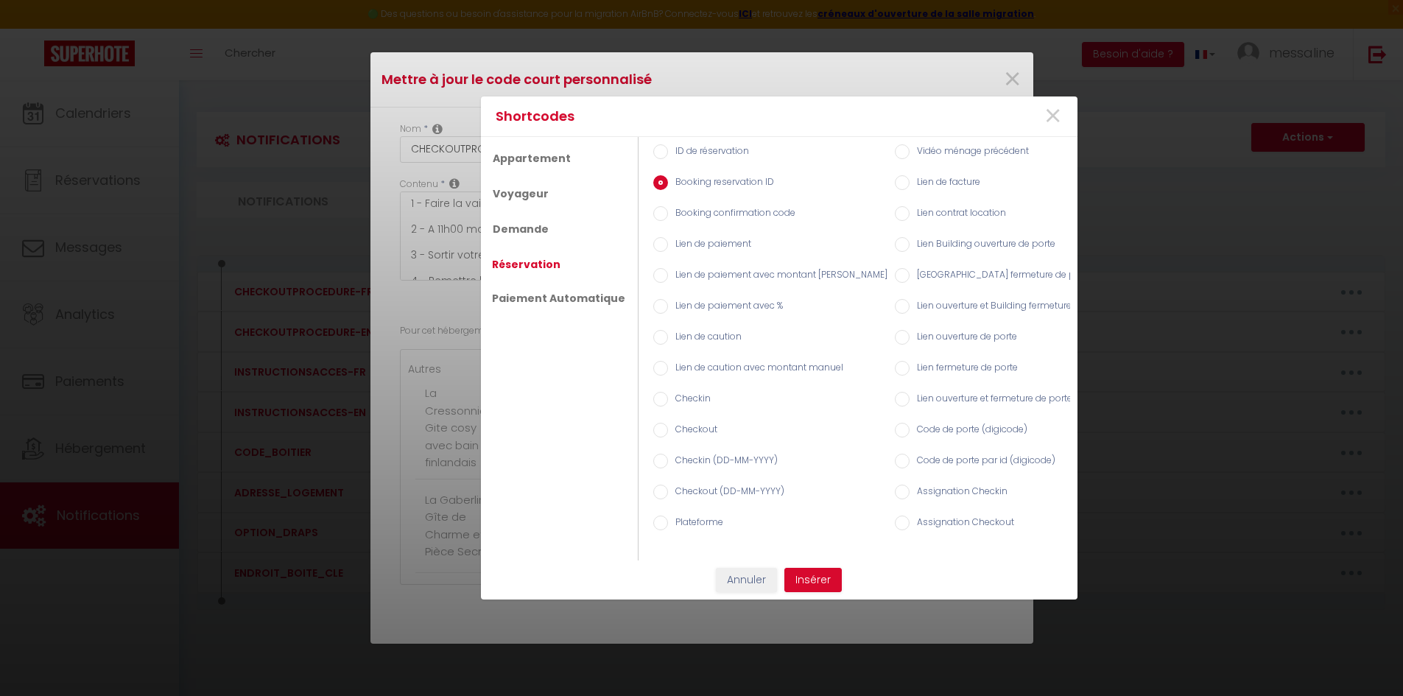
click at [683, 152] on label "ID de réservation" at bounding box center [708, 152] width 81 height 16
click at [668, 152] on input "ID de réservation" at bounding box center [660, 151] width 15 height 15
drag, startPoint x: 893, startPoint y: 583, endPoint x: 790, endPoint y: 581, distance: 102.4
click at [782, 589] on div "Annuler Insérer" at bounding box center [779, 580] width 597 height 25
click at [1166, 136] on div "Shortcodes × Appartement Voyageur Demande Réservation Paiement Automatique Form…" at bounding box center [701, 348] width 1403 height 696
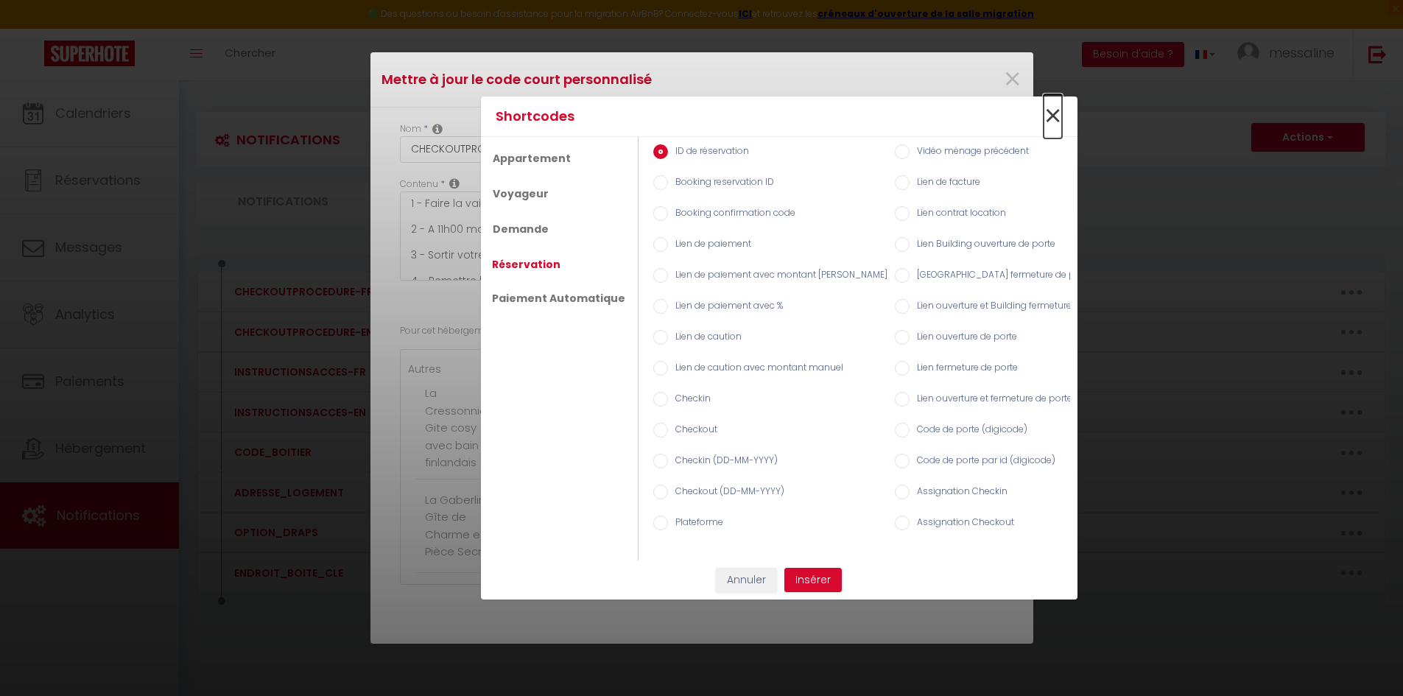
click at [1047, 109] on span "×" at bounding box center [1053, 116] width 18 height 44
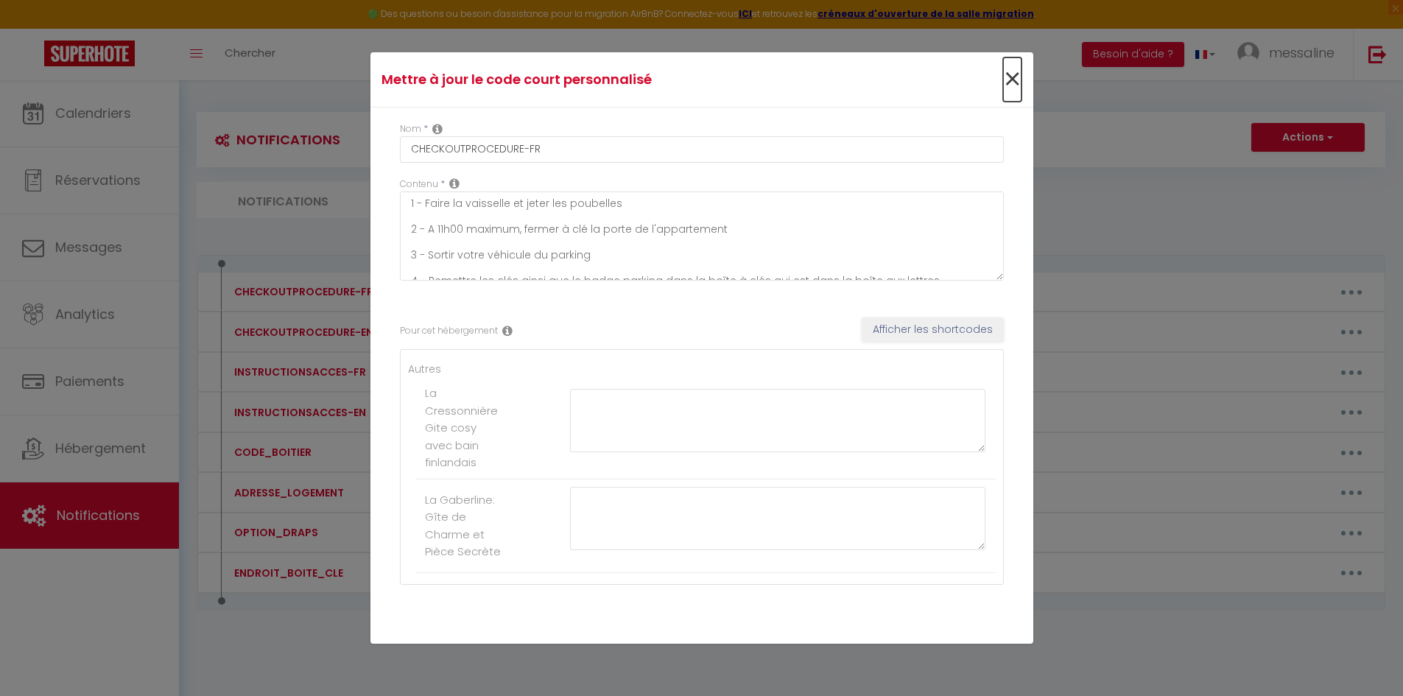
click at [1005, 77] on span "×" at bounding box center [1012, 79] width 18 height 44
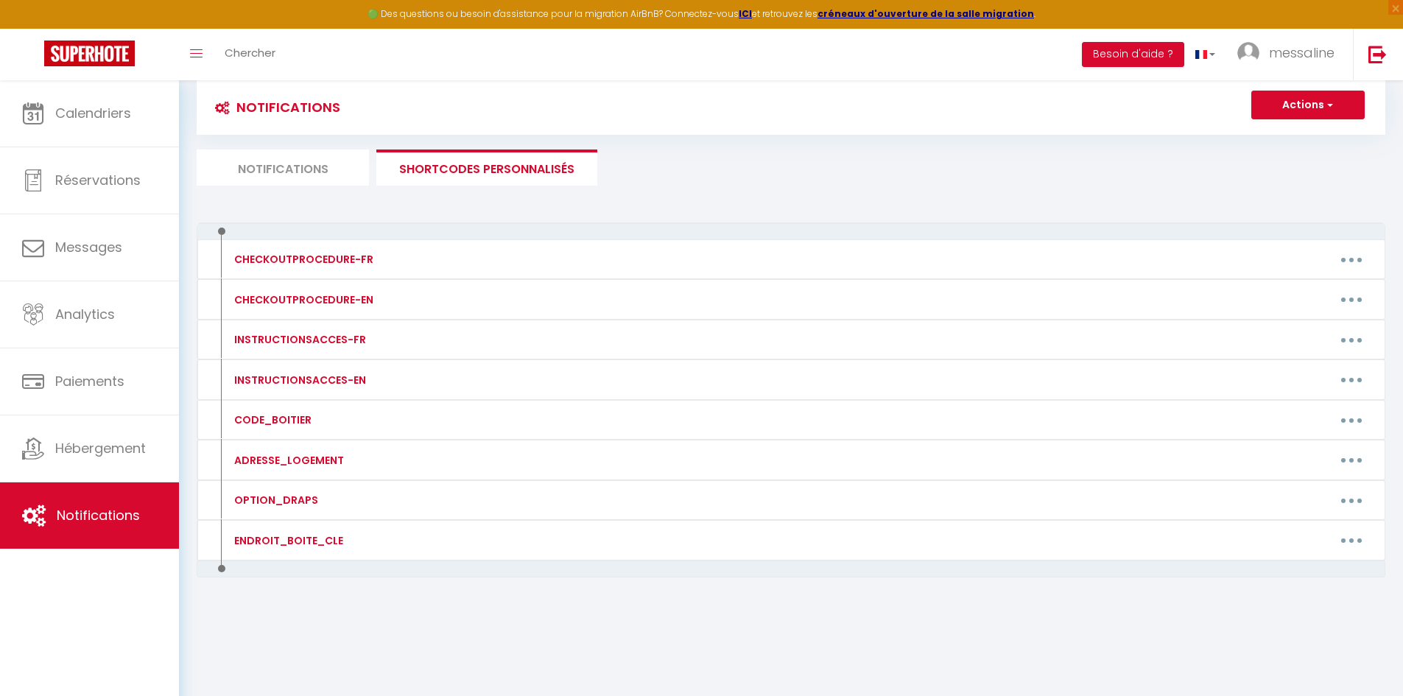
scroll to position [7, 0]
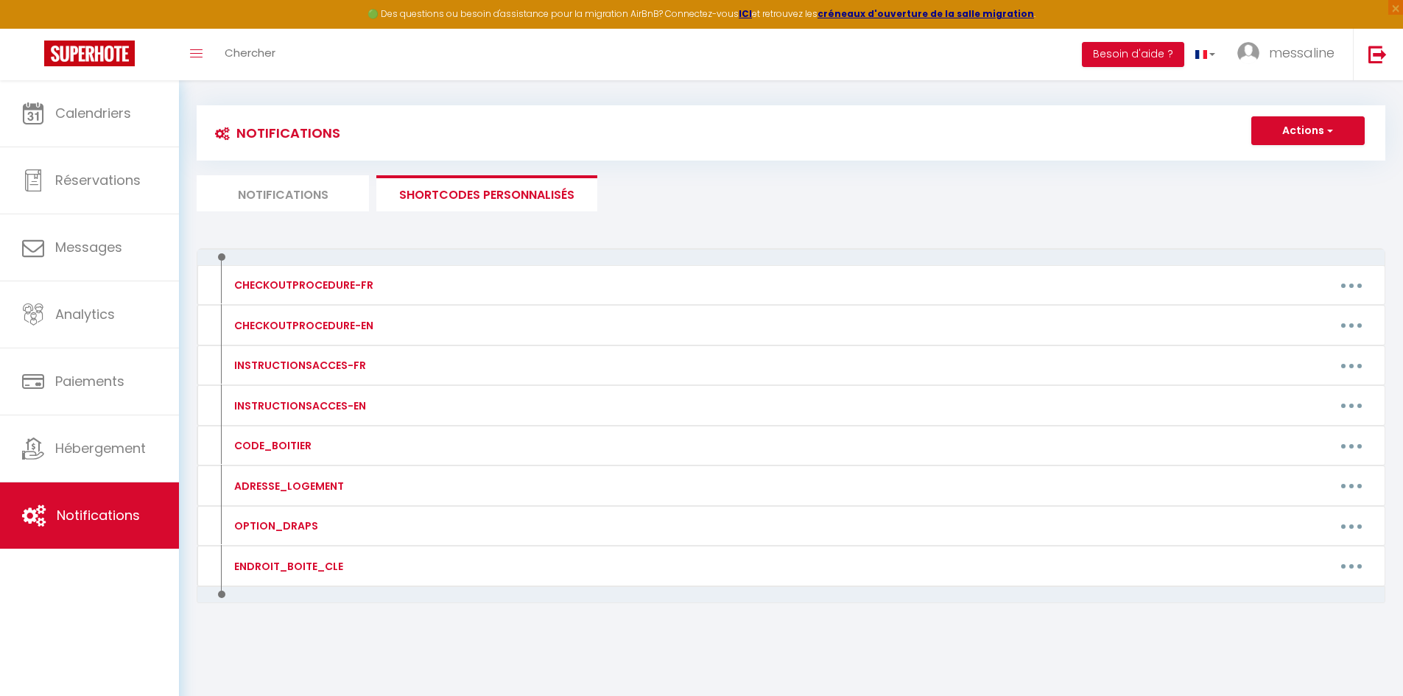
click at [305, 197] on li "Notifications" at bounding box center [283, 193] width 172 height 36
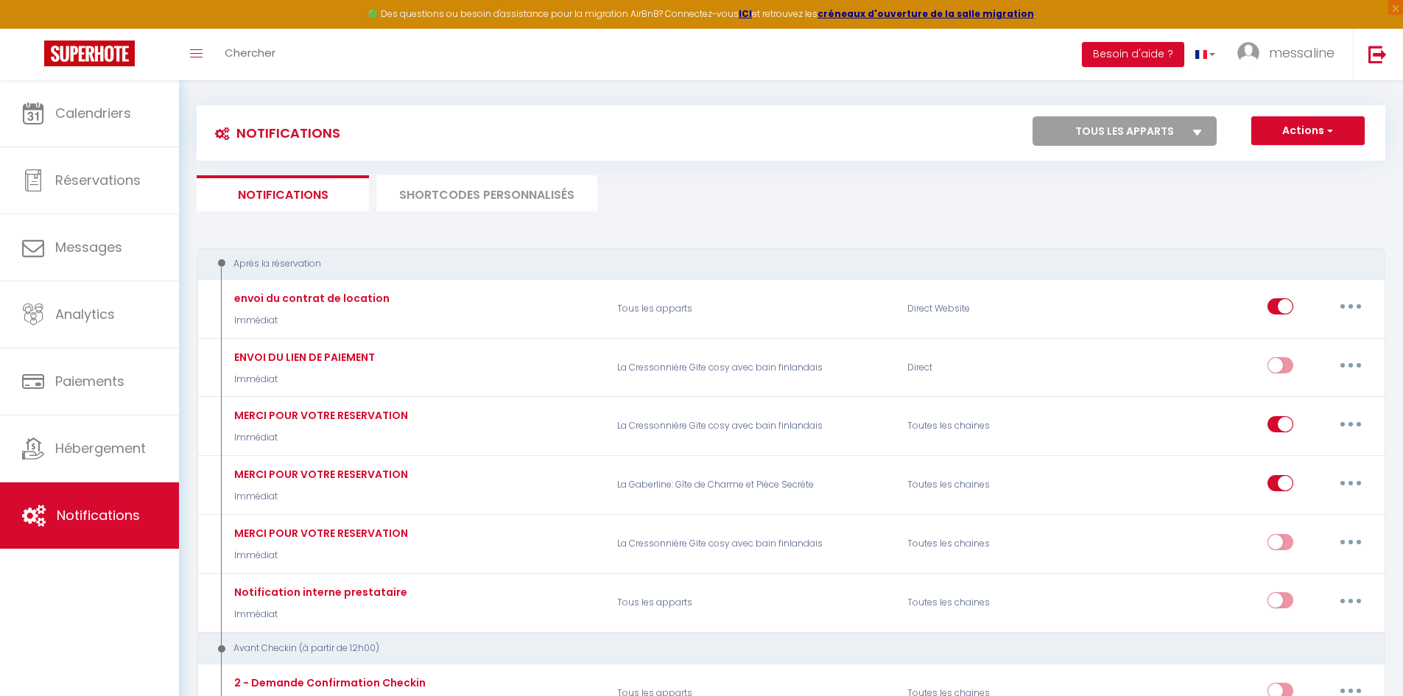
click at [460, 206] on li "SHORTCODES PERSONNALISÉS" at bounding box center [486, 193] width 221 height 36
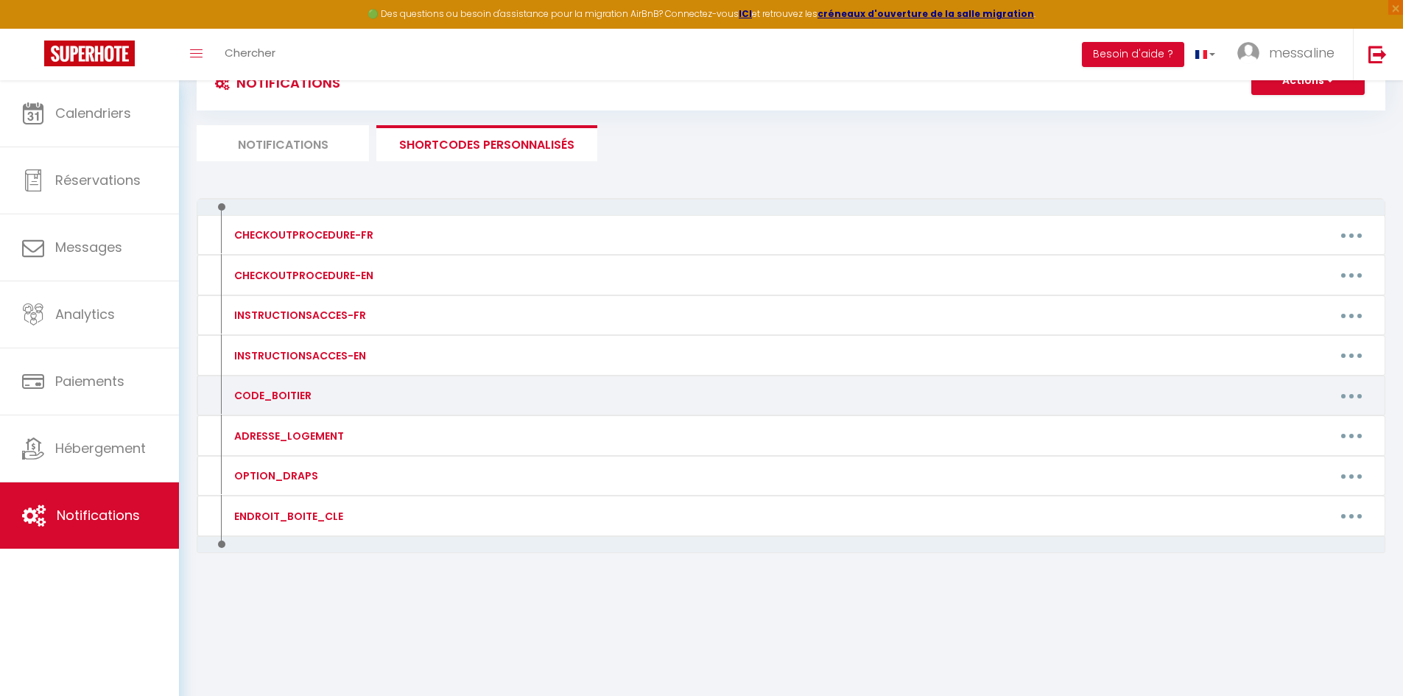
scroll to position [80, 0]
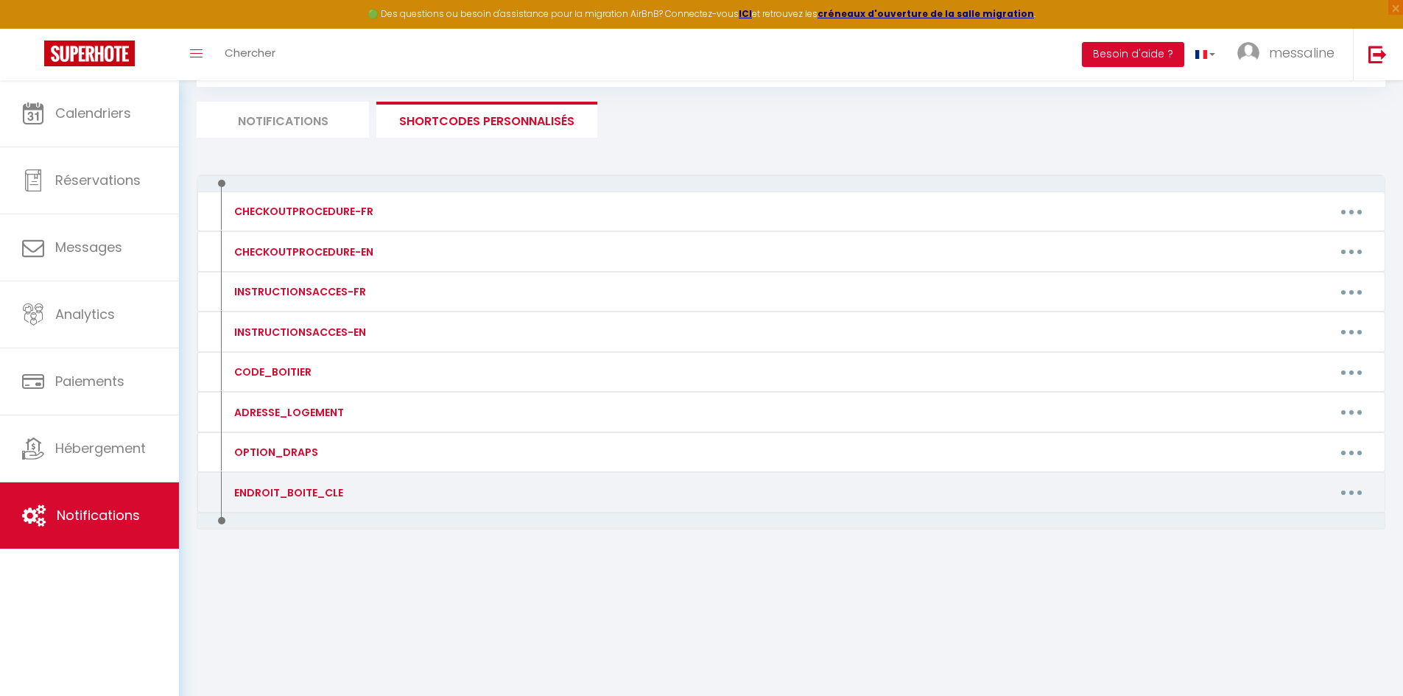
click at [1350, 502] on button "button" at bounding box center [1351, 493] width 41 height 24
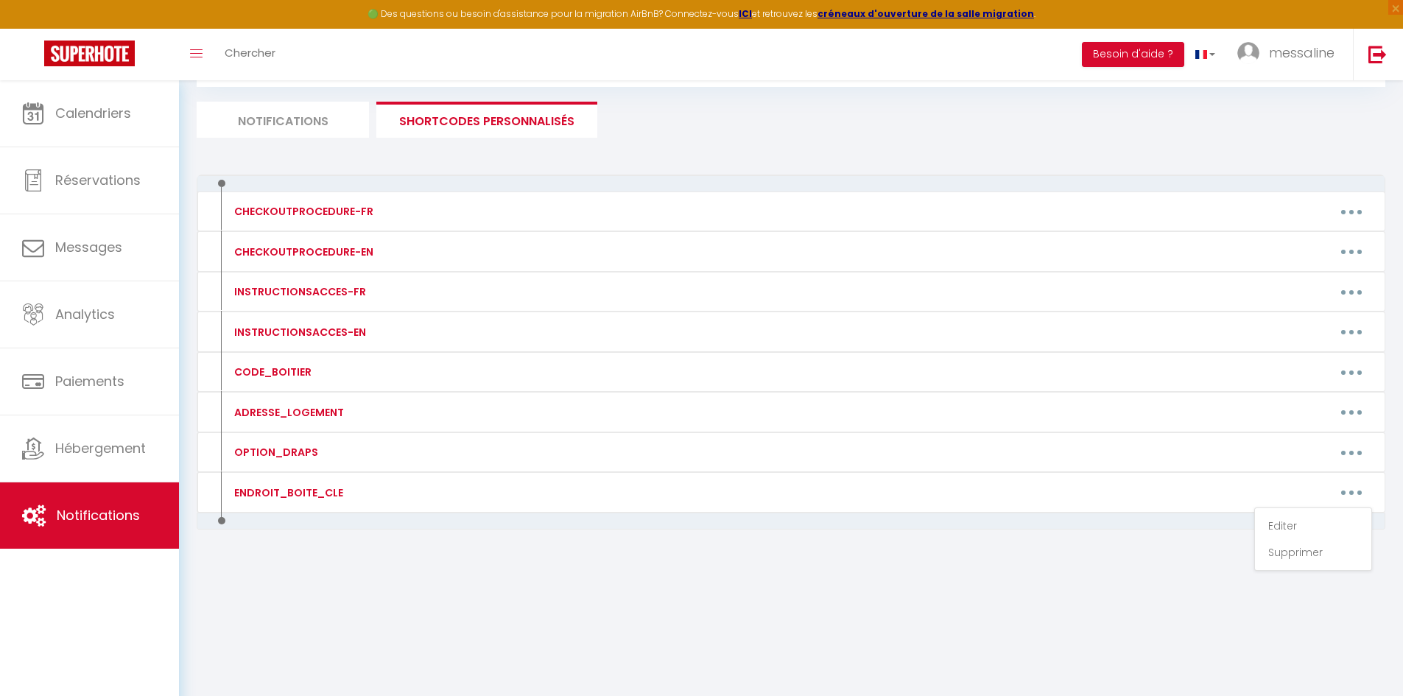
drag, startPoint x: 1003, startPoint y: 572, endPoint x: 978, endPoint y: 567, distance: 25.6
click at [997, 572] on div "CHECKOUTPROCEDURE-FR Editer Supprimer CHECKOUTPROCEDURE-EN Editer Supprimer INS…" at bounding box center [791, 383] width 1189 height 417
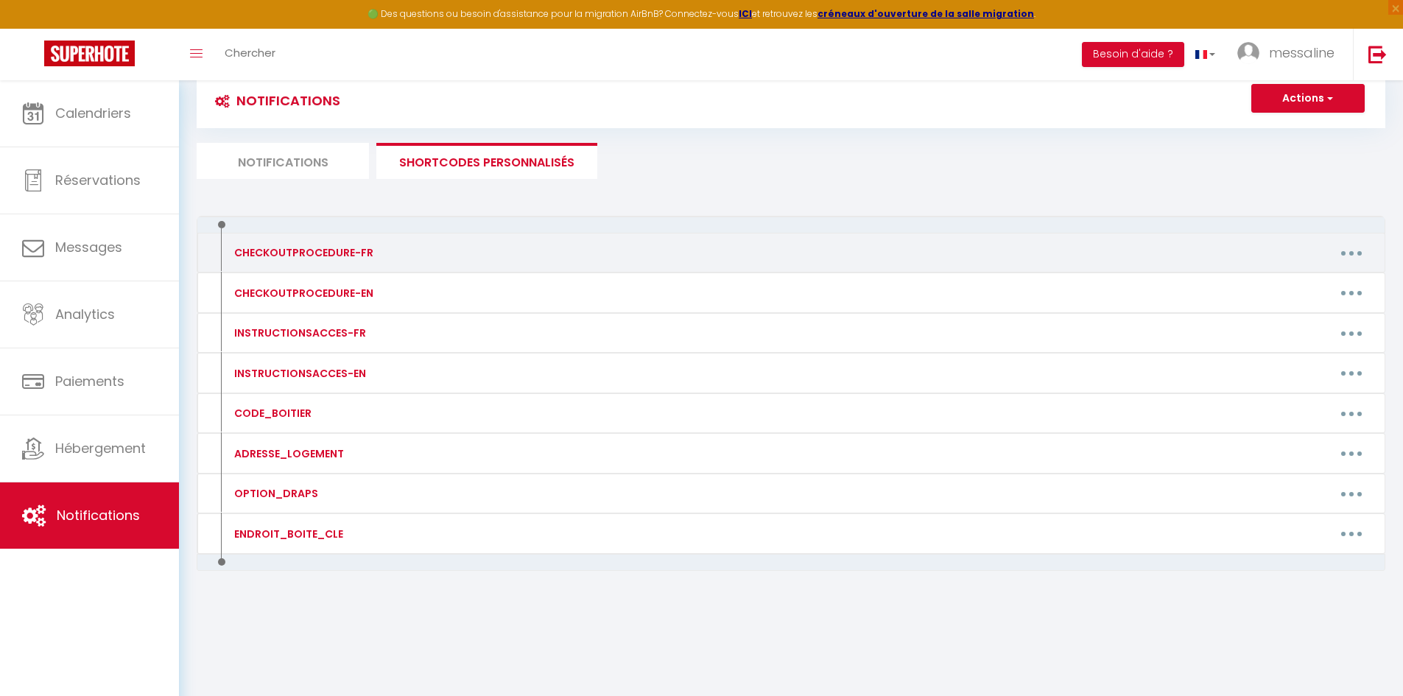
scroll to position [0, 0]
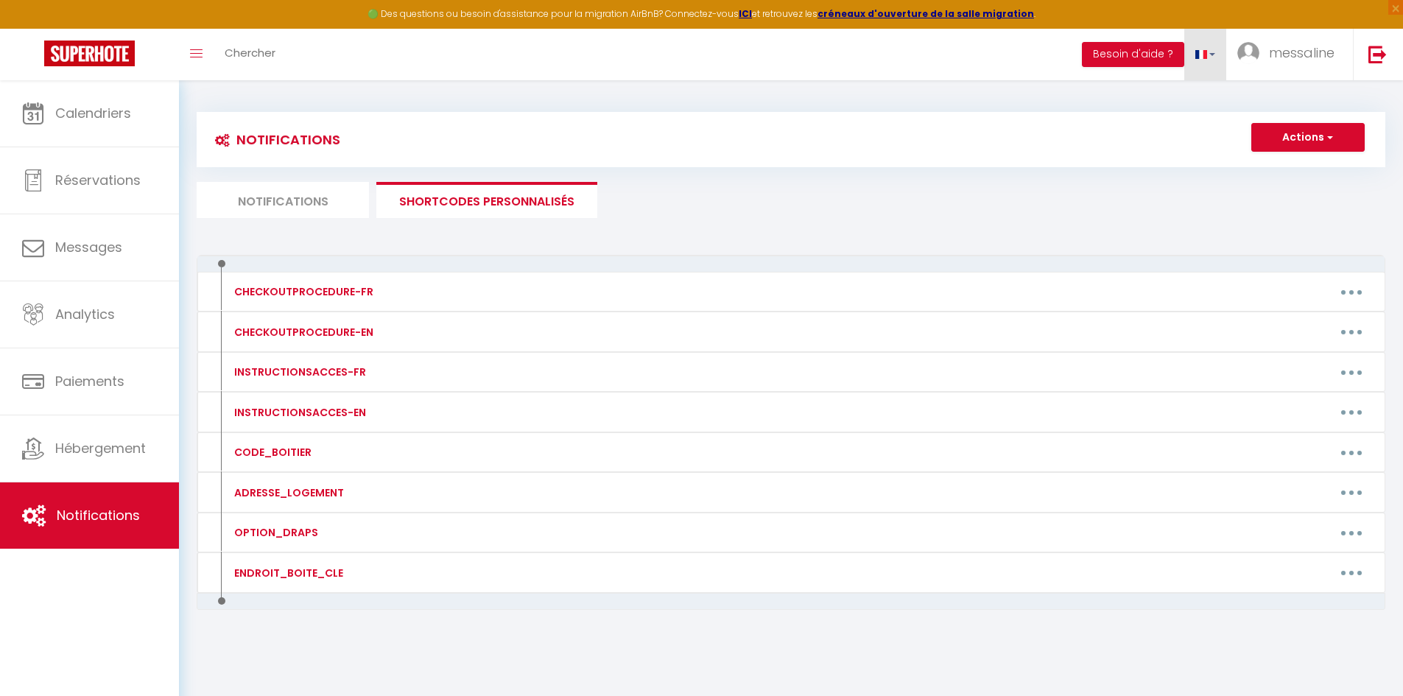
click at [1209, 52] on link at bounding box center [1206, 55] width 43 height 52
drag, startPoint x: 1111, startPoint y: 194, endPoint x: 1114, endPoint y: 141, distance: 52.4
click at [1114, 152] on div "Notifications Actions Nouvelle Notification Exporter Importer Tous les apparts …" at bounding box center [791, 165] width 1189 height 106
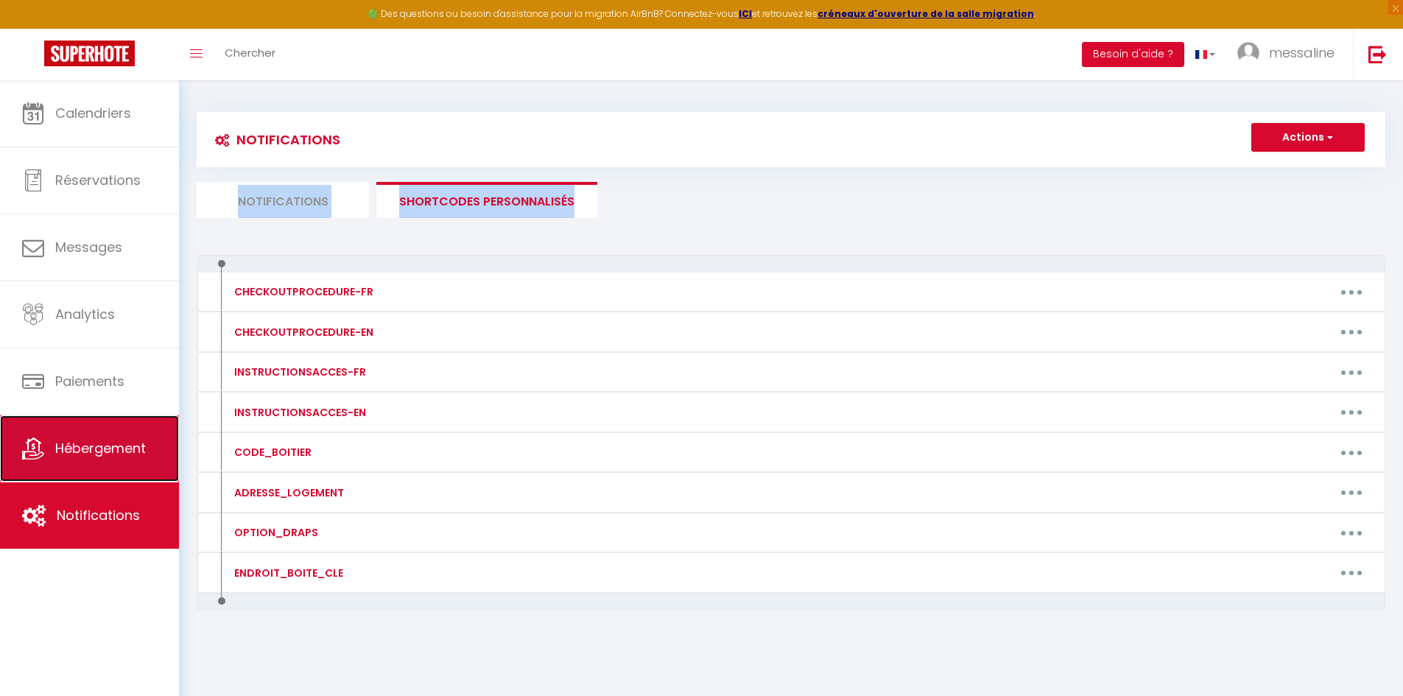
click at [77, 446] on span "Hébergement" at bounding box center [100, 448] width 91 height 18
